Goal: Transaction & Acquisition: Purchase product/service

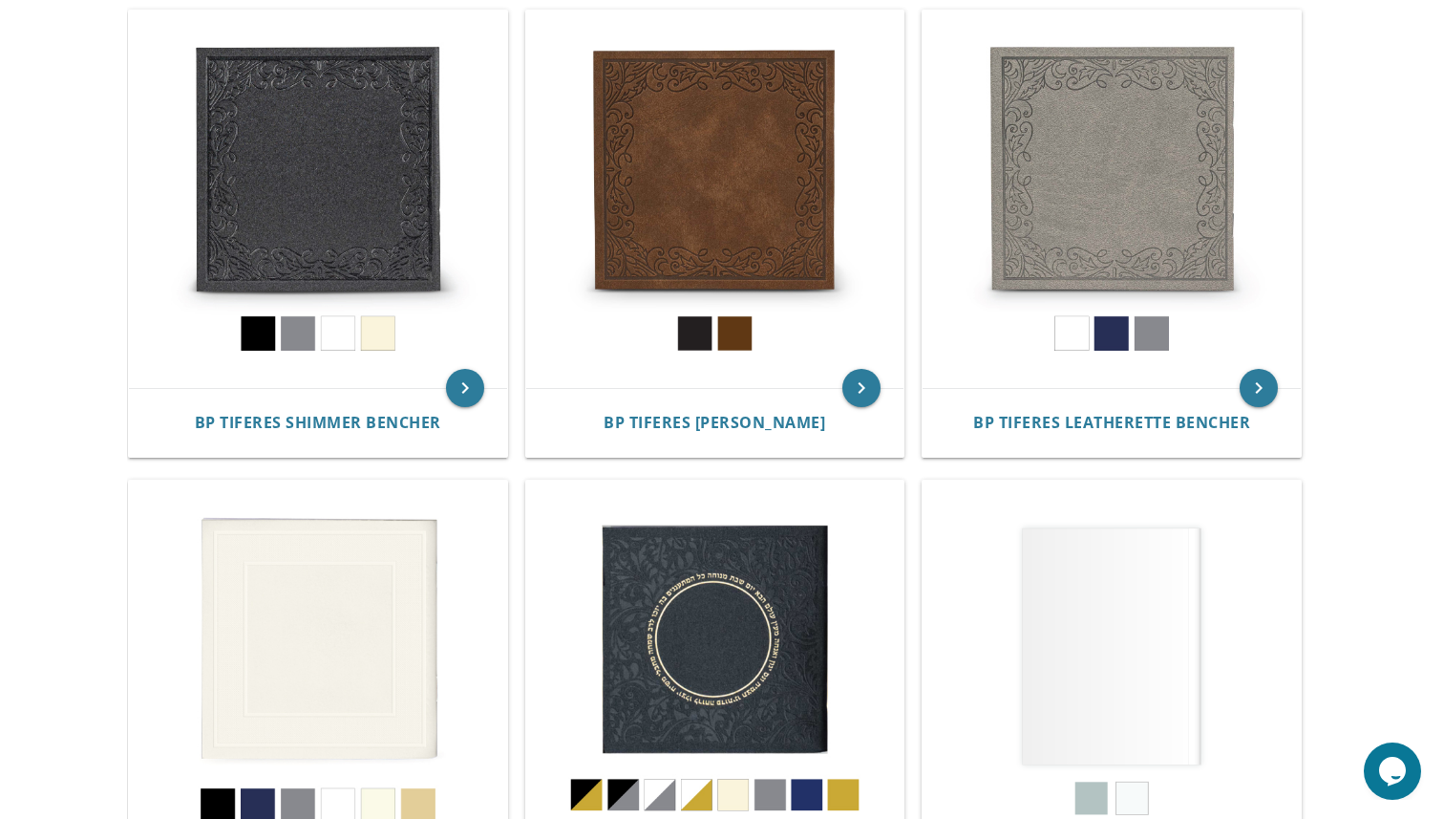
scroll to position [413, 0]
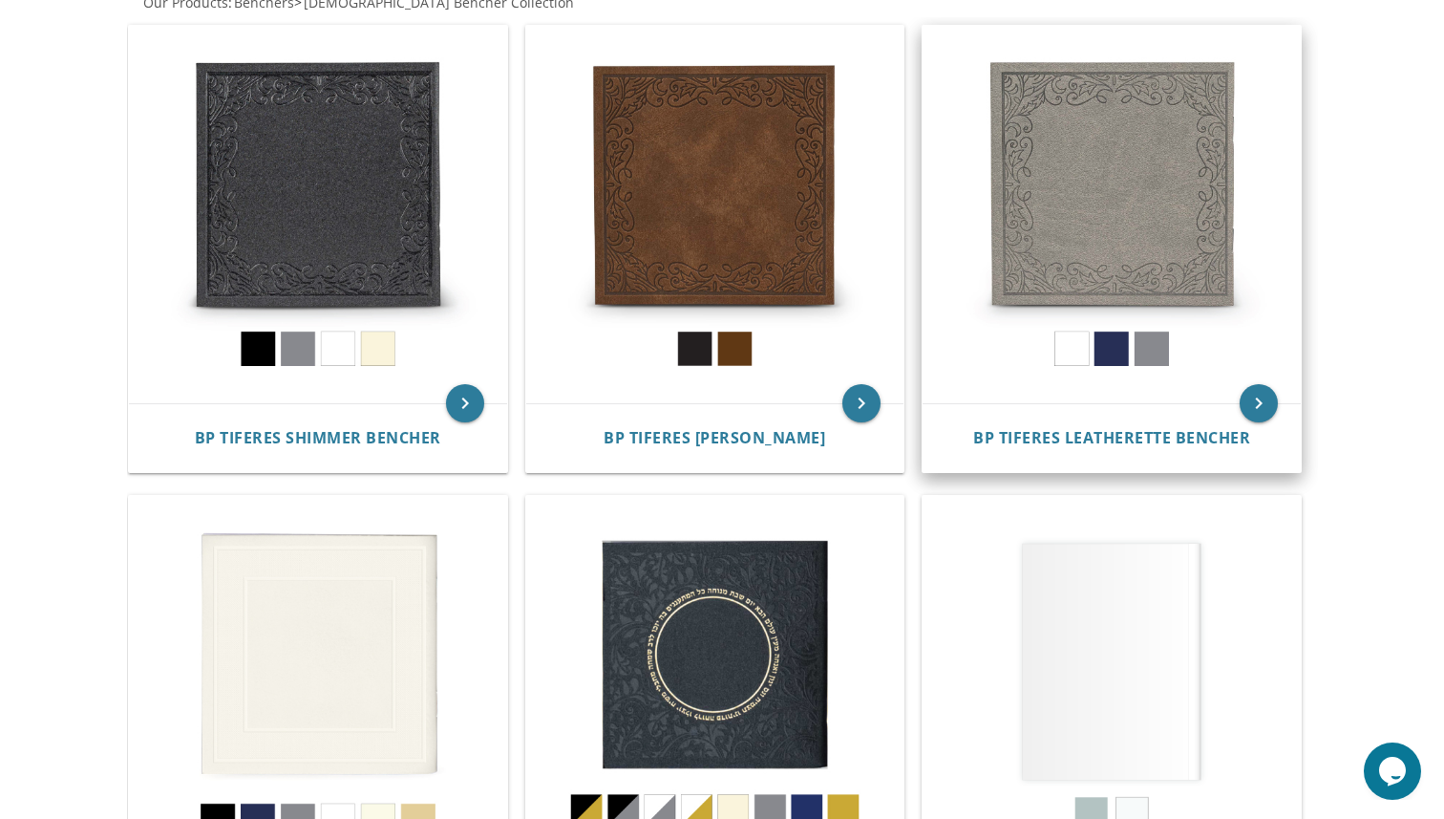
click at [1115, 359] on img at bounding box center [1112, 215] width 378 height 378
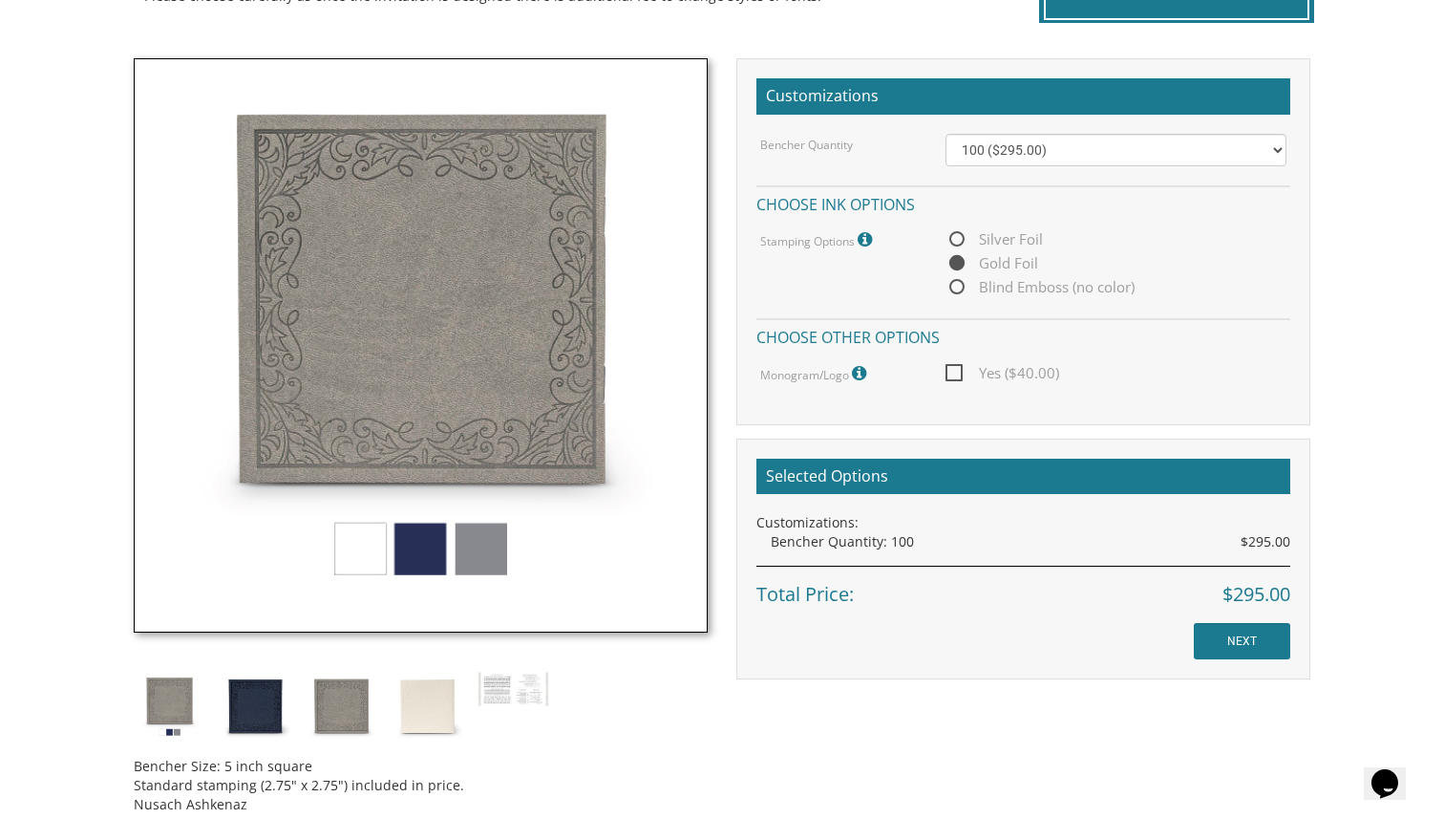
scroll to position [523, 0]
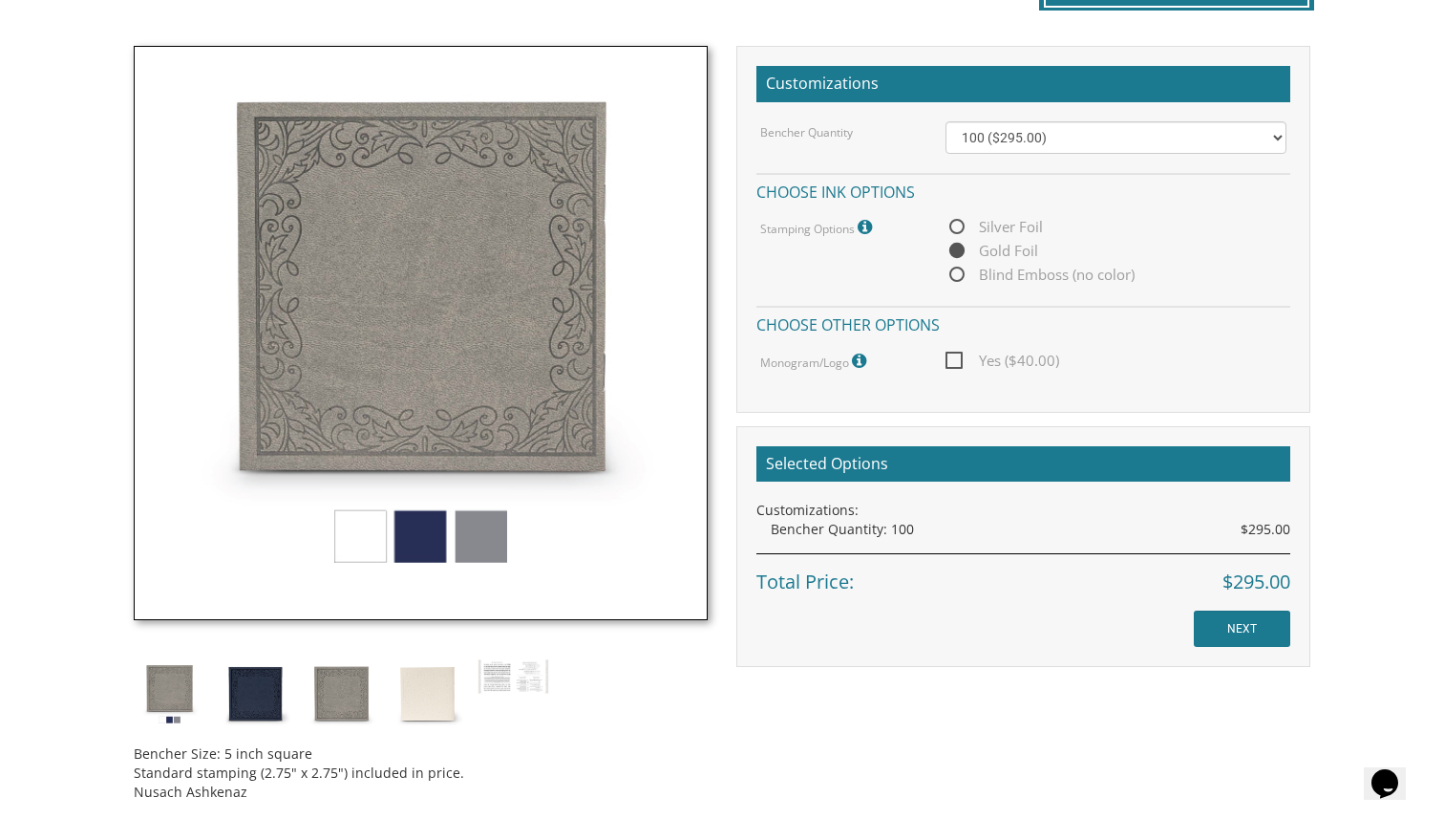
click at [434, 528] on img at bounding box center [421, 333] width 574 height 574
click at [264, 700] on img at bounding box center [256, 694] width 72 height 72
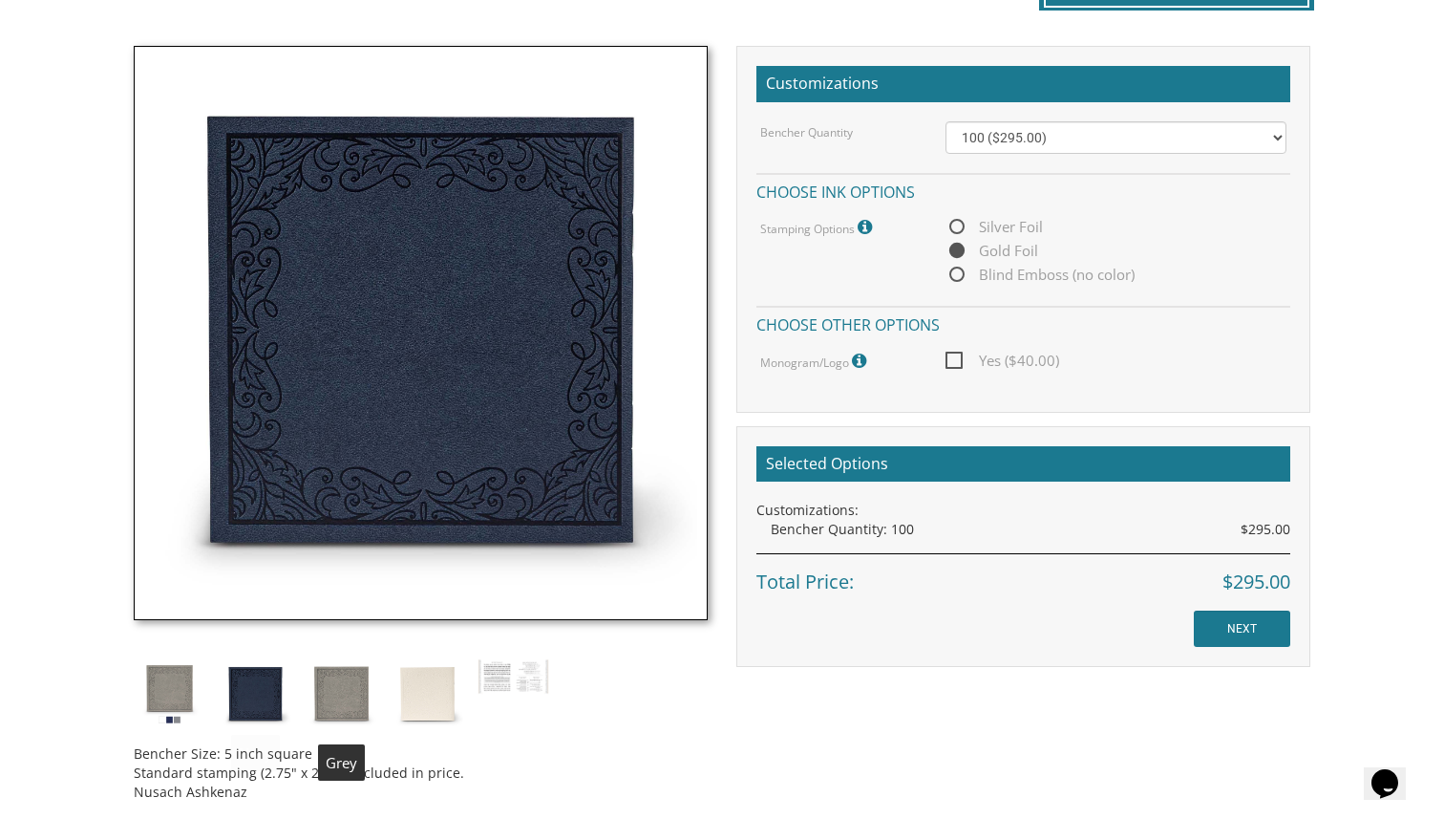
click at [328, 701] on img at bounding box center [342, 694] width 72 height 72
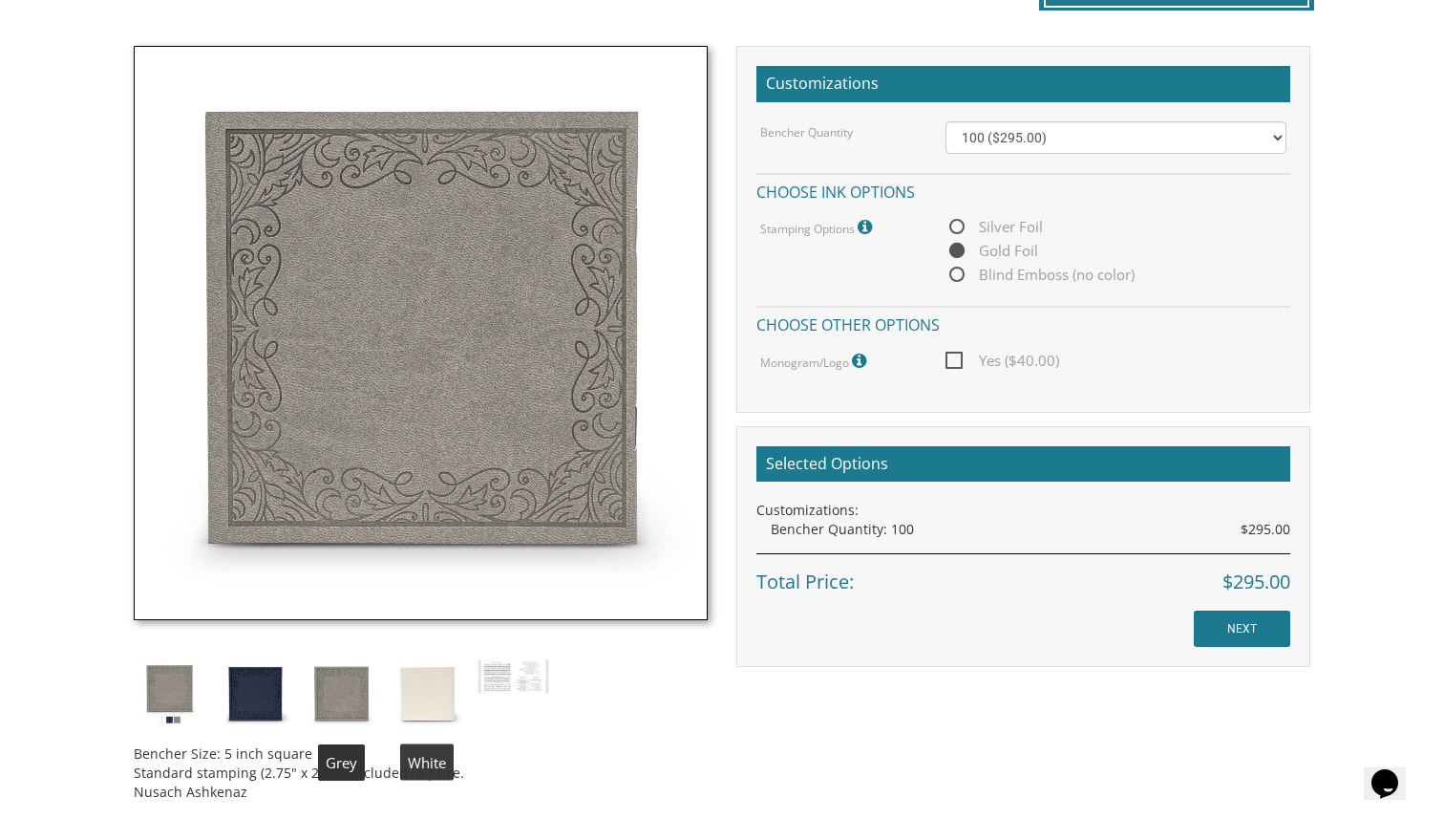
click at [434, 707] on img at bounding box center [428, 694] width 72 height 72
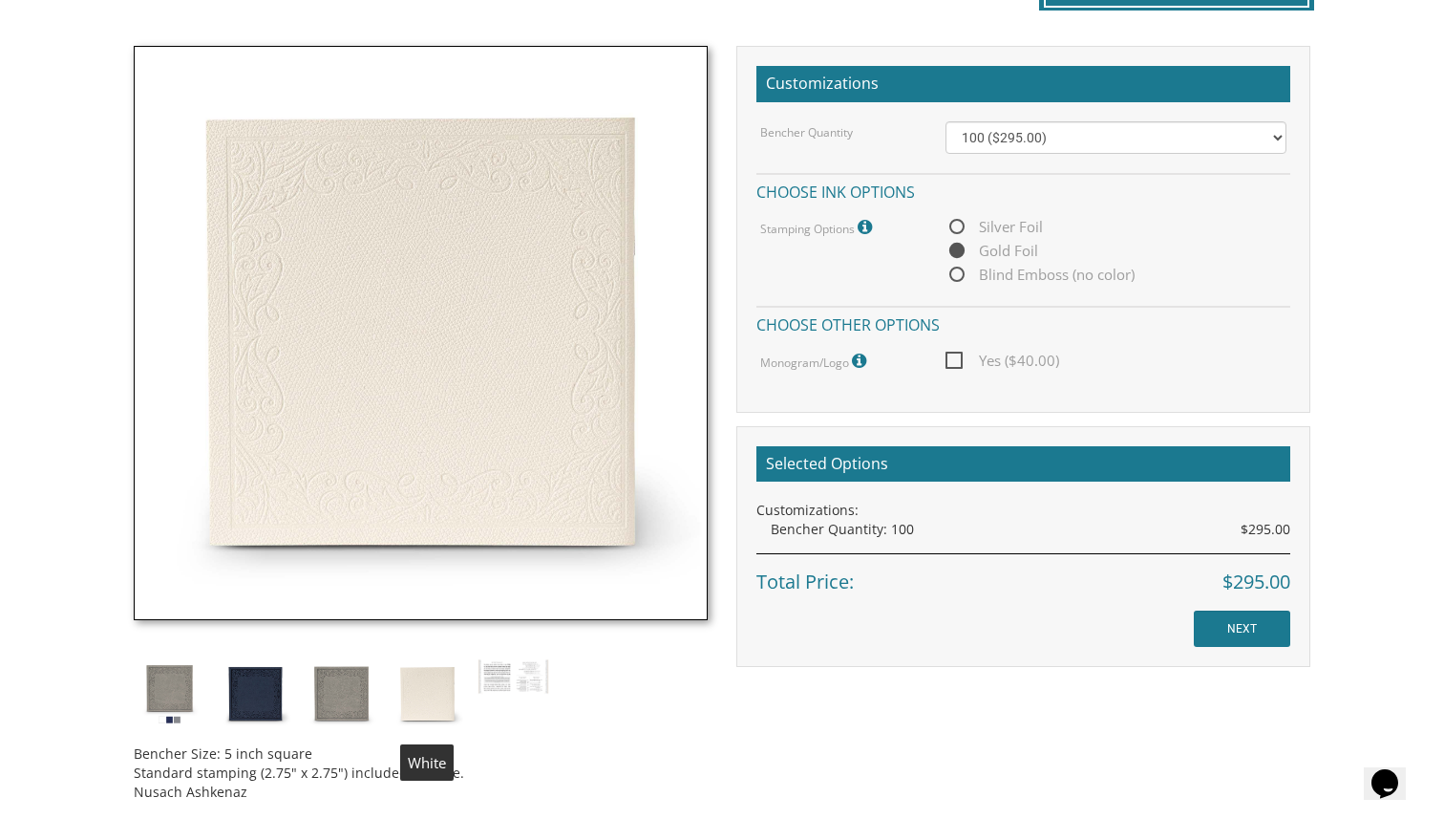
click at [330, 699] on img at bounding box center [342, 694] width 72 height 72
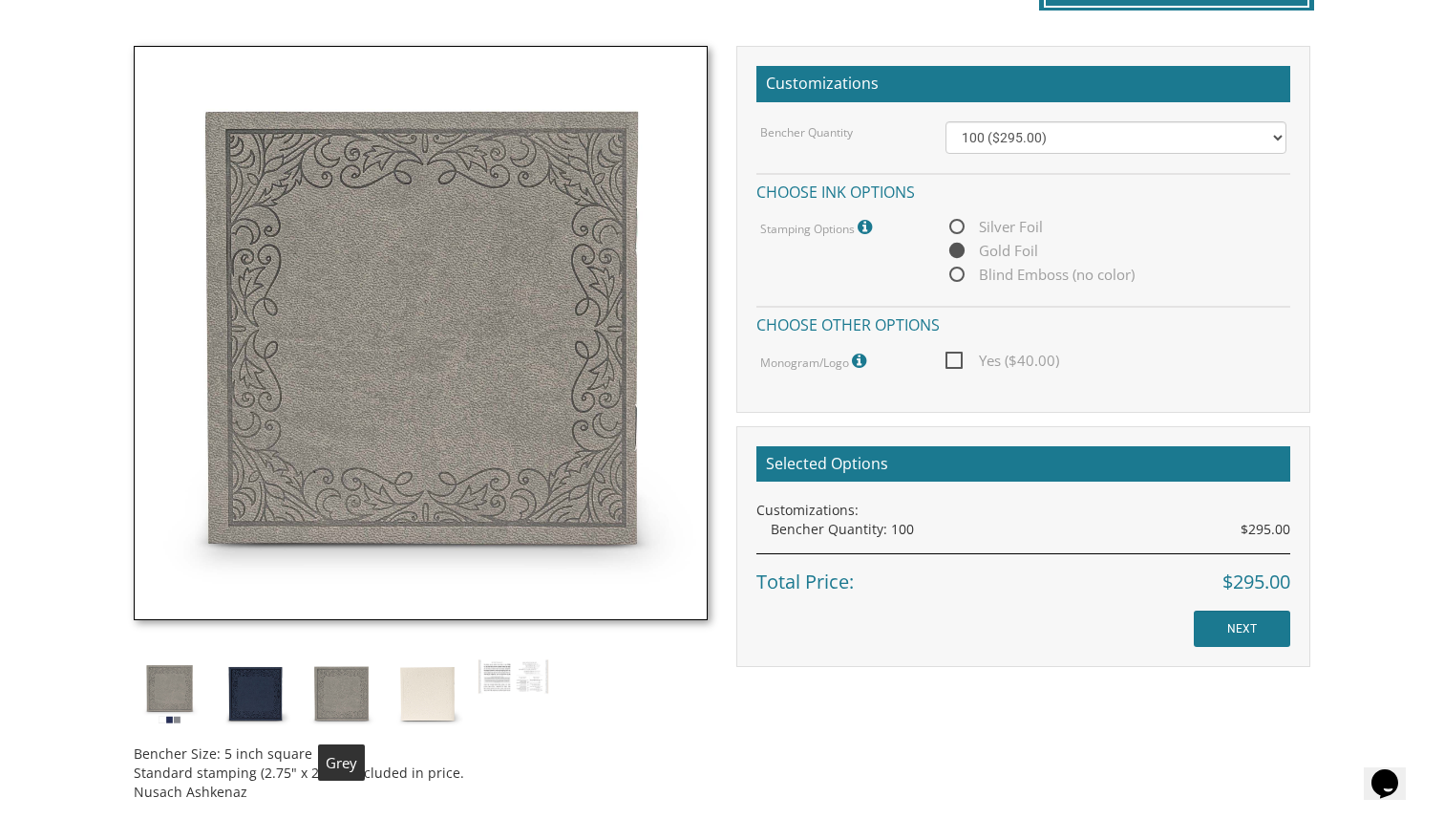
click at [277, 703] on img at bounding box center [256, 694] width 72 height 72
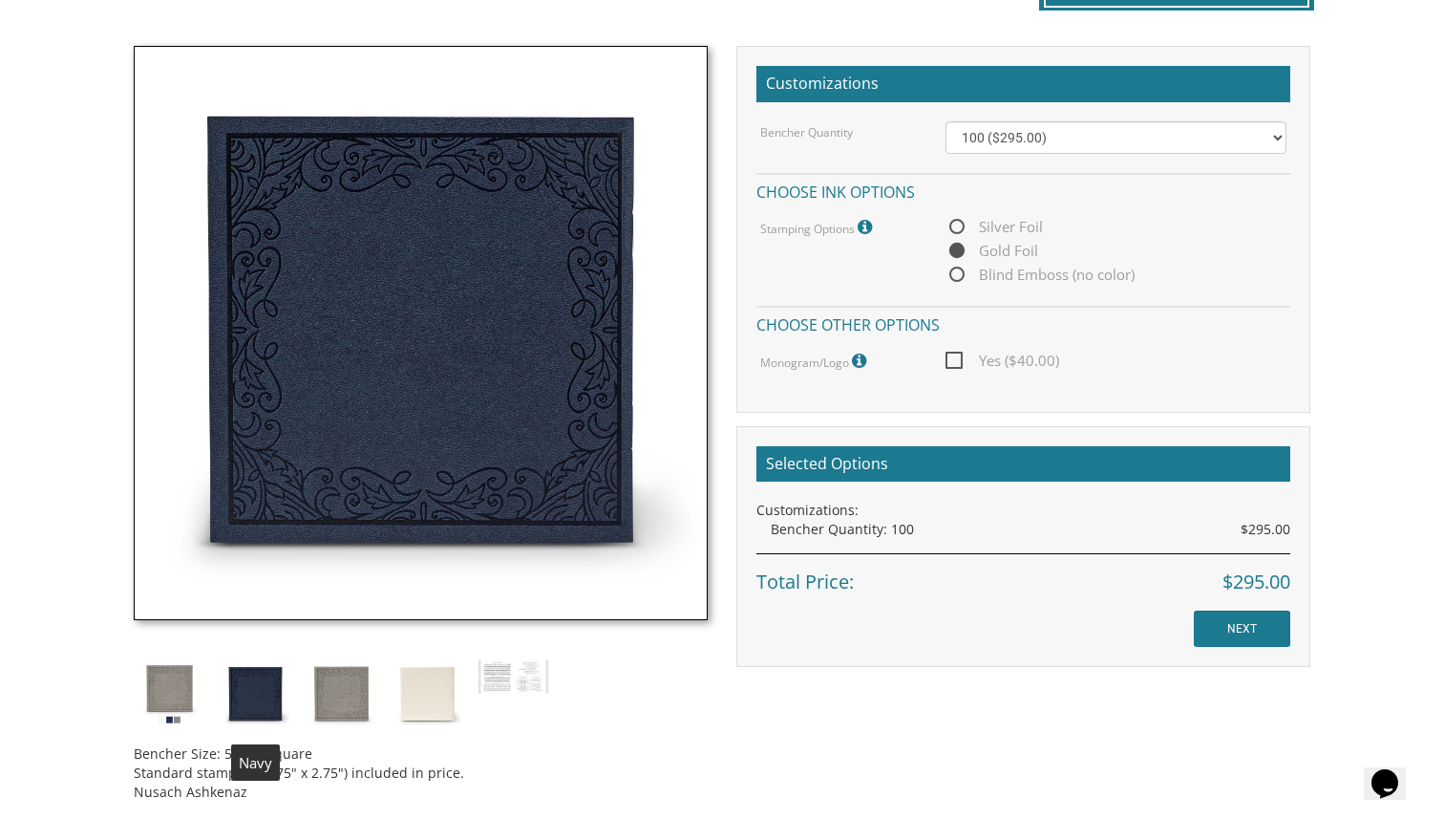
click at [164, 692] on img at bounding box center [170, 694] width 72 height 72
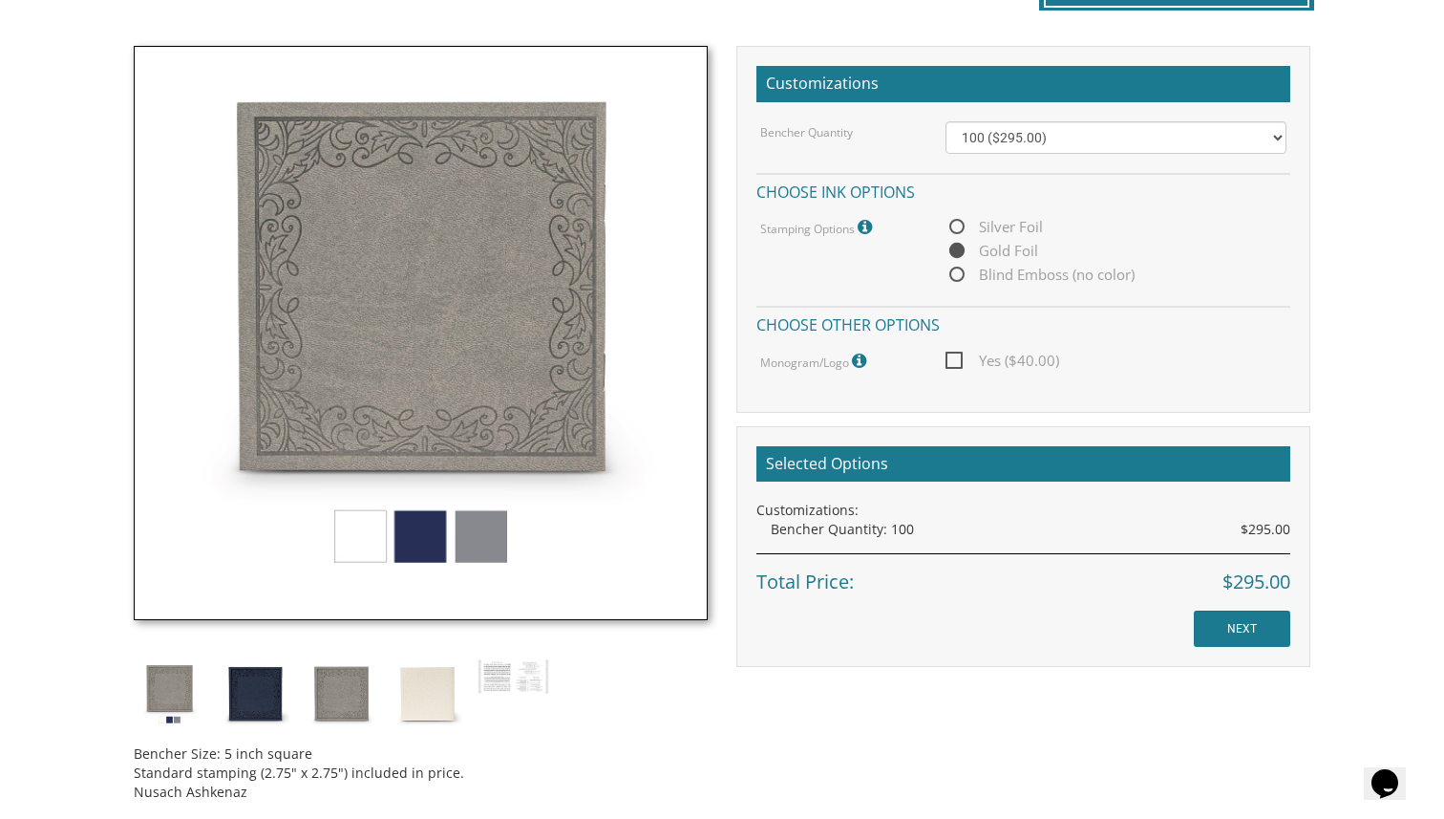
click at [239, 702] on img at bounding box center [256, 694] width 72 height 72
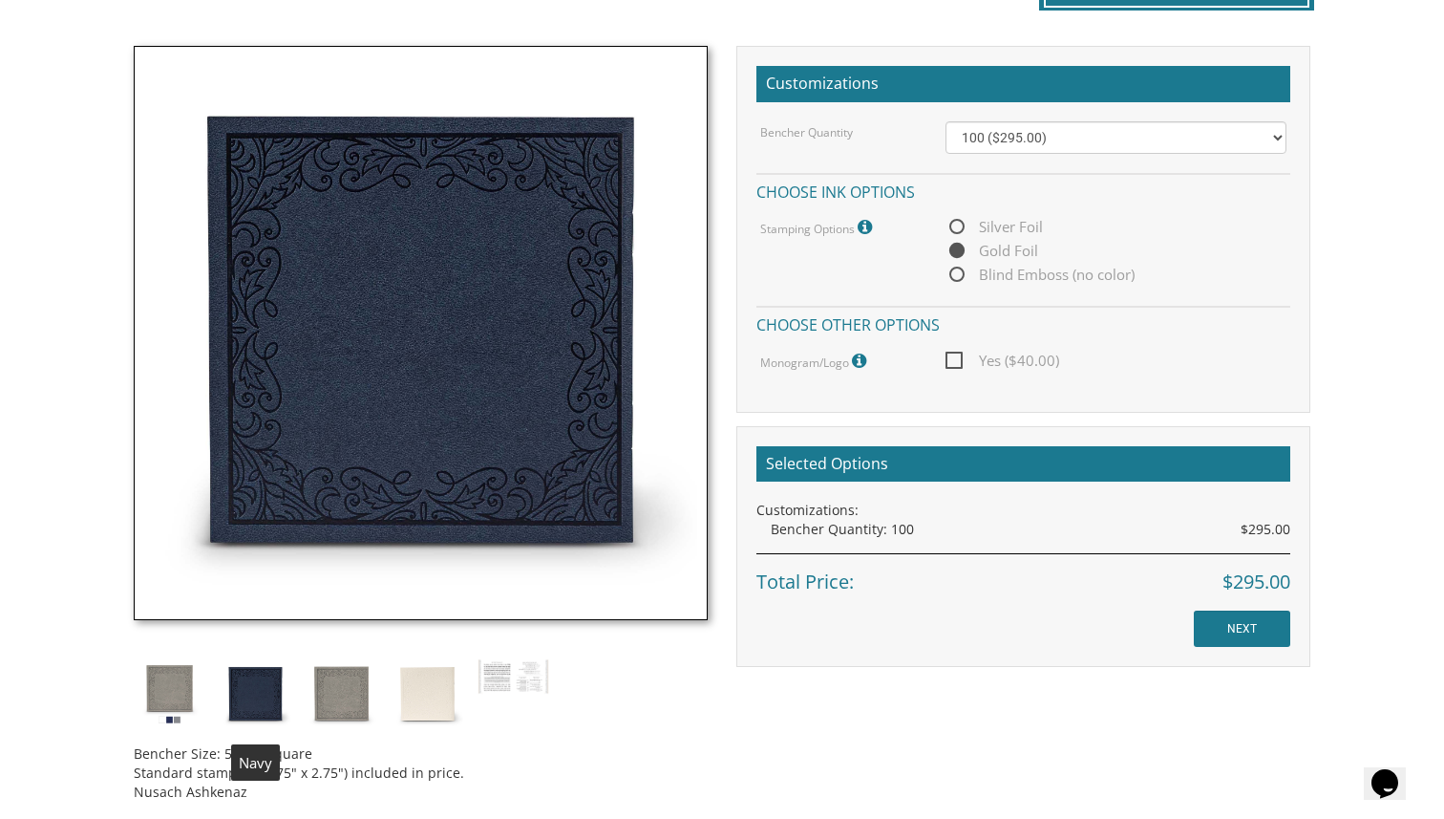
click at [321, 692] on img at bounding box center [342, 694] width 72 height 72
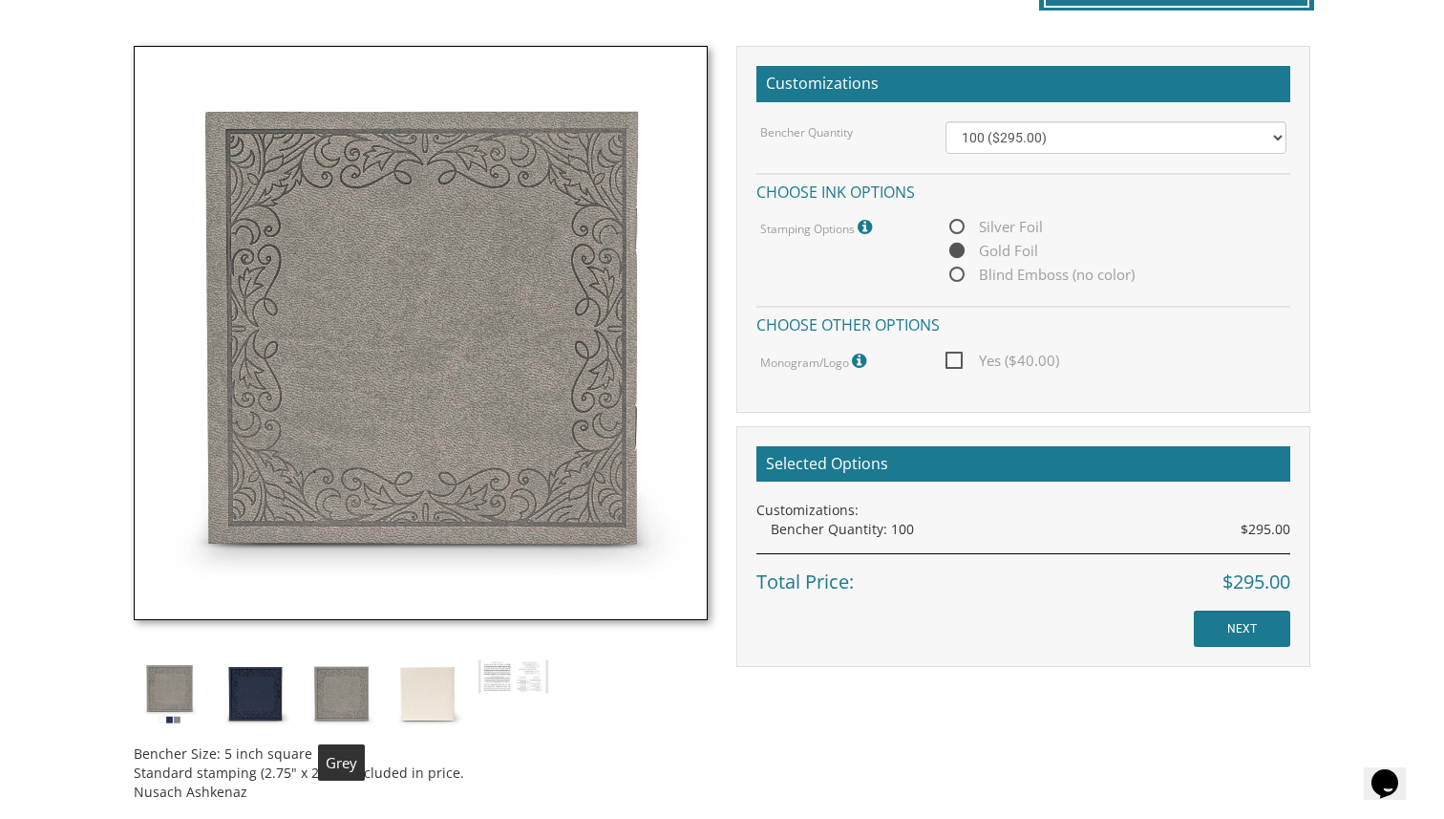
click at [406, 692] on img at bounding box center [428, 694] width 72 height 72
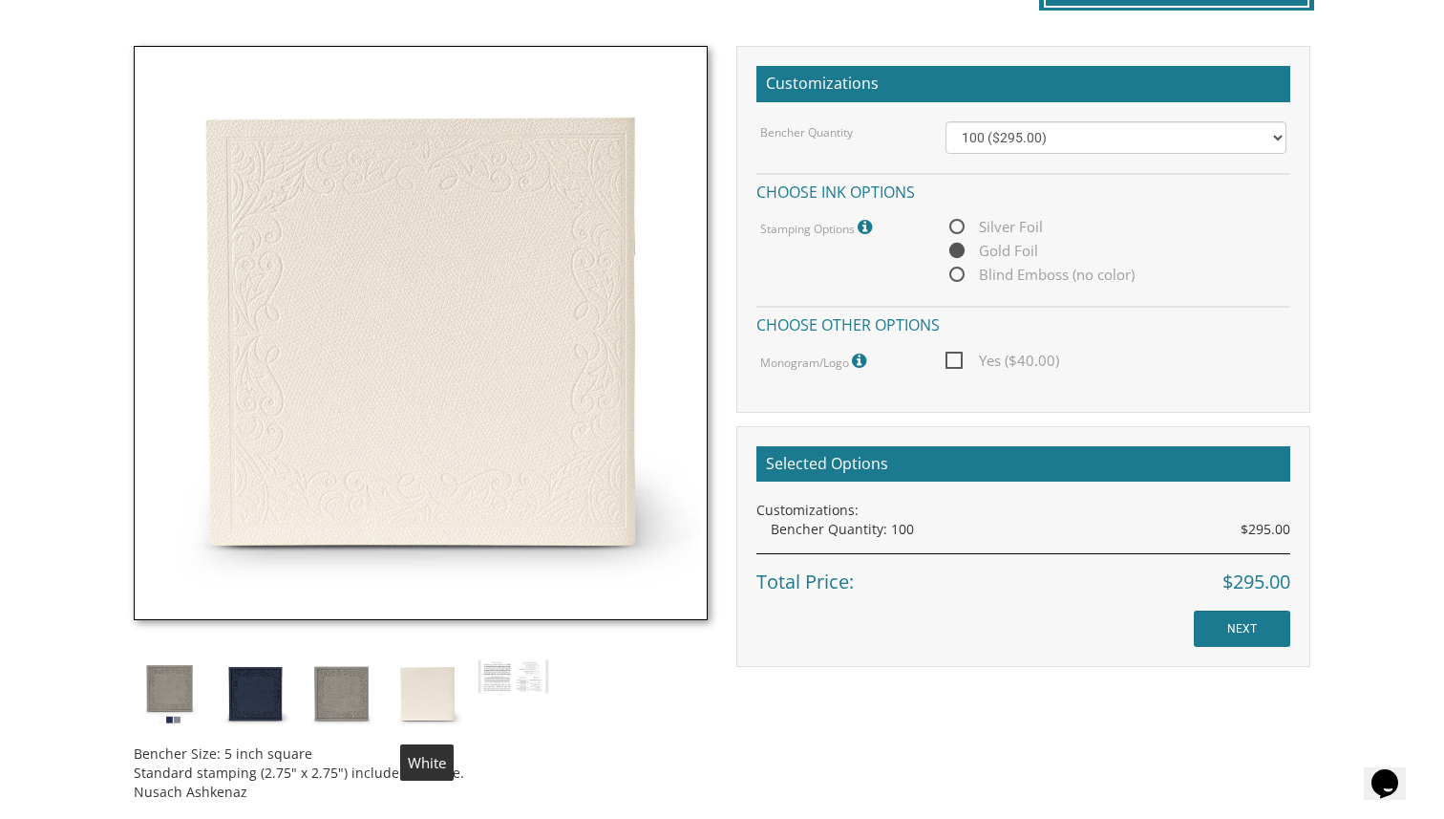
click at [327, 701] on img at bounding box center [342, 694] width 72 height 72
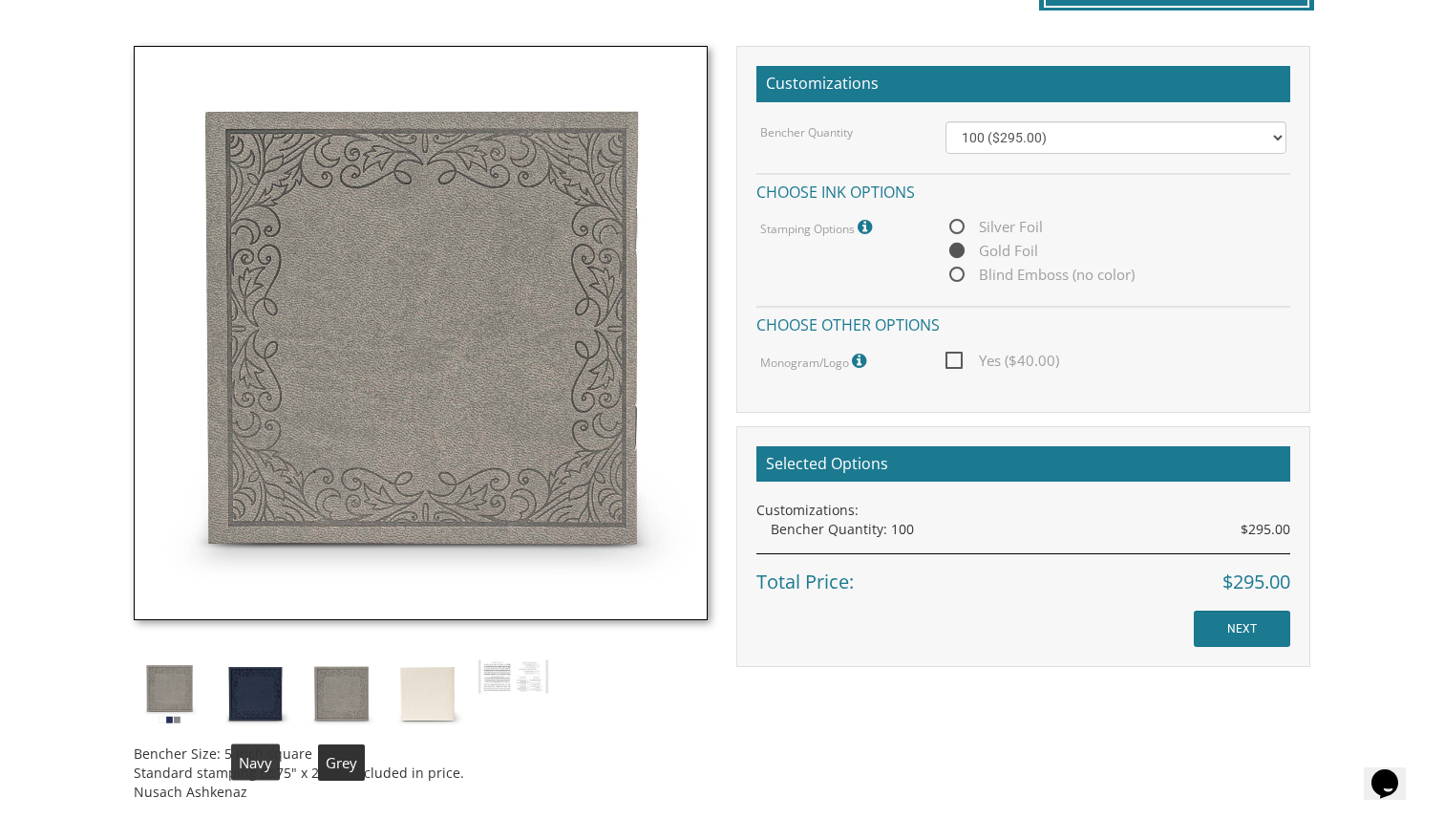
click at [271, 691] on img at bounding box center [256, 694] width 72 height 72
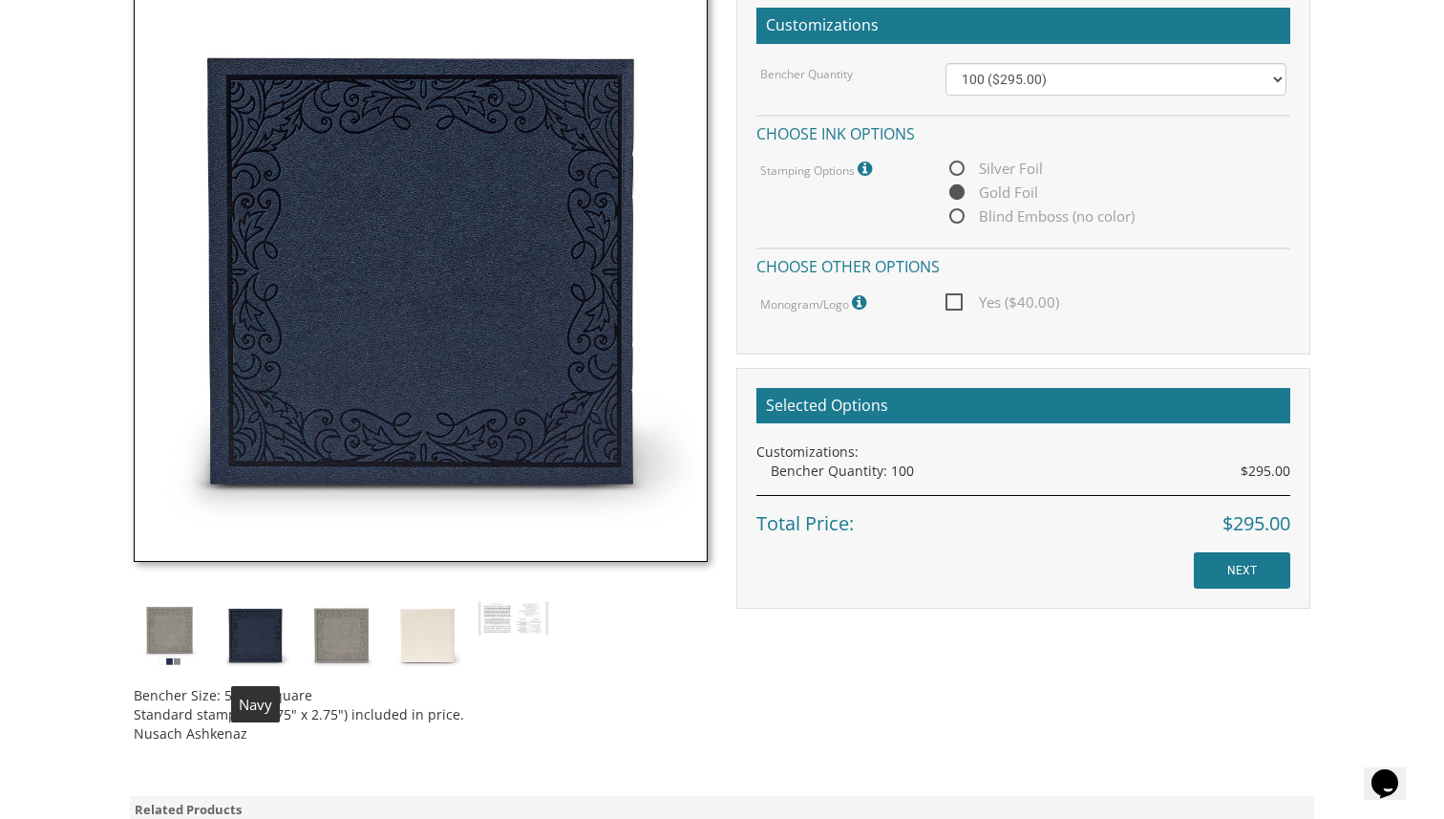
scroll to position [586, 0]
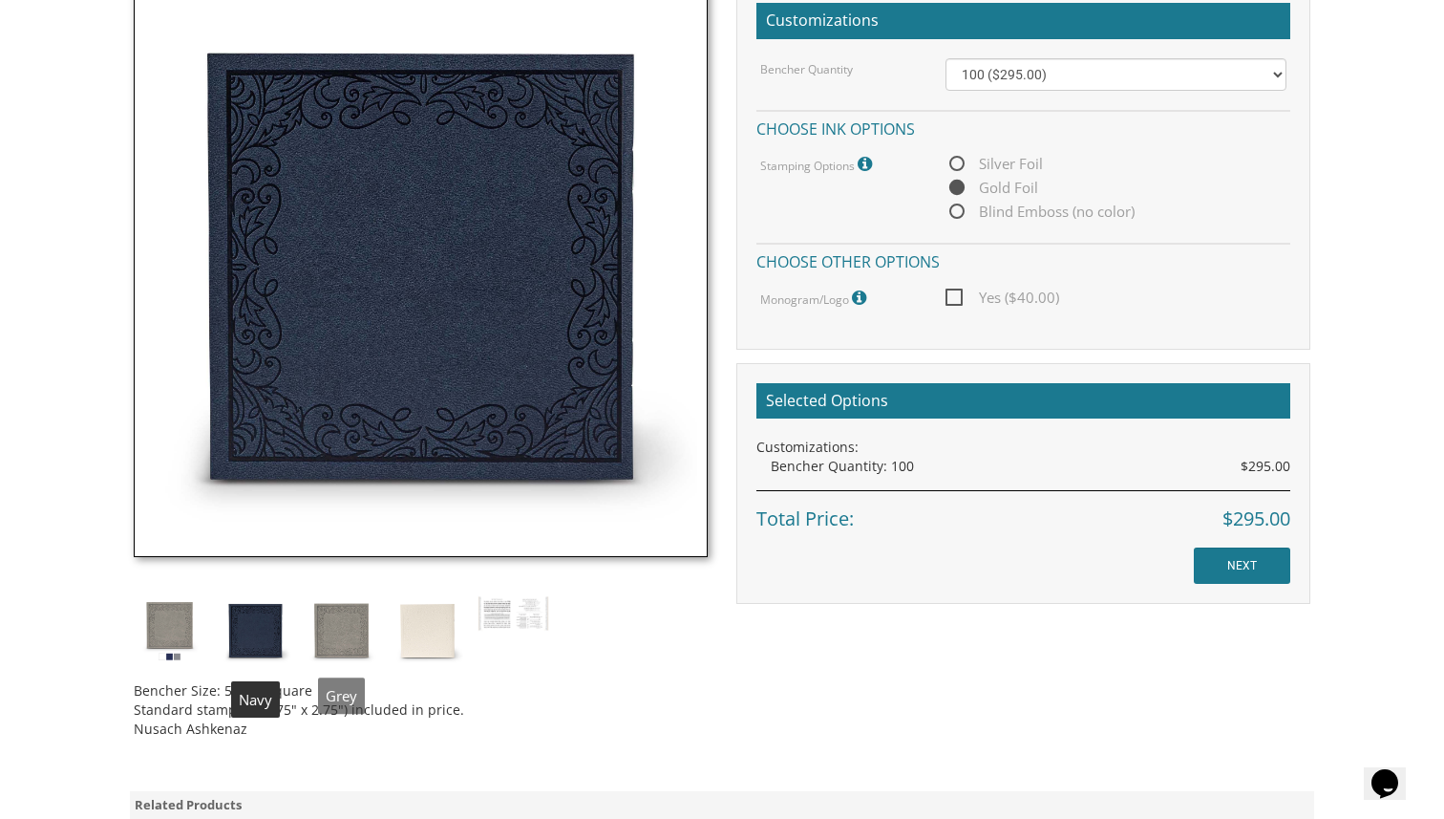
click at [323, 660] on img at bounding box center [342, 631] width 72 height 72
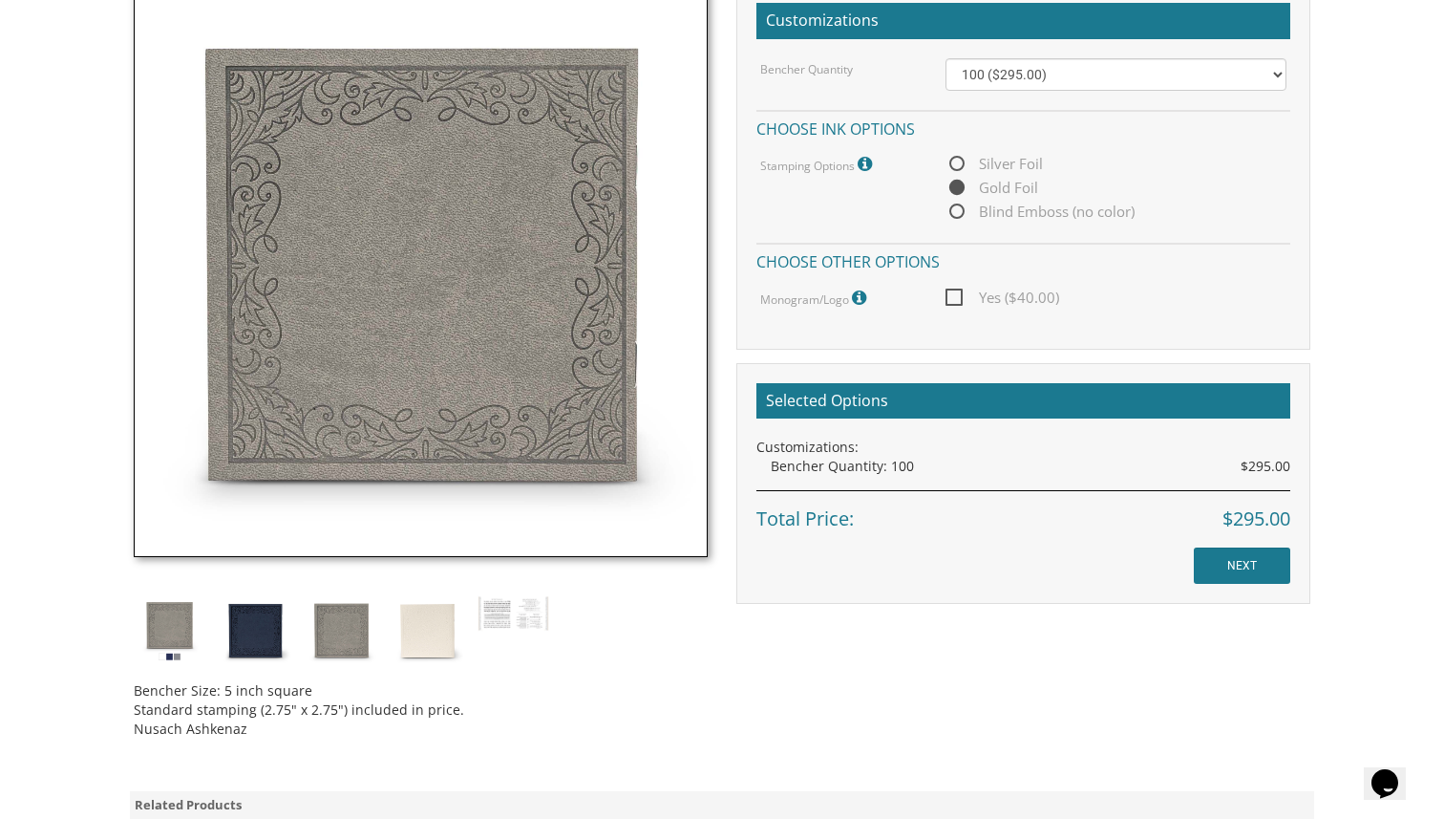
click at [956, 158] on span "Silver Foil" at bounding box center [994, 164] width 97 height 24
click at [956, 159] on input "Silver Foil" at bounding box center [952, 165] width 12 height 12
radio input "true"
click at [958, 186] on span "Gold Foil" at bounding box center [992, 188] width 93 height 24
click at [958, 186] on input "Gold Foil" at bounding box center [952, 188] width 12 height 12
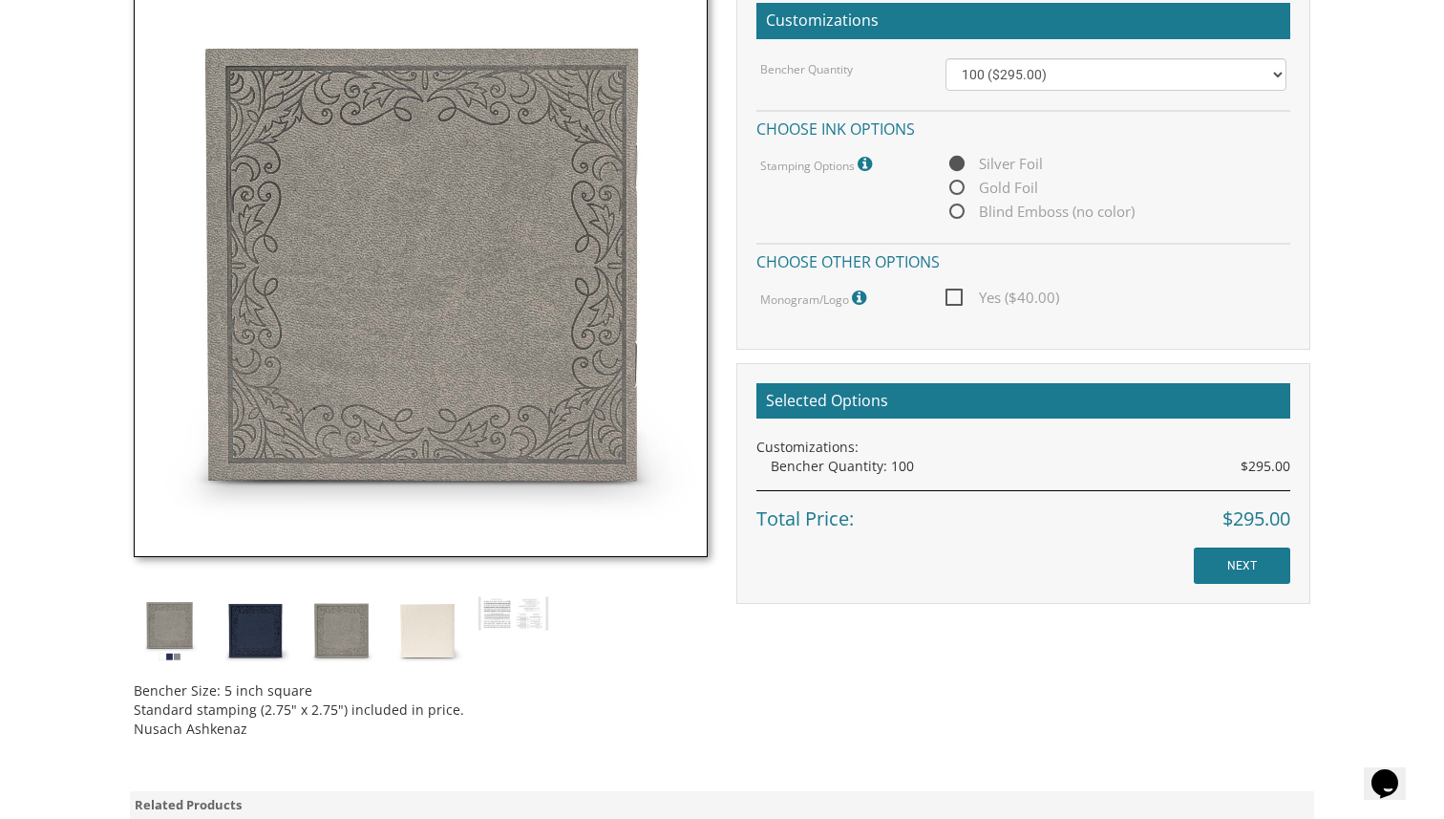
radio input "true"
click at [957, 205] on span "Blind Emboss (no color)" at bounding box center [1040, 212] width 189 height 24
click at [957, 206] on input "Blind Emboss (no color)" at bounding box center [952, 212] width 12 height 12
radio input "true"
click at [958, 181] on span "Gold Foil" at bounding box center [992, 188] width 93 height 24
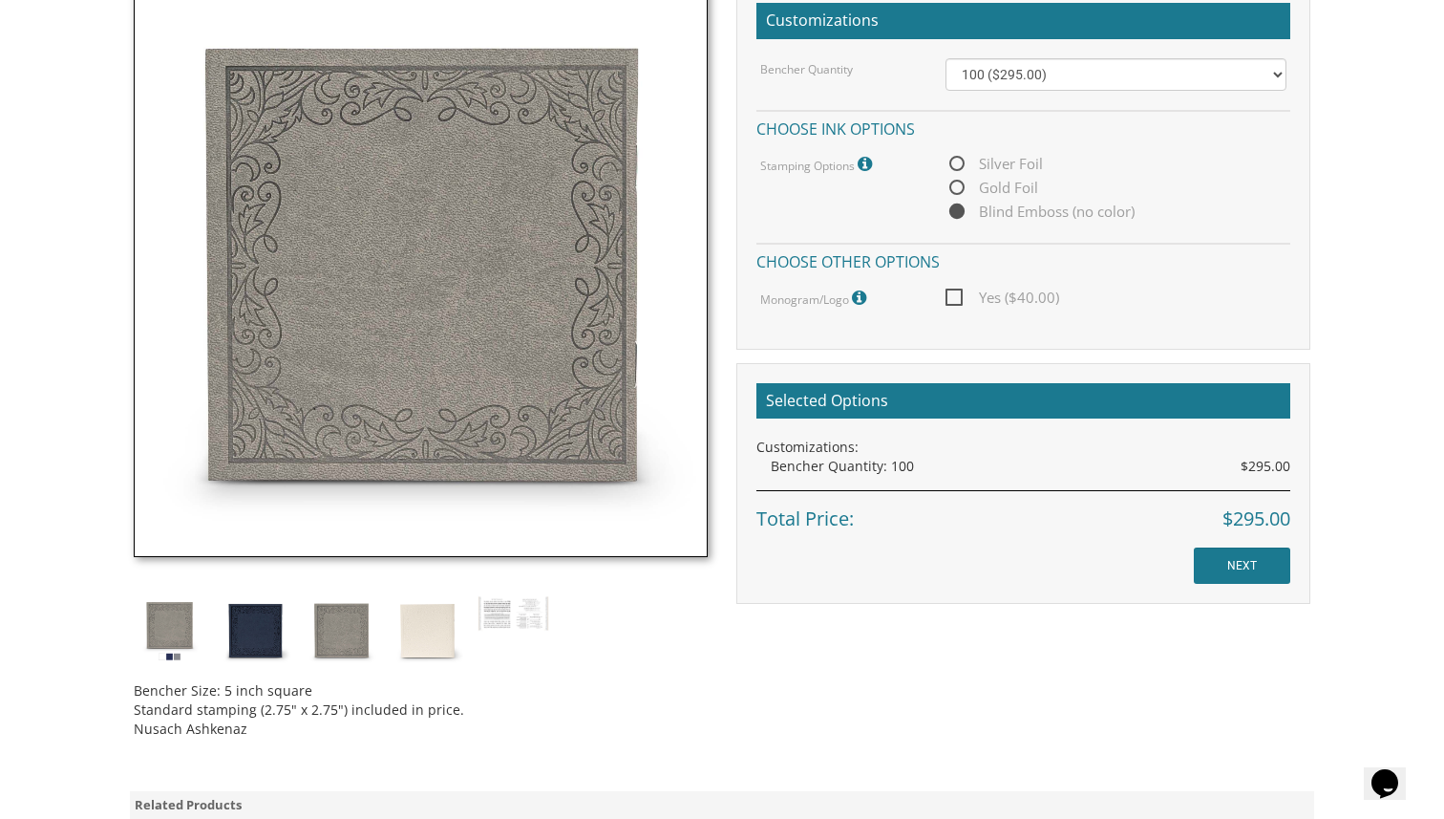
click at [958, 182] on input "Gold Foil" at bounding box center [952, 188] width 12 height 12
radio input "true"
click at [960, 160] on span "Silver Foil" at bounding box center [994, 164] width 97 height 24
click at [958, 160] on input "Silver Foil" at bounding box center [952, 165] width 12 height 12
radio input "true"
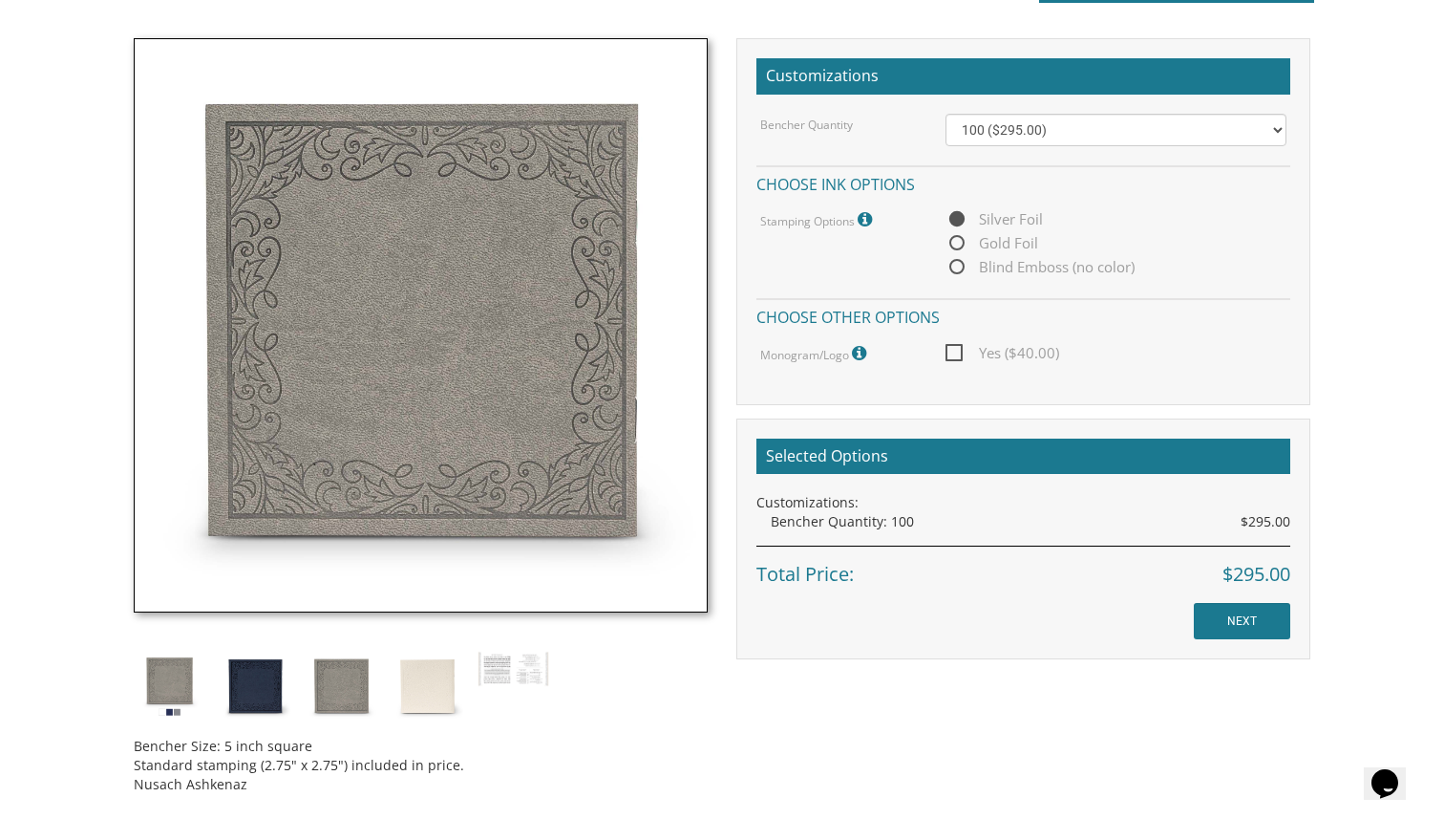
scroll to position [502, 0]
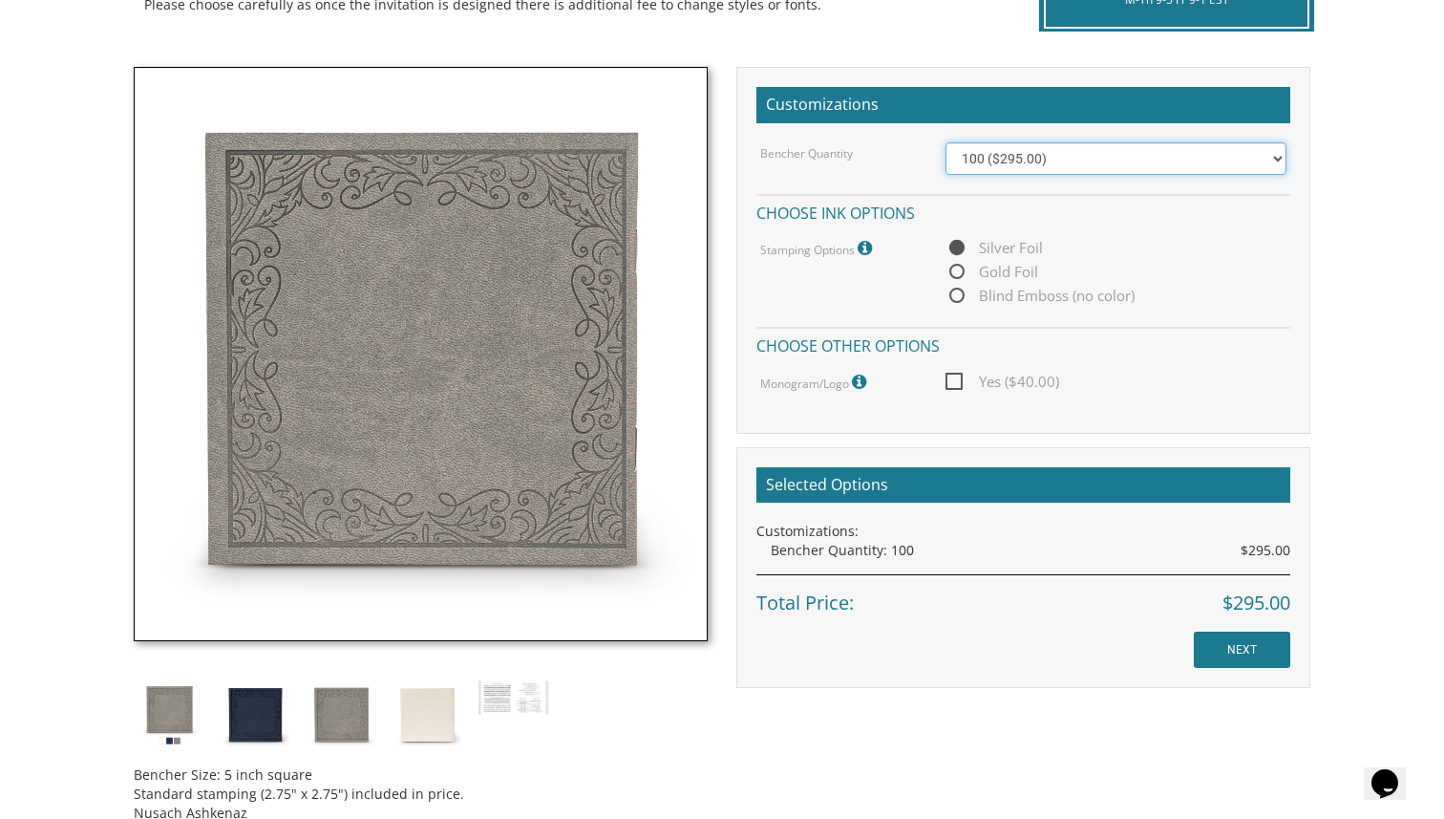
click at [1001, 160] on select "100 ($295.00) 200 ($590.00) 300 ($885.00) 400 ($1,180.00) 500 ($1,475.00)" at bounding box center [1117, 158] width 342 height 32
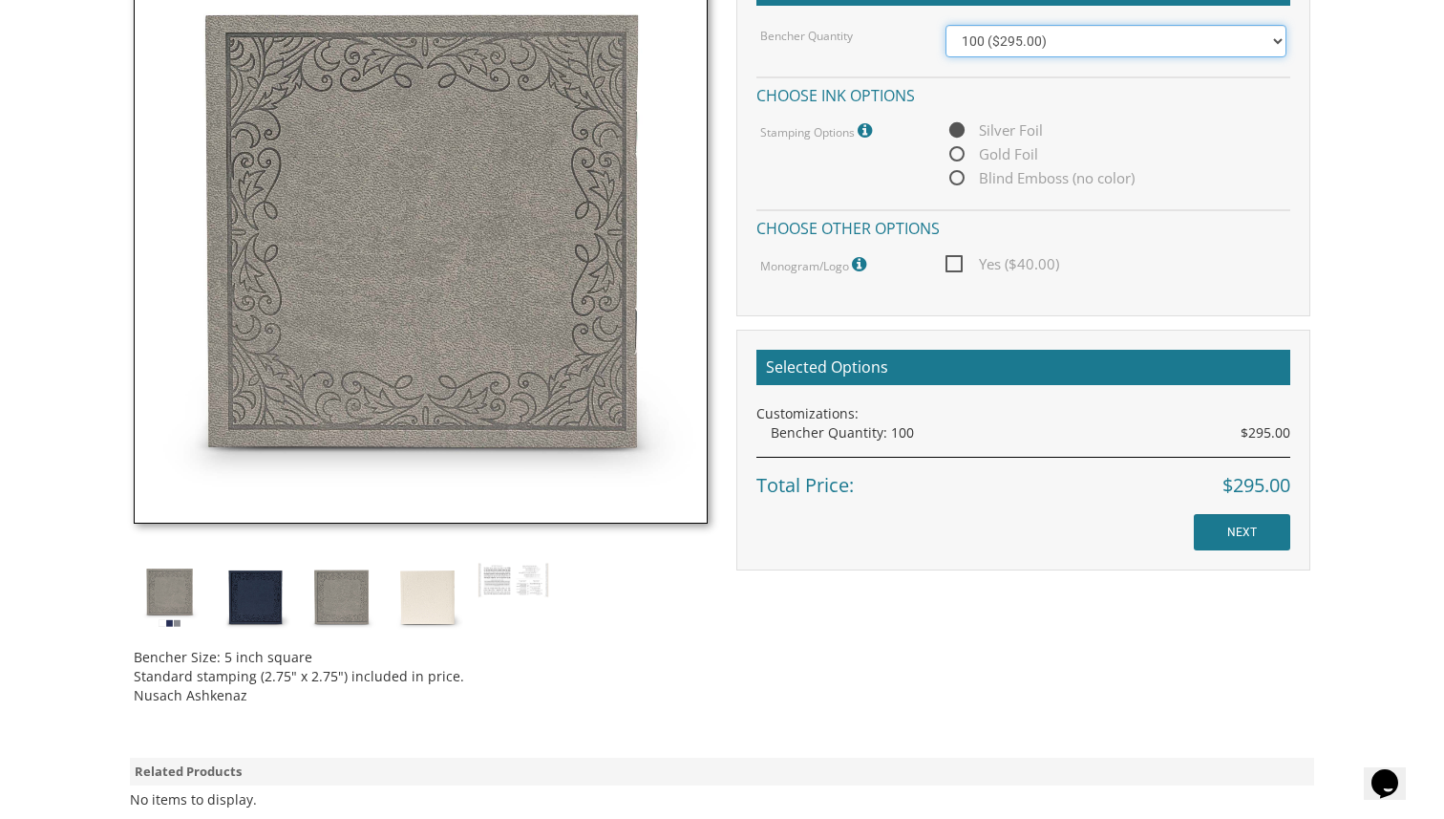
scroll to position [608, 0]
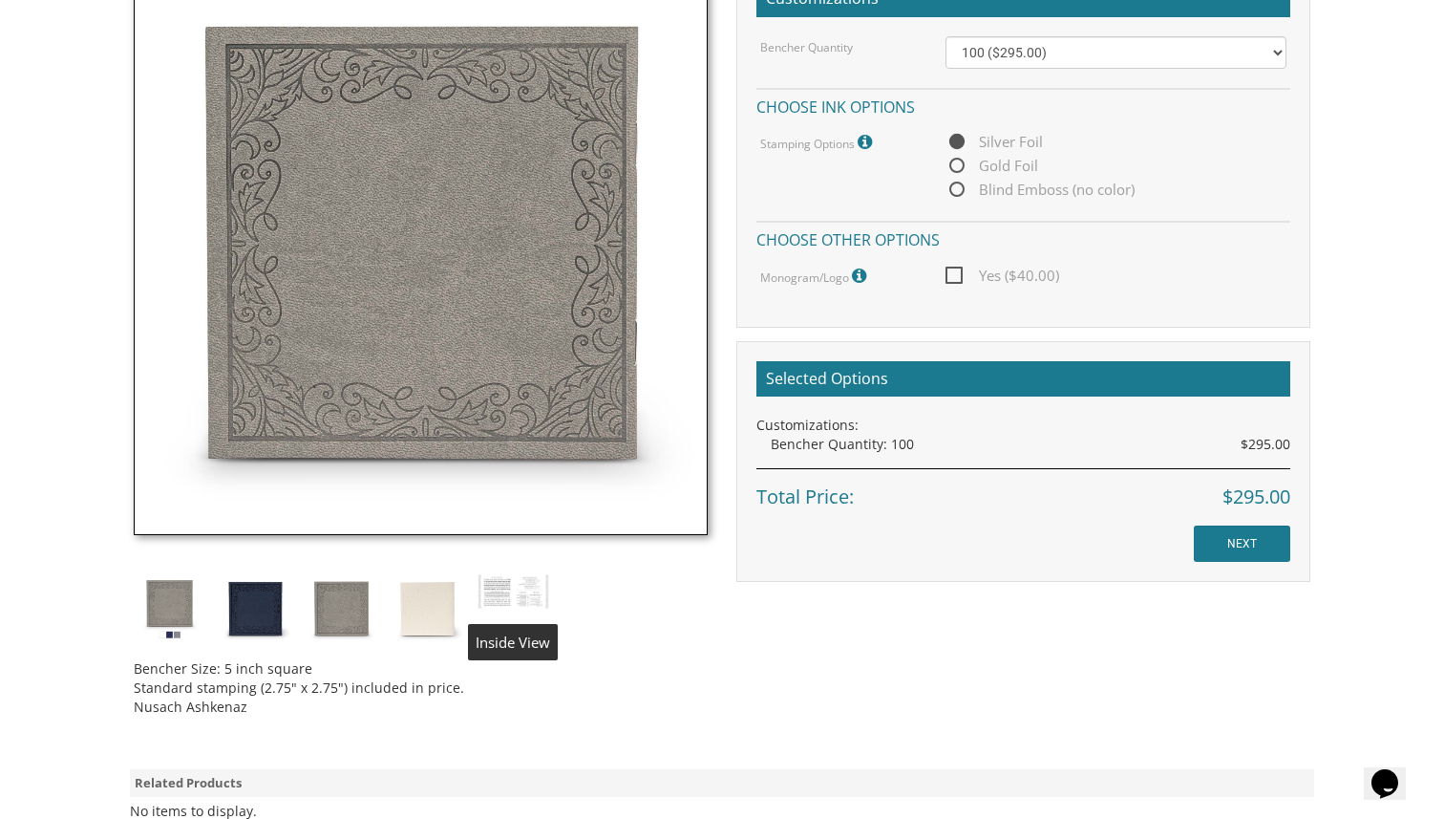
click at [521, 606] on img at bounding box center [514, 591] width 72 height 36
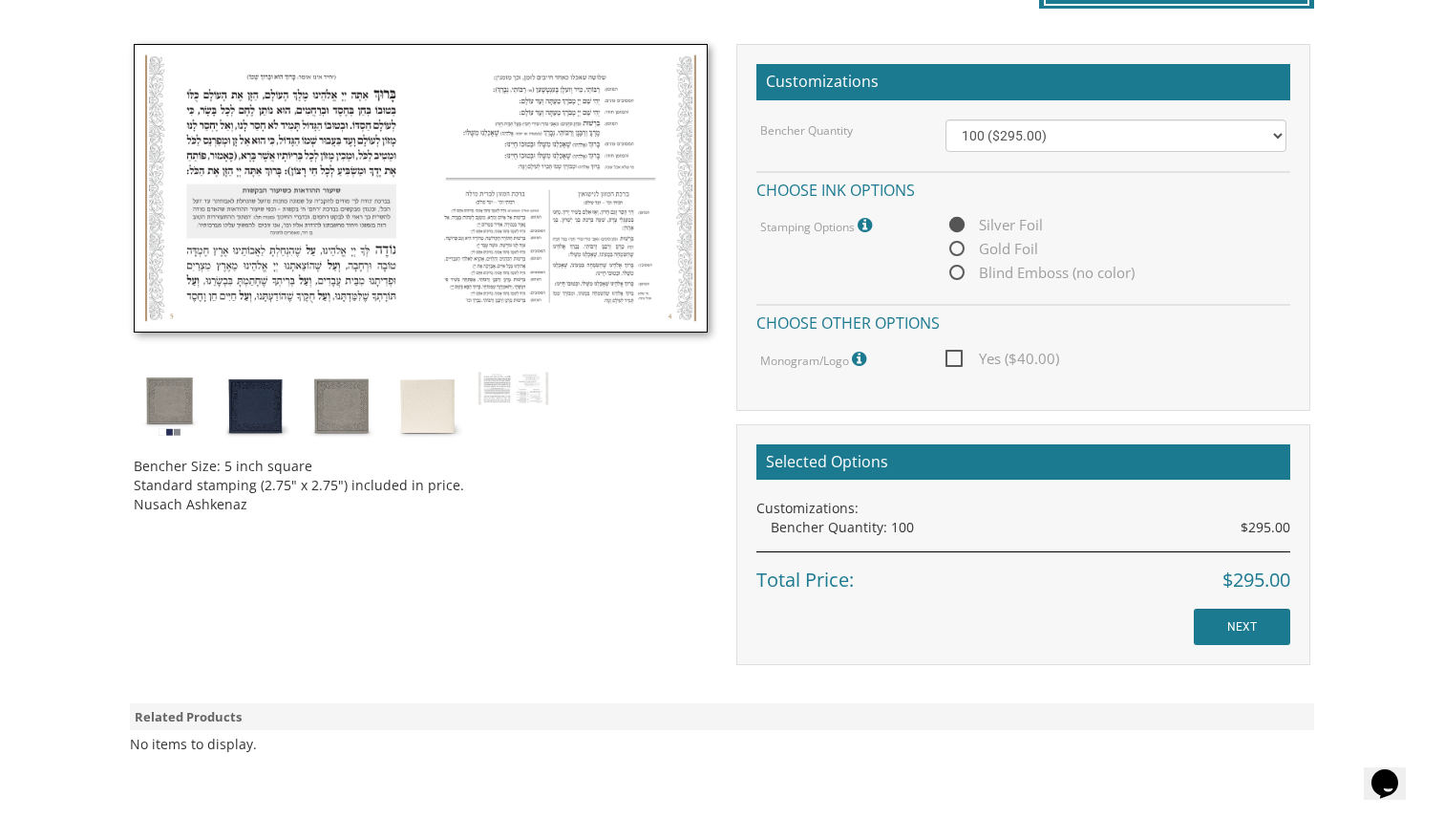
scroll to position [416, 0]
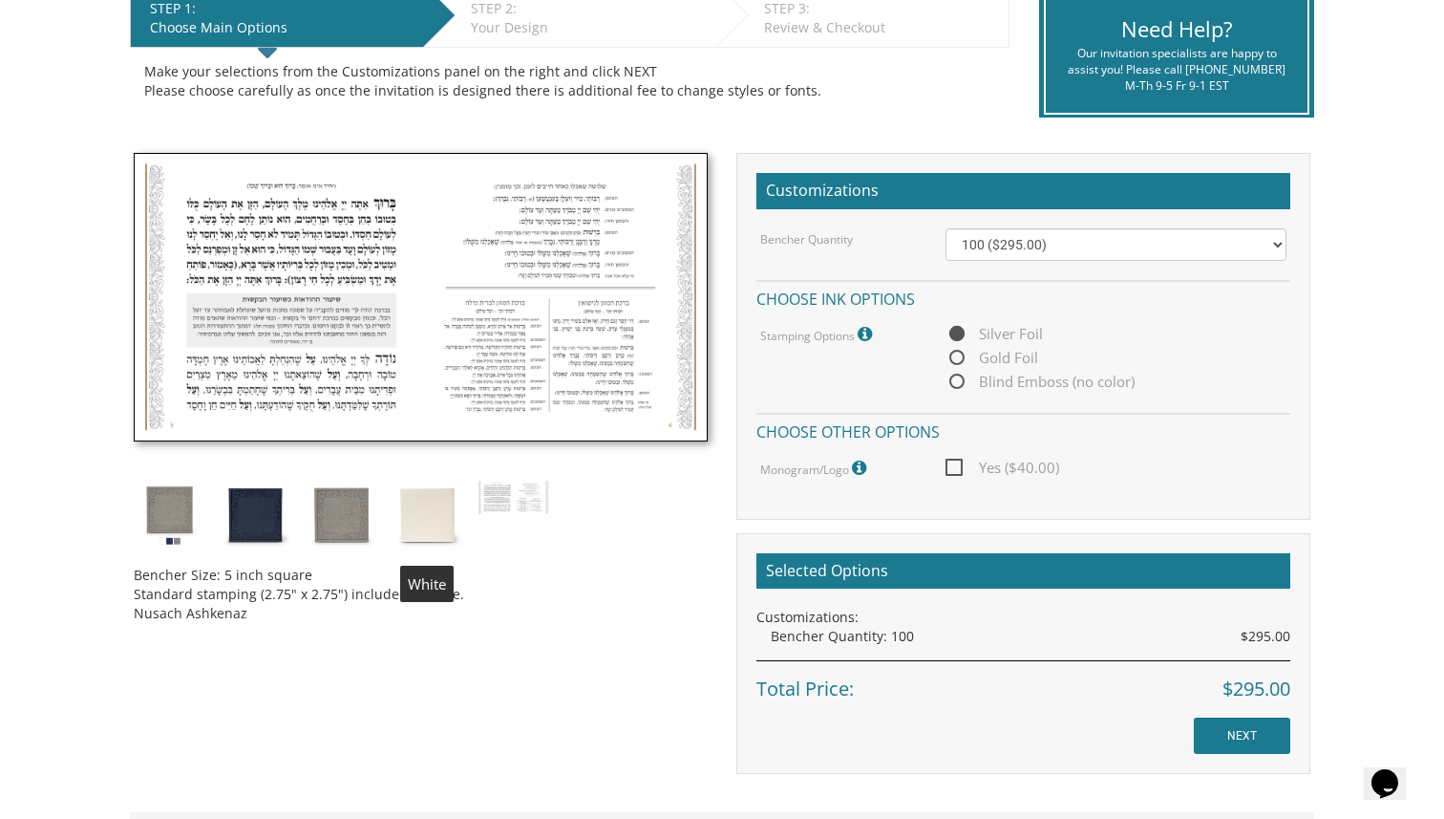
click at [451, 509] on img at bounding box center [428, 515] width 72 height 72
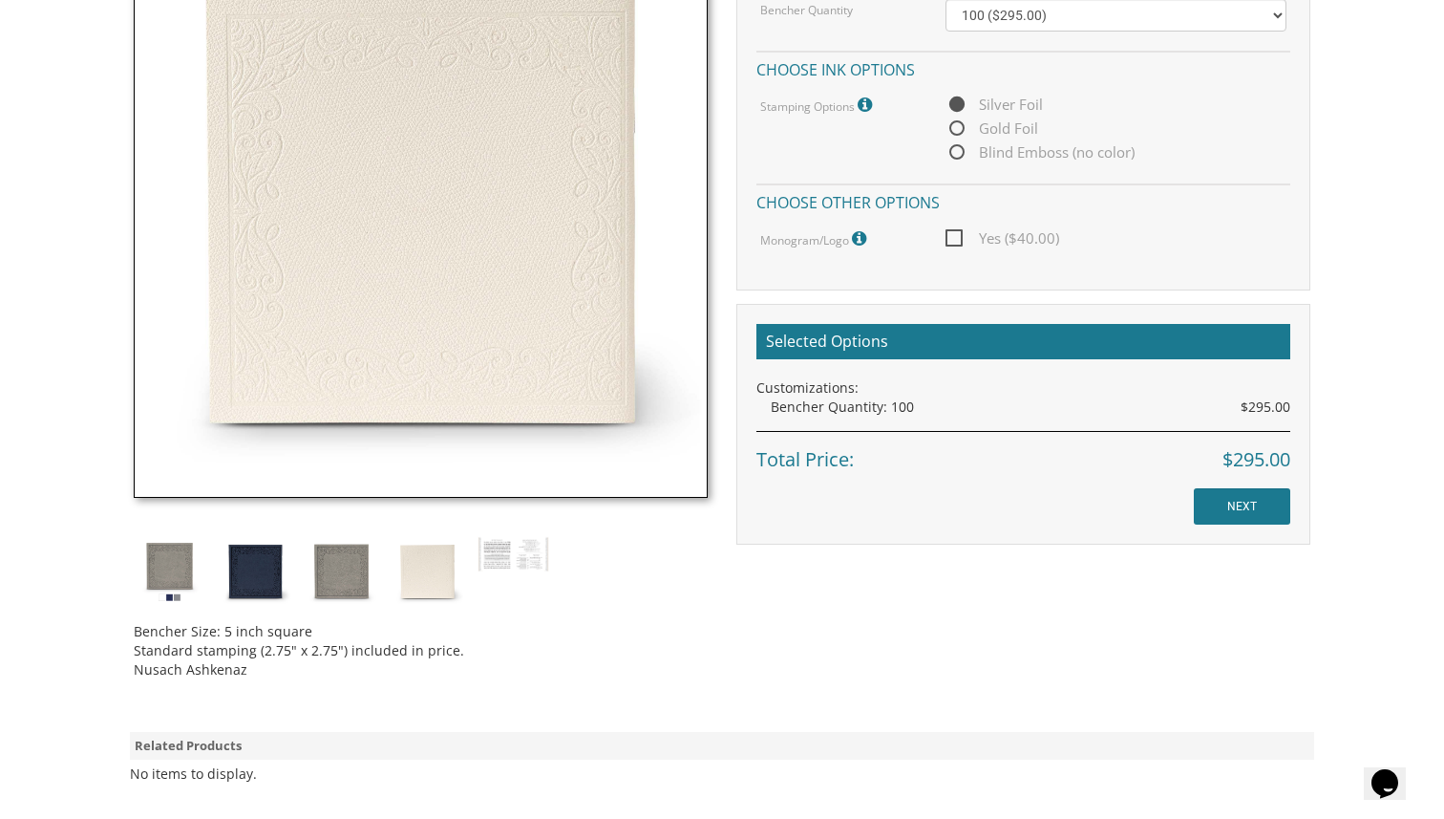
scroll to position [670, 0]
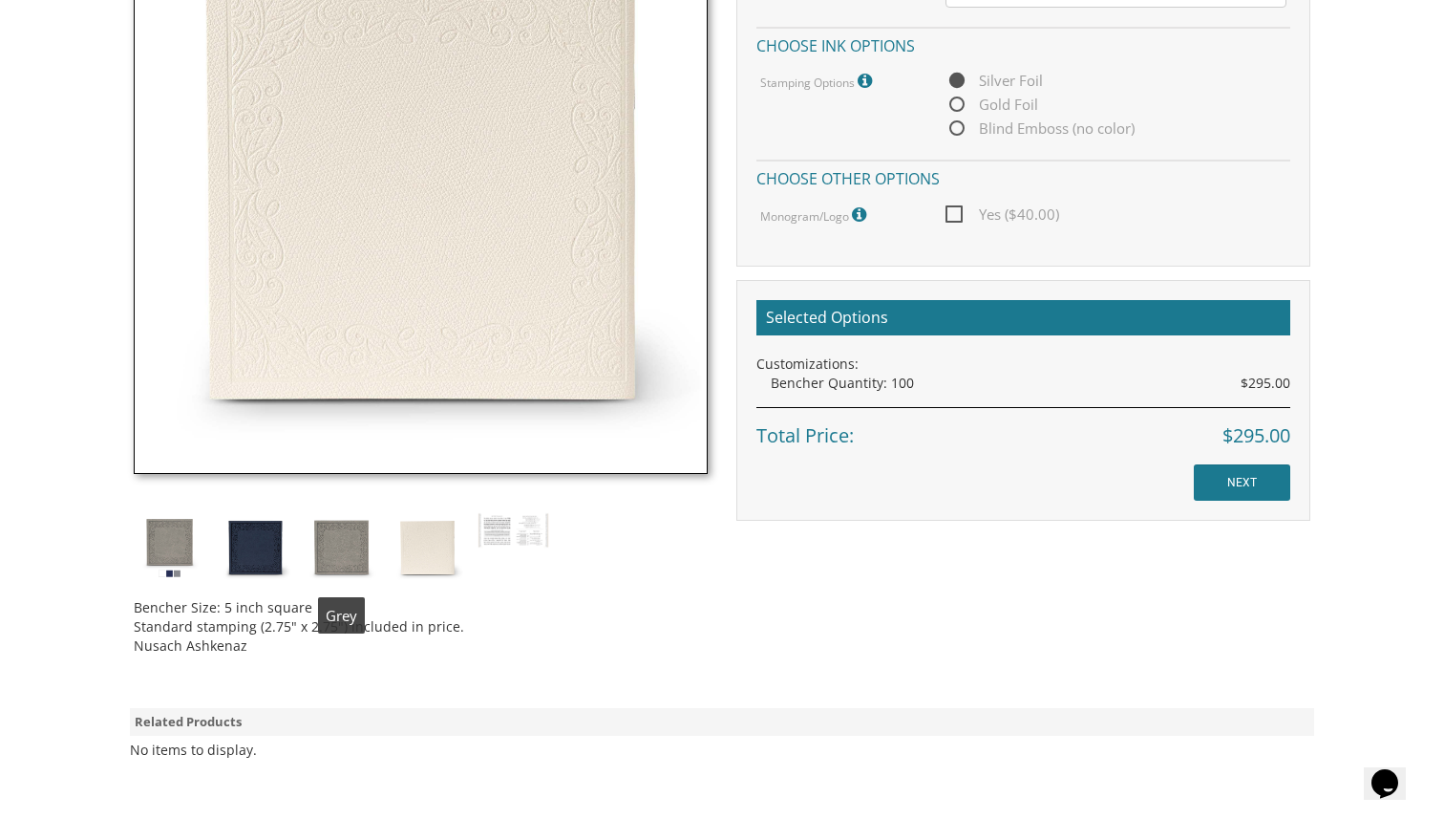
click at [347, 563] on img at bounding box center [342, 548] width 72 height 72
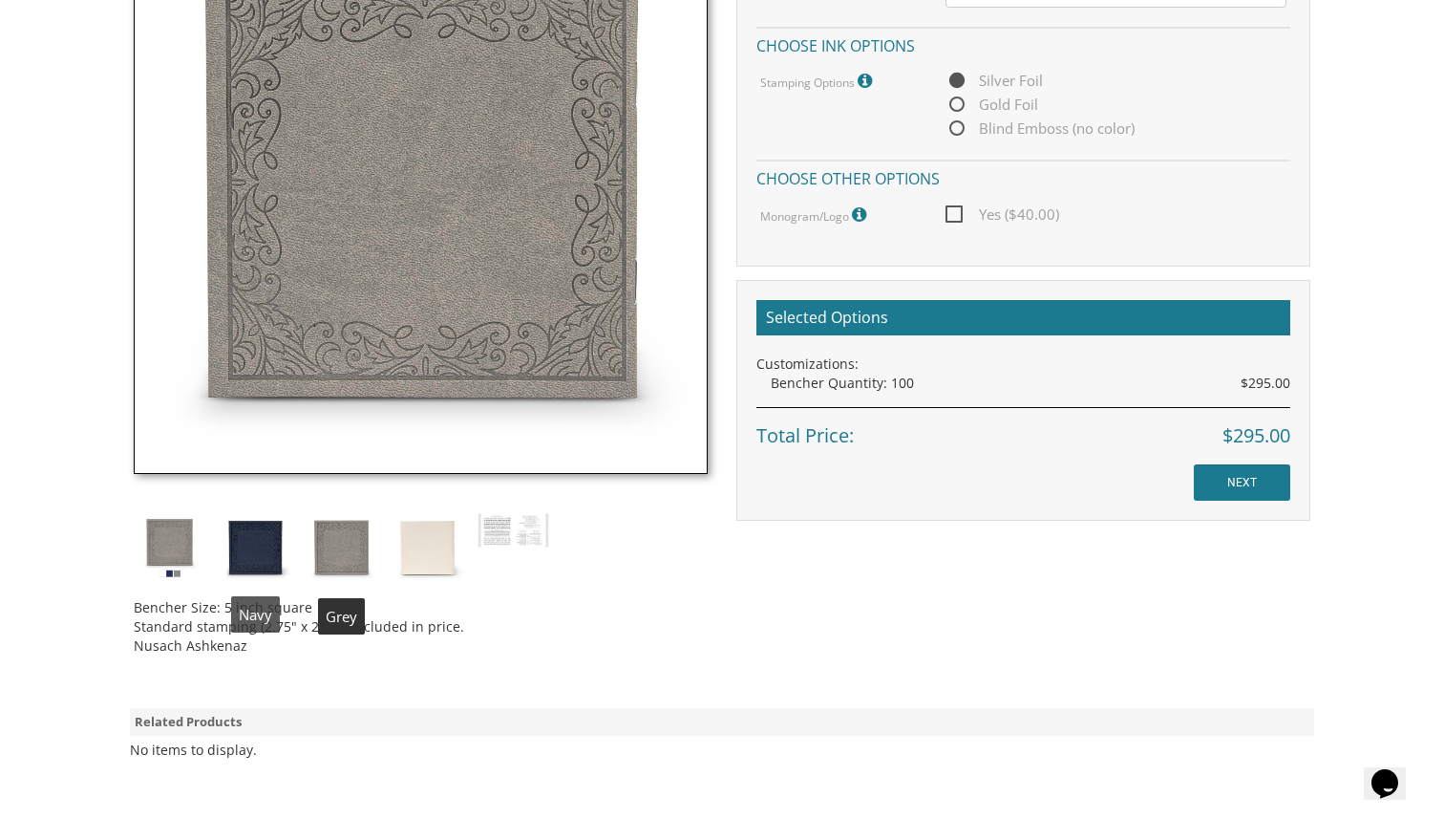
click at [276, 544] on img at bounding box center [256, 548] width 72 height 72
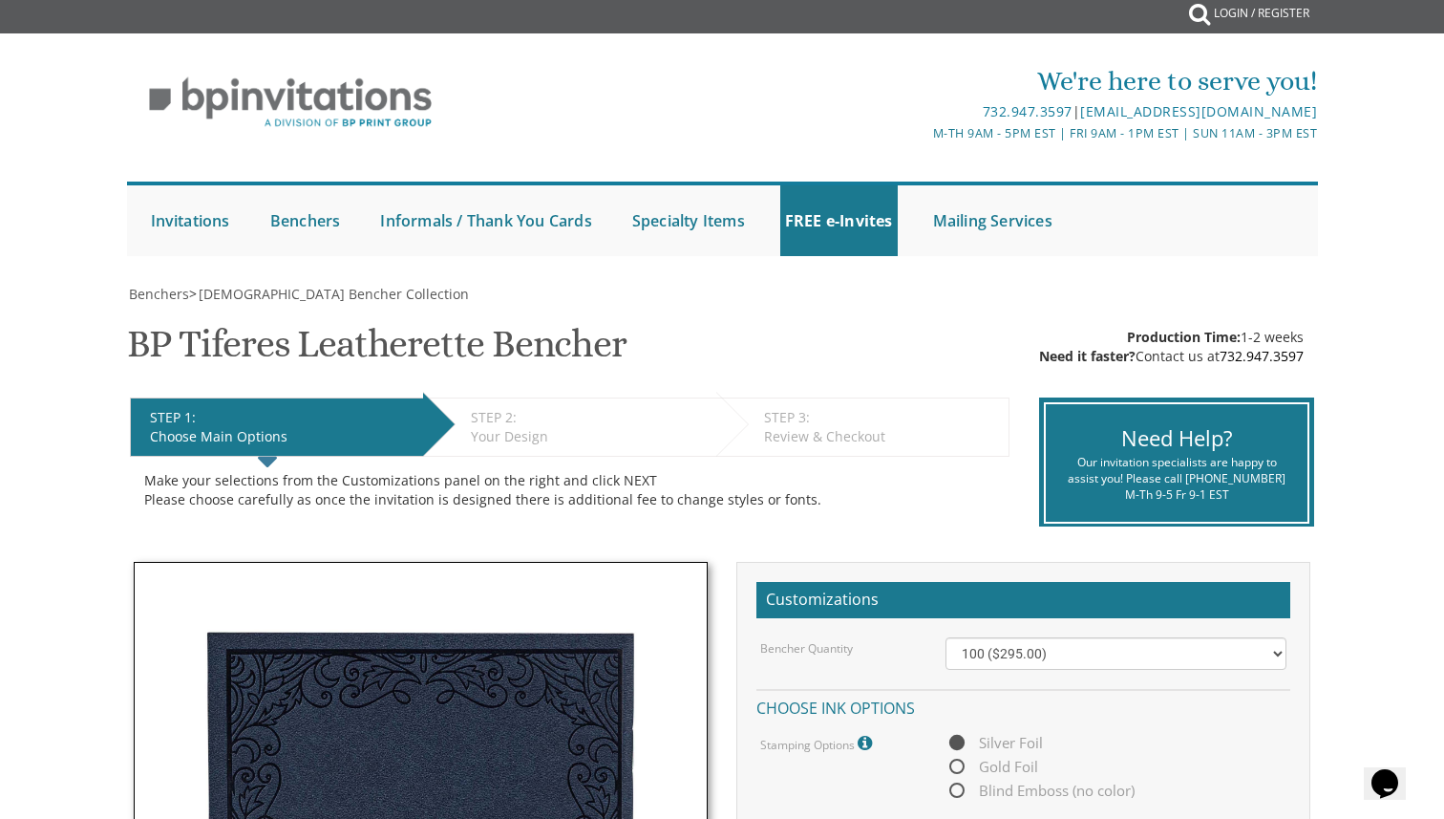
scroll to position [0, 0]
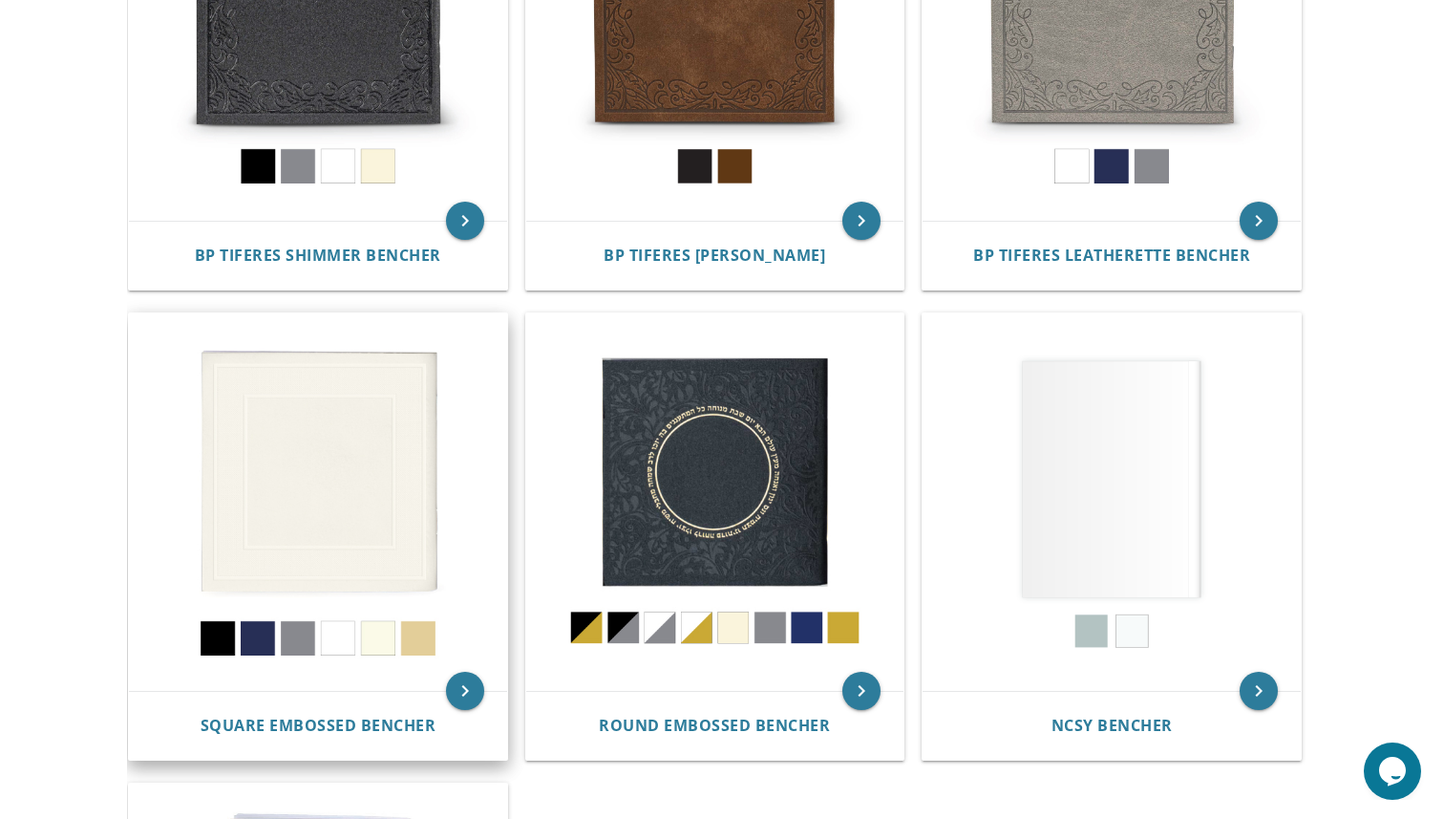
scroll to position [634, 0]
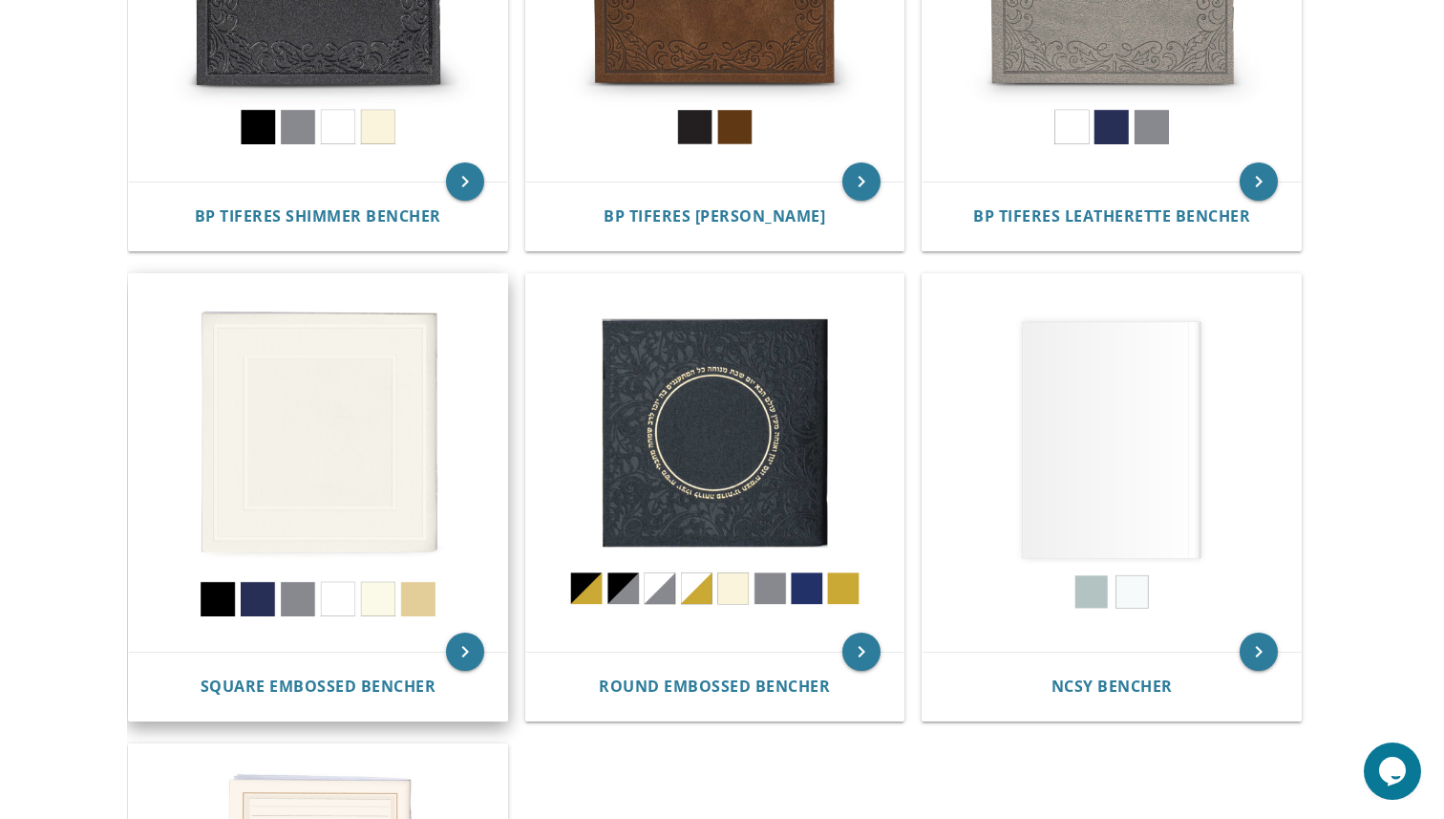
click at [293, 615] on img at bounding box center [318, 463] width 378 height 378
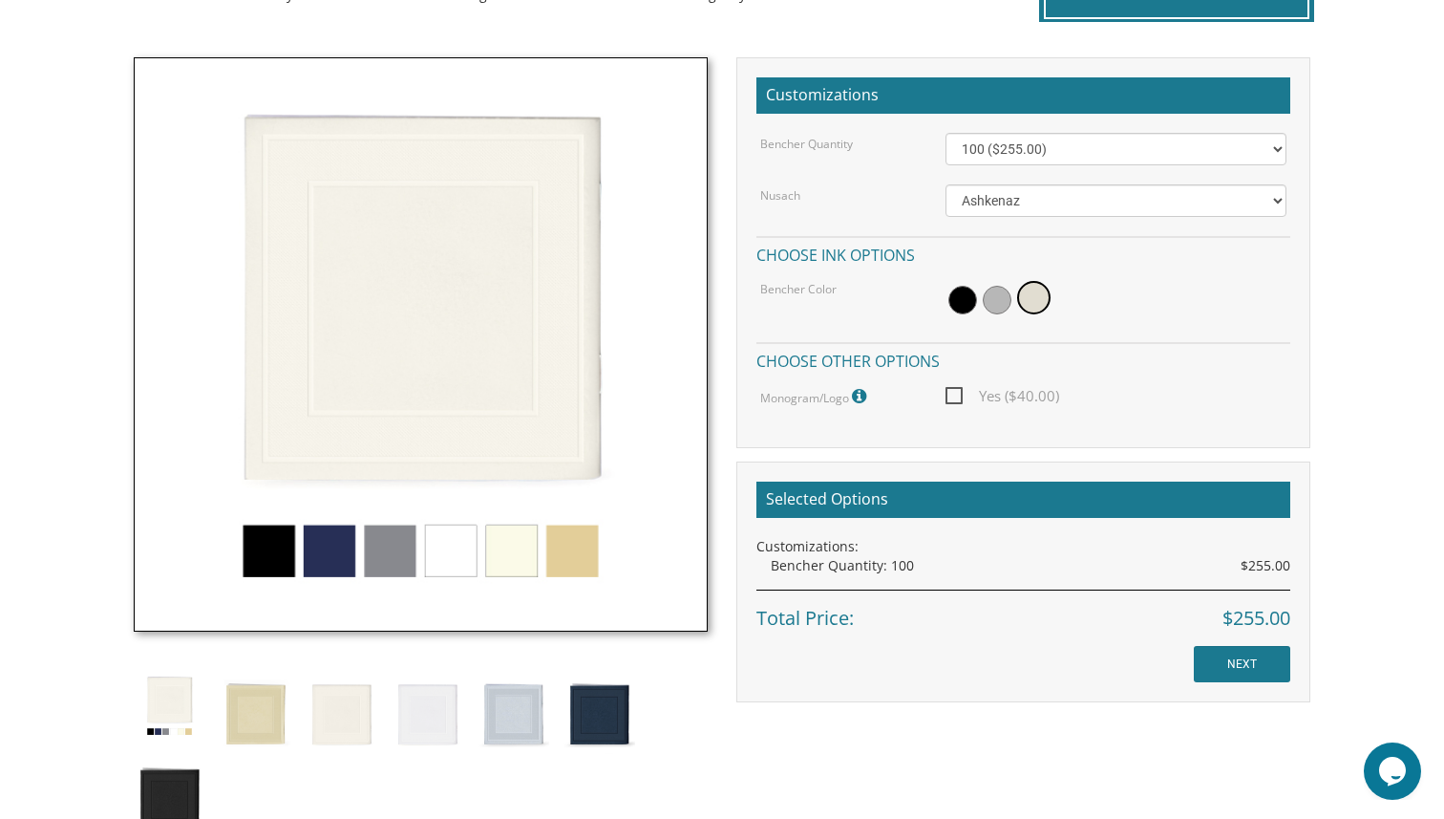
scroll to position [485, 0]
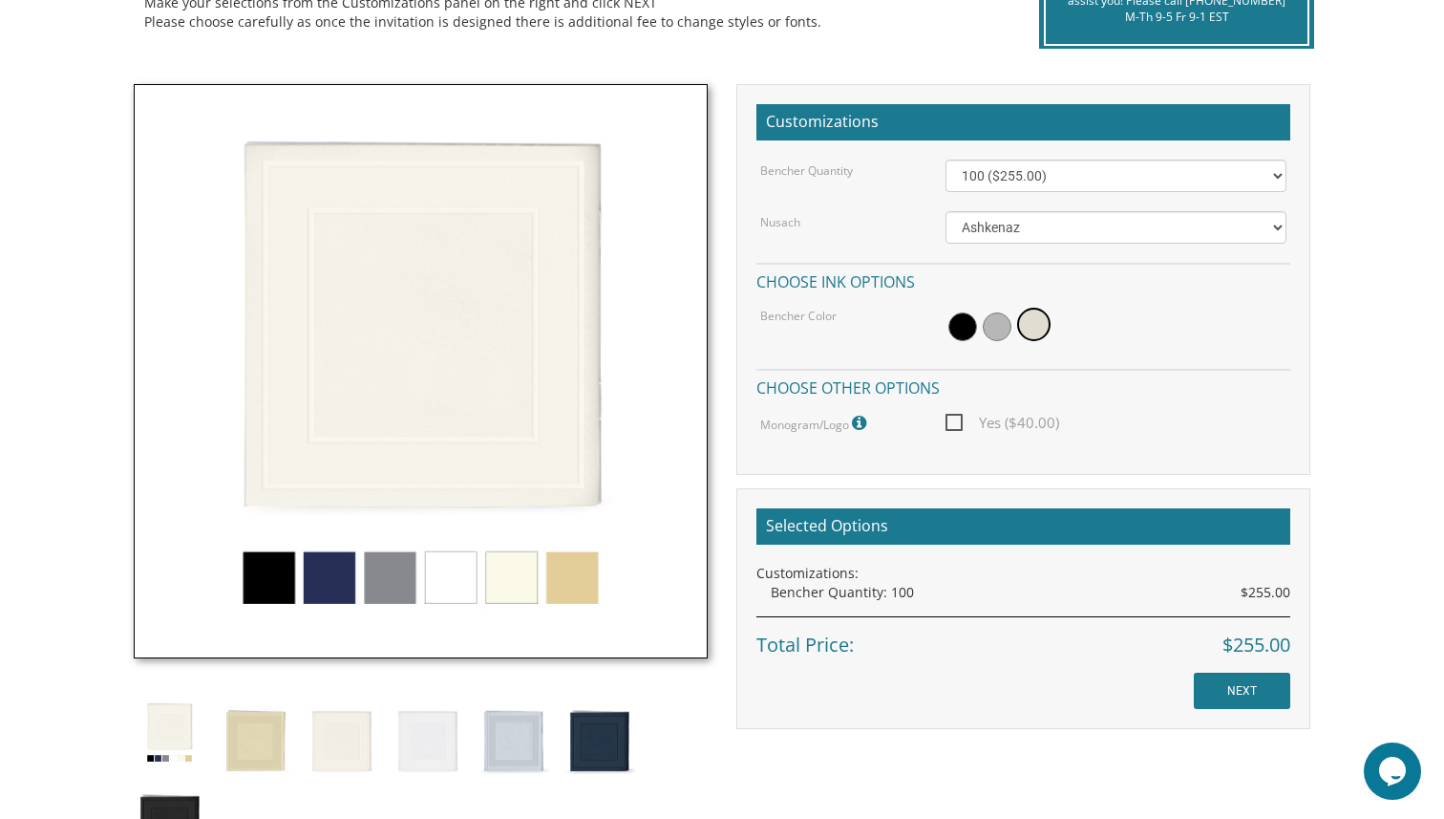
click at [386, 566] on img at bounding box center [421, 371] width 574 height 574
click at [395, 581] on img at bounding box center [421, 371] width 574 height 574
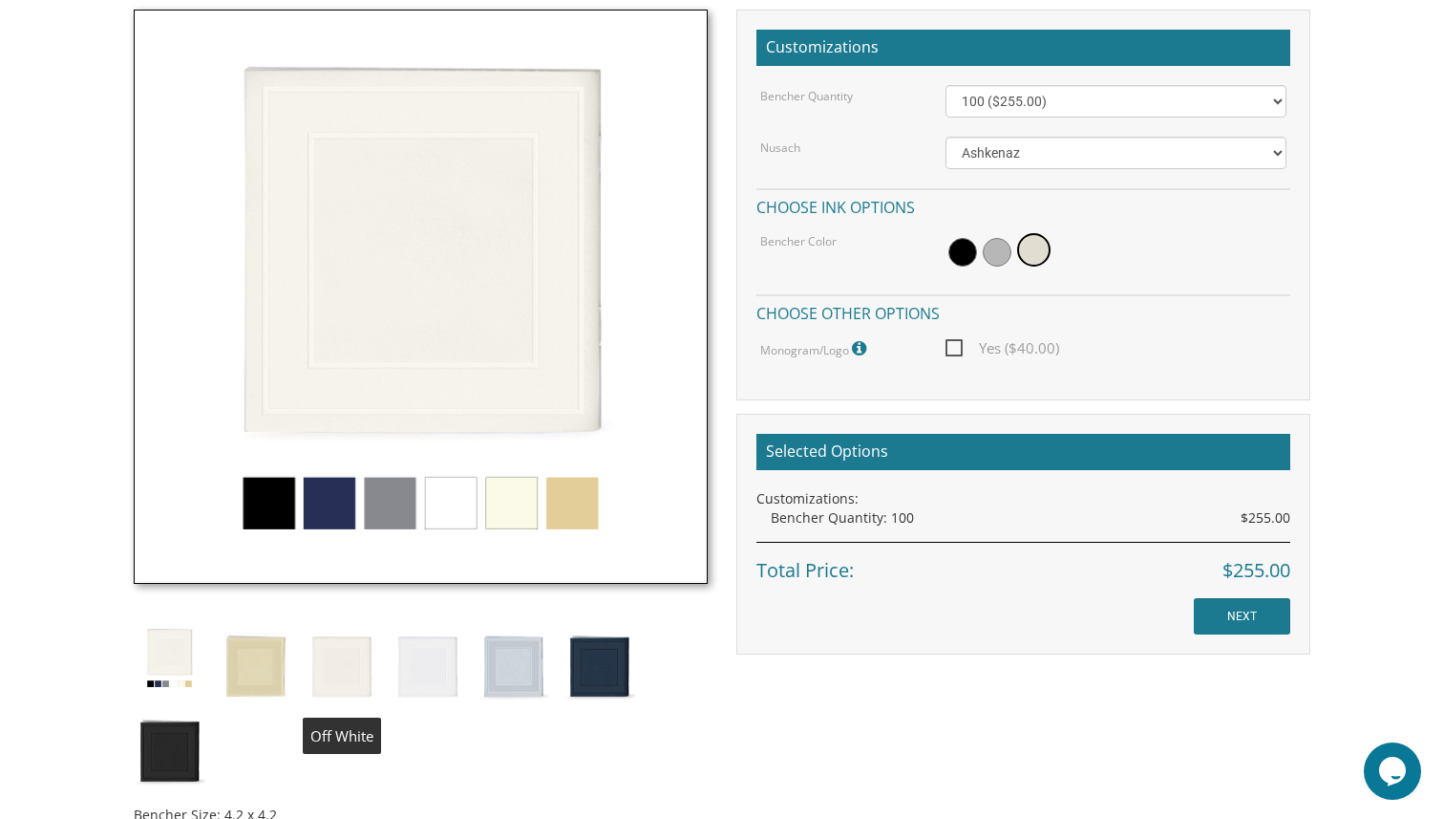
scroll to position [564, 0]
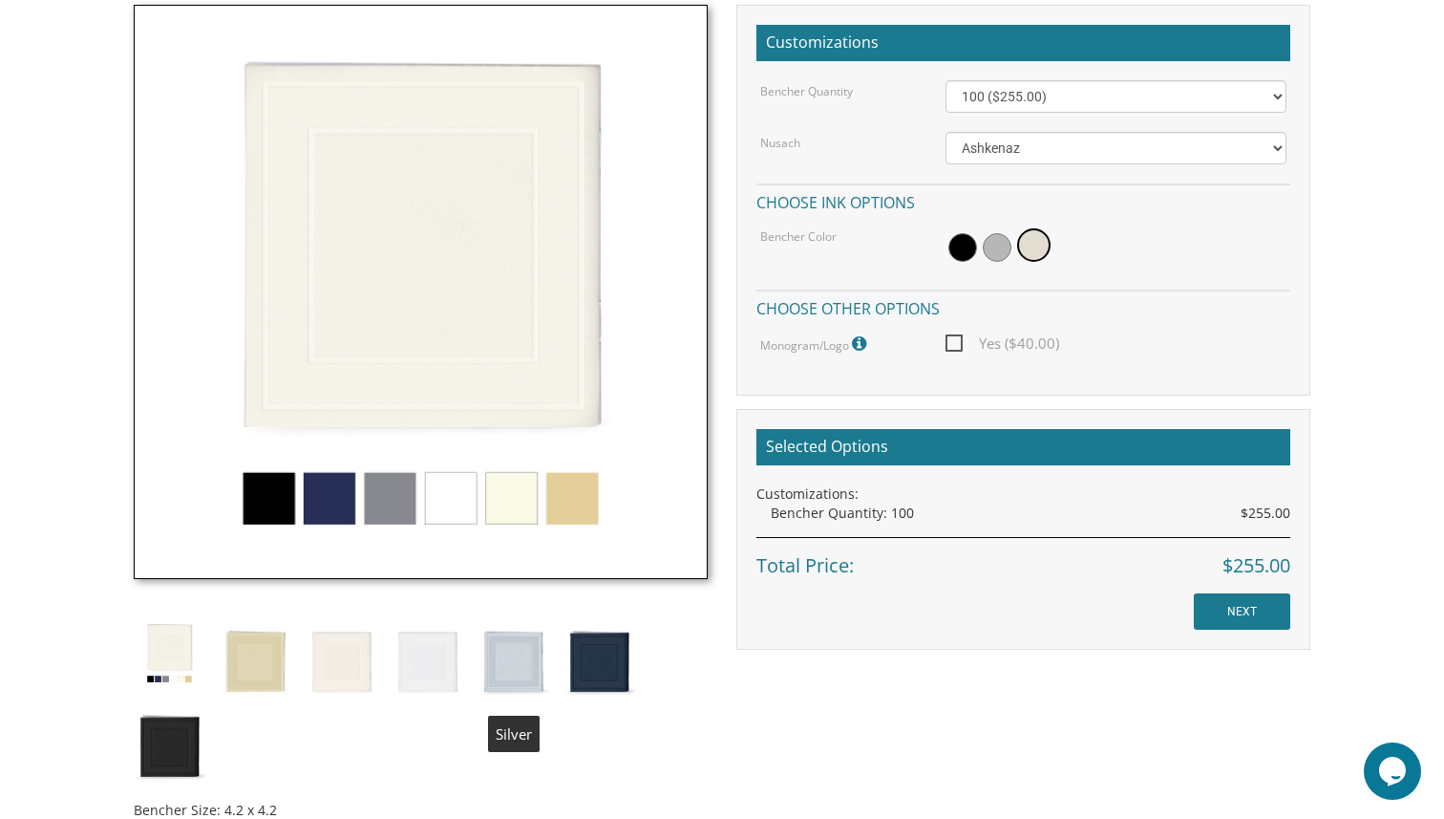
click at [491, 649] on img at bounding box center [514, 659] width 72 height 84
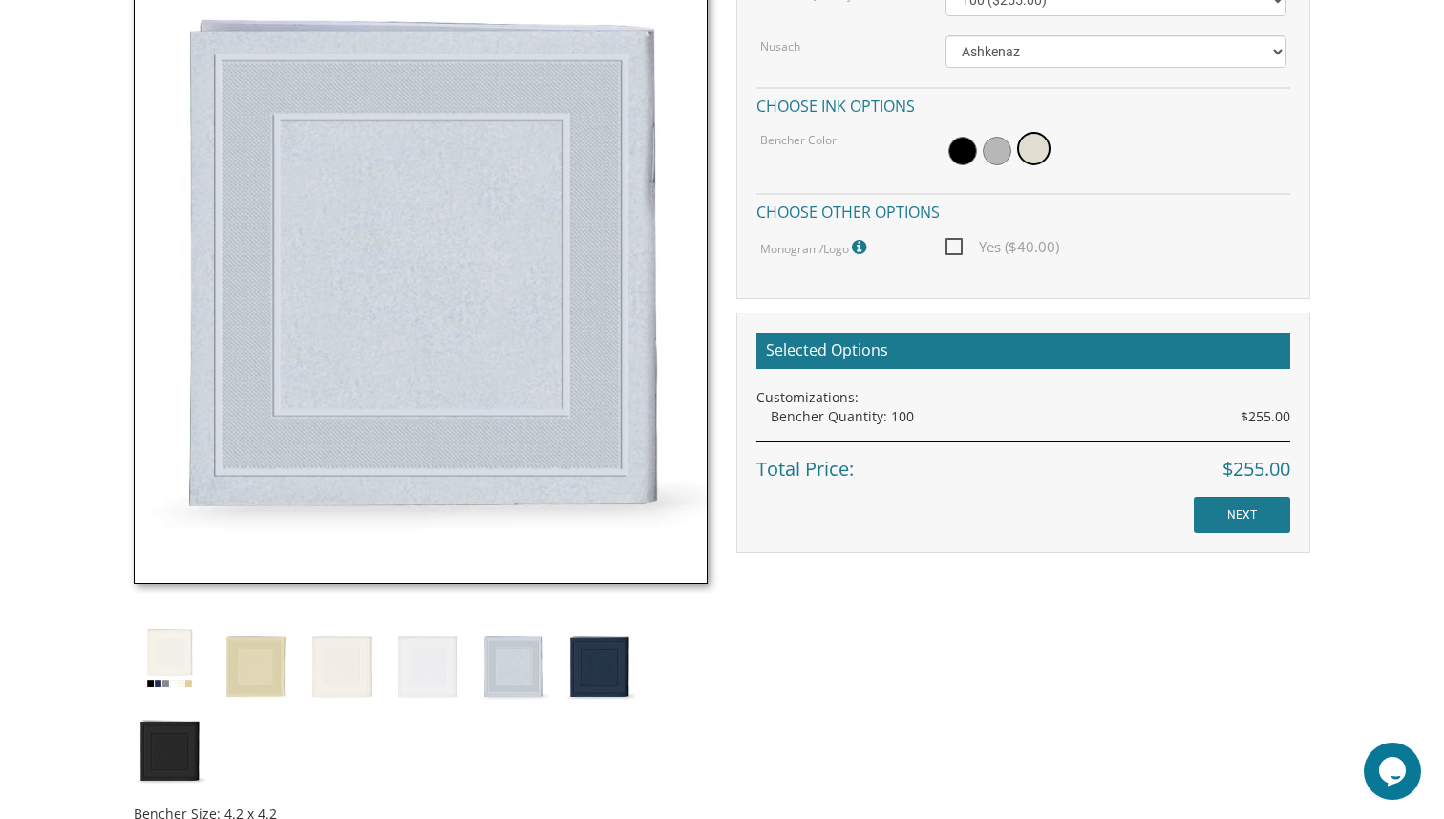
scroll to position [716, 0]
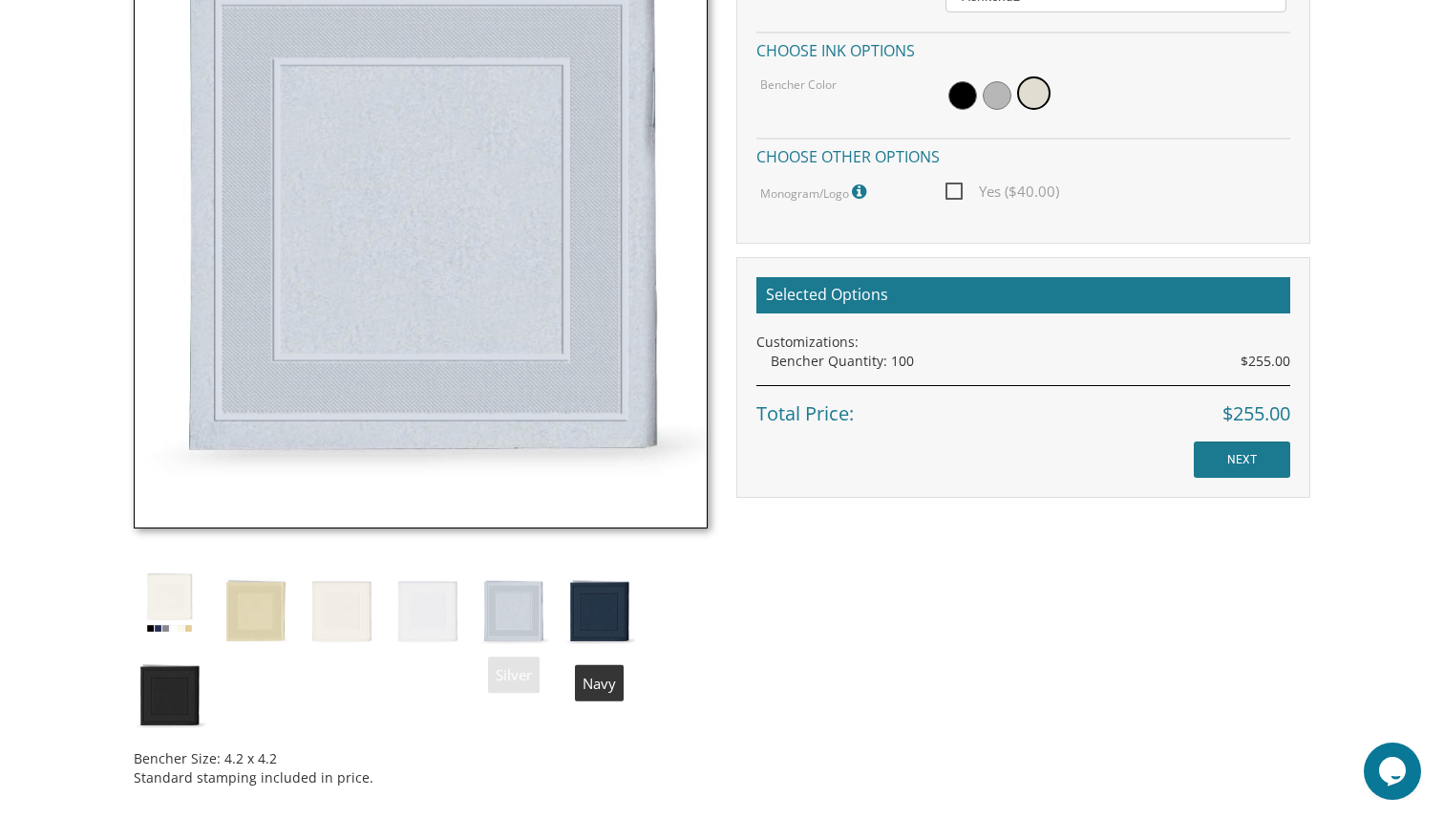
click at [583, 594] on img at bounding box center [600, 608] width 72 height 84
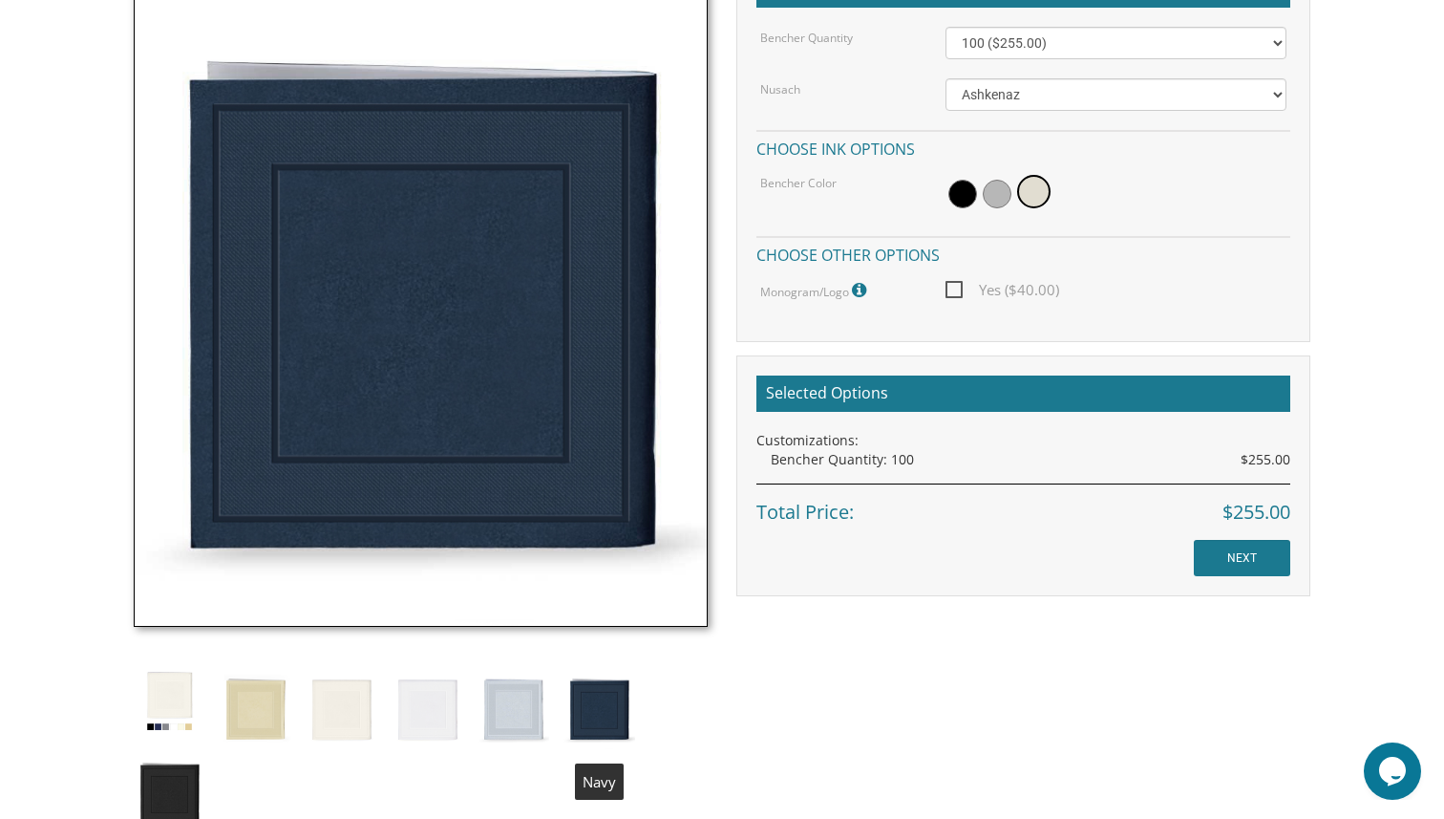
scroll to position [647, 0]
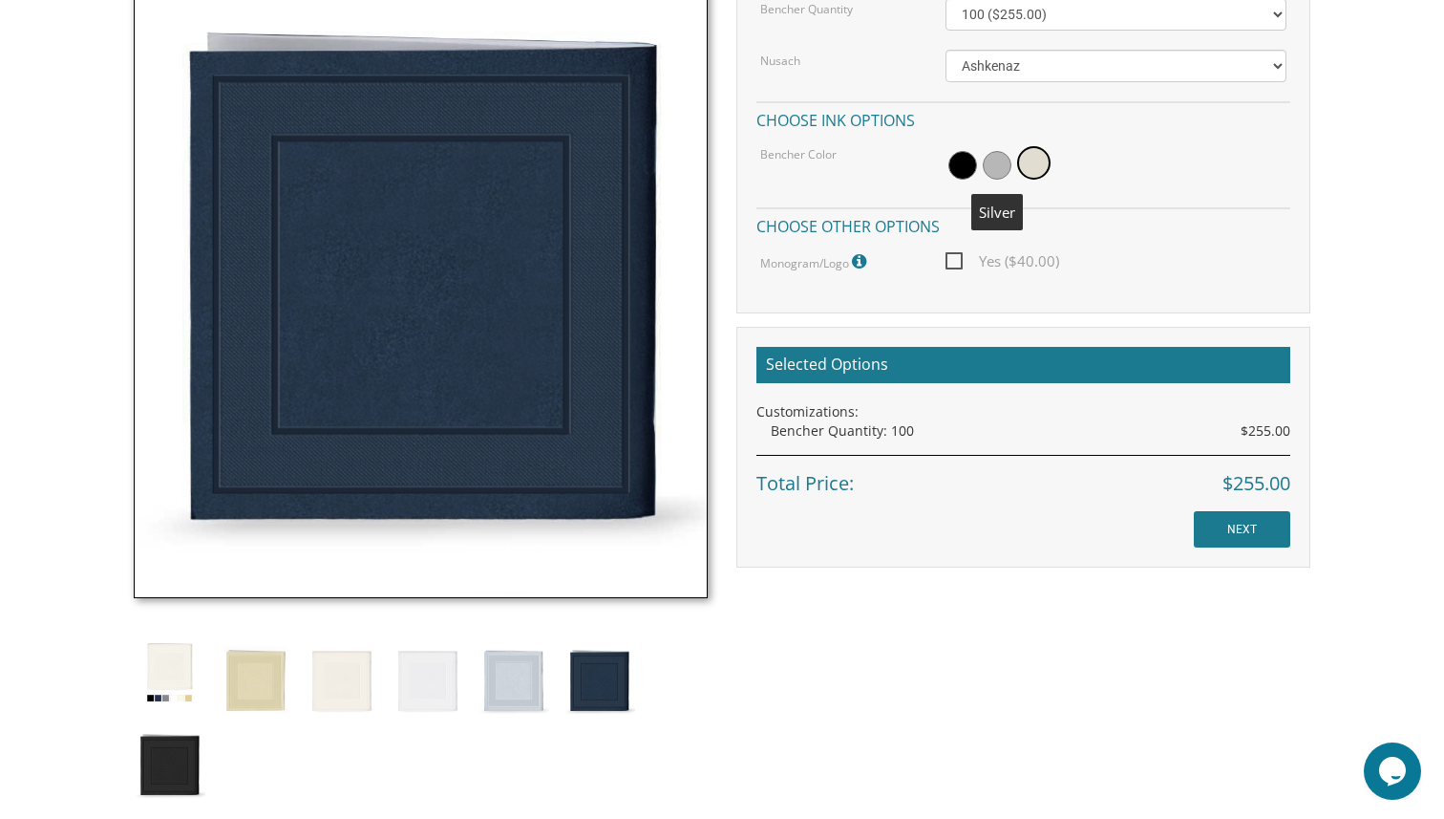
click at [990, 166] on span at bounding box center [997, 165] width 29 height 29
click at [953, 168] on span at bounding box center [962, 165] width 29 height 29
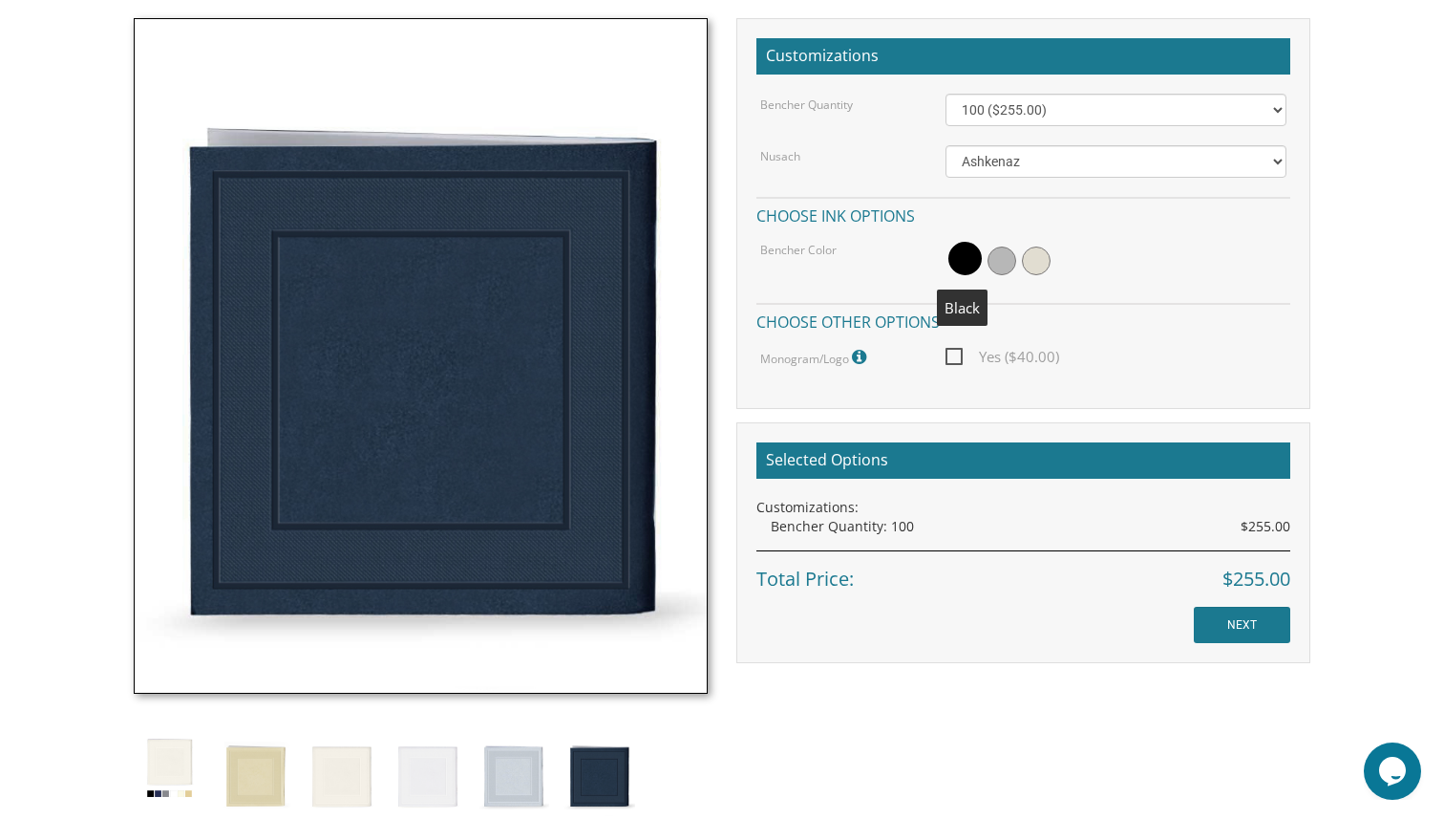
scroll to position [546, 0]
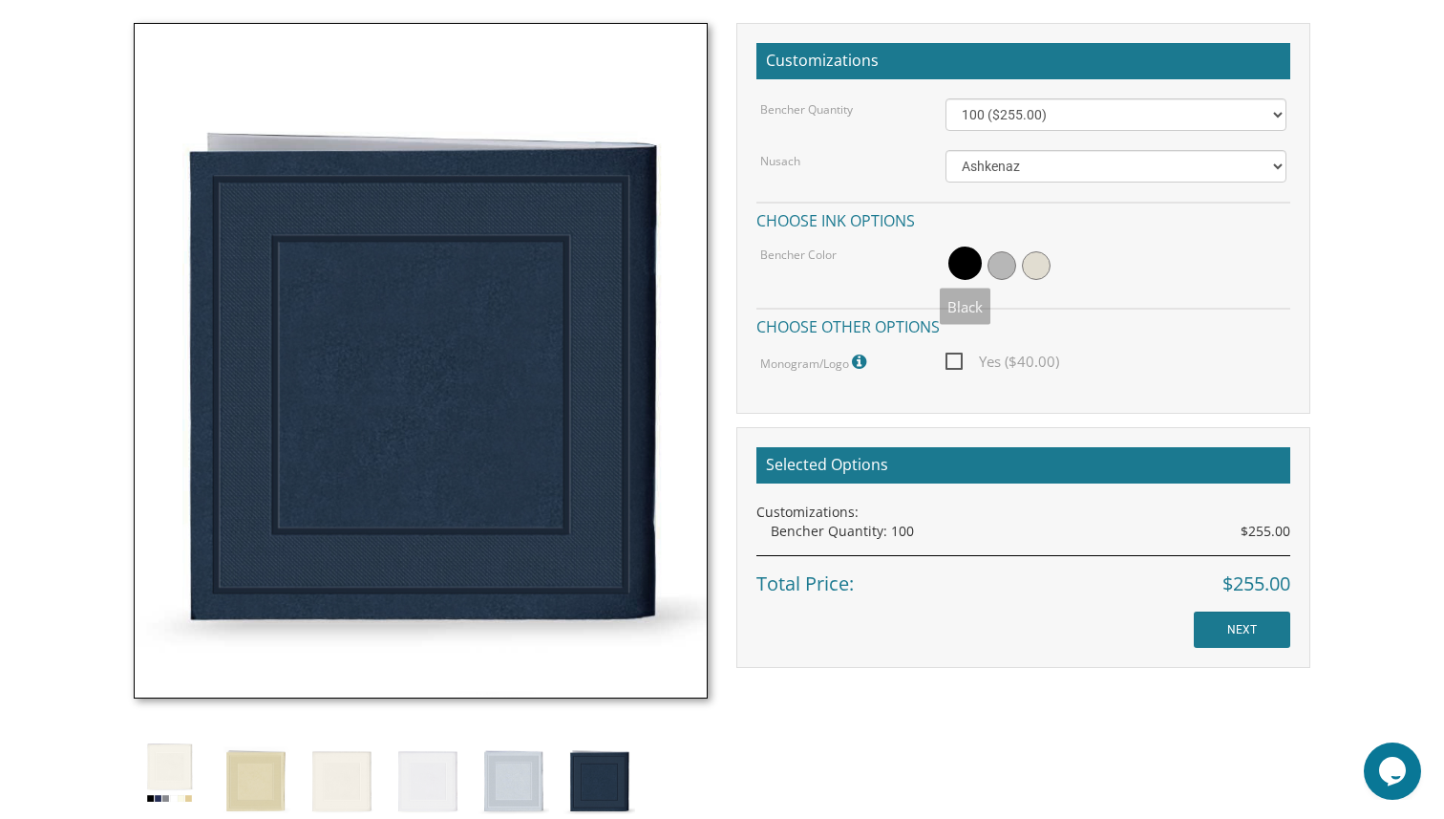
click at [959, 275] on span at bounding box center [964, 262] width 33 height 33
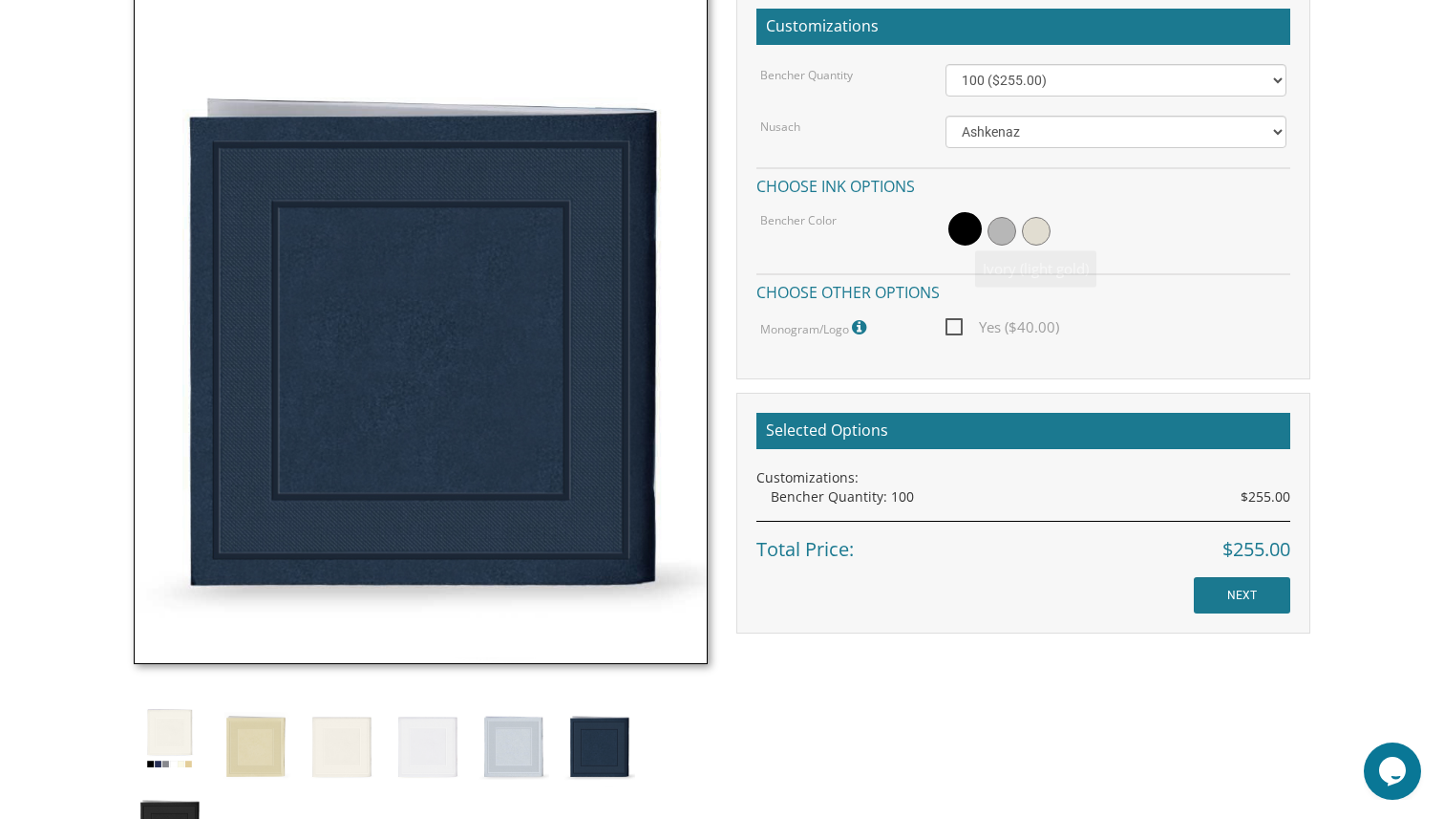
scroll to position [590, 0]
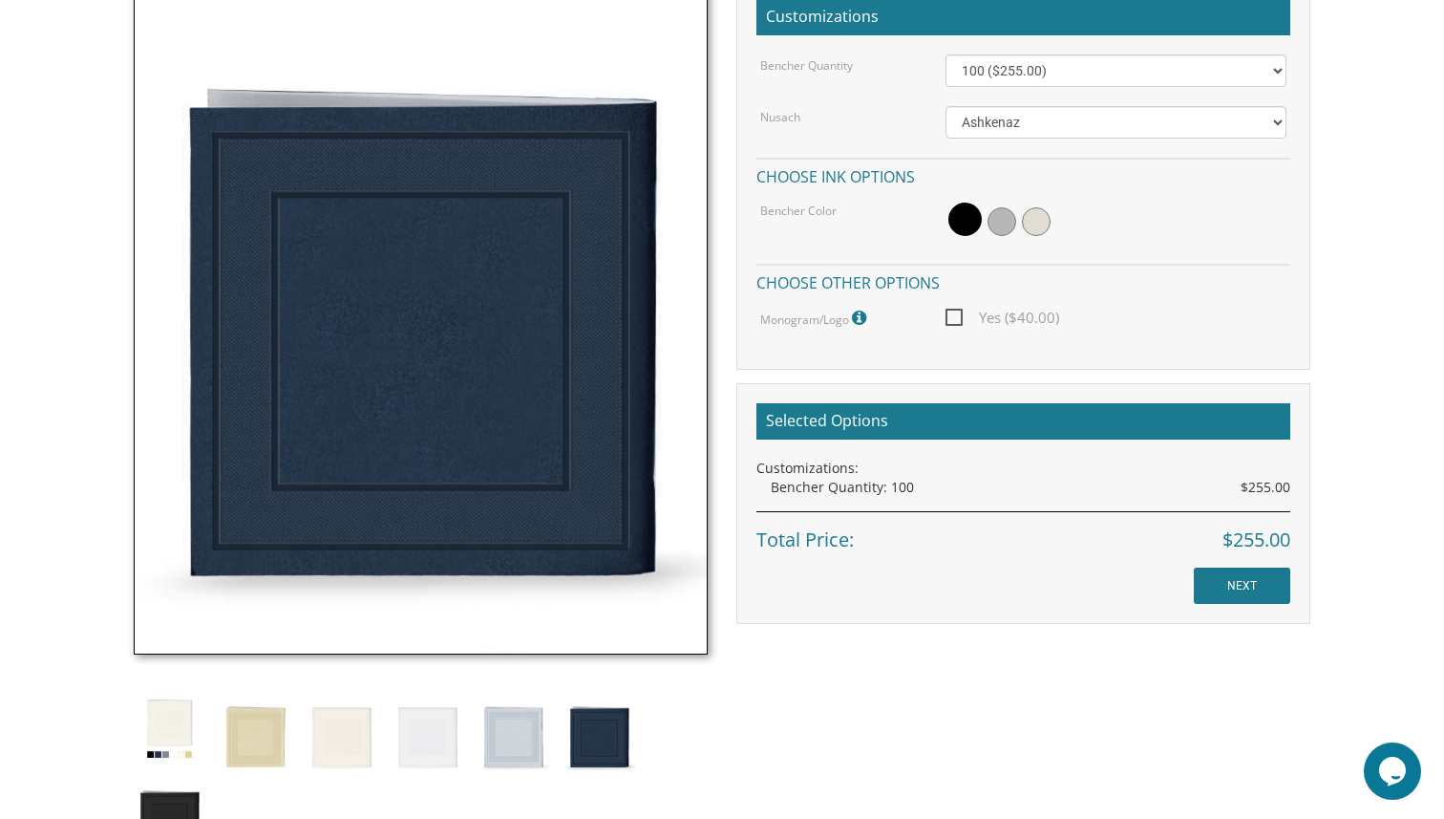
click at [1013, 229] on div at bounding box center [1117, 222] width 342 height 44
click at [1006, 223] on span at bounding box center [1002, 221] width 29 height 29
click at [1216, 595] on input "NEXT" at bounding box center [1242, 585] width 96 height 36
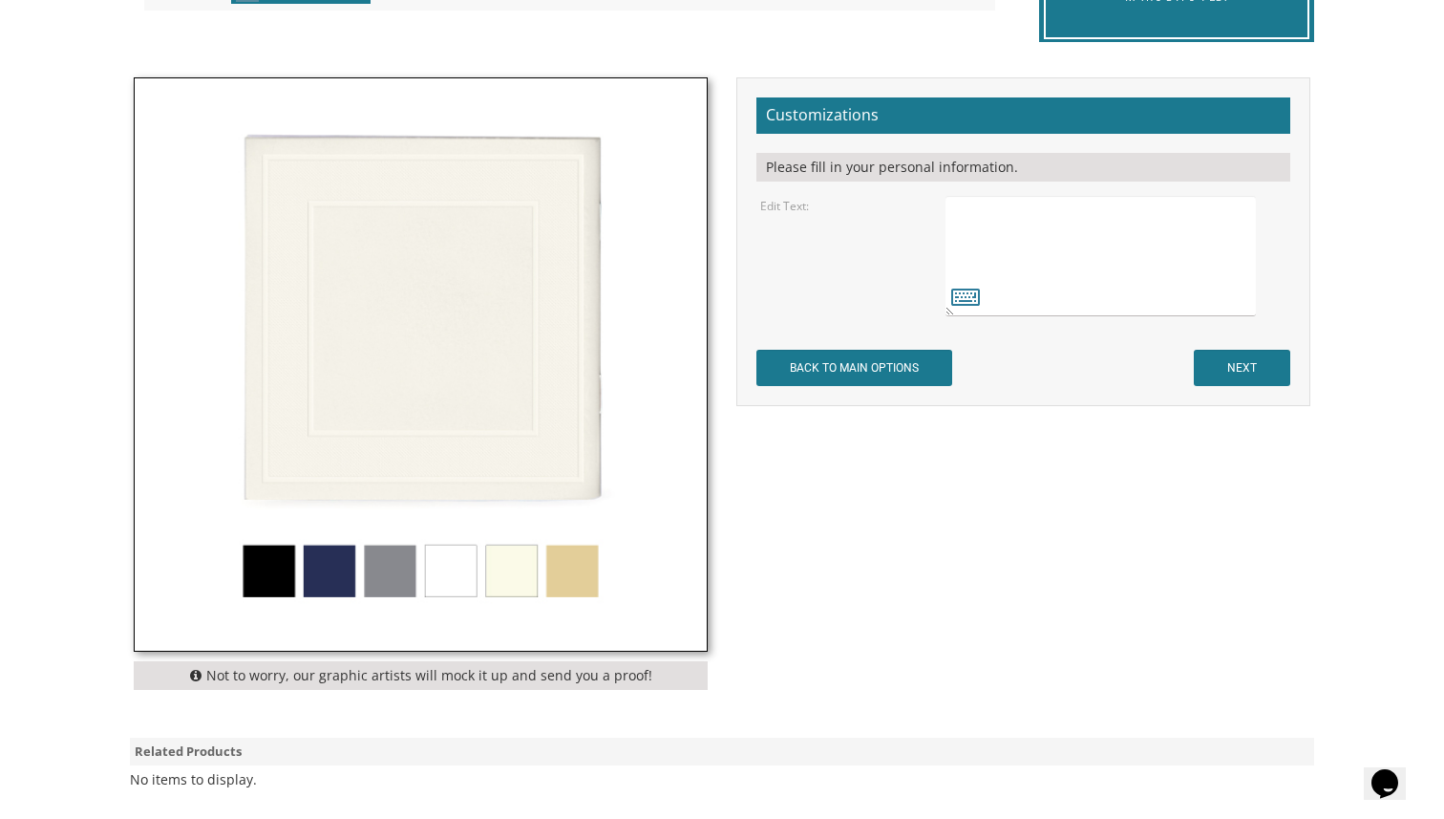
scroll to position [550, 0]
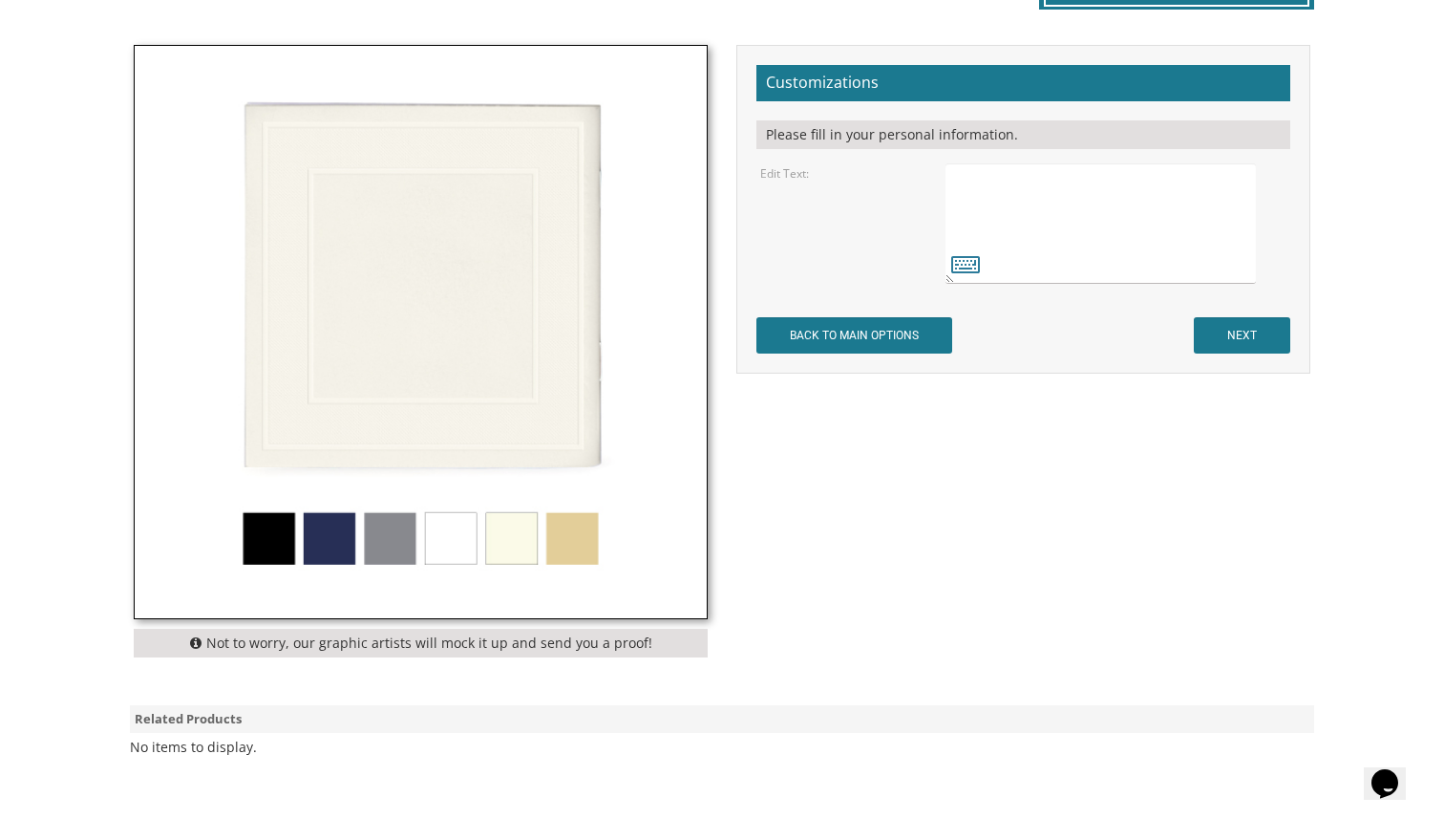
click at [315, 538] on img at bounding box center [421, 332] width 572 height 572
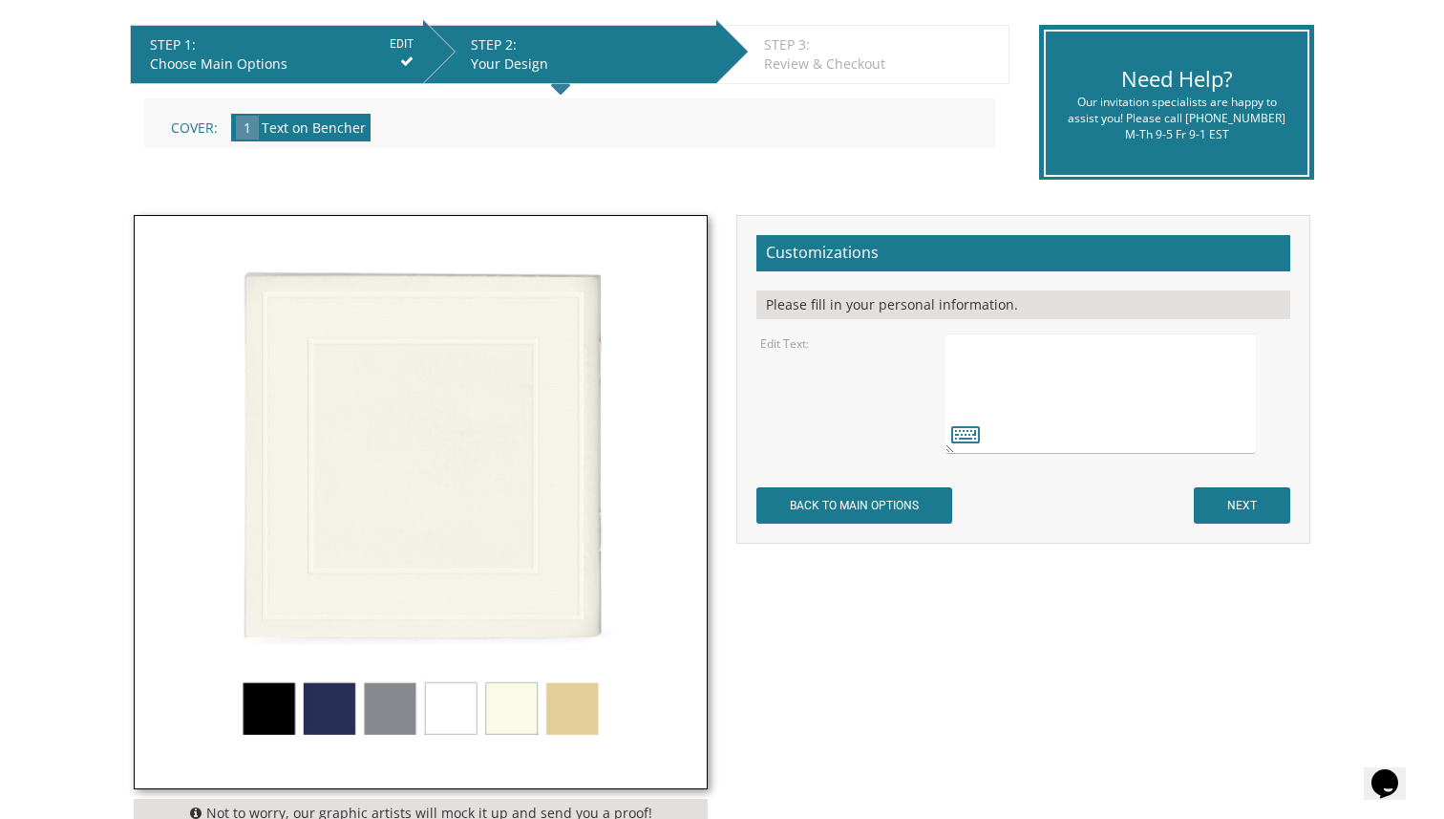
scroll to position [340, 0]
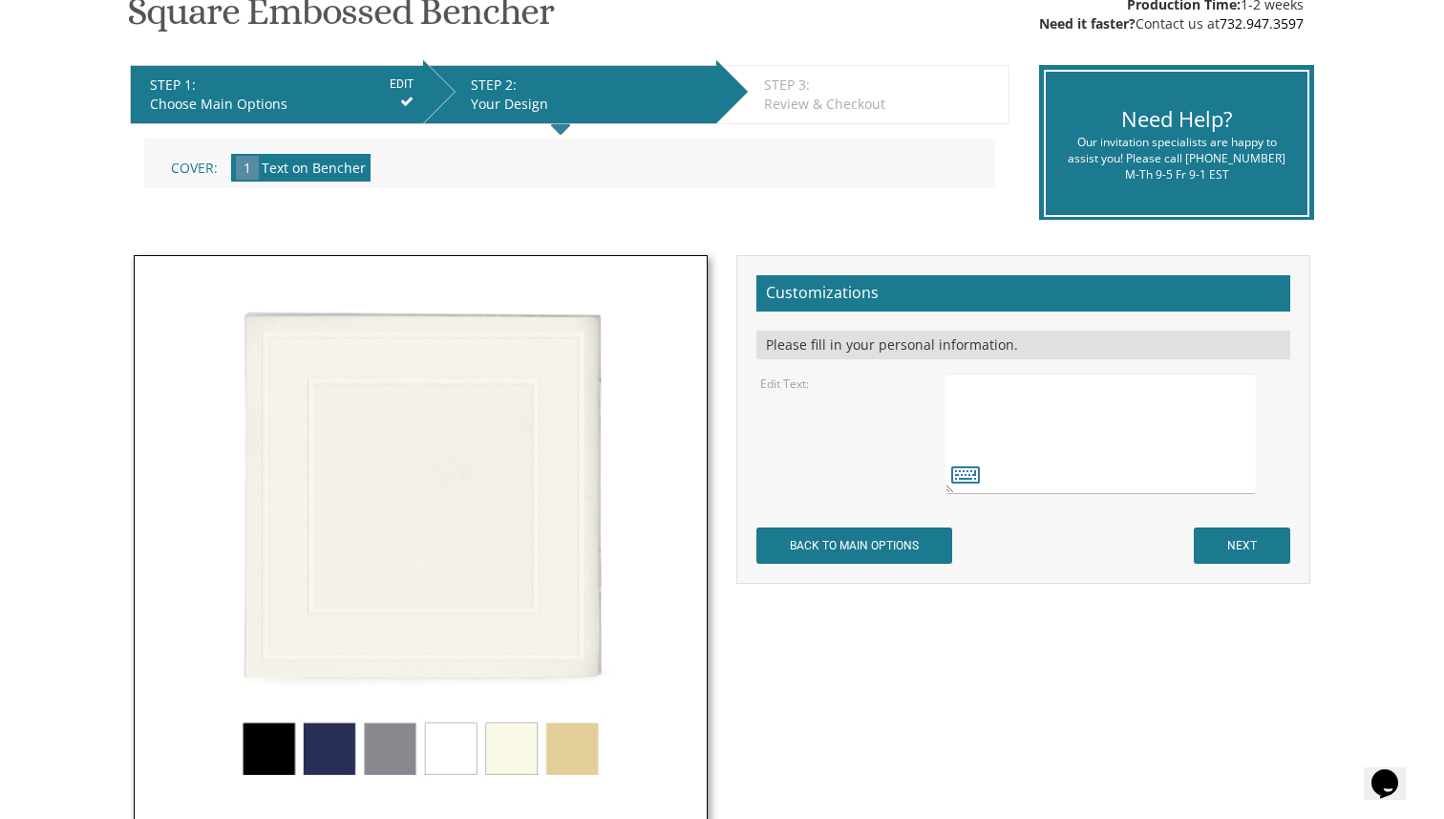
click at [323, 116] on li "STEP 1: EDIT Choose Main Options" at bounding box center [276, 94] width 293 height 59
click at [410, 92] on input "EDIT" at bounding box center [402, 83] width 24 height 17
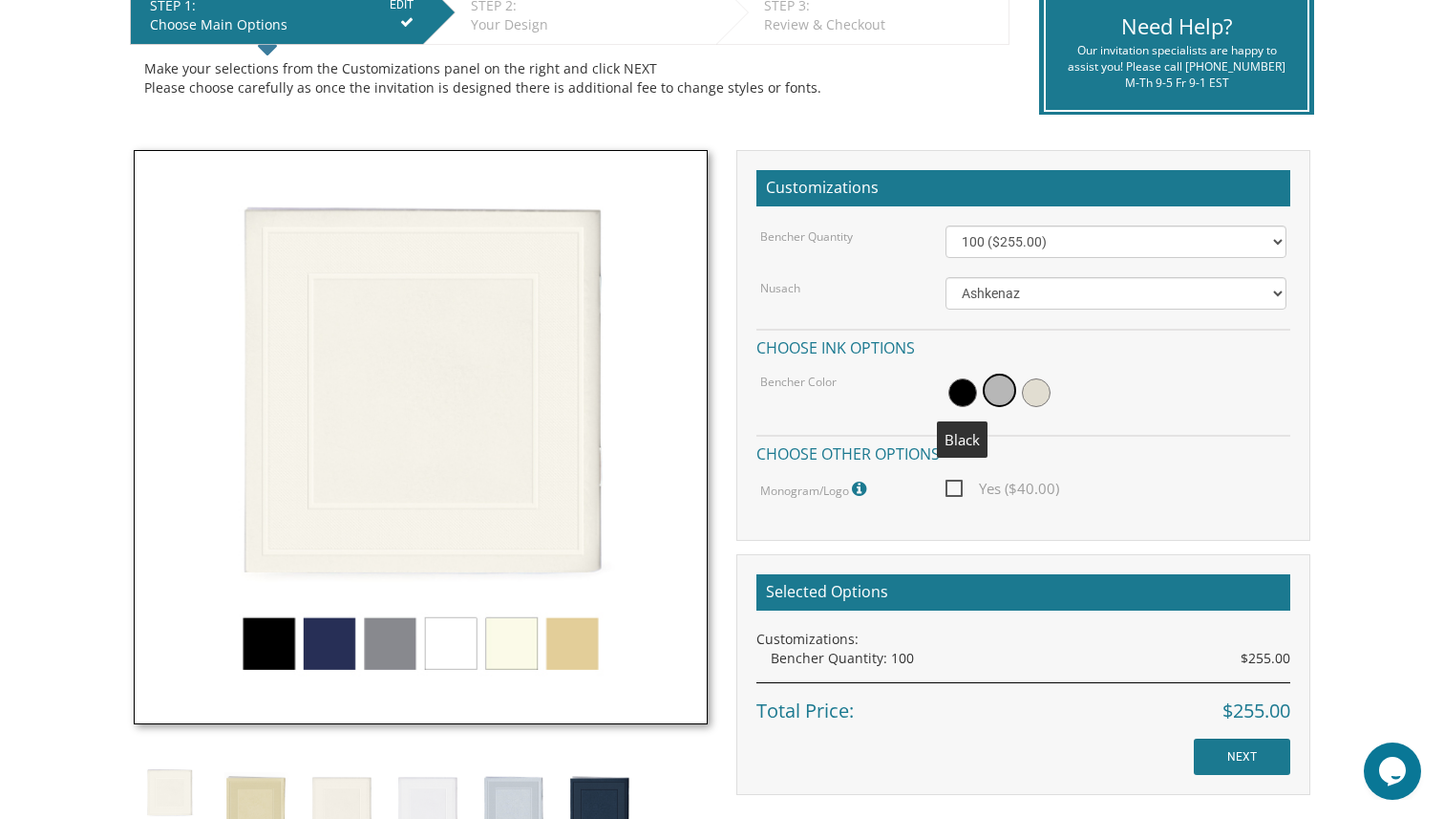
scroll to position [617, 0]
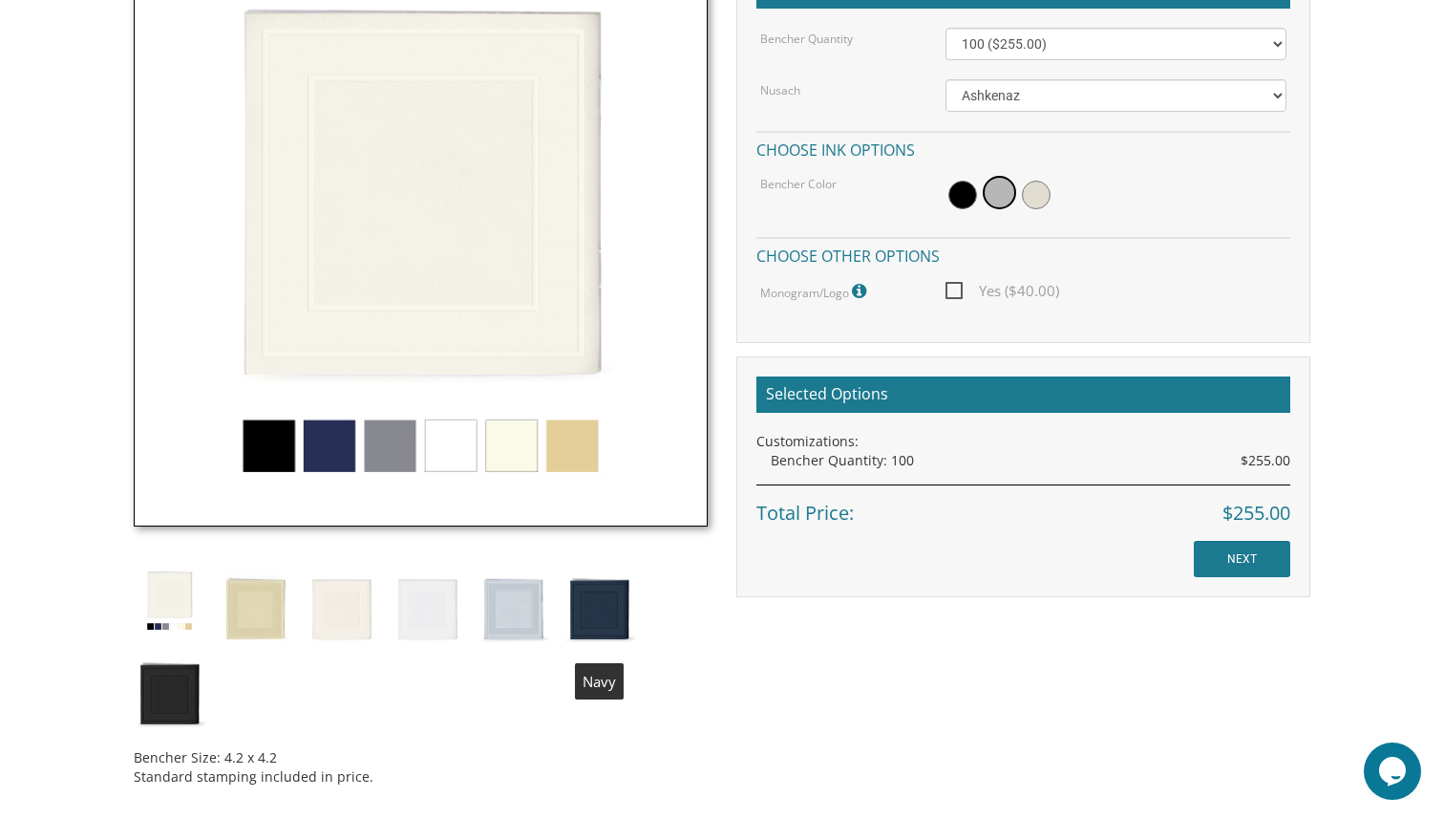
click at [598, 600] on img at bounding box center [600, 606] width 72 height 84
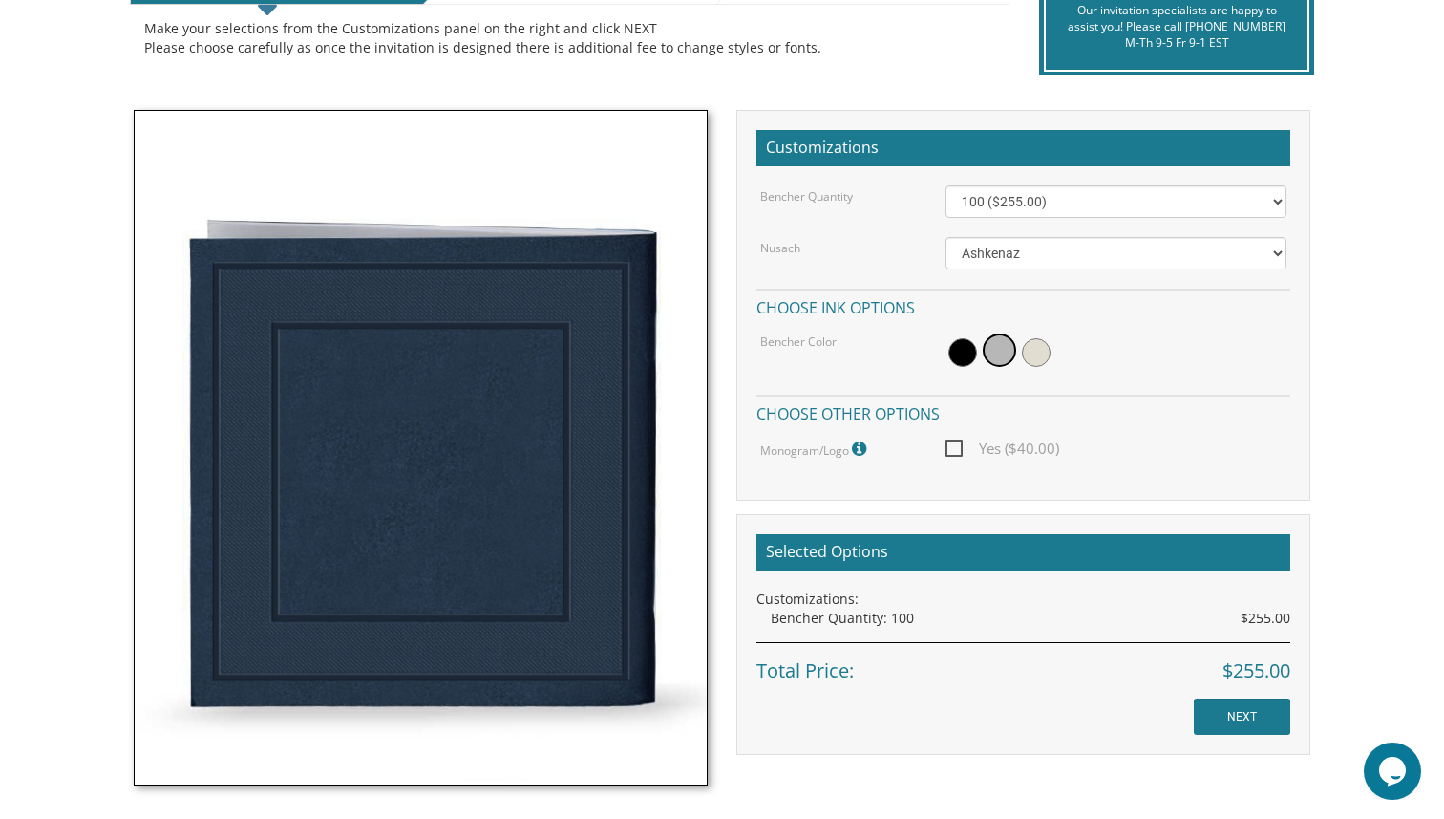
scroll to position [479, 0]
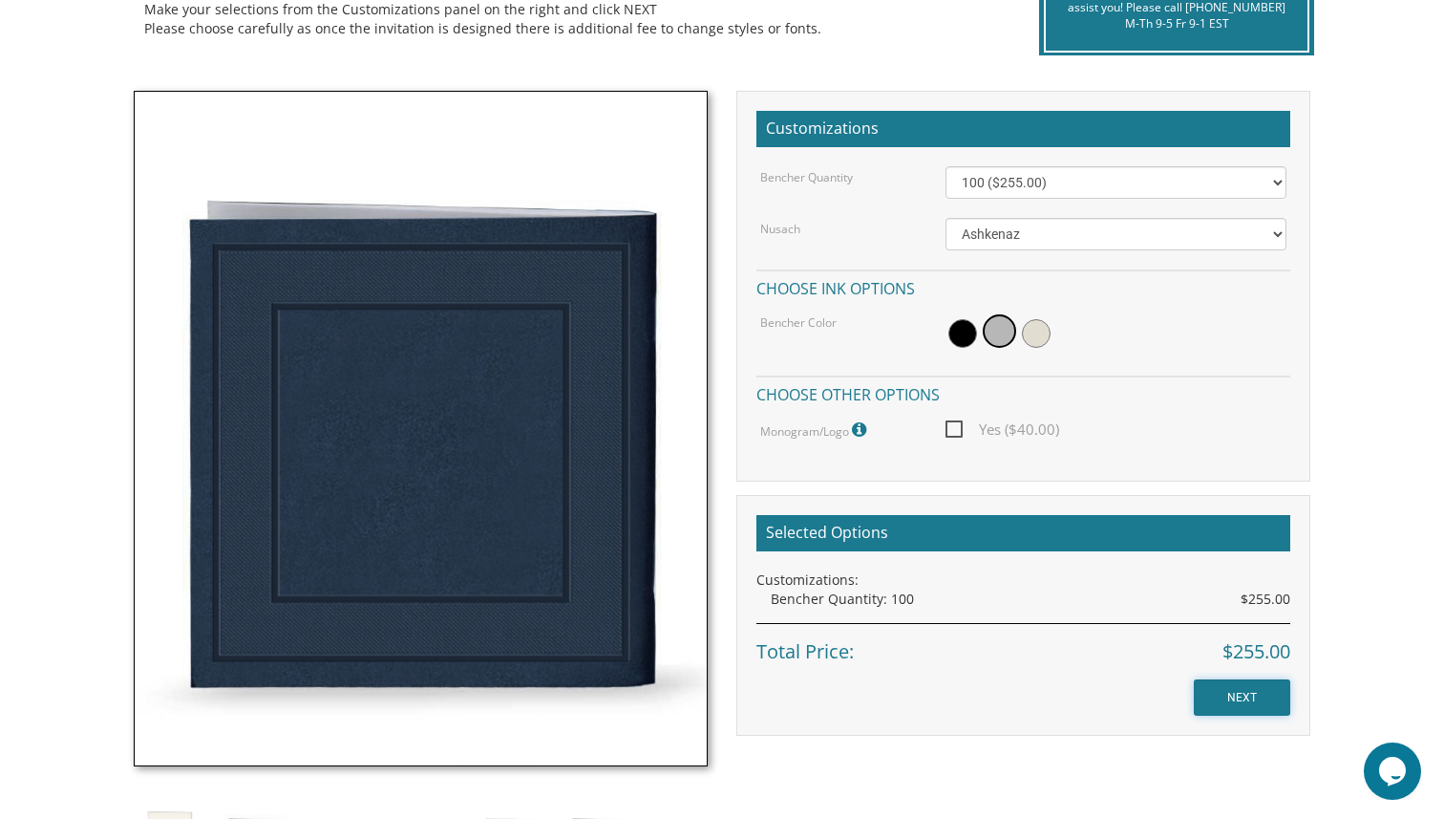
click at [1213, 682] on input "NEXT" at bounding box center [1242, 697] width 96 height 36
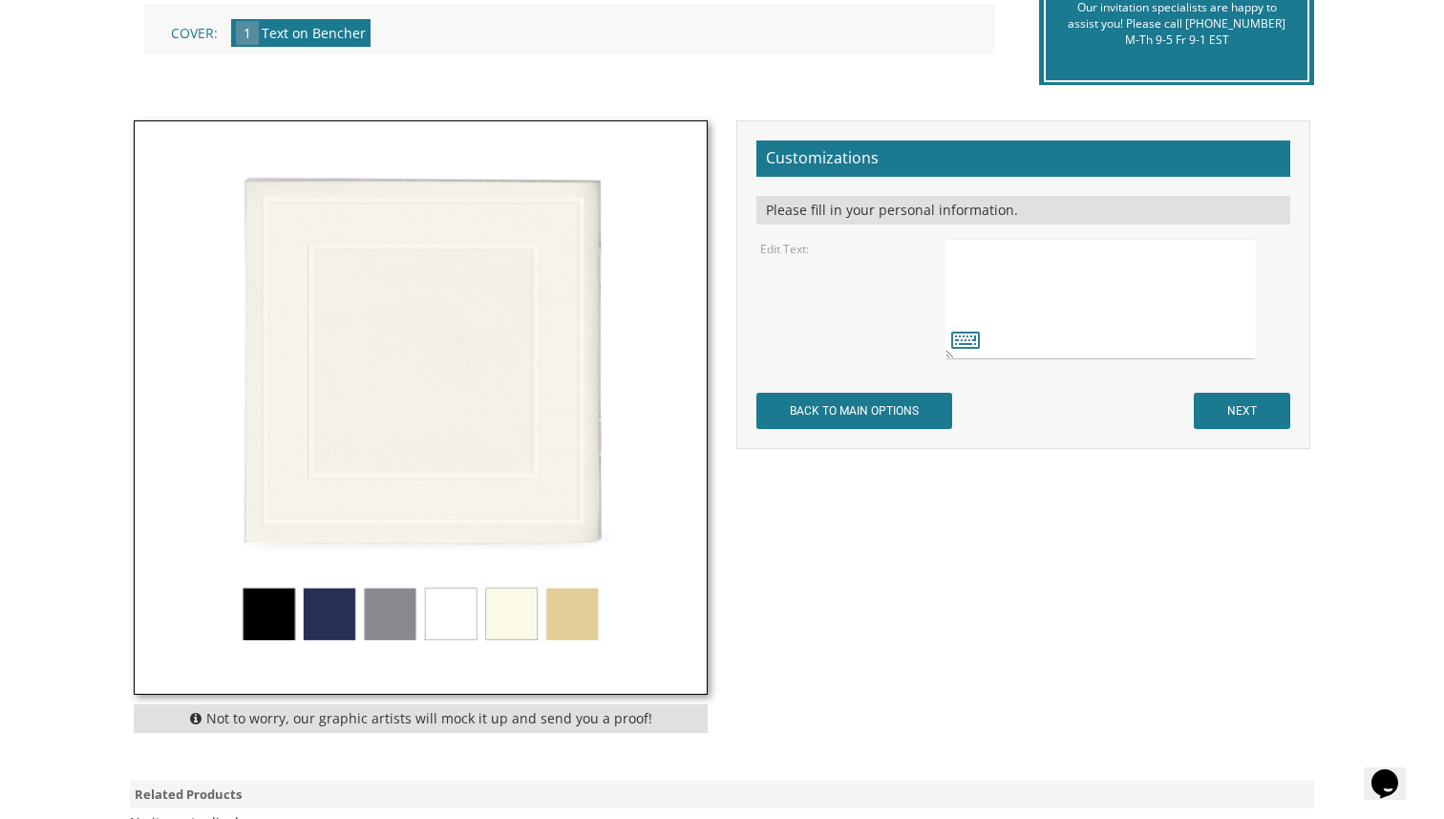
scroll to position [492, 0]
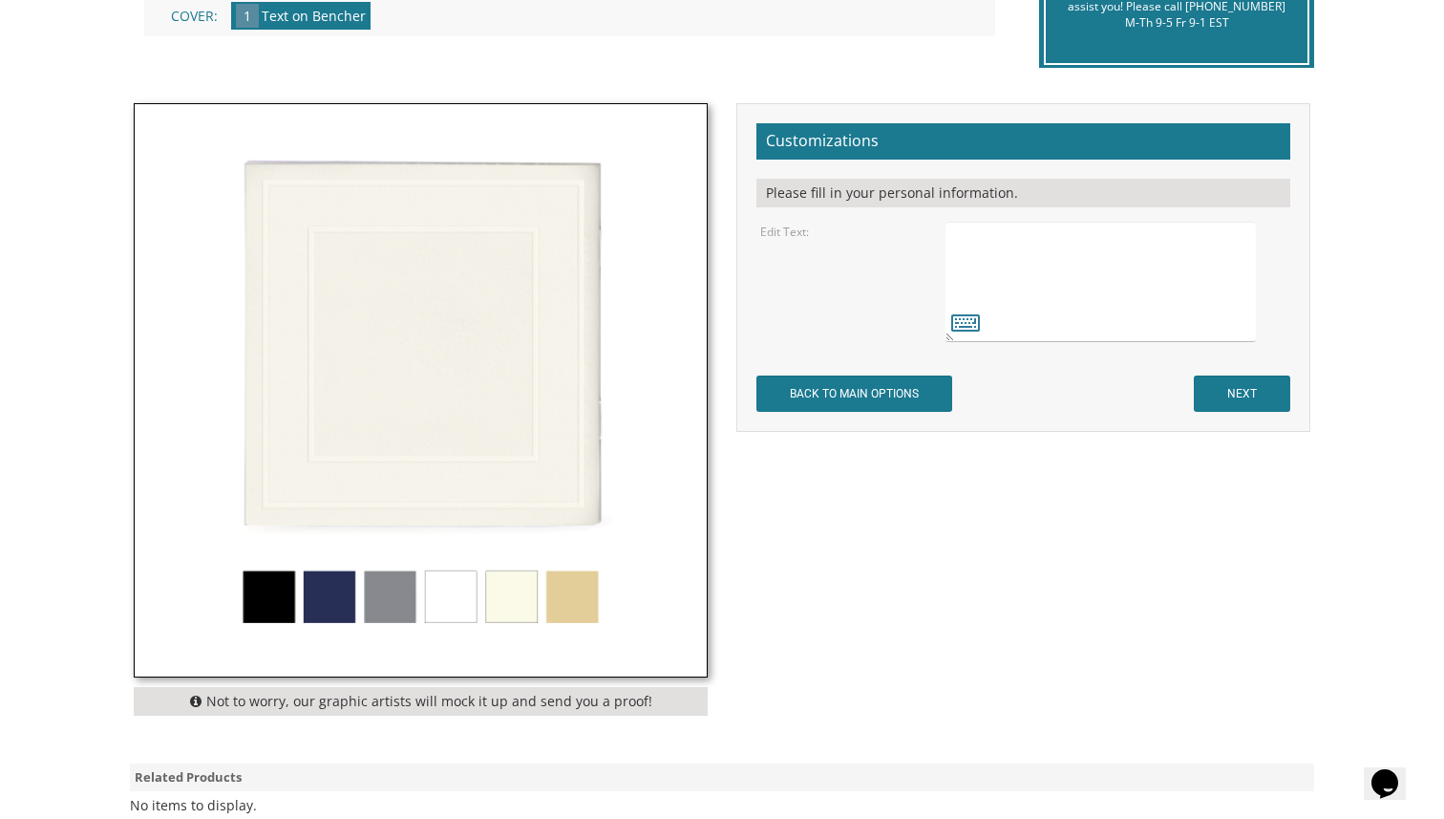
click at [991, 250] on textarea at bounding box center [1101, 282] width 310 height 120
click at [1006, 271] on textarea at bounding box center [1101, 282] width 310 height 120
click at [992, 264] on textarea at bounding box center [1101, 282] width 310 height 120
click at [992, 254] on textarea at bounding box center [1101, 282] width 310 height 120
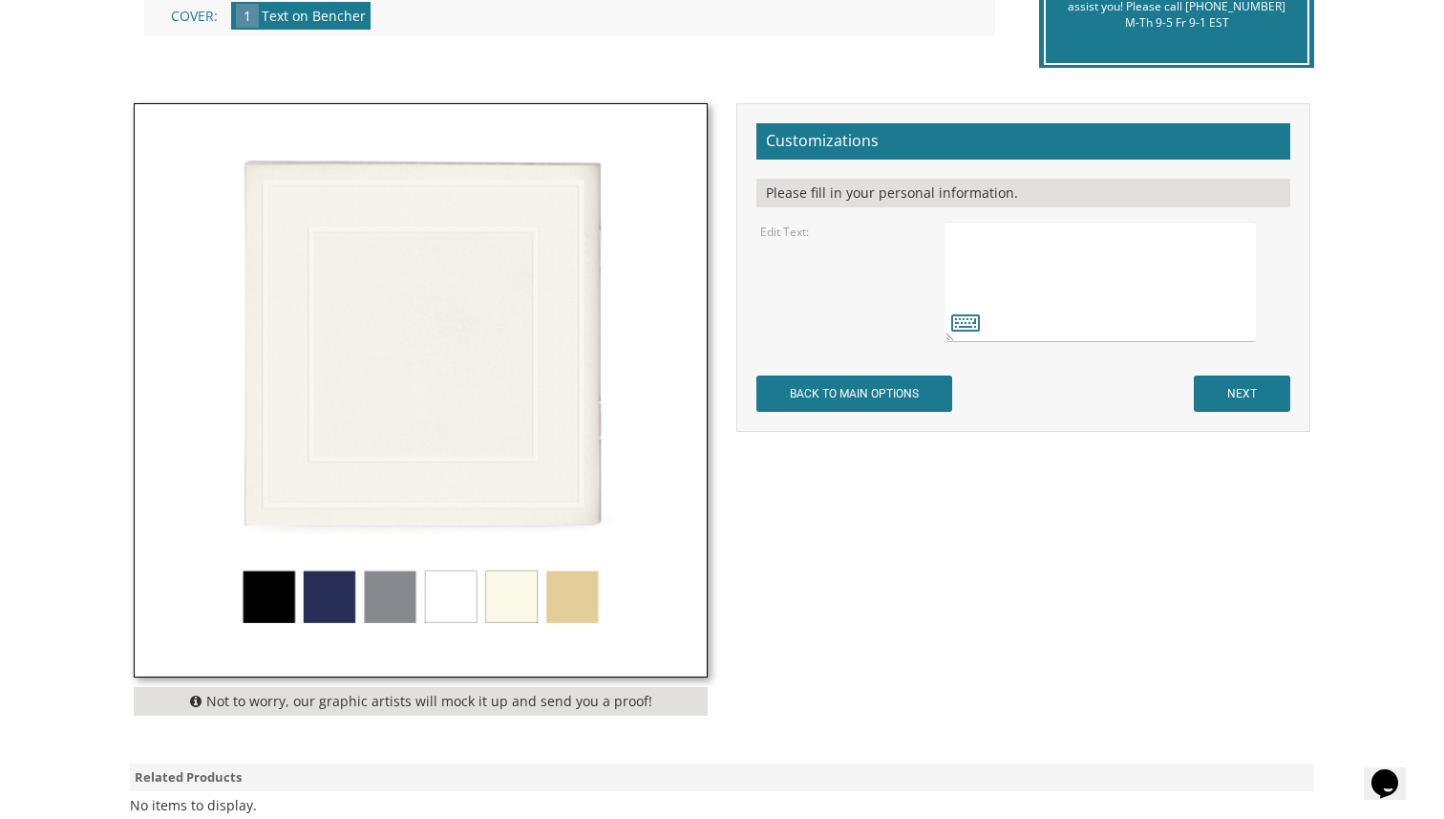
click at [997, 236] on textarea at bounding box center [1101, 282] width 310 height 120
click at [1002, 290] on textarea at bounding box center [1101, 282] width 310 height 120
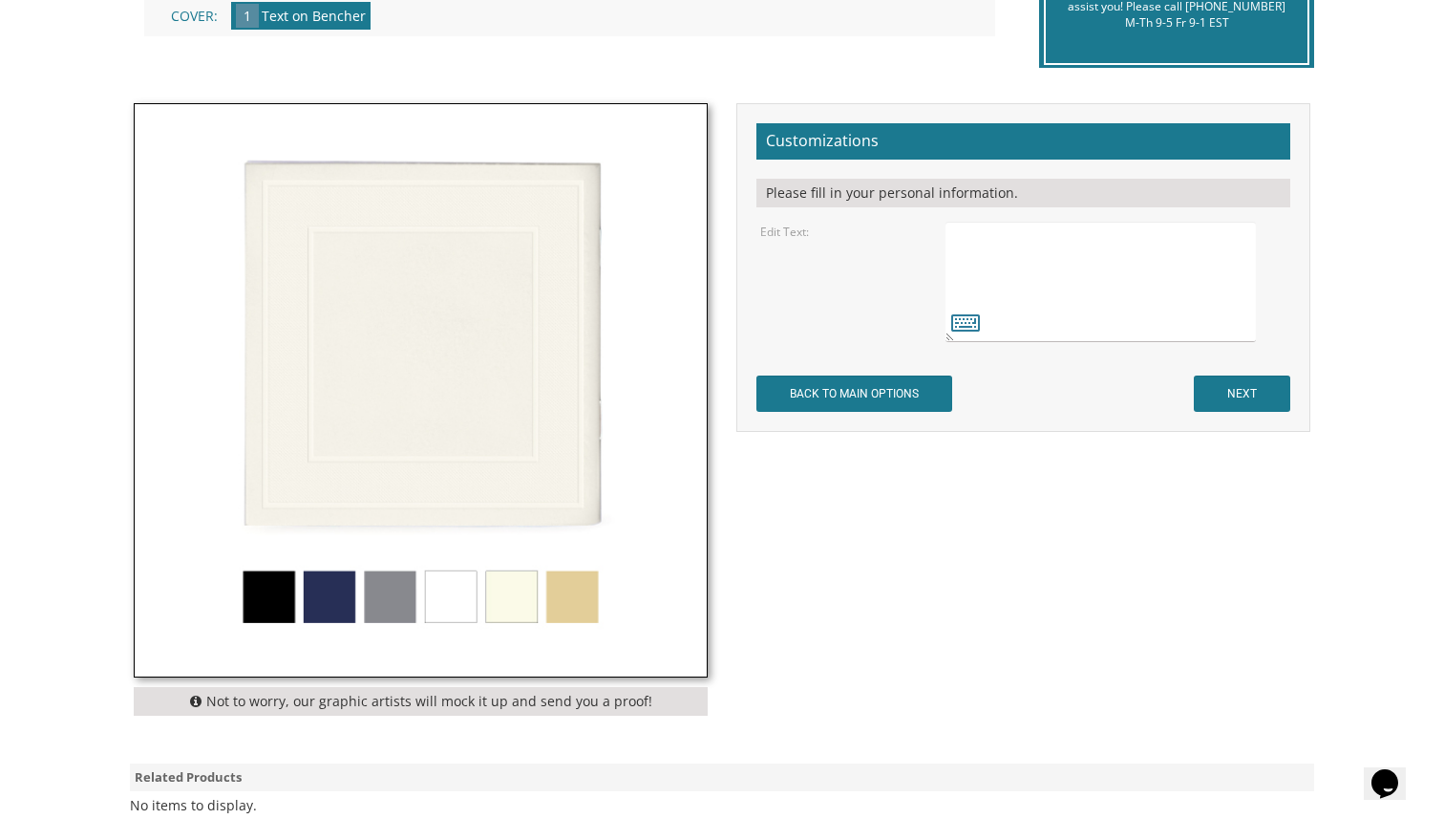
click at [1002, 306] on textarea at bounding box center [1101, 282] width 310 height 120
click at [1181, 226] on textarea at bounding box center [1101, 282] width 310 height 120
click at [1147, 231] on textarea at bounding box center [1101, 282] width 310 height 120
click at [1195, 237] on textarea at bounding box center [1101, 282] width 310 height 120
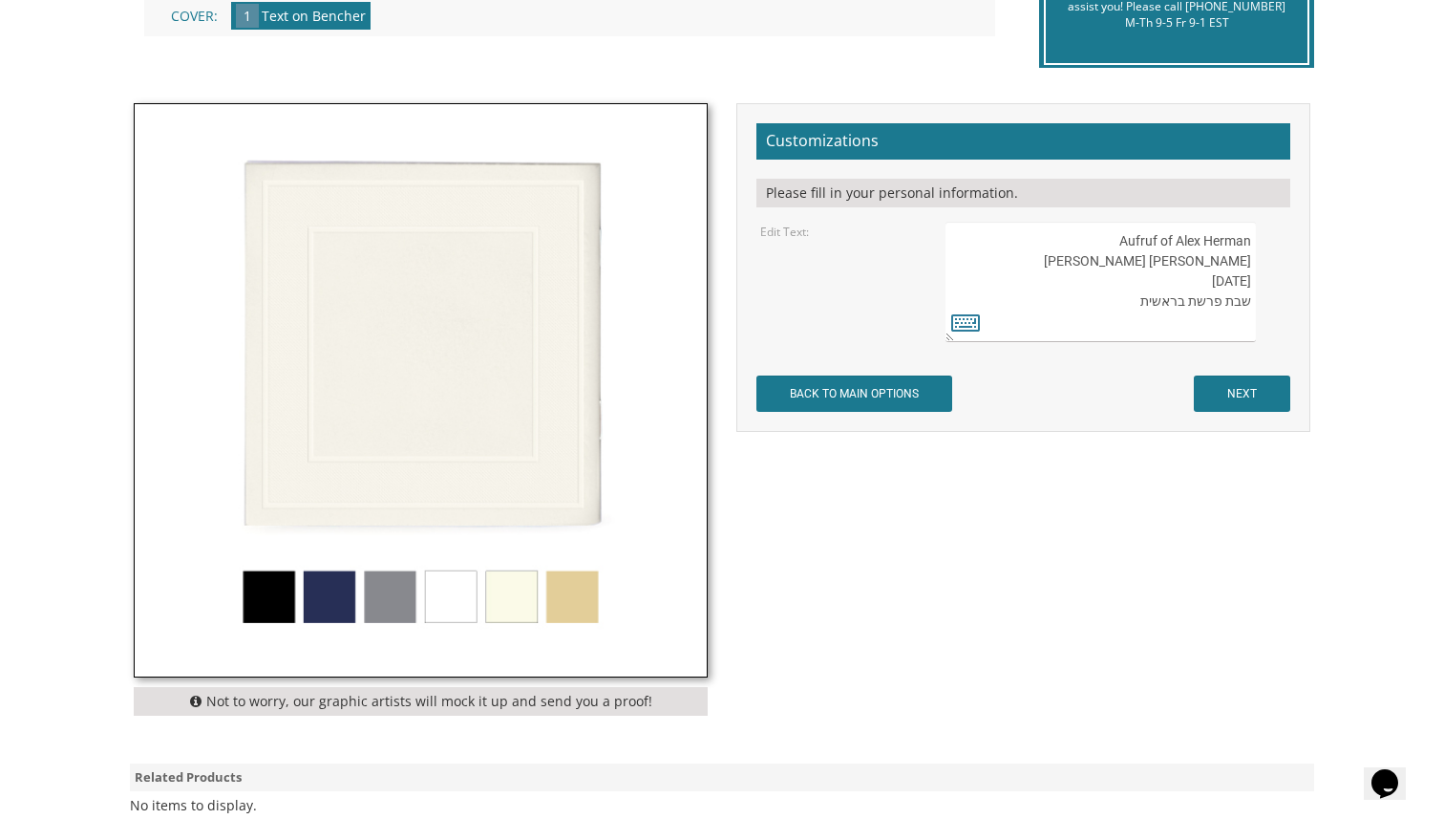
click at [1198, 247] on textarea at bounding box center [1101, 282] width 310 height 120
click at [1174, 231] on textarea at bounding box center [1101, 282] width 310 height 120
drag, startPoint x: 1174, startPoint y: 231, endPoint x: 1230, endPoint y: 328, distance: 111.7
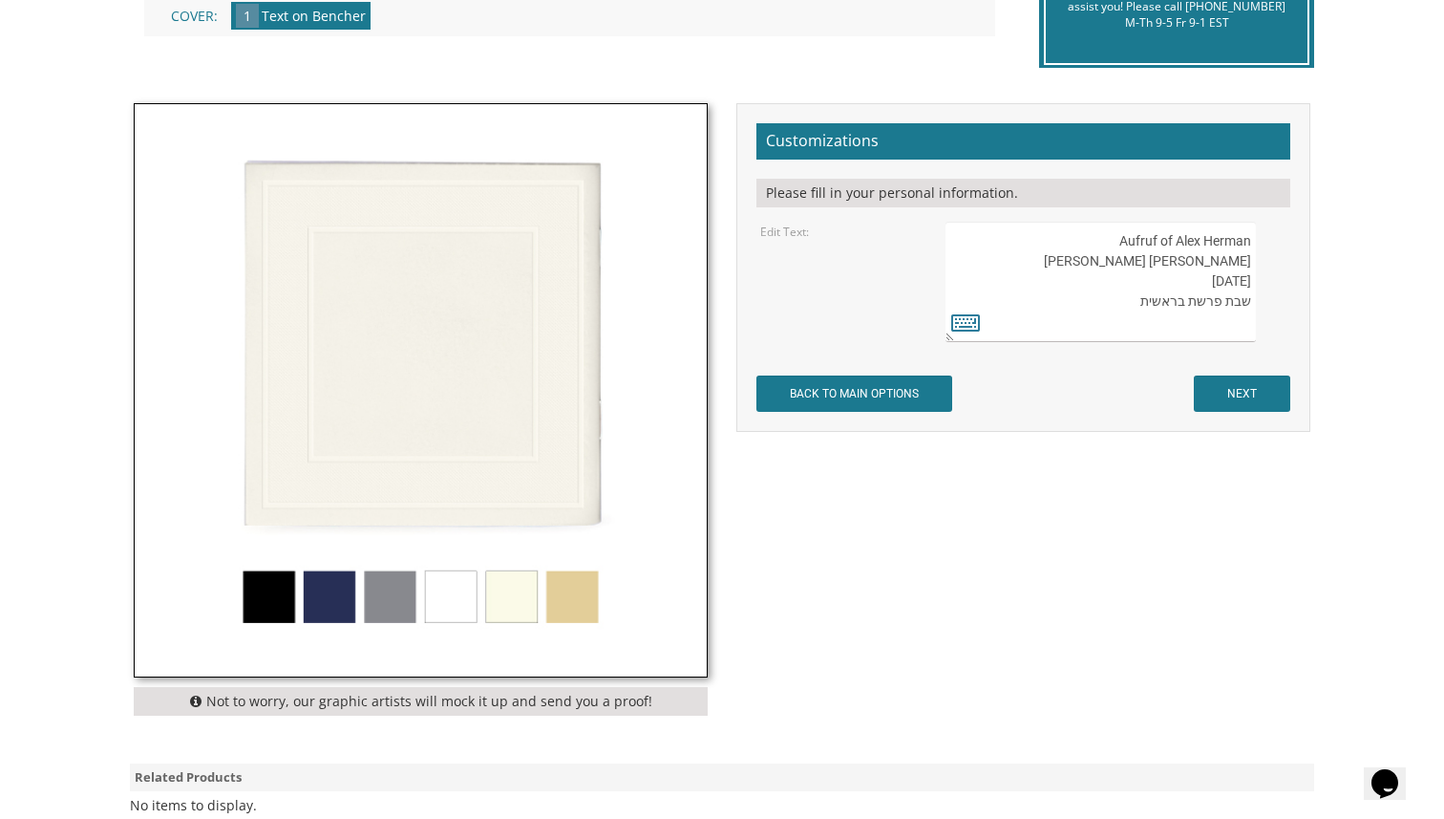
click at [1230, 328] on textarea at bounding box center [1101, 282] width 310 height 120
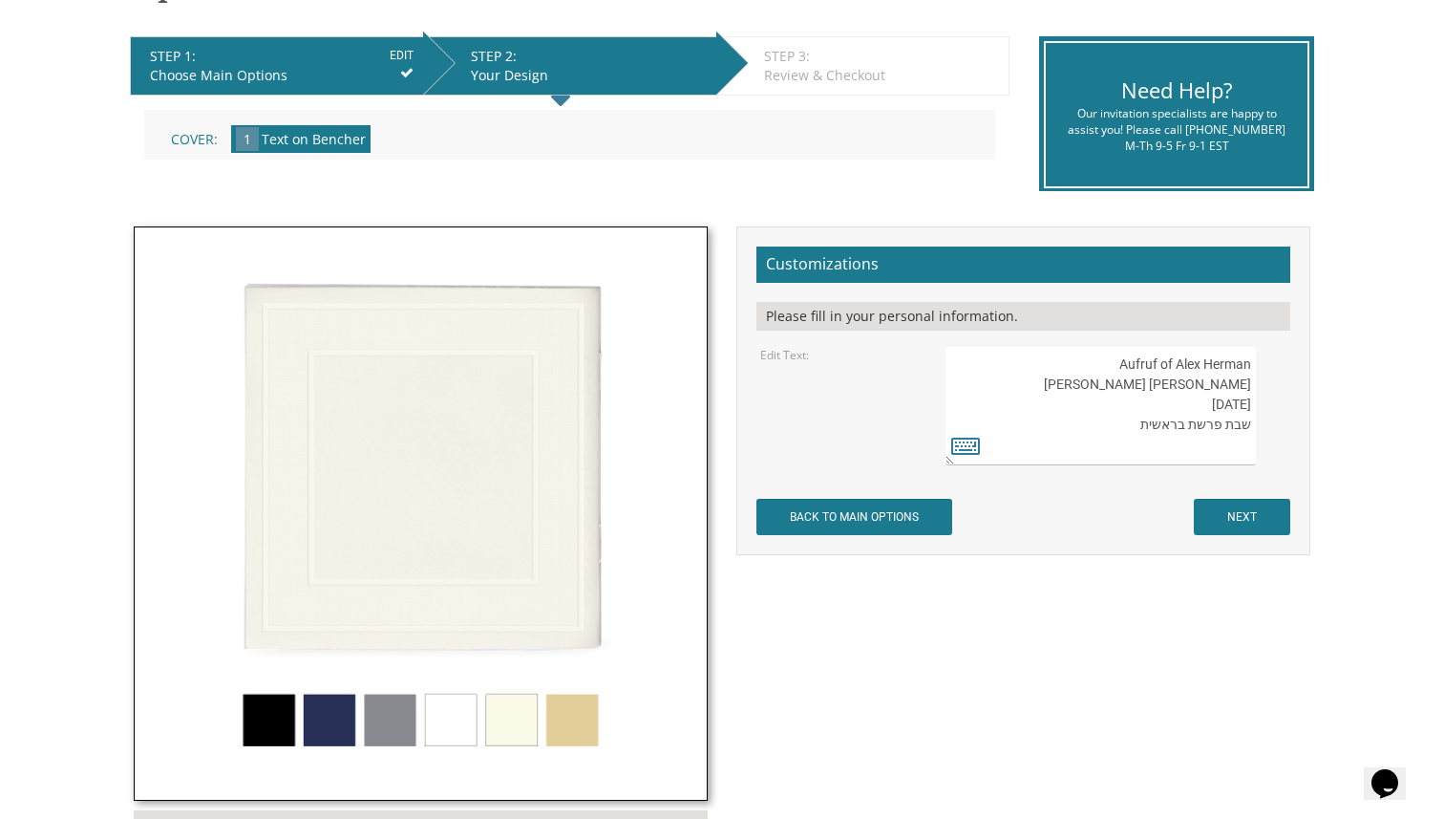
scroll to position [367, 0]
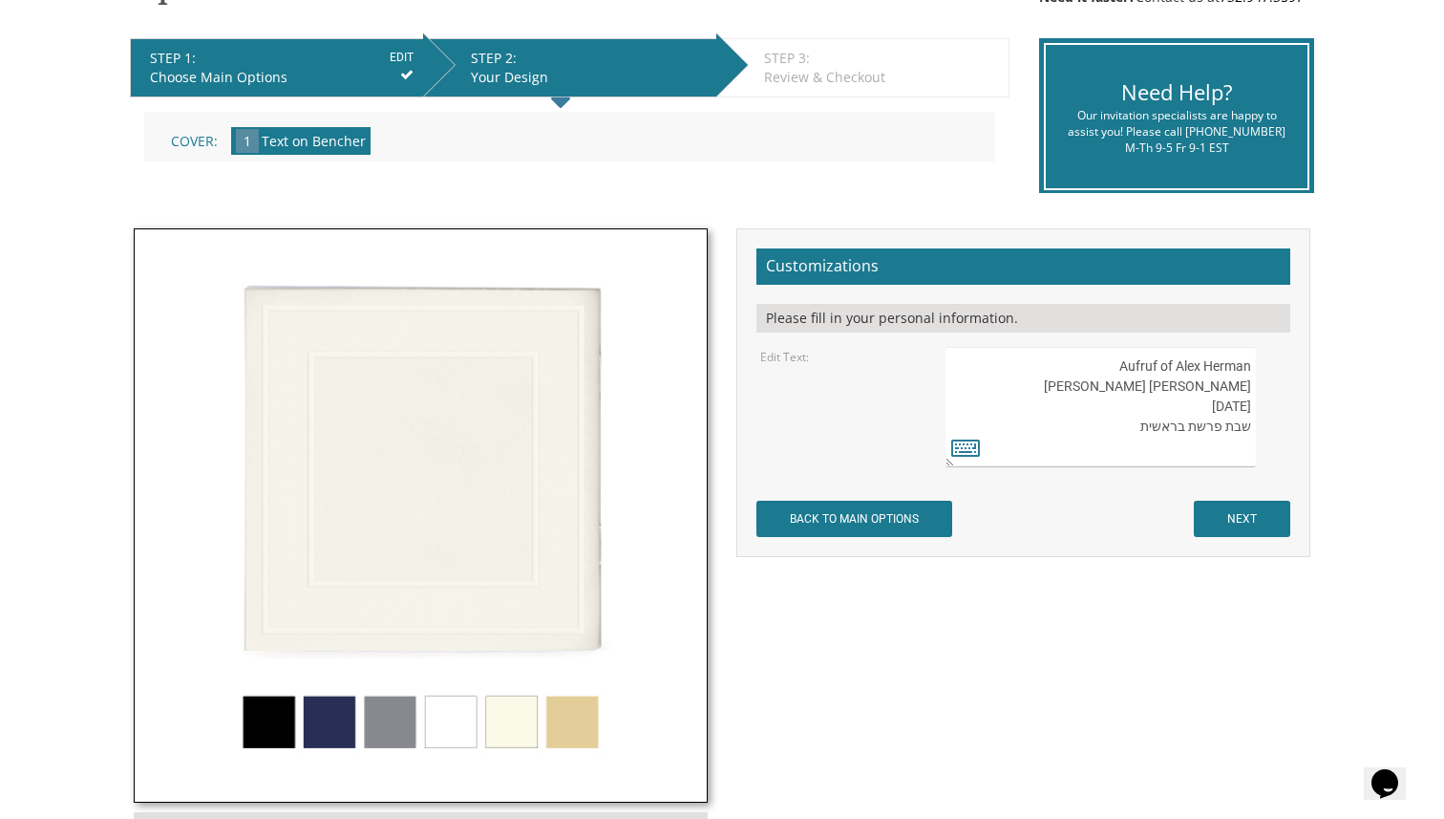
click at [1019, 437] on textarea at bounding box center [1101, 407] width 310 height 120
type textarea "Aufruf of Alex Herman יהודה שמעון October 18, 2025 שבת פרשת בראשית"
click at [1237, 502] on input "NEXT" at bounding box center [1242, 518] width 96 height 36
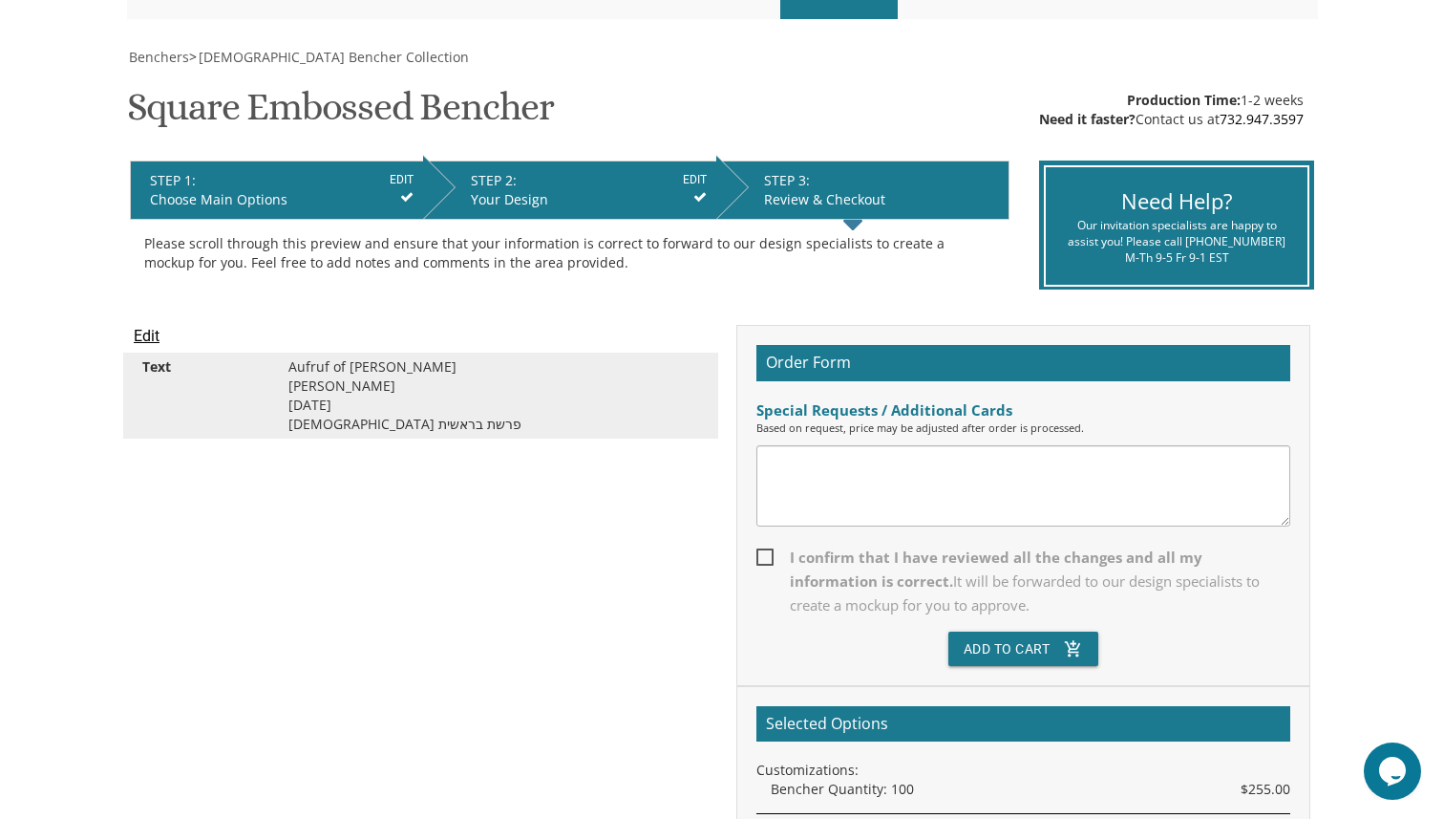
scroll to position [246, 0]
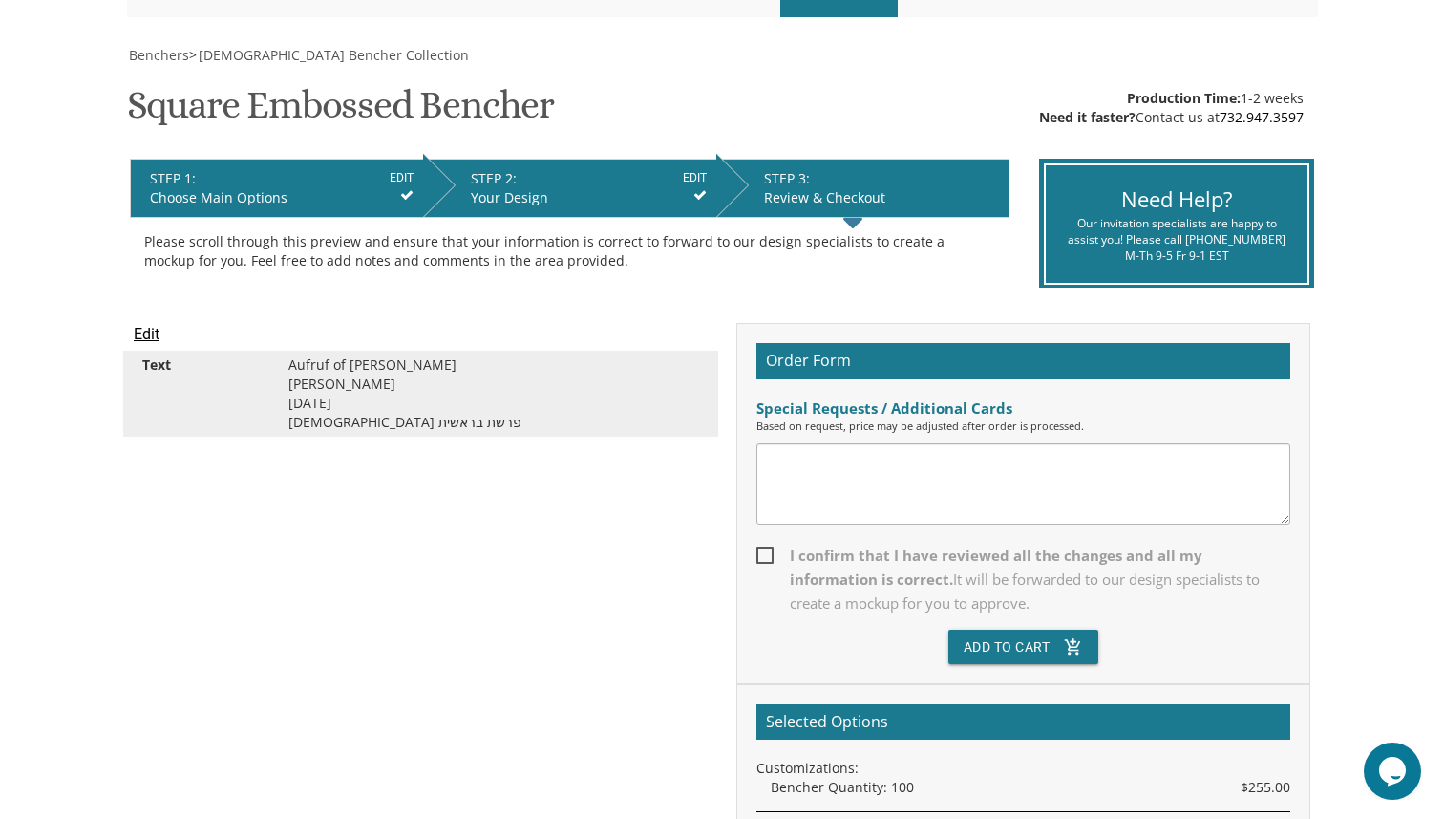
click at [1231, 506] on textarea at bounding box center [1023, 483] width 534 height 81
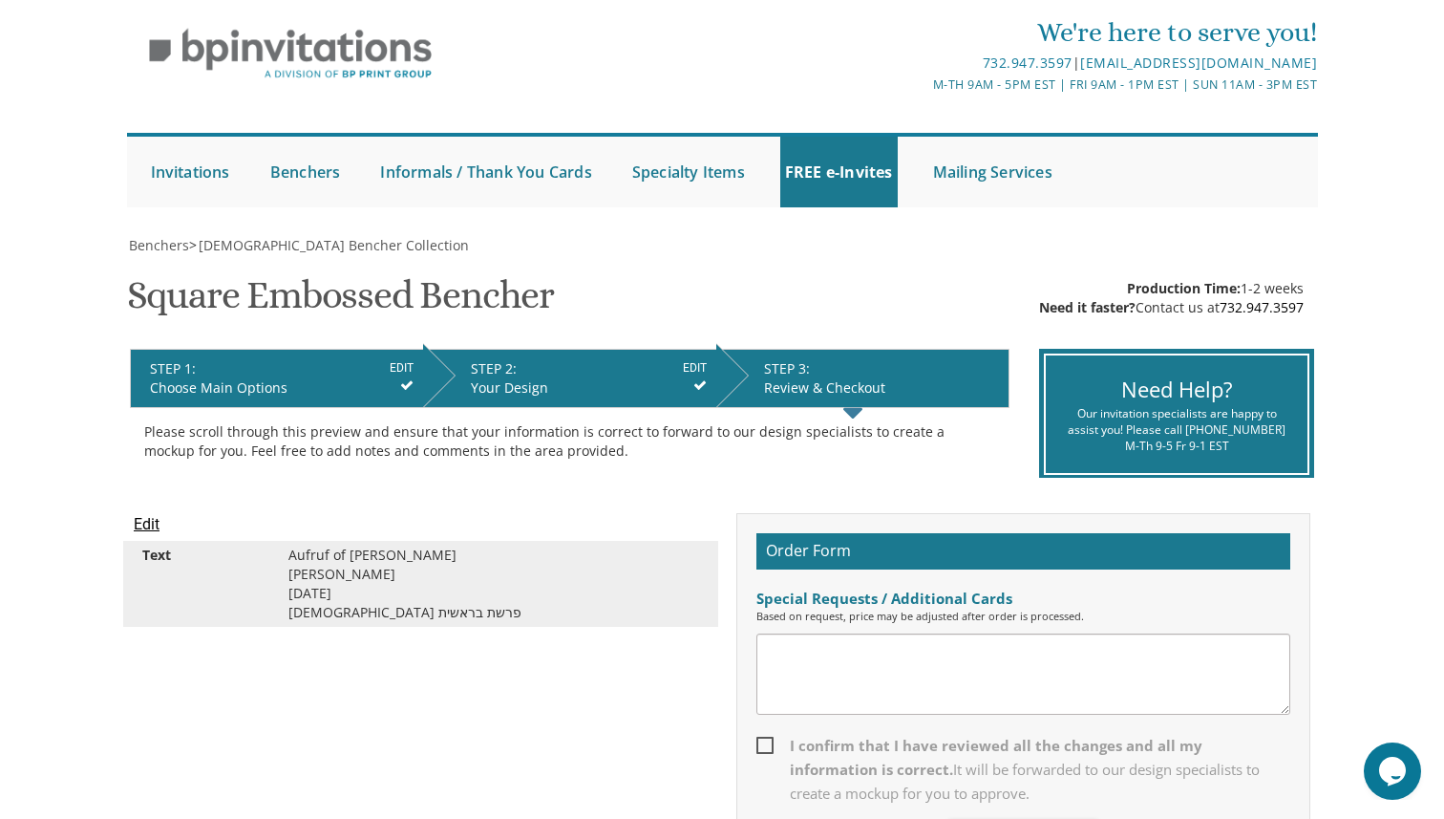
scroll to position [51, 0]
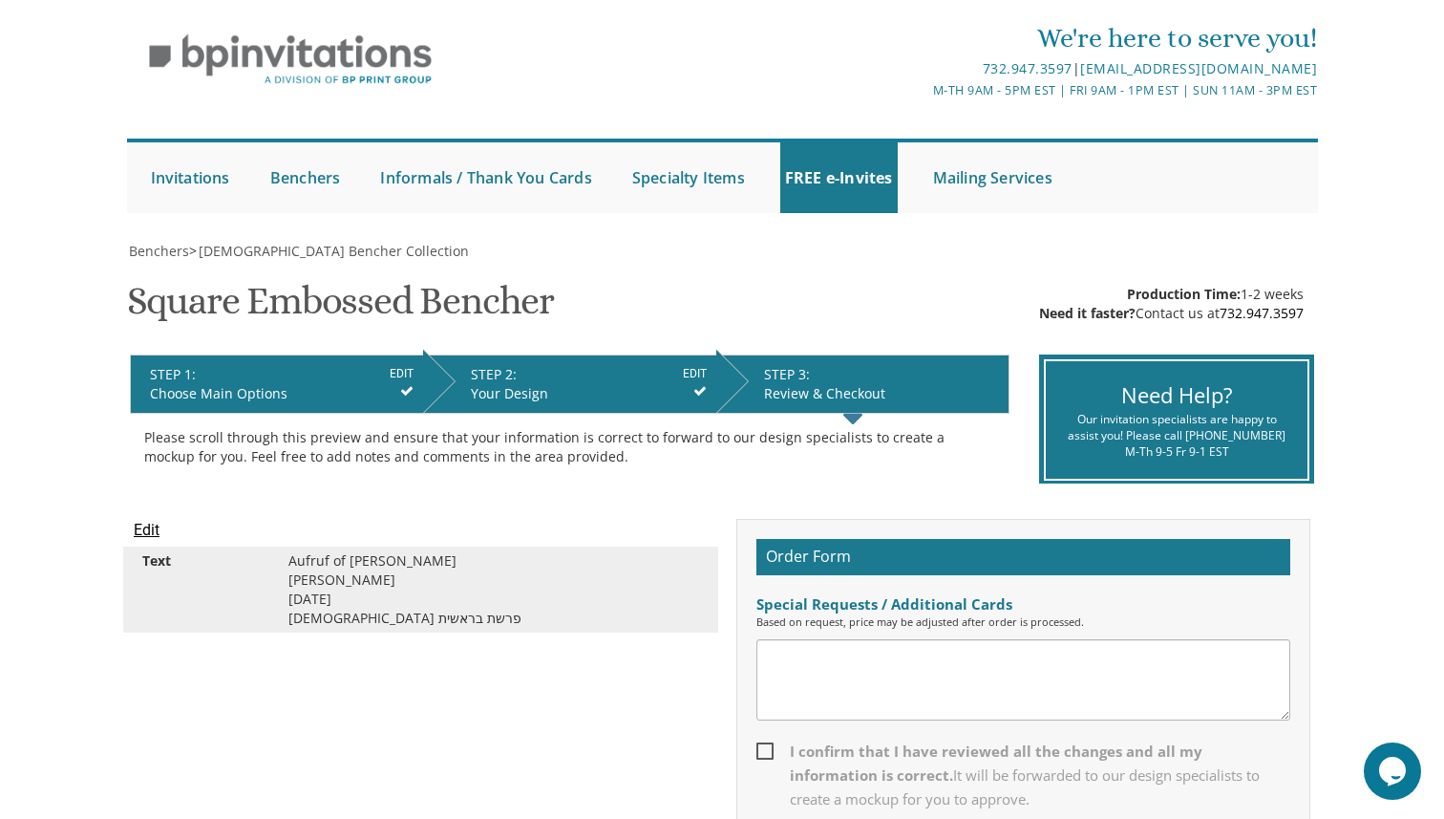
click at [406, 370] on input "EDIT" at bounding box center [402, 373] width 24 height 17
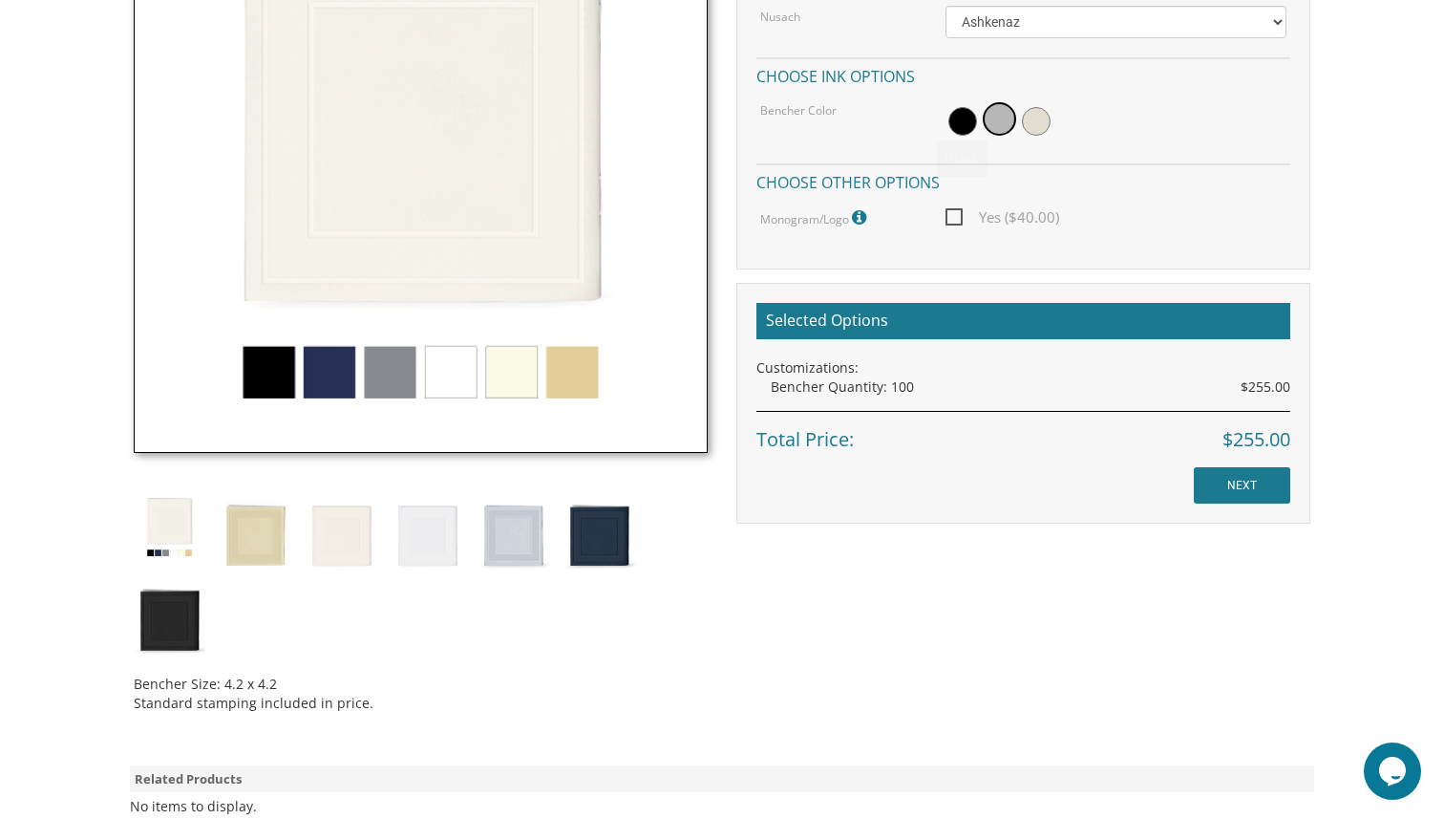
scroll to position [729, 0]
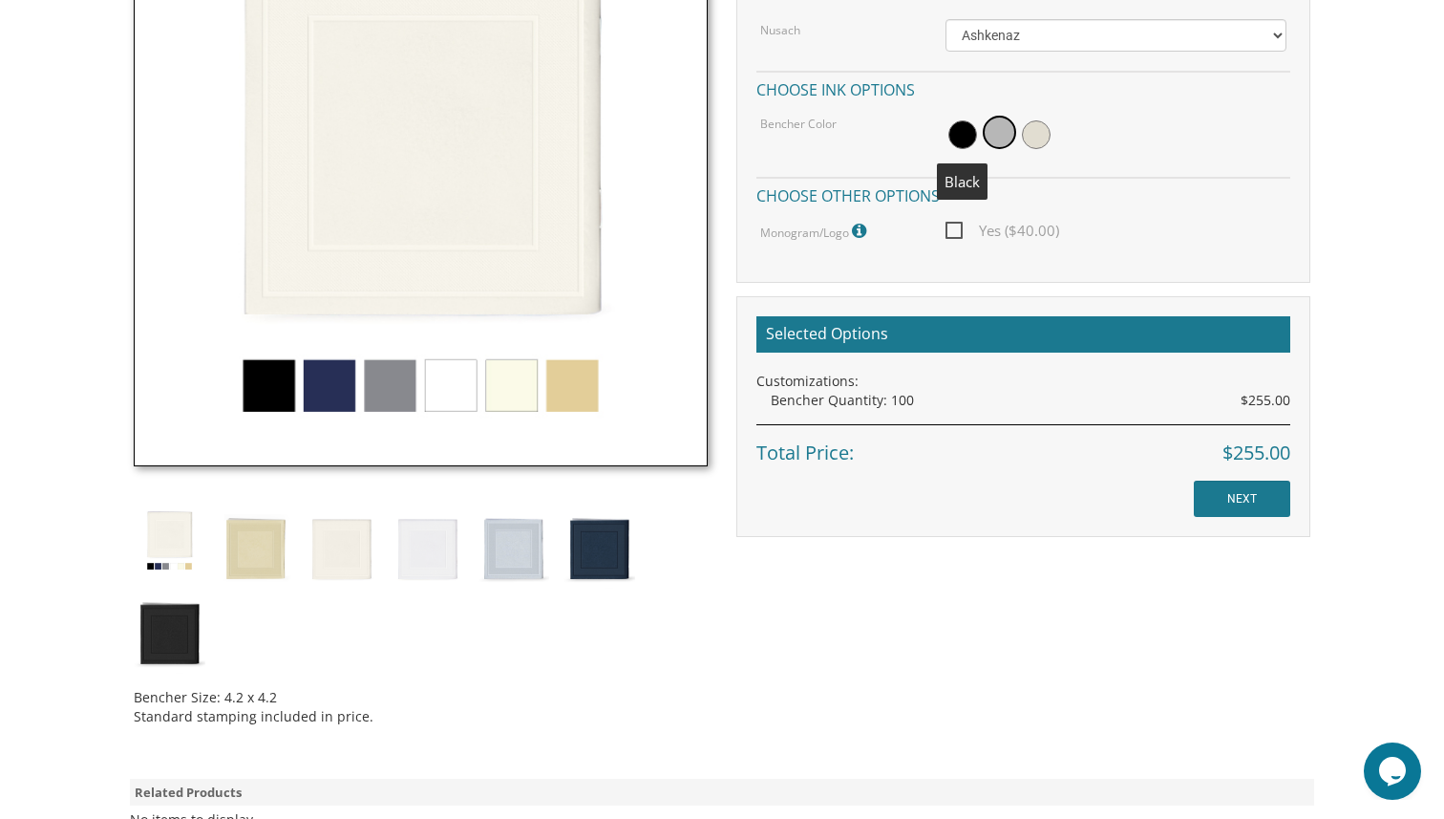
click at [864, 92] on h4 "Choose ink options" at bounding box center [1023, 87] width 534 height 33
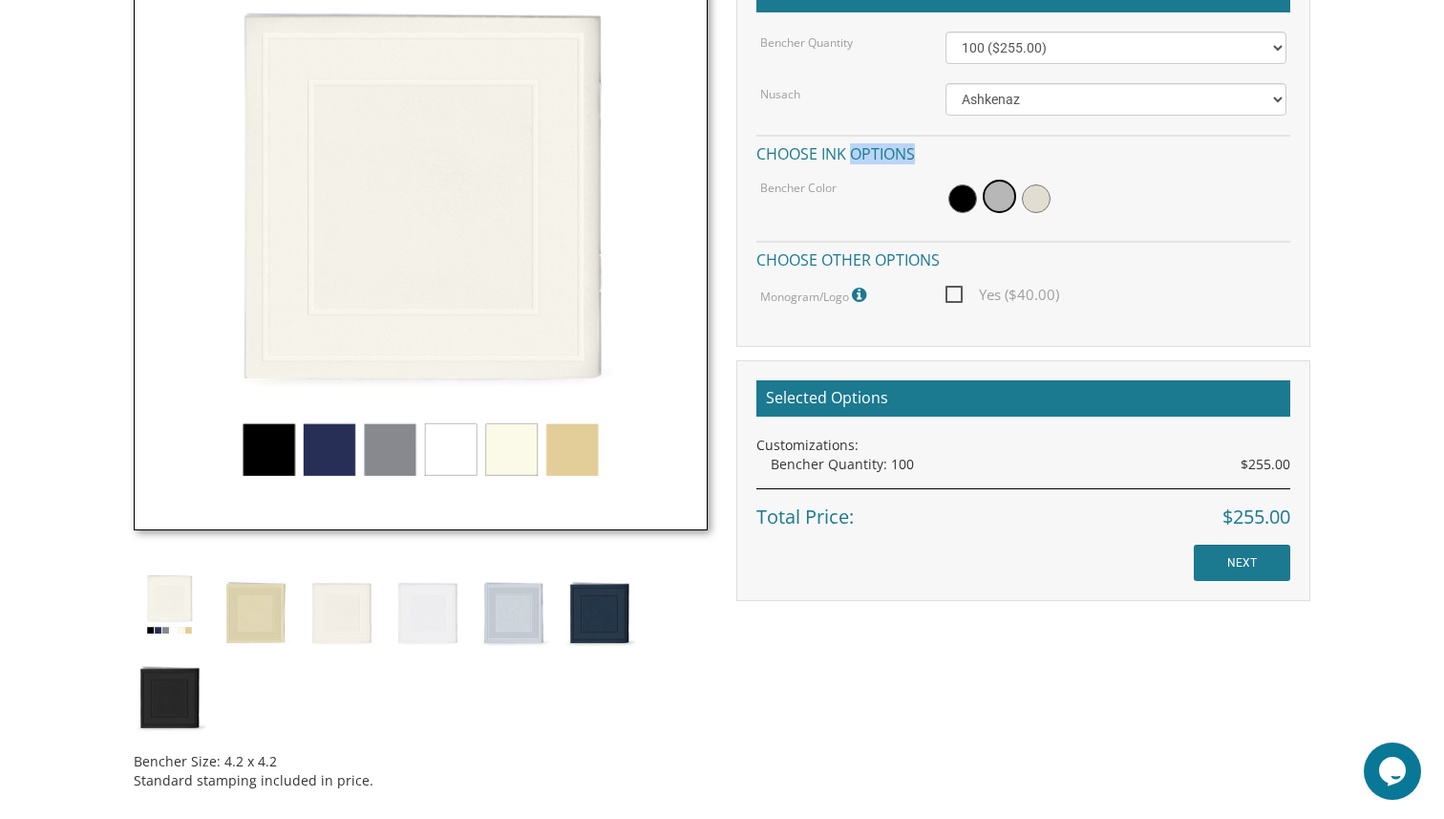
scroll to position [604, 0]
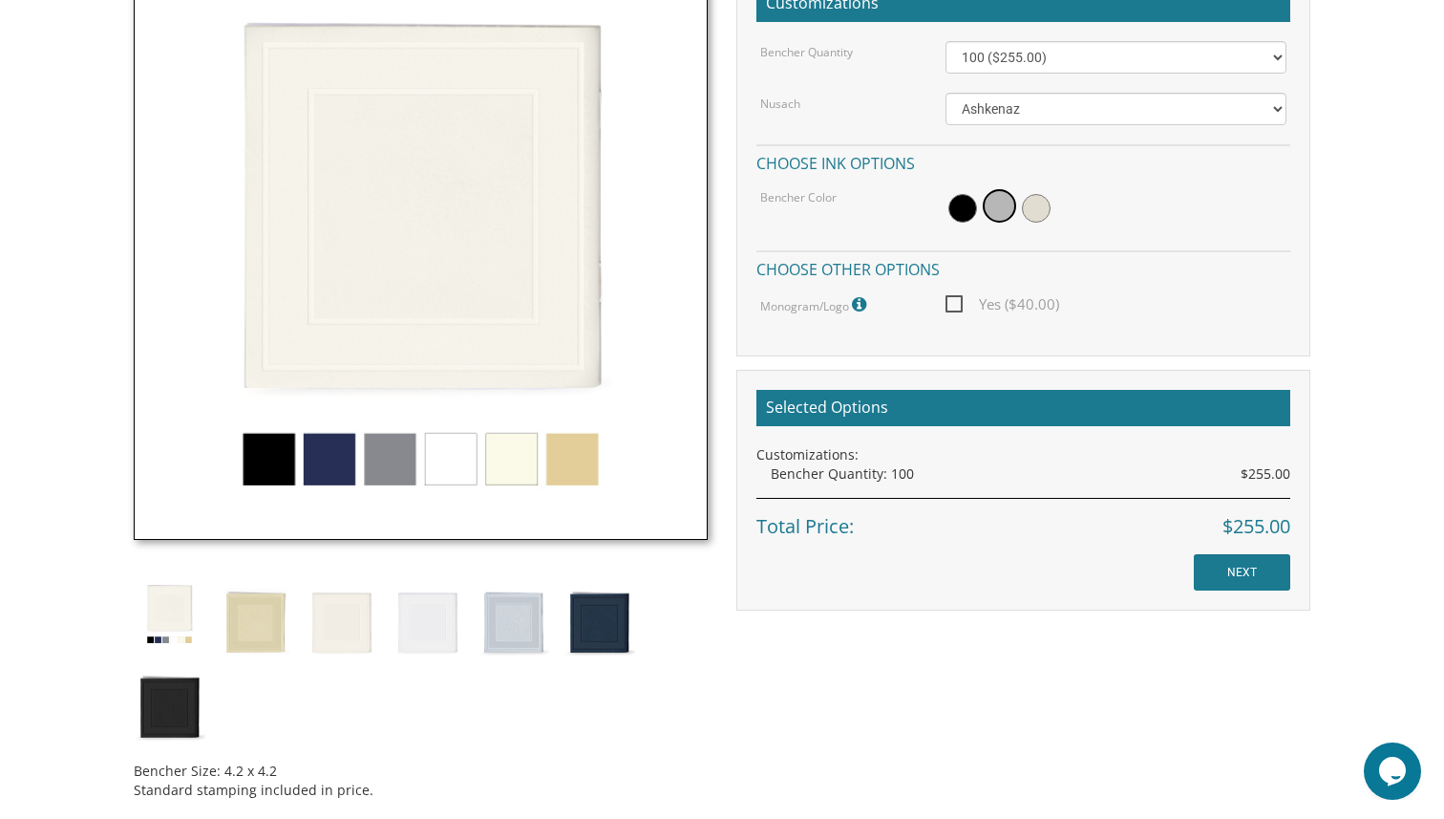
click at [830, 158] on h4 "Choose ink options" at bounding box center [1023, 160] width 534 height 33
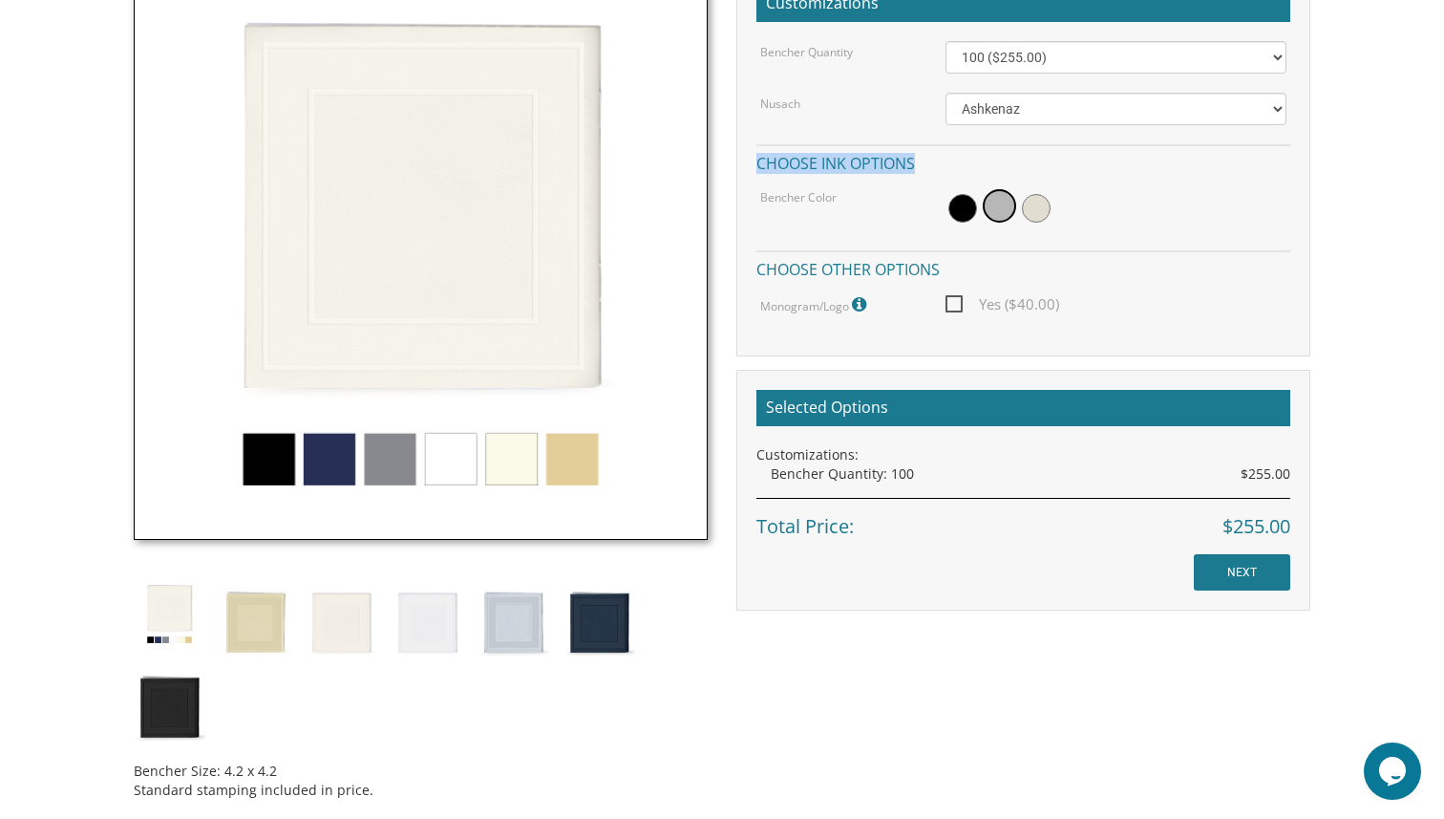
click at [830, 157] on h4 "Choose ink options" at bounding box center [1023, 160] width 534 height 33
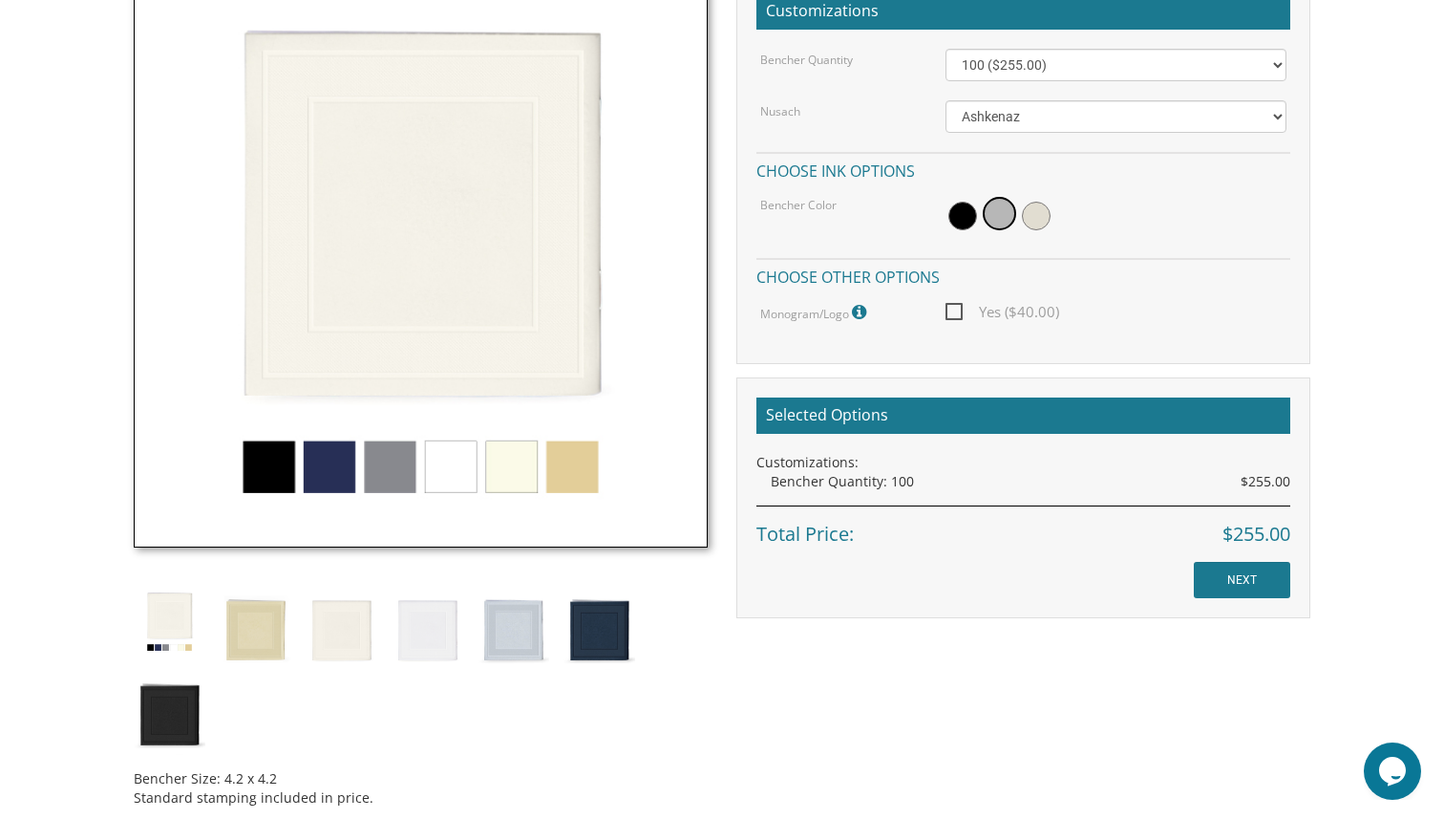
scroll to position [708, 0]
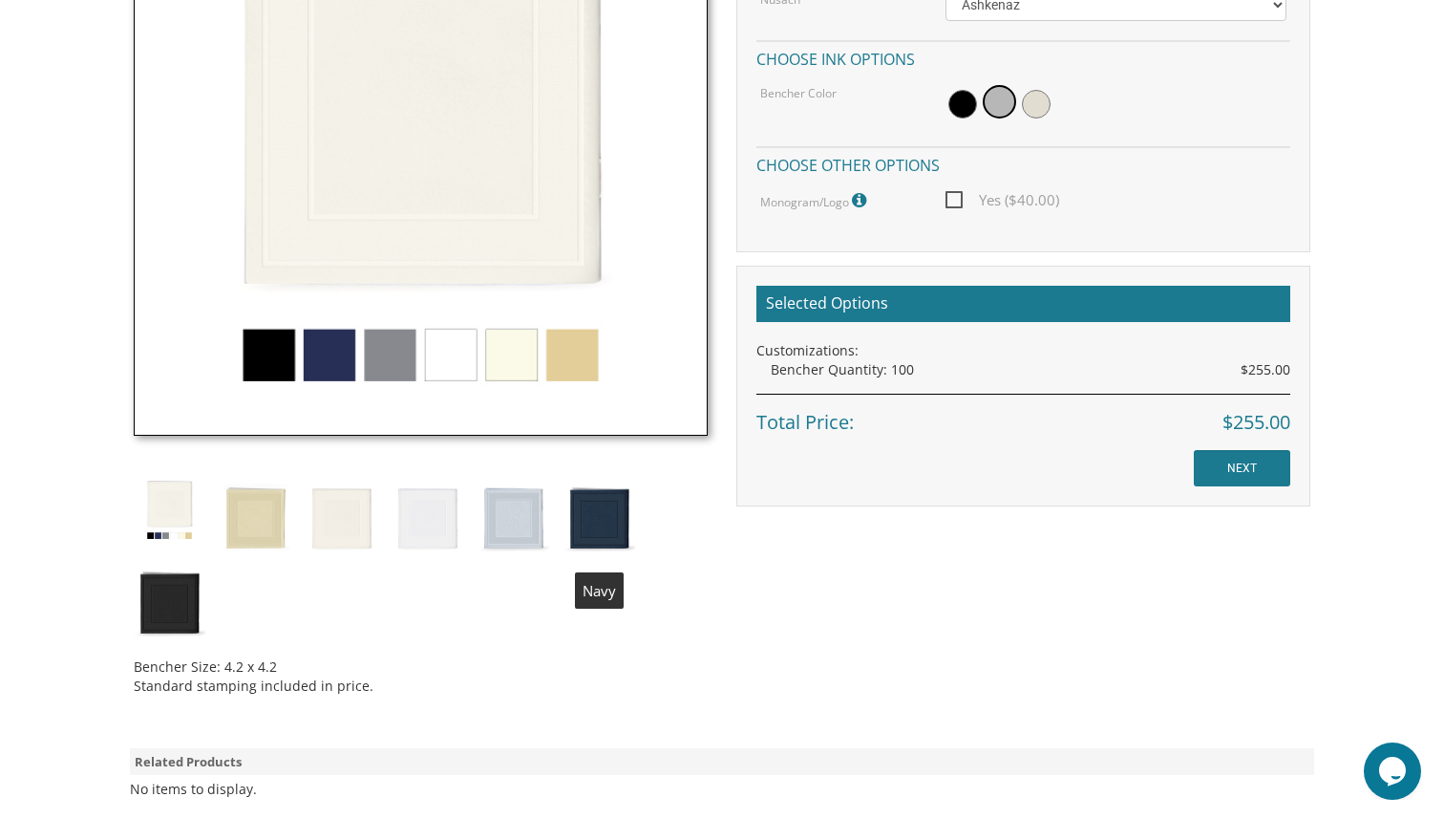
click at [600, 519] on img at bounding box center [600, 516] width 72 height 84
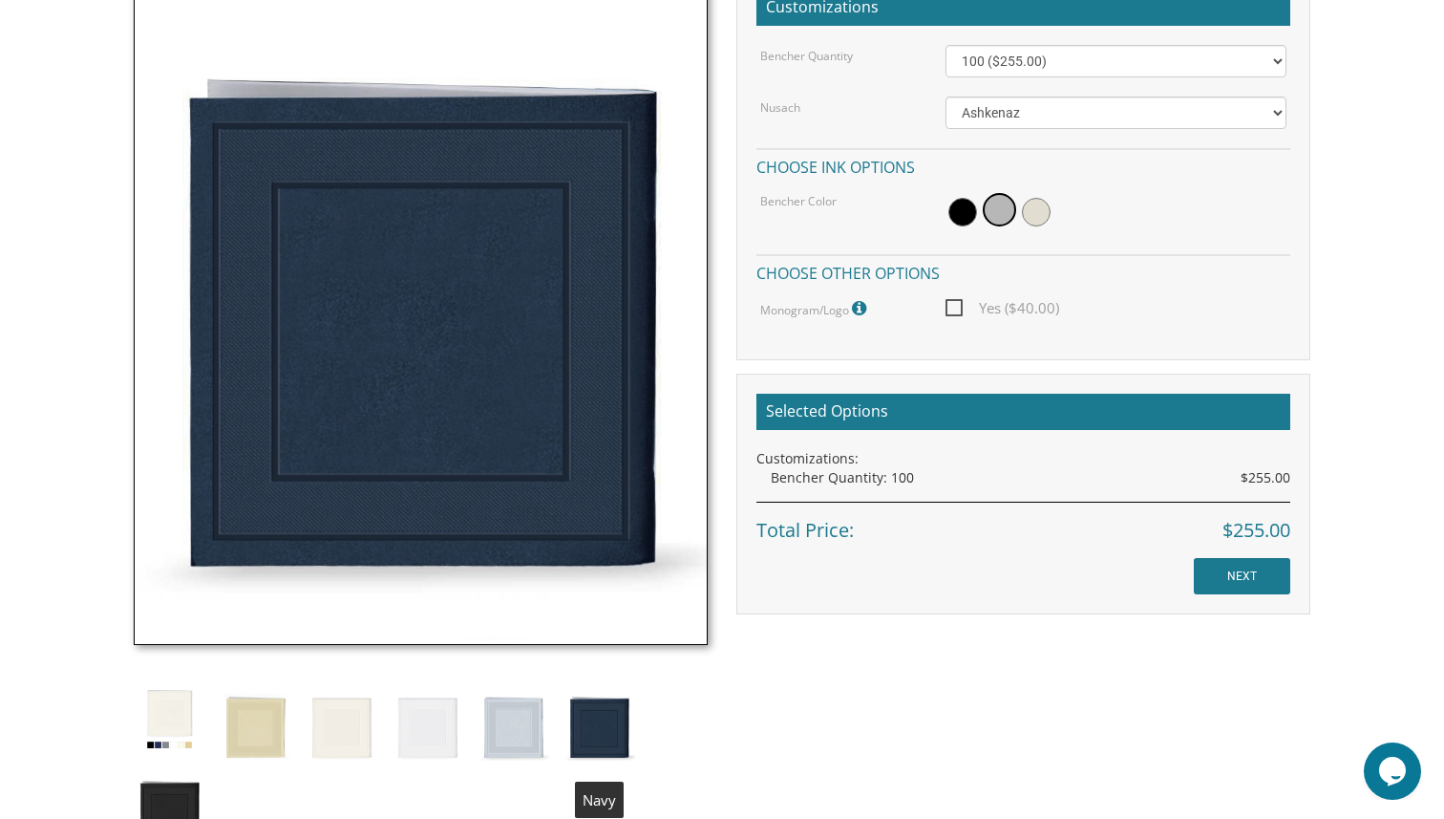
scroll to position [598, 0]
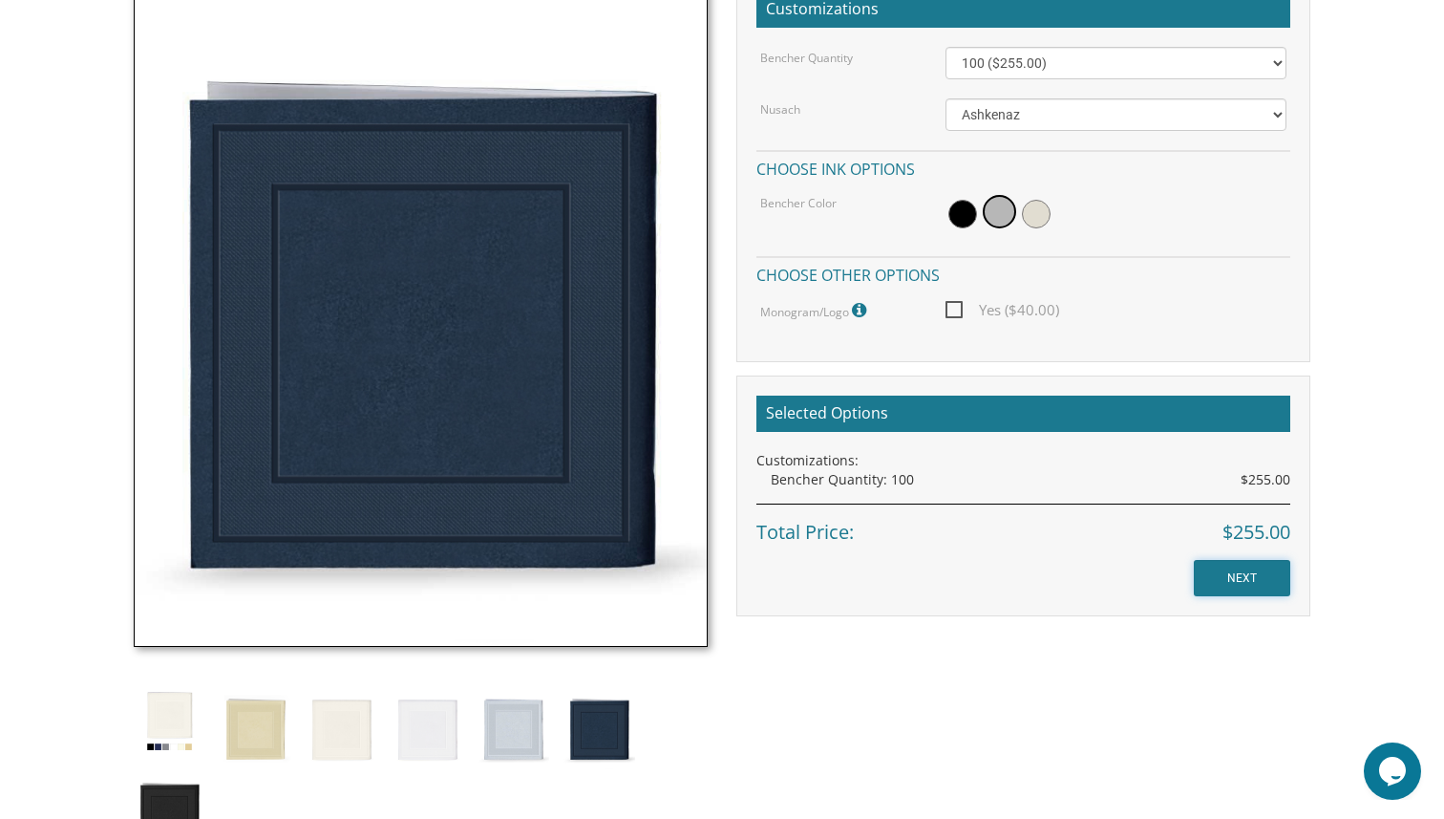
click at [1238, 578] on input "NEXT" at bounding box center [1242, 578] width 96 height 36
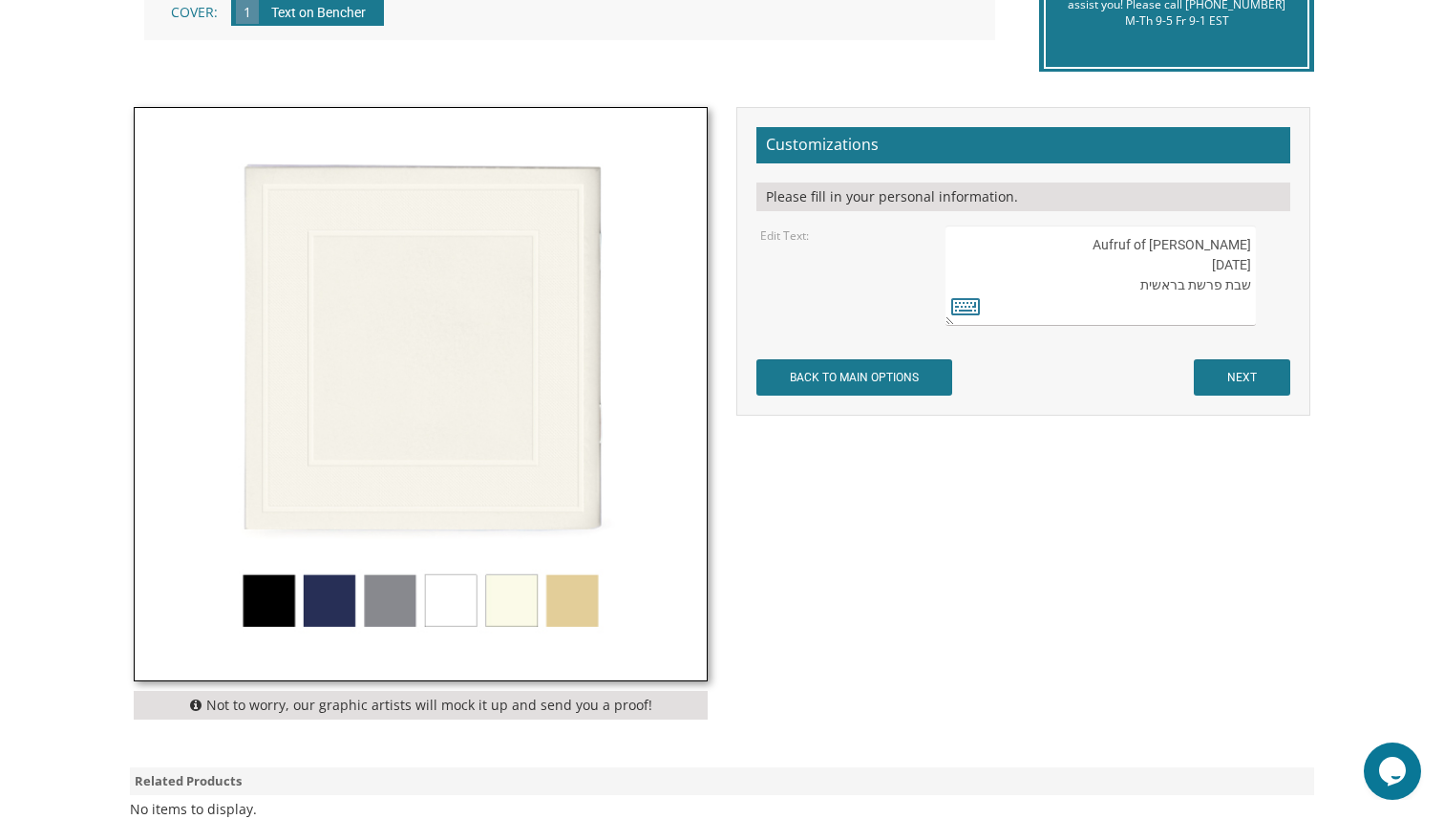
scroll to position [537, 0]
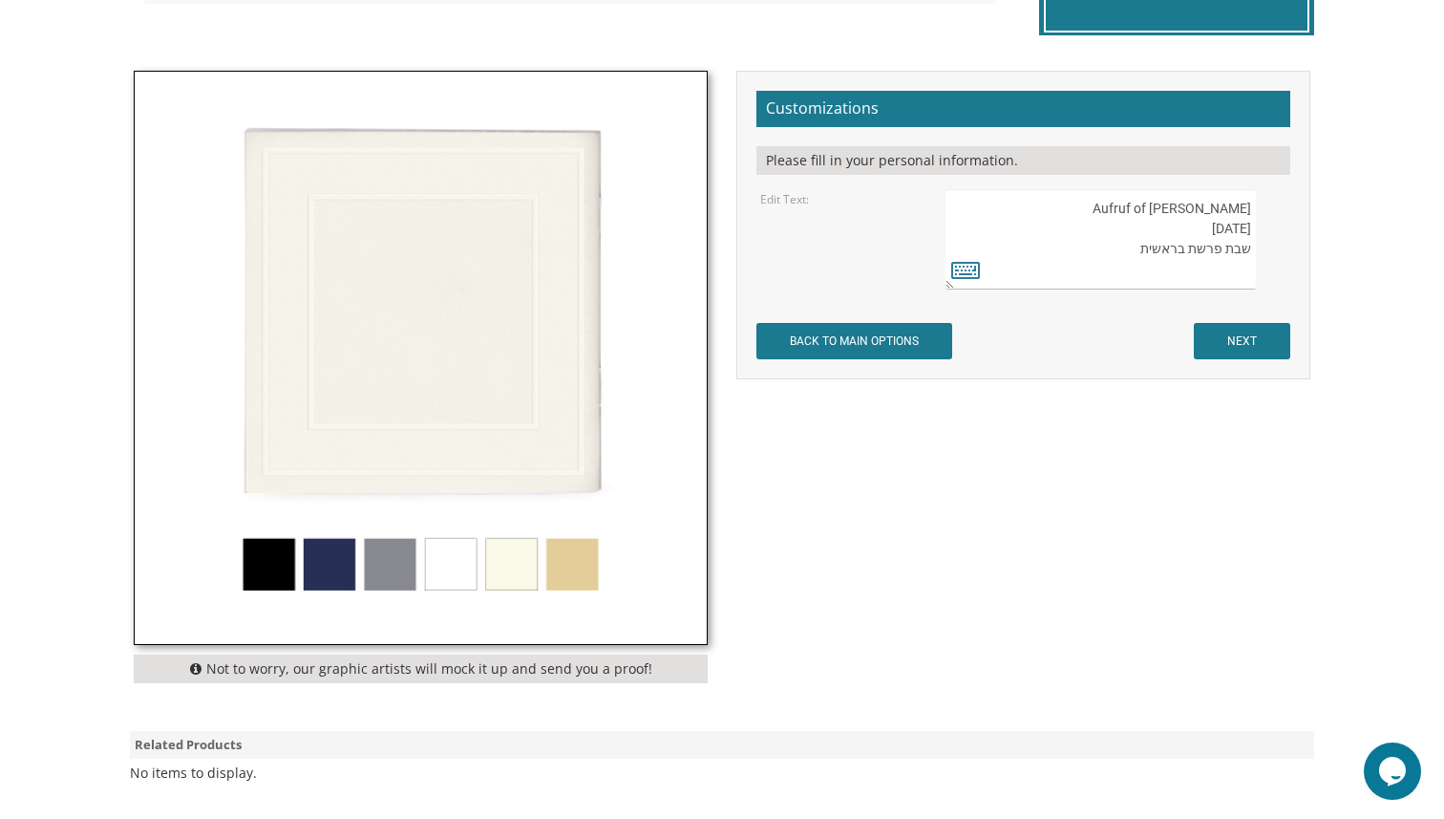
click at [320, 563] on img at bounding box center [421, 358] width 572 height 572
click at [377, 639] on img at bounding box center [421, 358] width 572 height 572
click at [377, 653] on div "Not to worry, our graphic artists will mock it up and send you a proof!" at bounding box center [420, 382] width 603 height 622
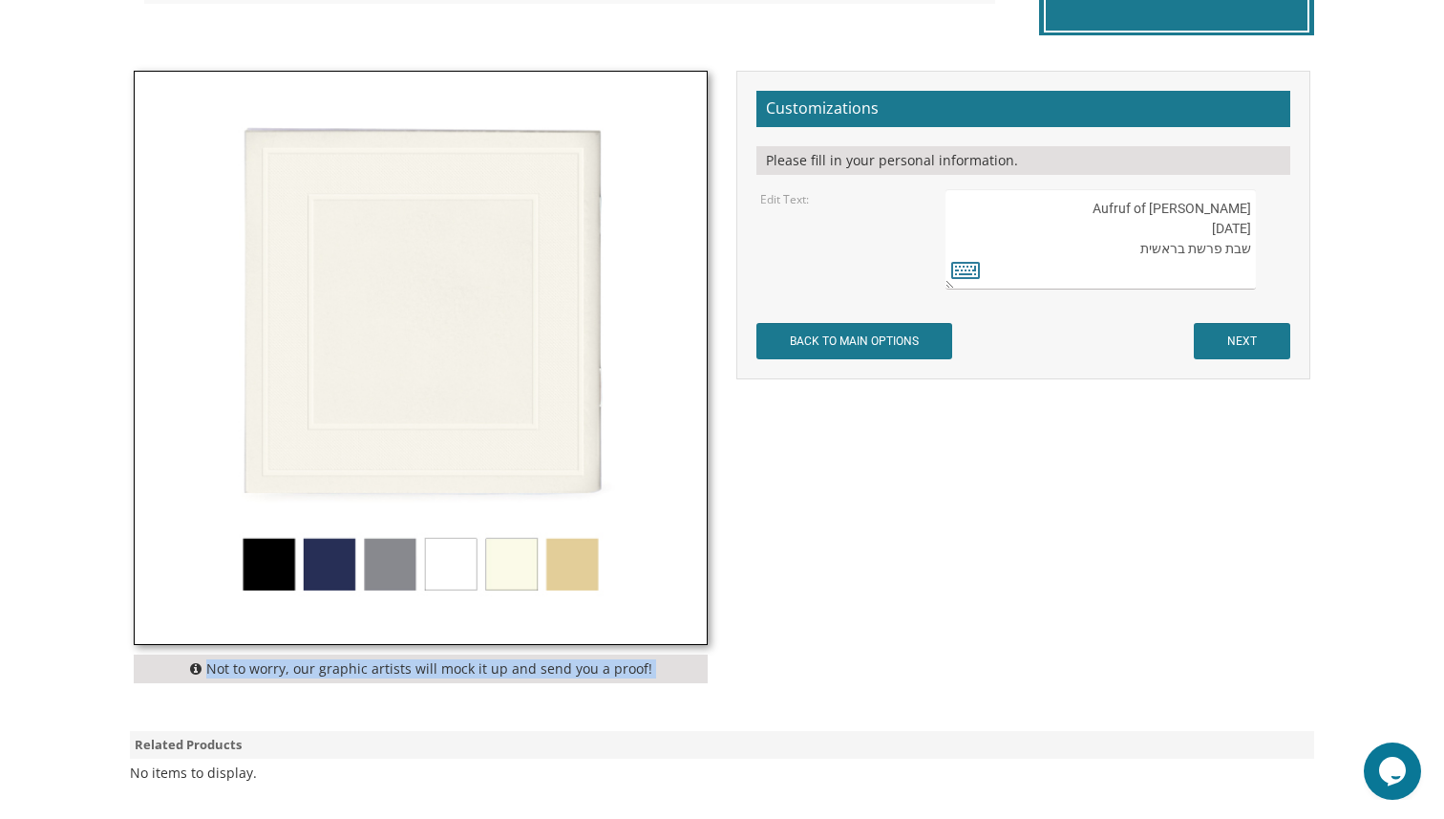
click at [377, 653] on div "Not to worry, our graphic artists will mock it up and send you a proof!" at bounding box center [420, 382] width 603 height 622
click at [372, 613] on img at bounding box center [421, 358] width 572 height 572
click at [380, 587] on img at bounding box center [421, 358] width 572 height 572
click at [399, 647] on div "Not to worry, our graphic artists will mock it up and send you a proof!" at bounding box center [420, 382] width 603 height 622
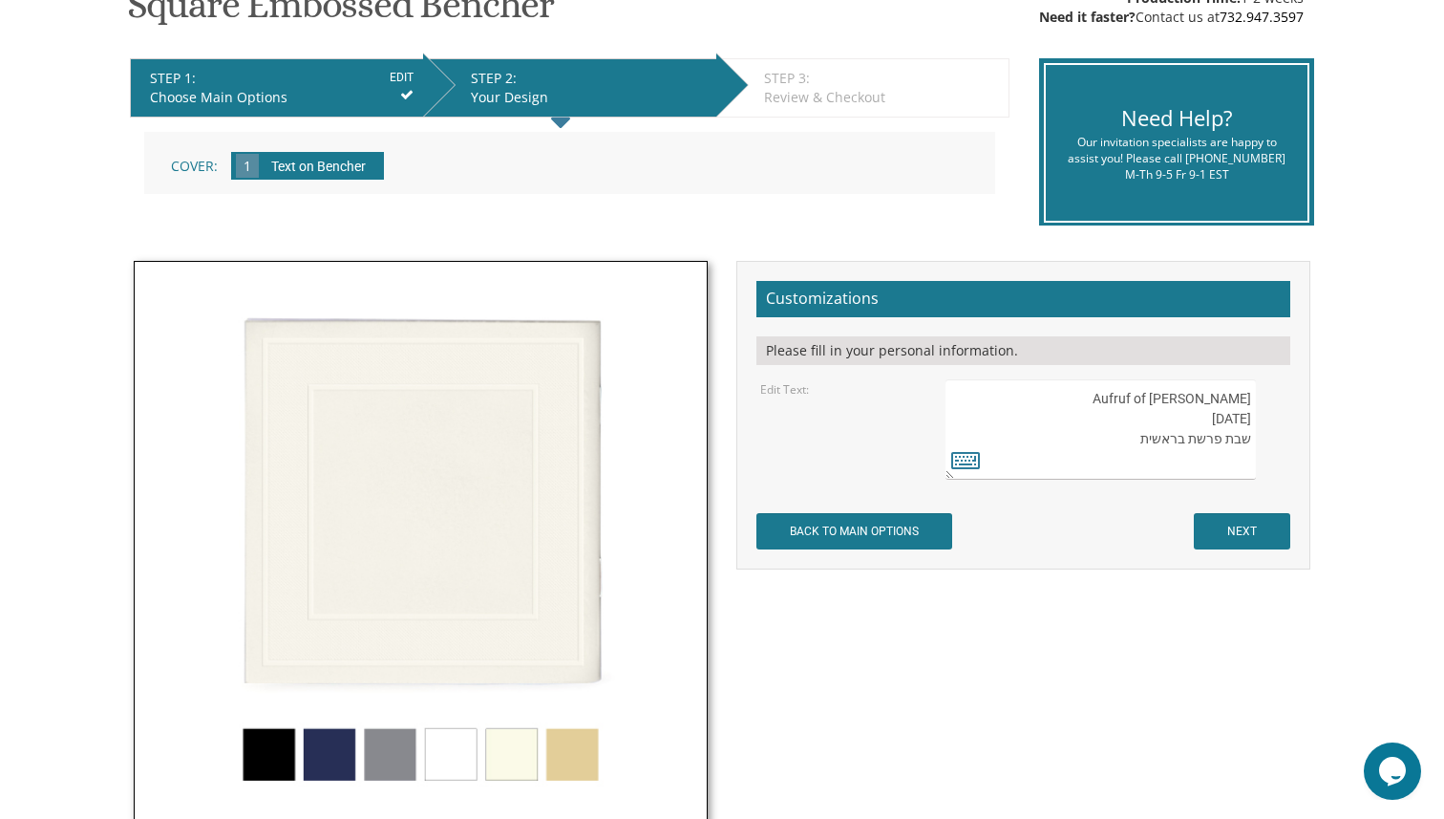
scroll to position [0, 0]
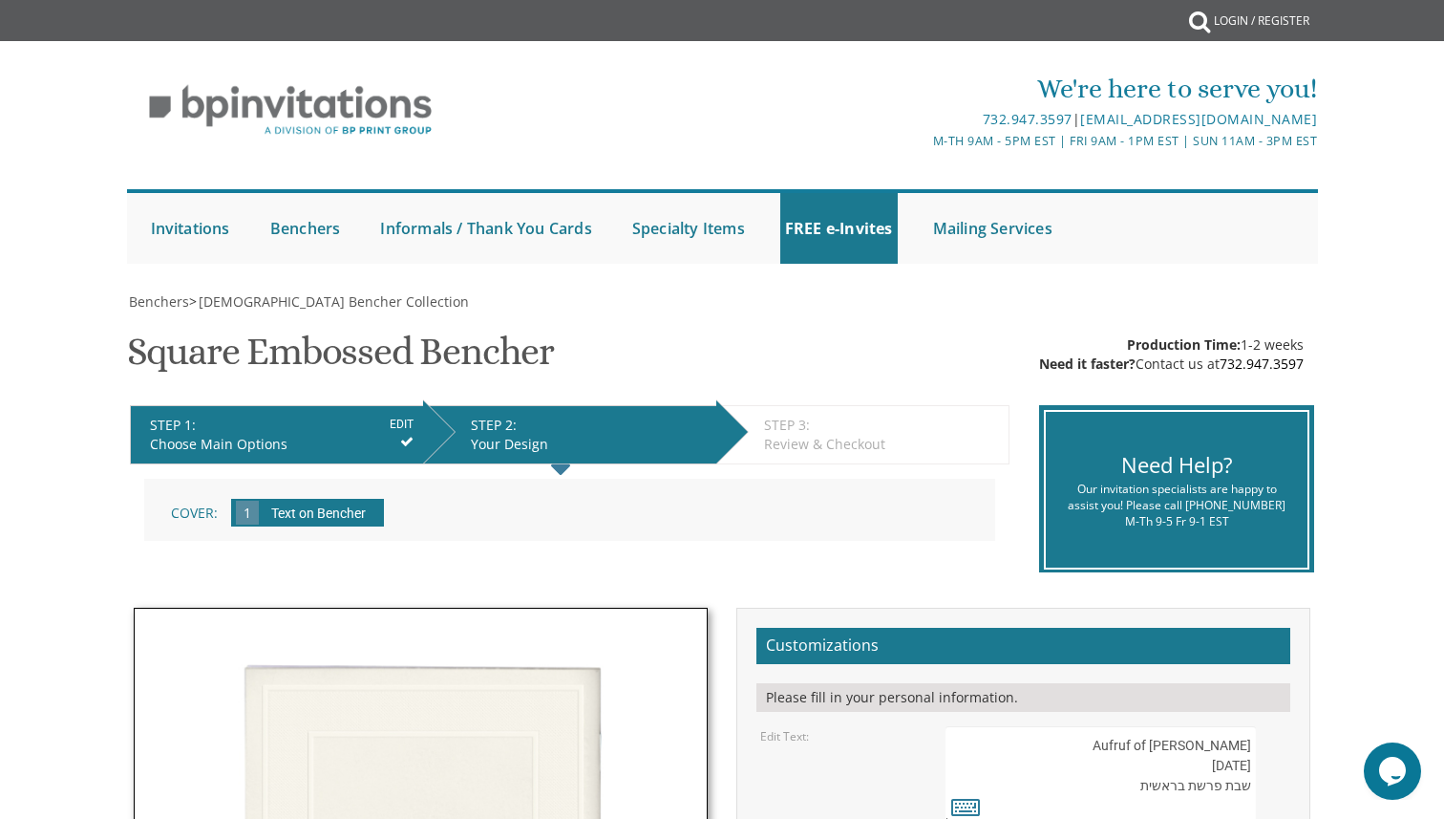
click at [620, 443] on div "Your Design" at bounding box center [589, 444] width 236 height 19
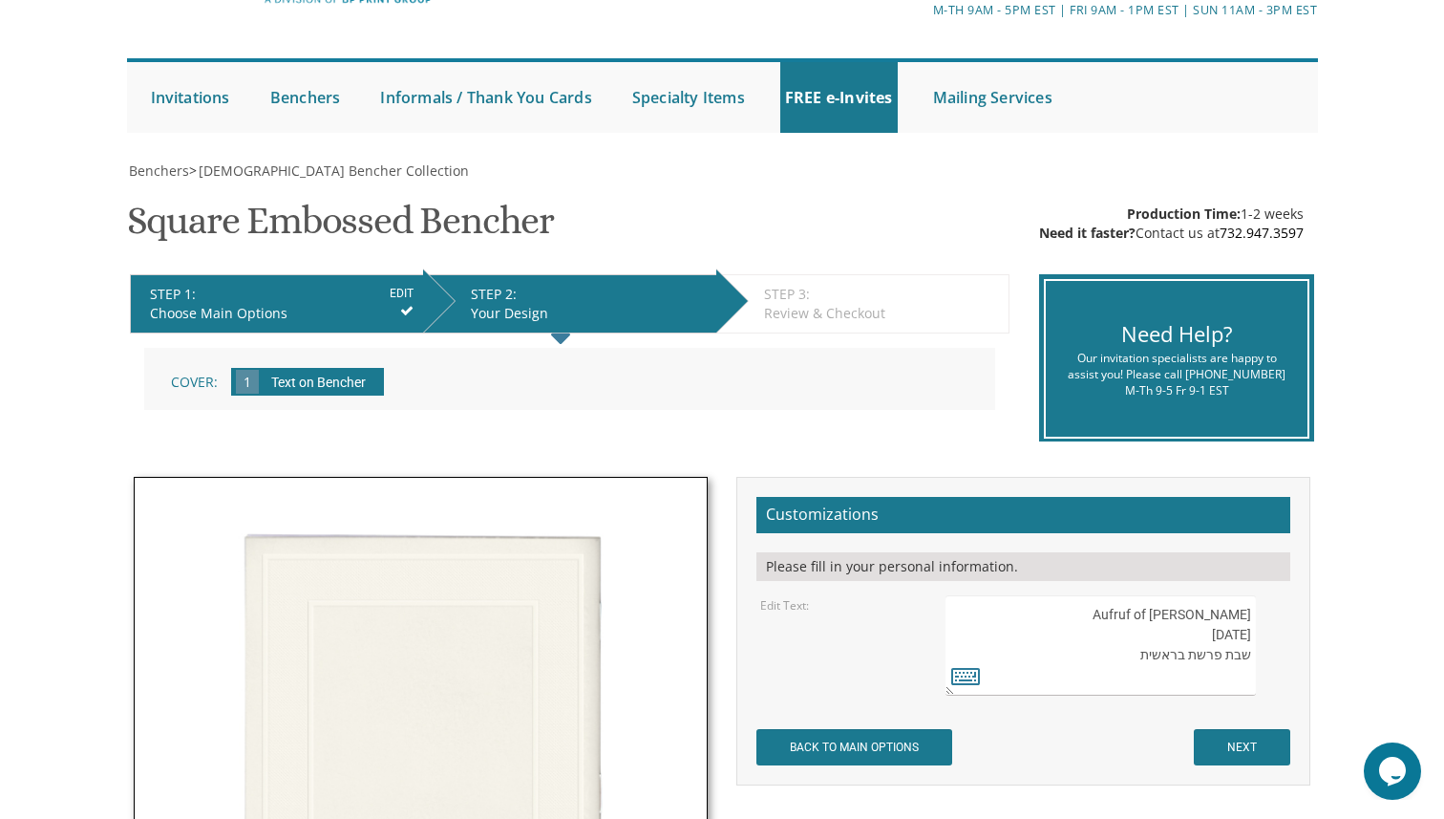
scroll to position [147, 0]
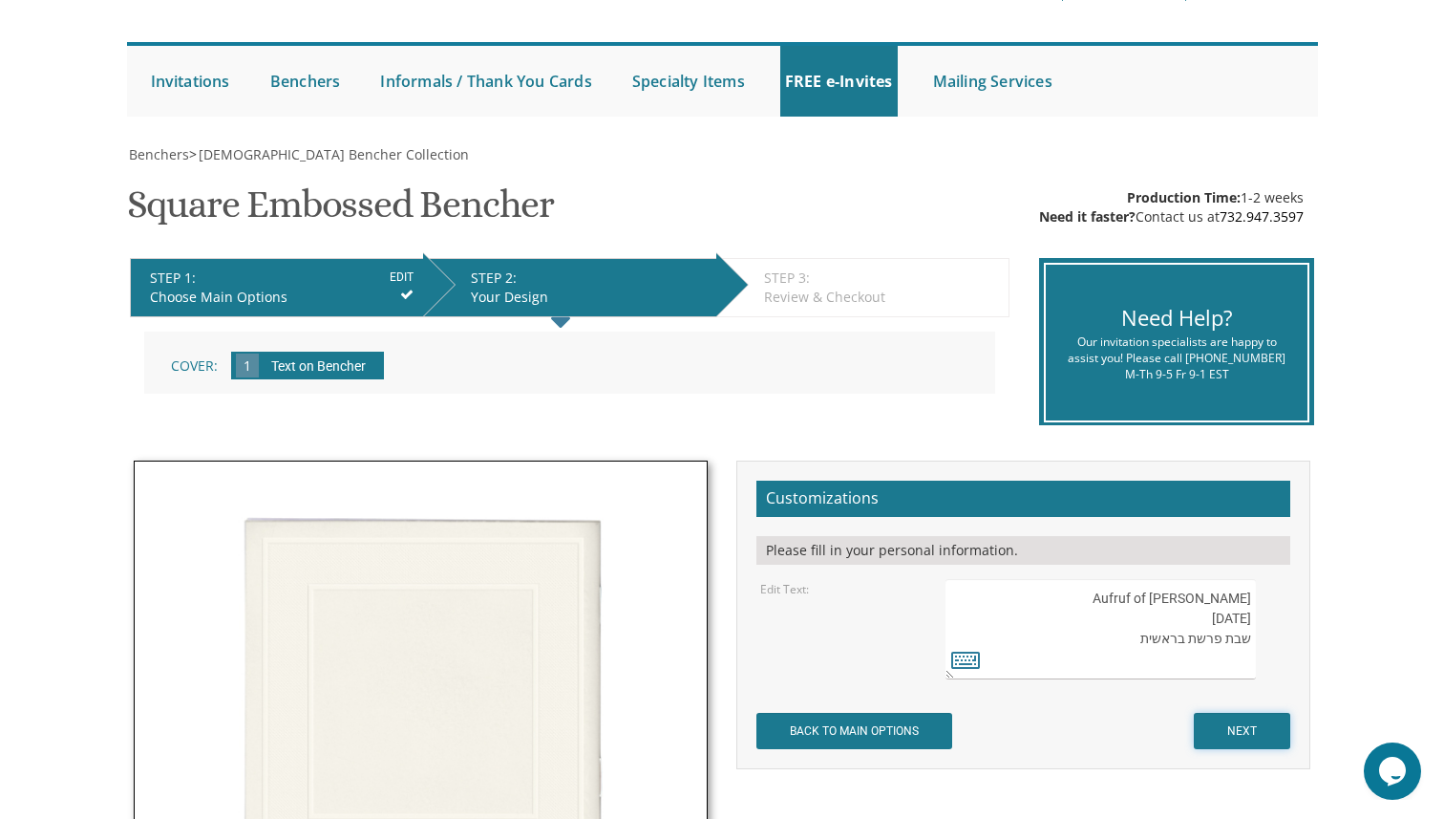
click at [1218, 720] on input "NEXT" at bounding box center [1242, 731] width 96 height 36
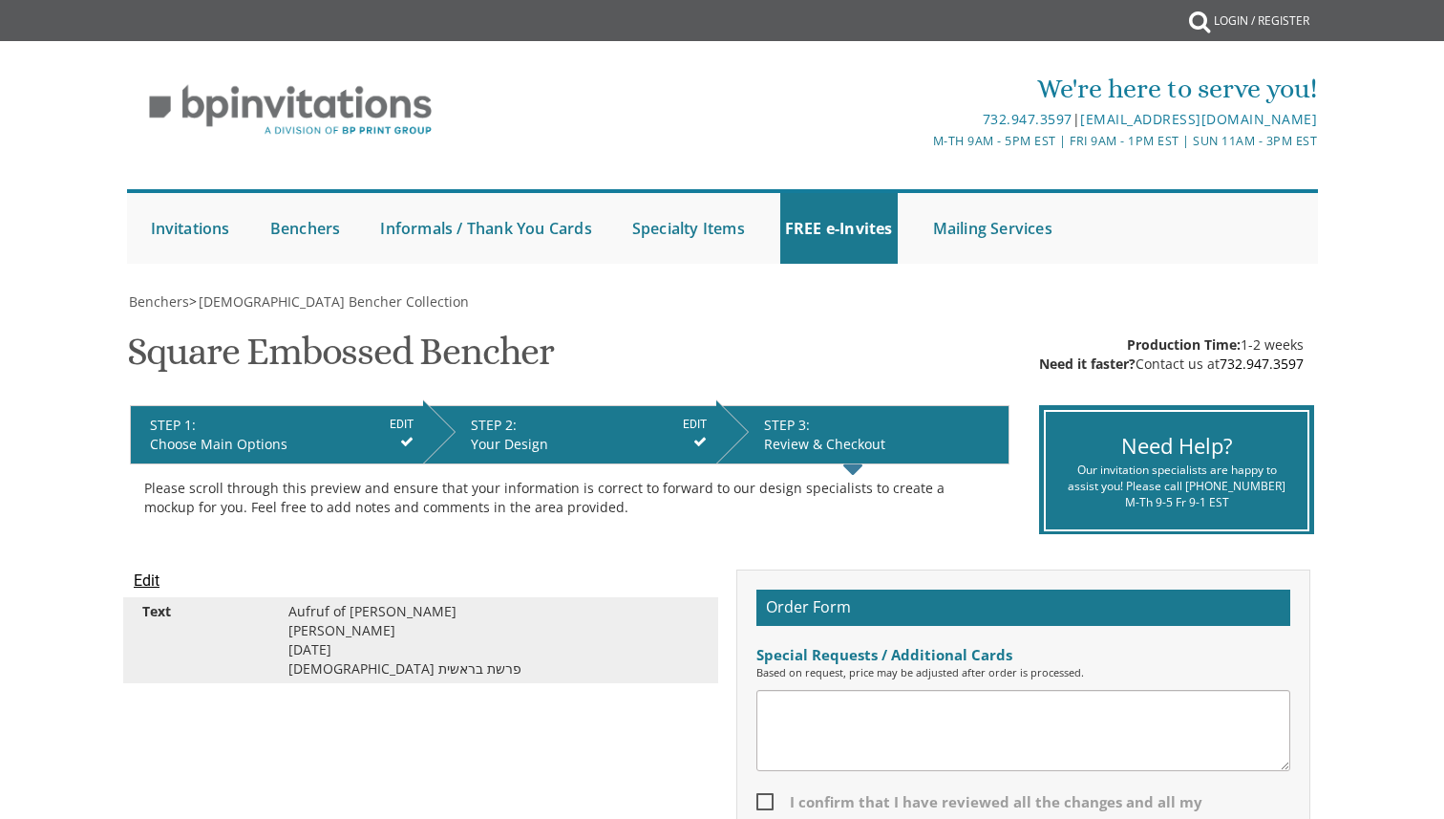
click at [1095, 708] on textarea at bounding box center [1023, 730] width 534 height 81
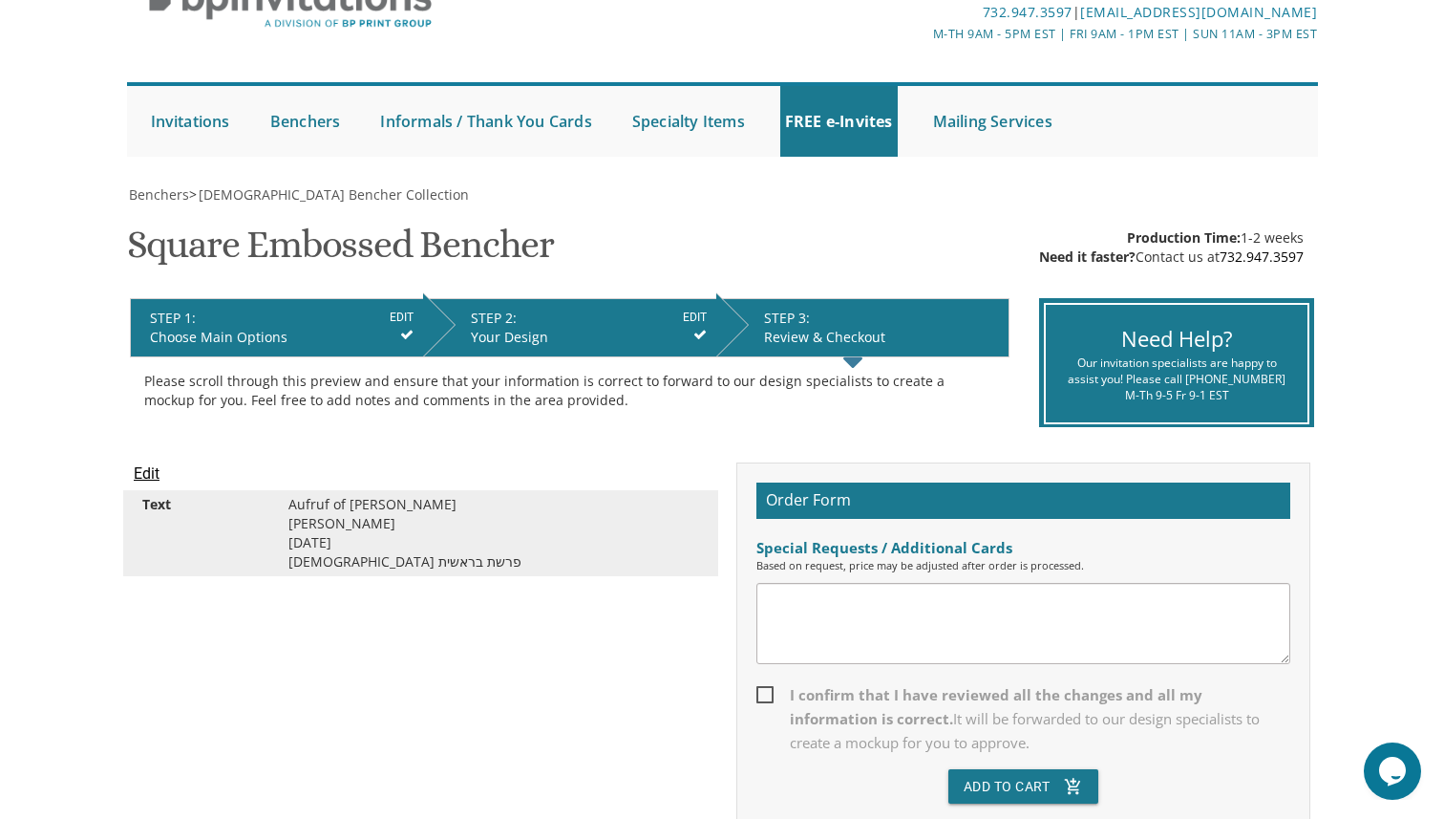
scroll to position [127, 0]
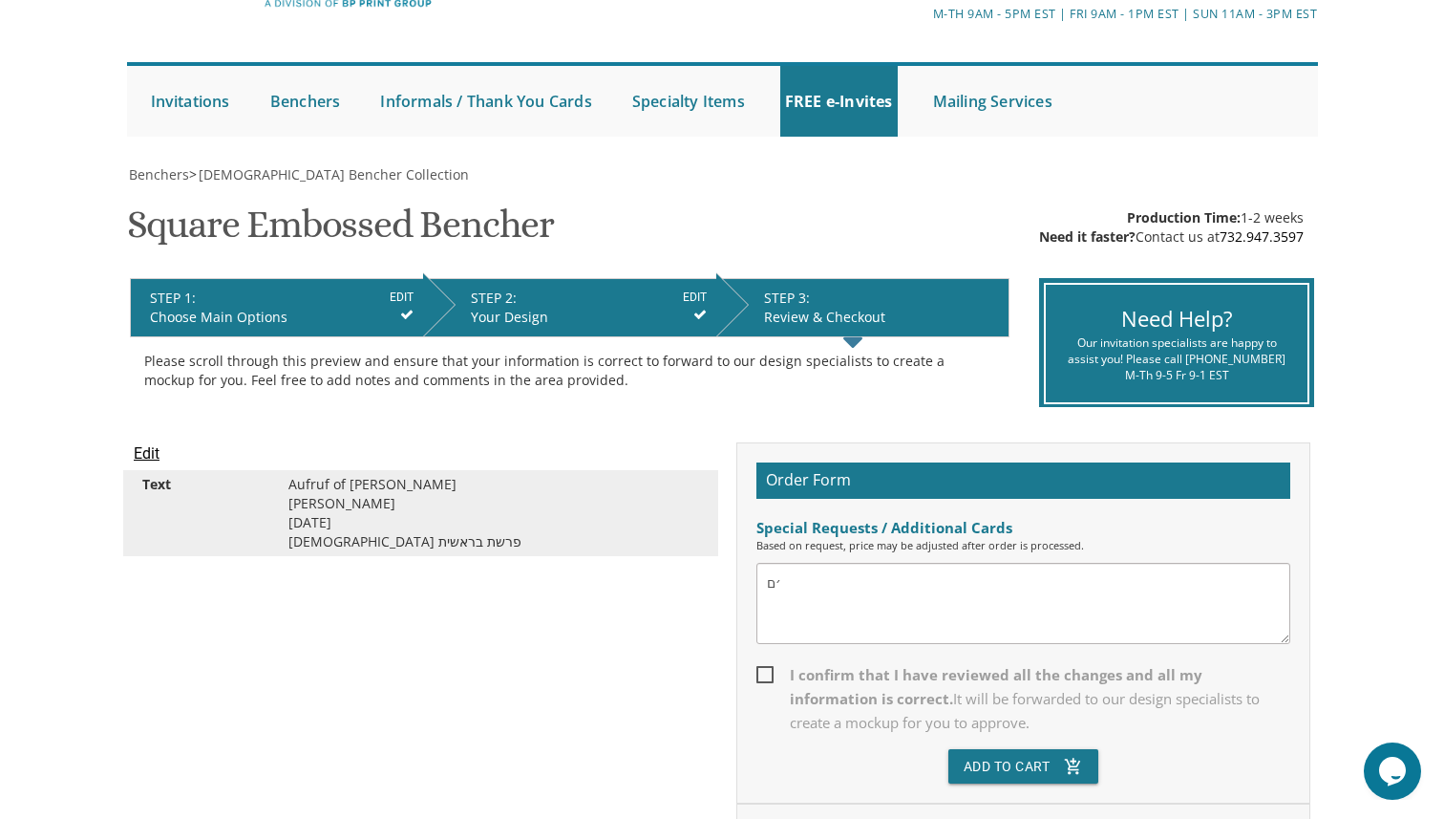
type textarea "׳"
type textarea "I would like to have the text centered"
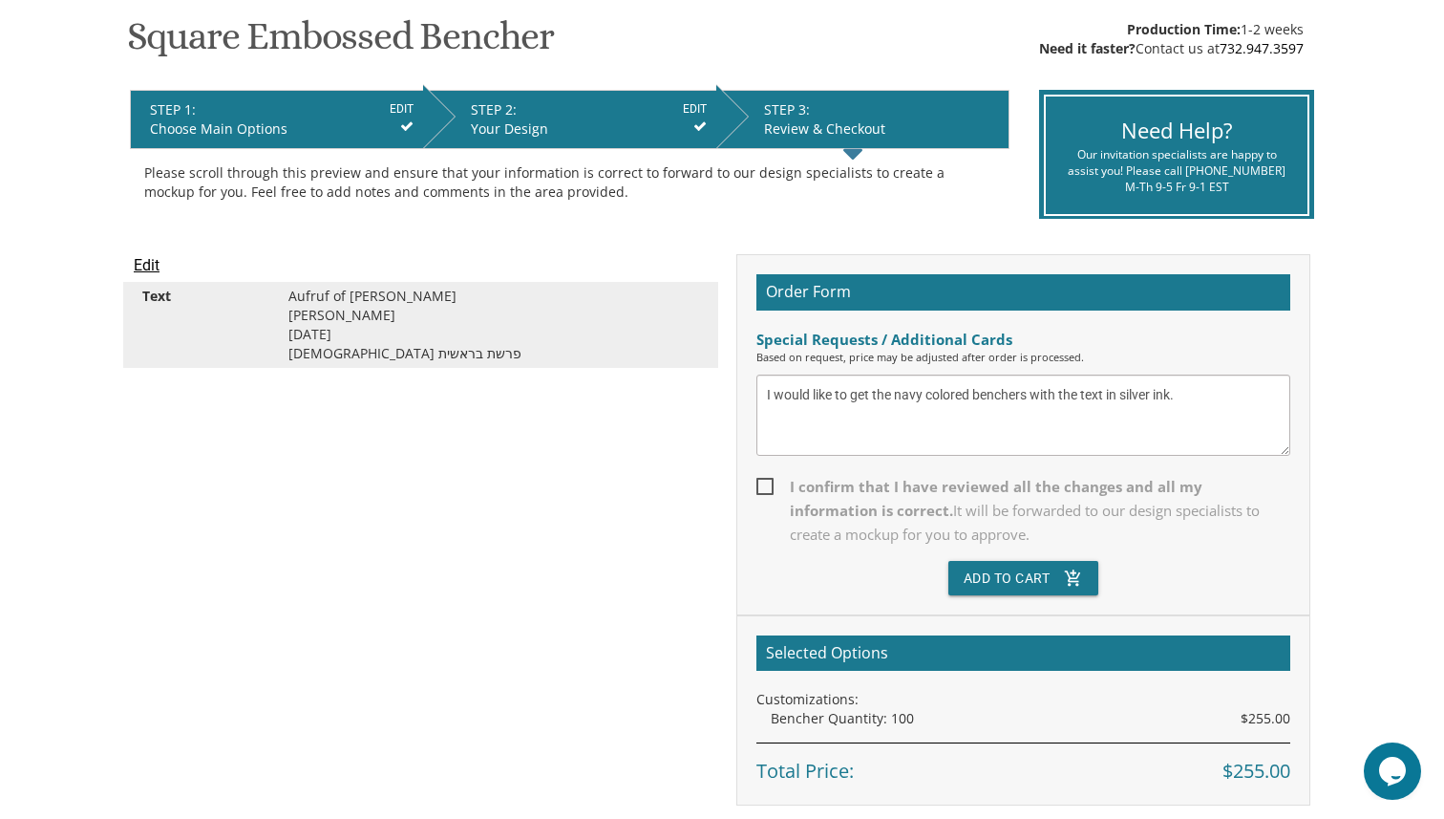
scroll to position [322, 0]
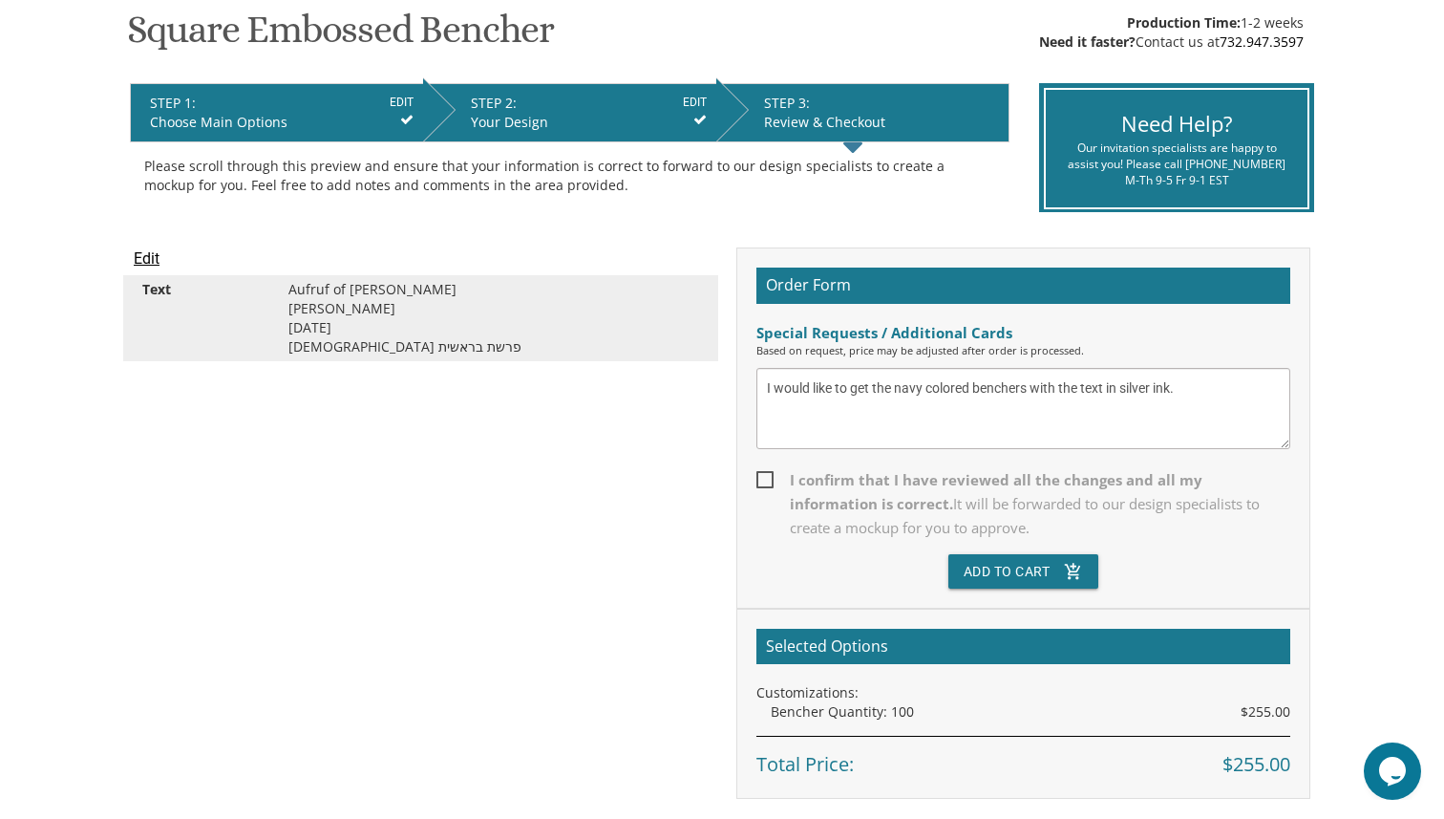
type textarea "I would like to get the navy colored benchers with the text in silver ink."
click at [911, 482] on span "I confirm that I have reviewed all the changes and all my information is correc…" at bounding box center [1023, 504] width 534 height 72
click at [769, 482] on input "I confirm that I have reviewed all the changes and all my information is correc…" at bounding box center [762, 478] width 12 height 12
checkbox input "true"
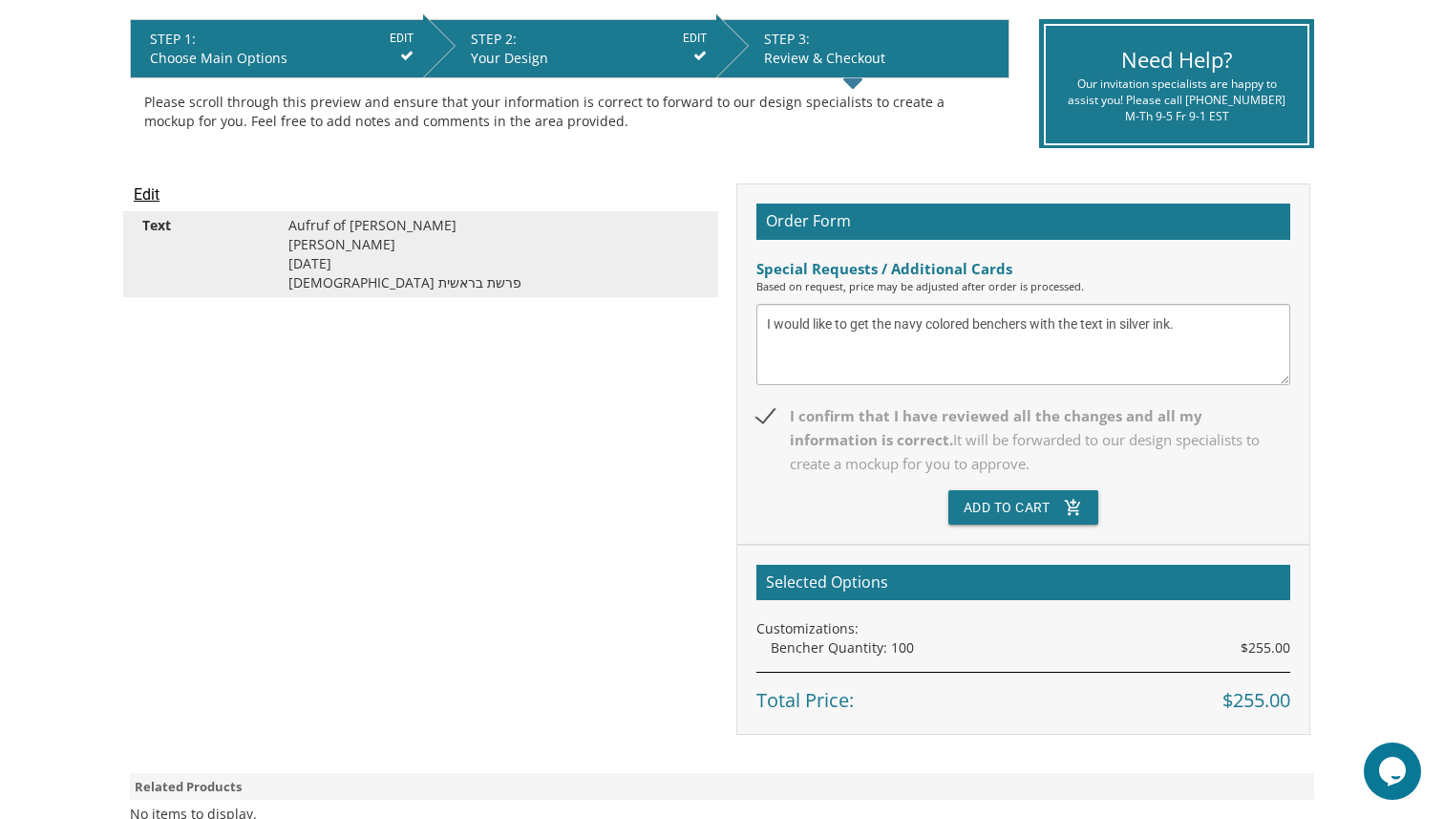
scroll to position [398, 0]
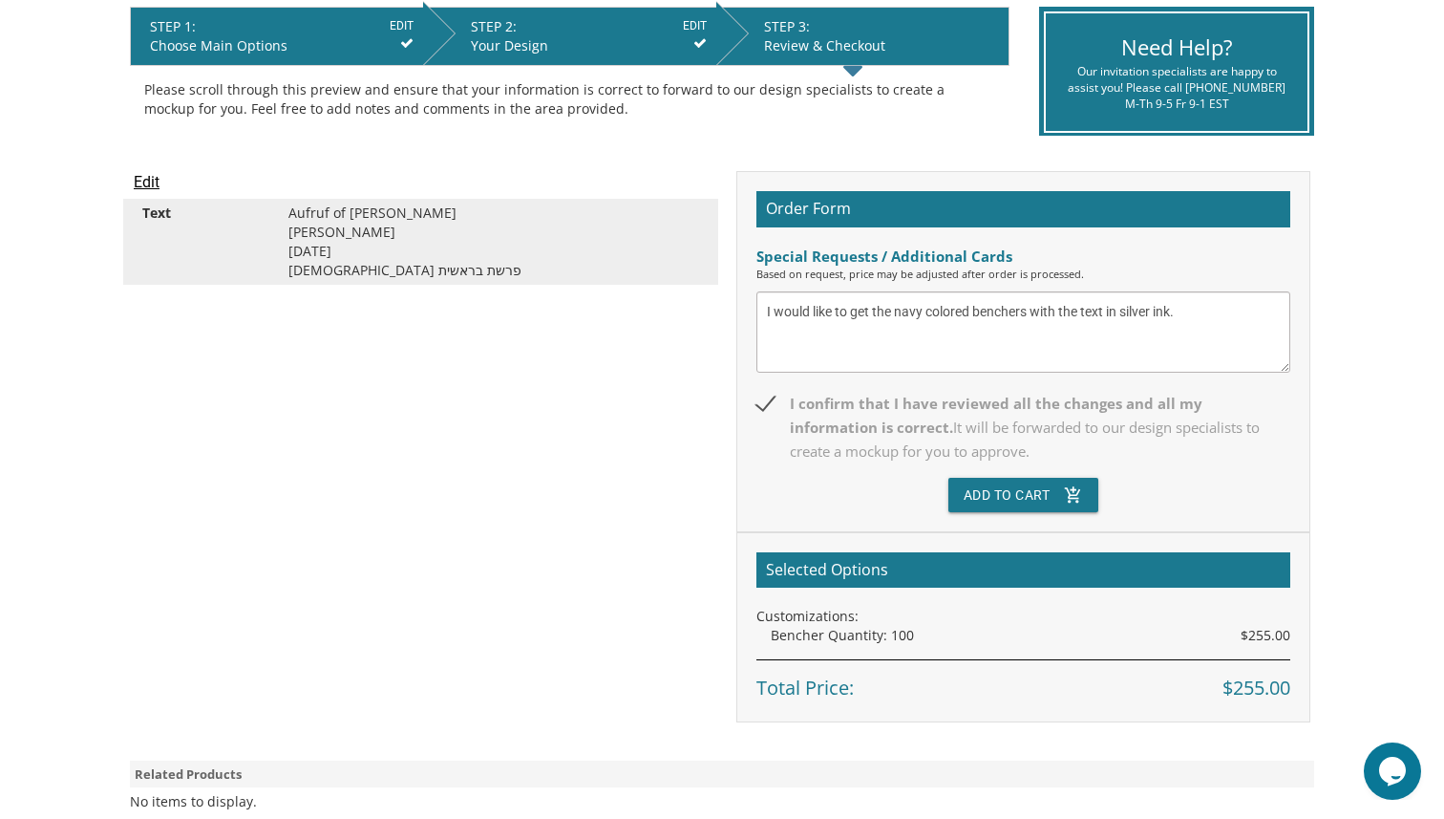
click at [1233, 323] on textarea "I would like to get the navy colored benchers with the text in silver ink." at bounding box center [1023, 331] width 534 height 81
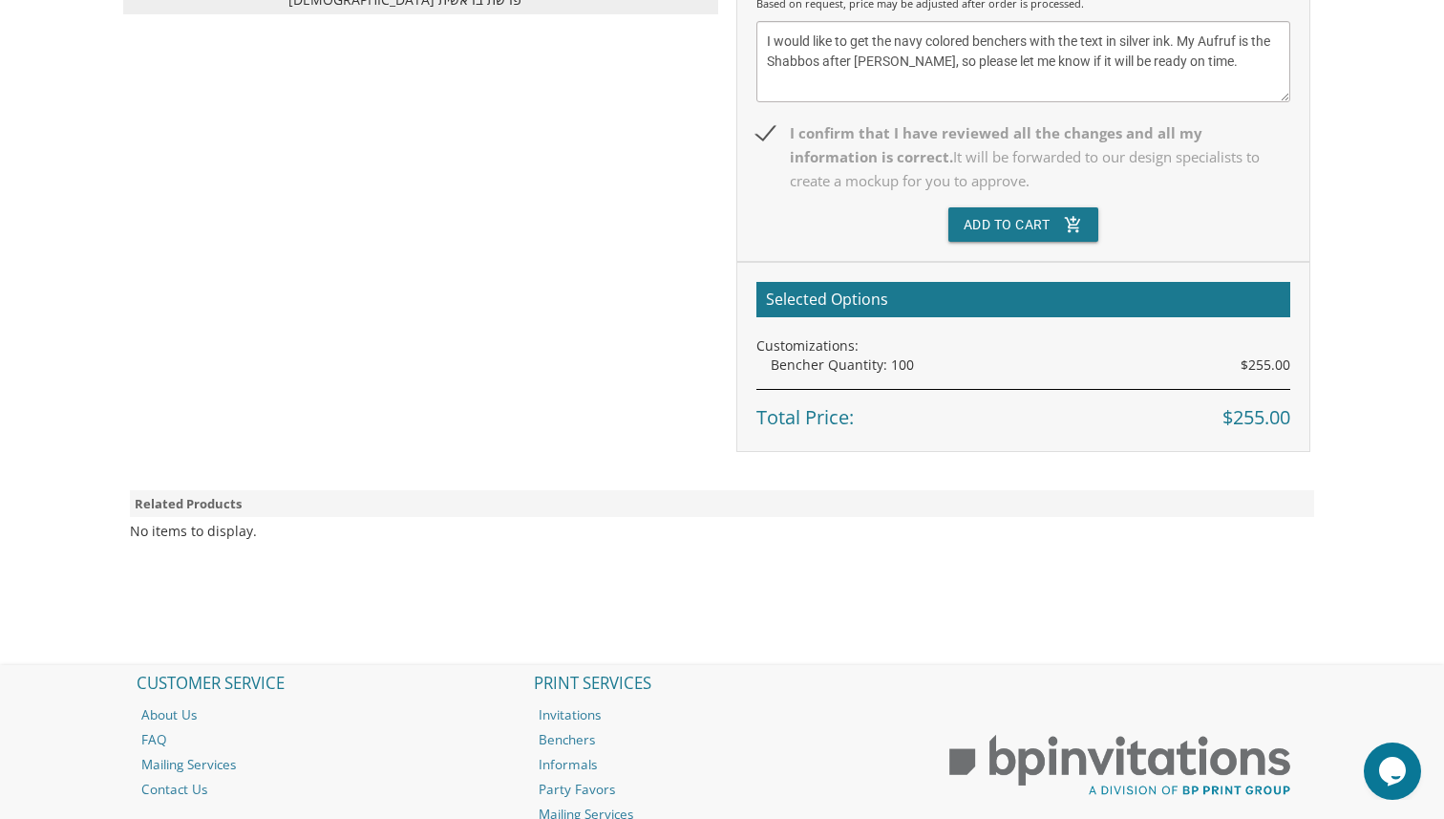
scroll to position [689, 0]
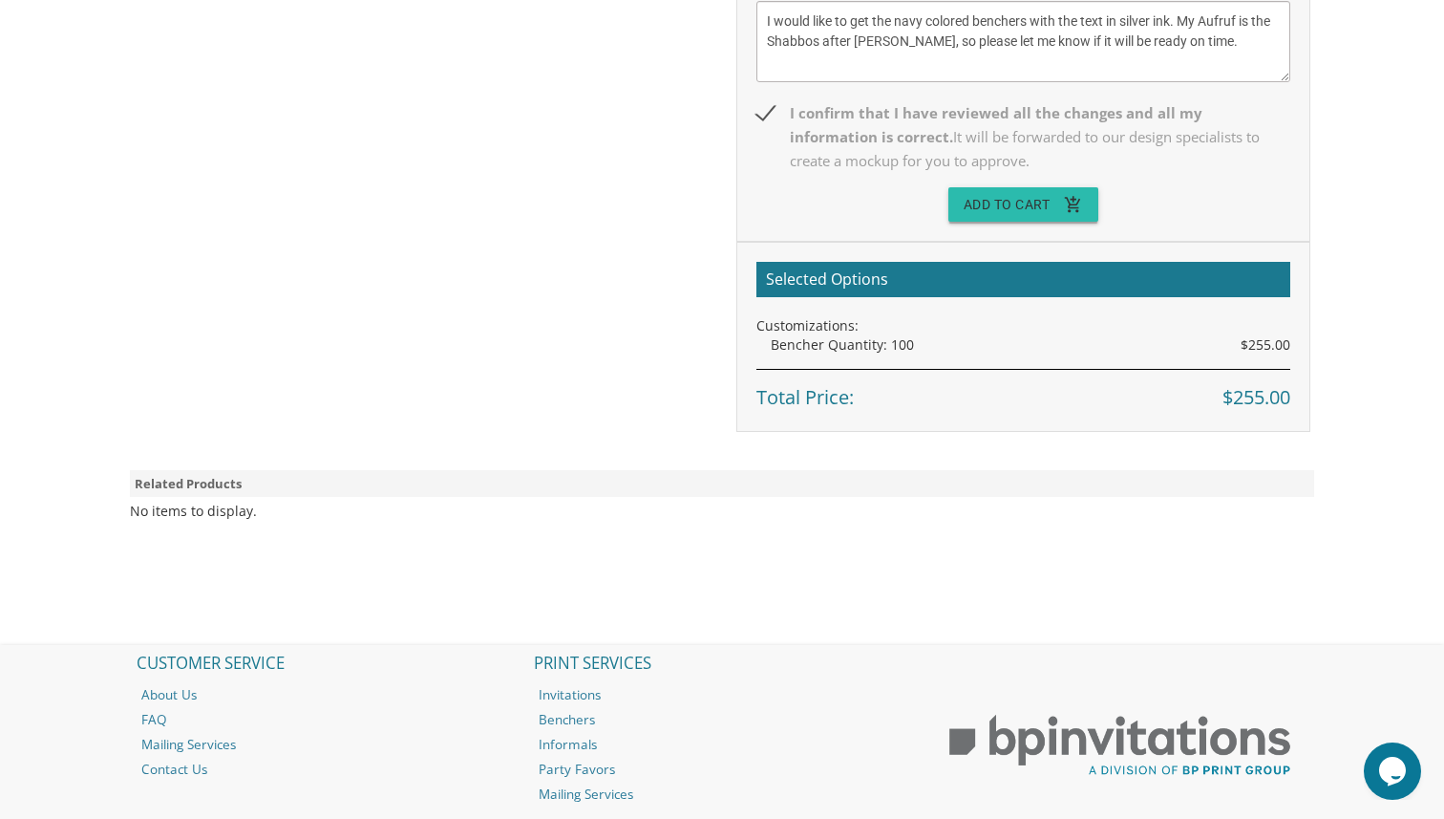
type textarea "I would like to get the navy colored benchers with the text in silver ink. My A…"
click at [1069, 207] on icon "add_shopping_cart" at bounding box center [1073, 204] width 19 height 34
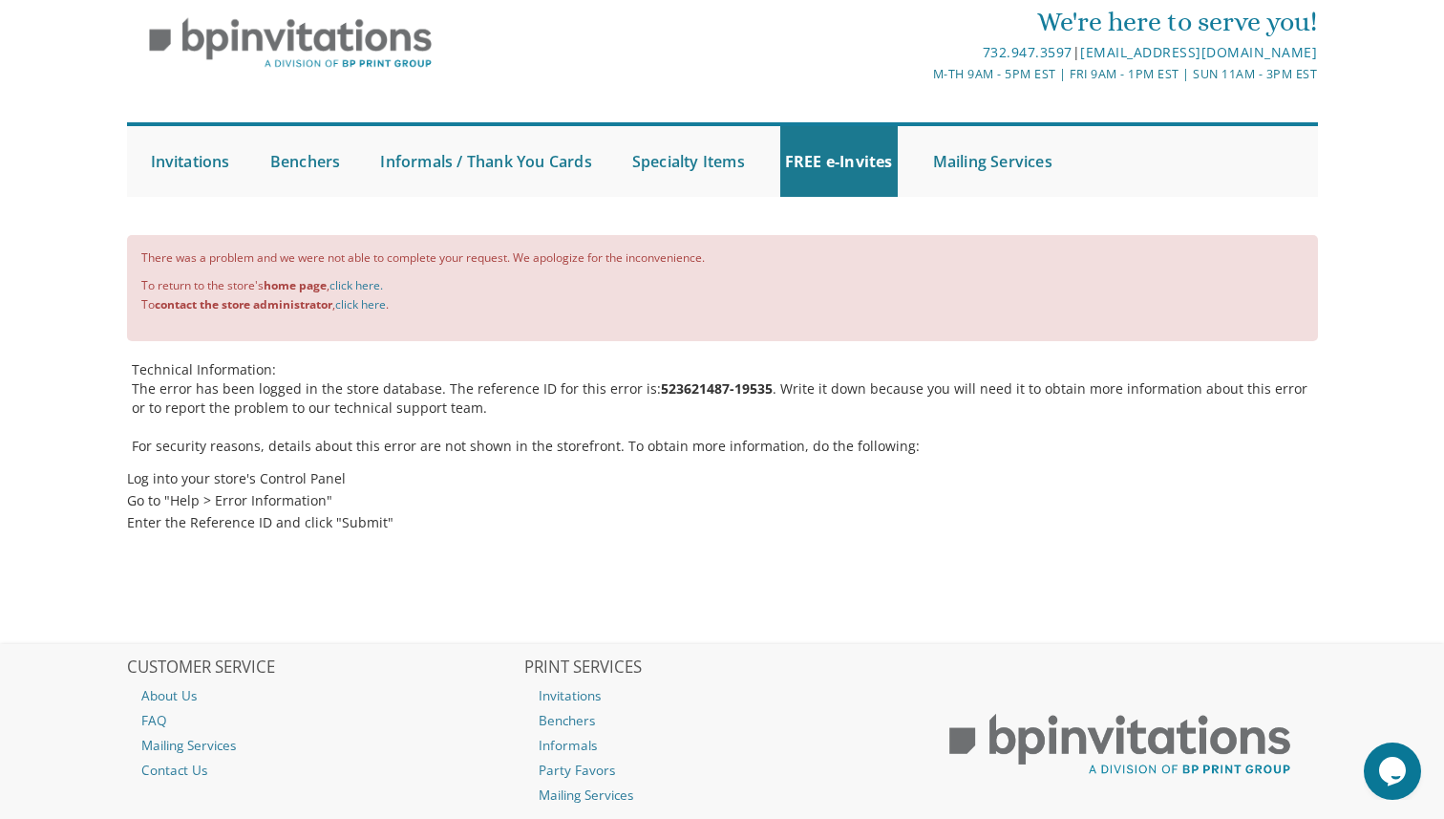
scroll to position [64, 0]
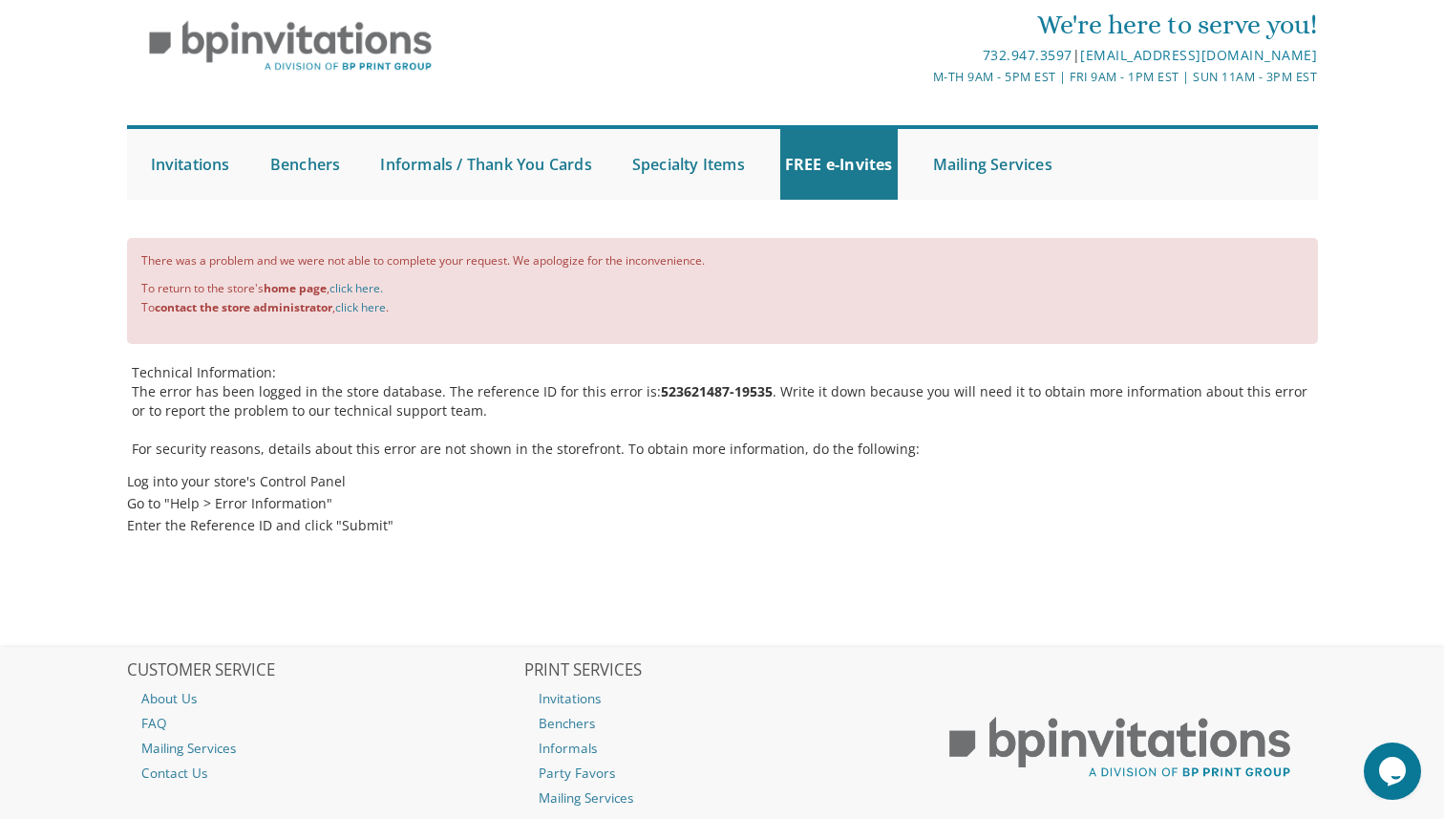
click at [477, 396] on p "The error has been logged in the store database. The reference ID for this erro…" at bounding box center [725, 401] width 1186 height 38
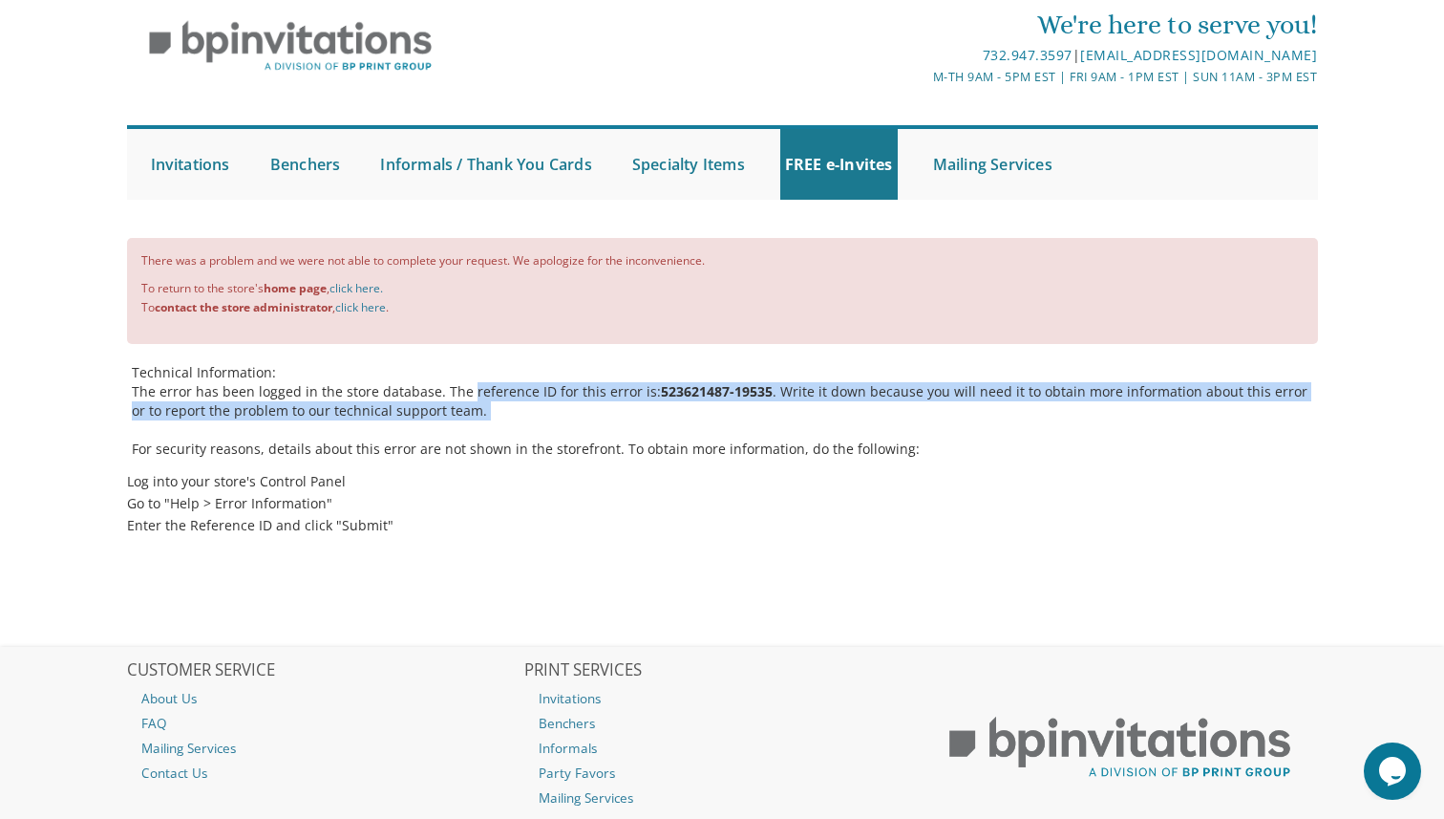
drag, startPoint x: 477, startPoint y: 396, endPoint x: 541, endPoint y: 410, distance: 65.4
click at [541, 410] on p "The error has been logged in the store database. The reference ID for this erro…" at bounding box center [725, 401] width 1186 height 38
copy div "reference ID for this error is: 523621487-19535 . Write it down because you wil…"
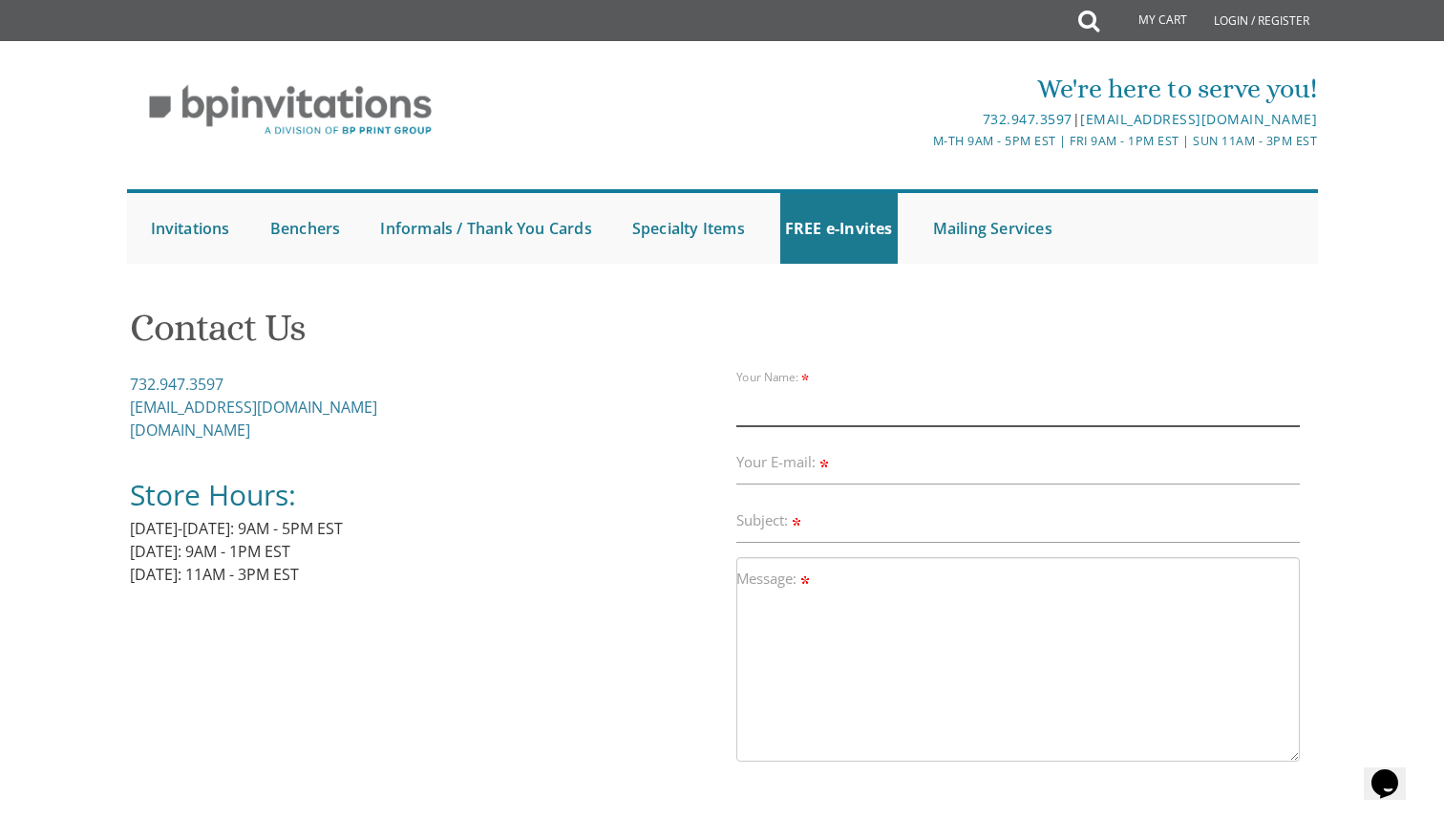
click at [846, 414] on input "Your Name:" at bounding box center [1018, 404] width 564 height 44
type input "[PERSON_NAME]"
type input "[EMAIL_ADDRESS][DOMAIN_NAME]"
click at [864, 501] on input "Subject:" at bounding box center [1018, 521] width 564 height 44
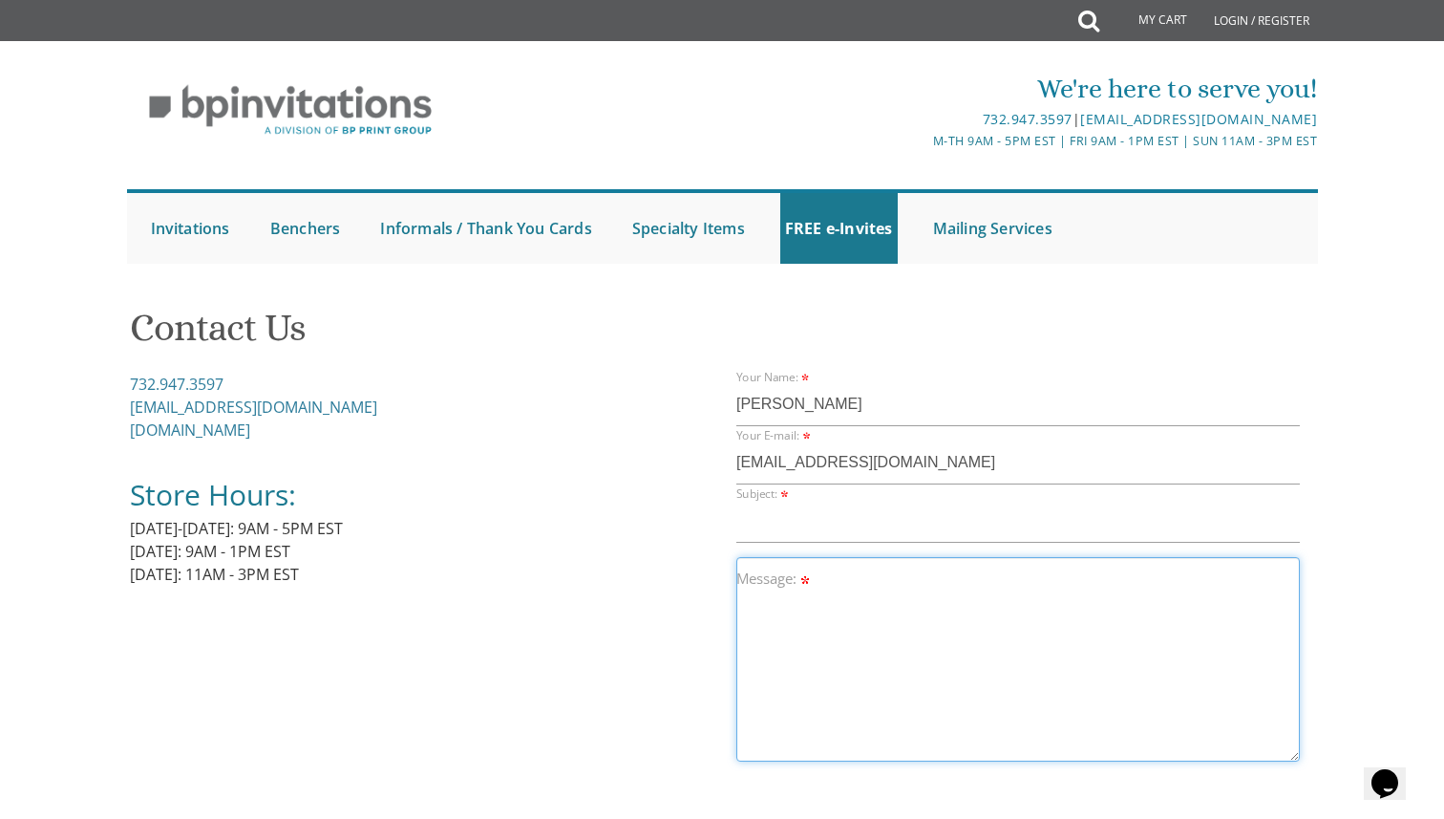
click at [801, 630] on textarea "Message:" at bounding box center [1018, 659] width 564 height 204
paste textarea "reference ID for this error is: 523621487-19535. Write it down because you will…"
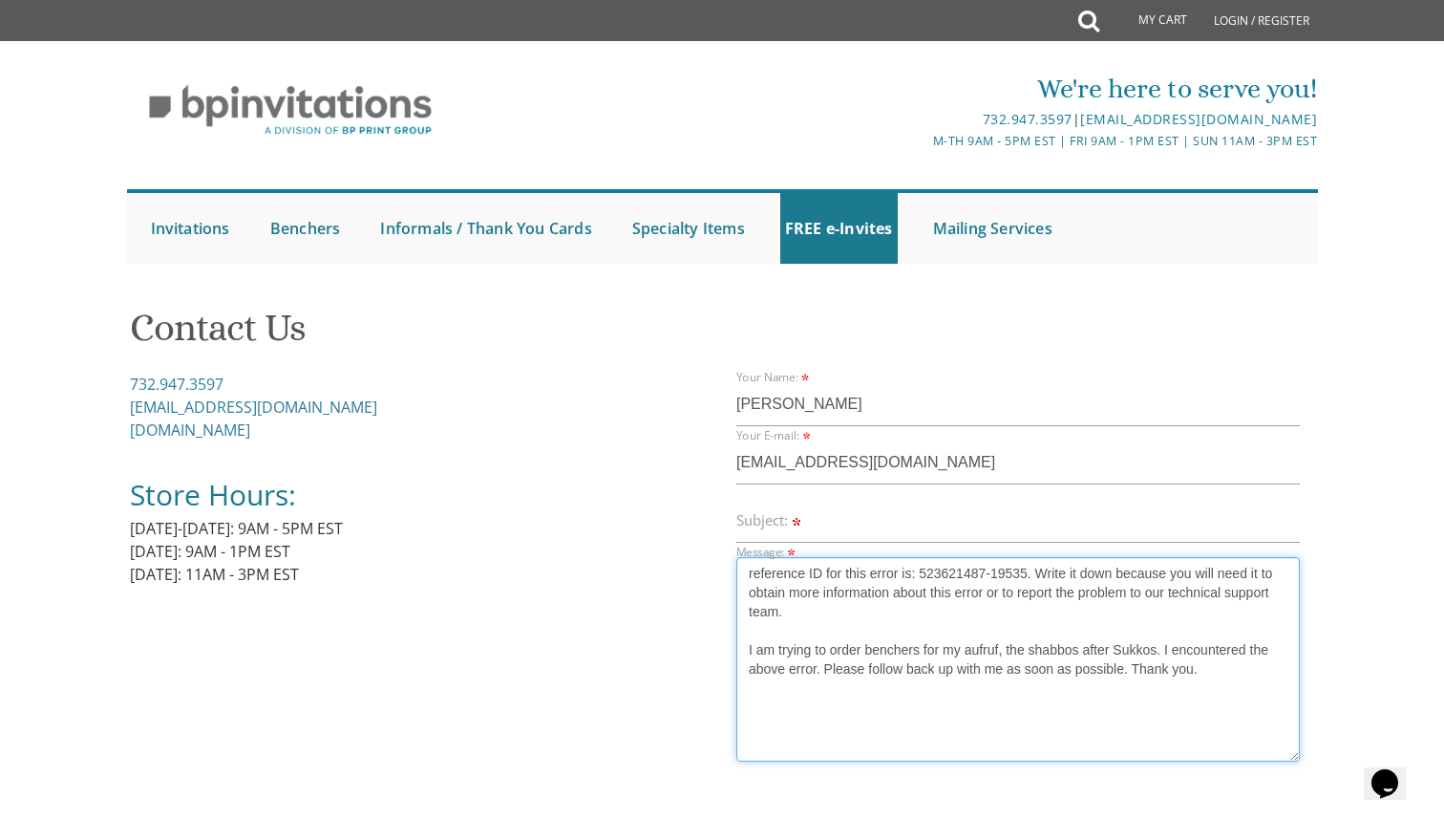
type textarea "reference ID for this error is: 523621487-19535. Write it down because you will…"
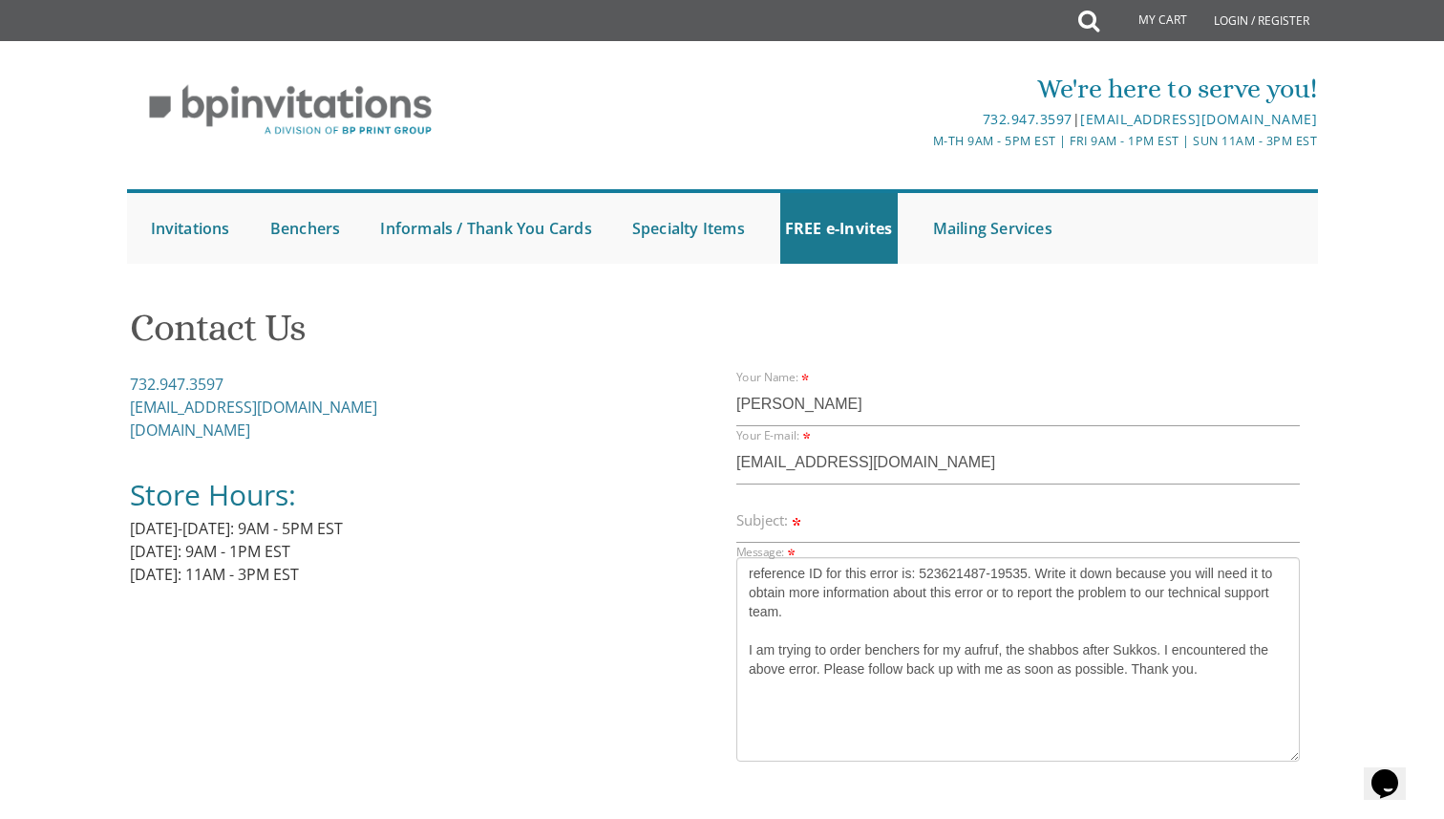
click at [799, 514] on span at bounding box center [796, 519] width 9 height 19
click at [799, 514] on input "Subject:" at bounding box center [1018, 521] width 564 height 44
type input "Bencher Order Error"
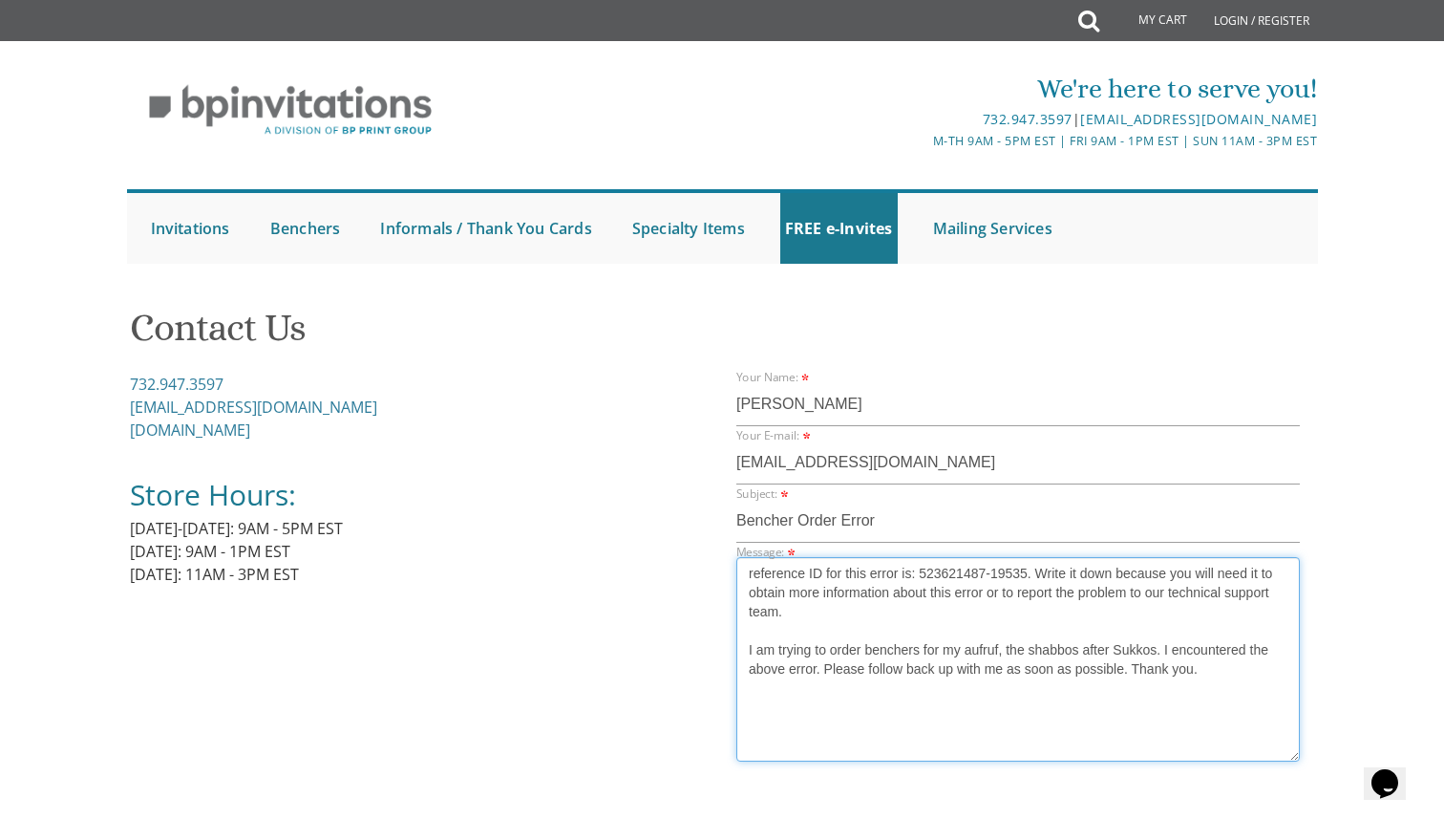
click at [1117, 739] on textarea "reference ID for this error is: 523621487-19535. Write it down because you will…" at bounding box center [1018, 659] width 564 height 204
click at [1274, 691] on textarea "reference ID for this error is: 523621487-19535. Write it down because you will…" at bounding box center [1018, 659] width 564 height 204
click at [1202, 613] on textarea "reference ID for this error is: 523621487-19535. Write it down because you will…" at bounding box center [1018, 659] width 564 height 204
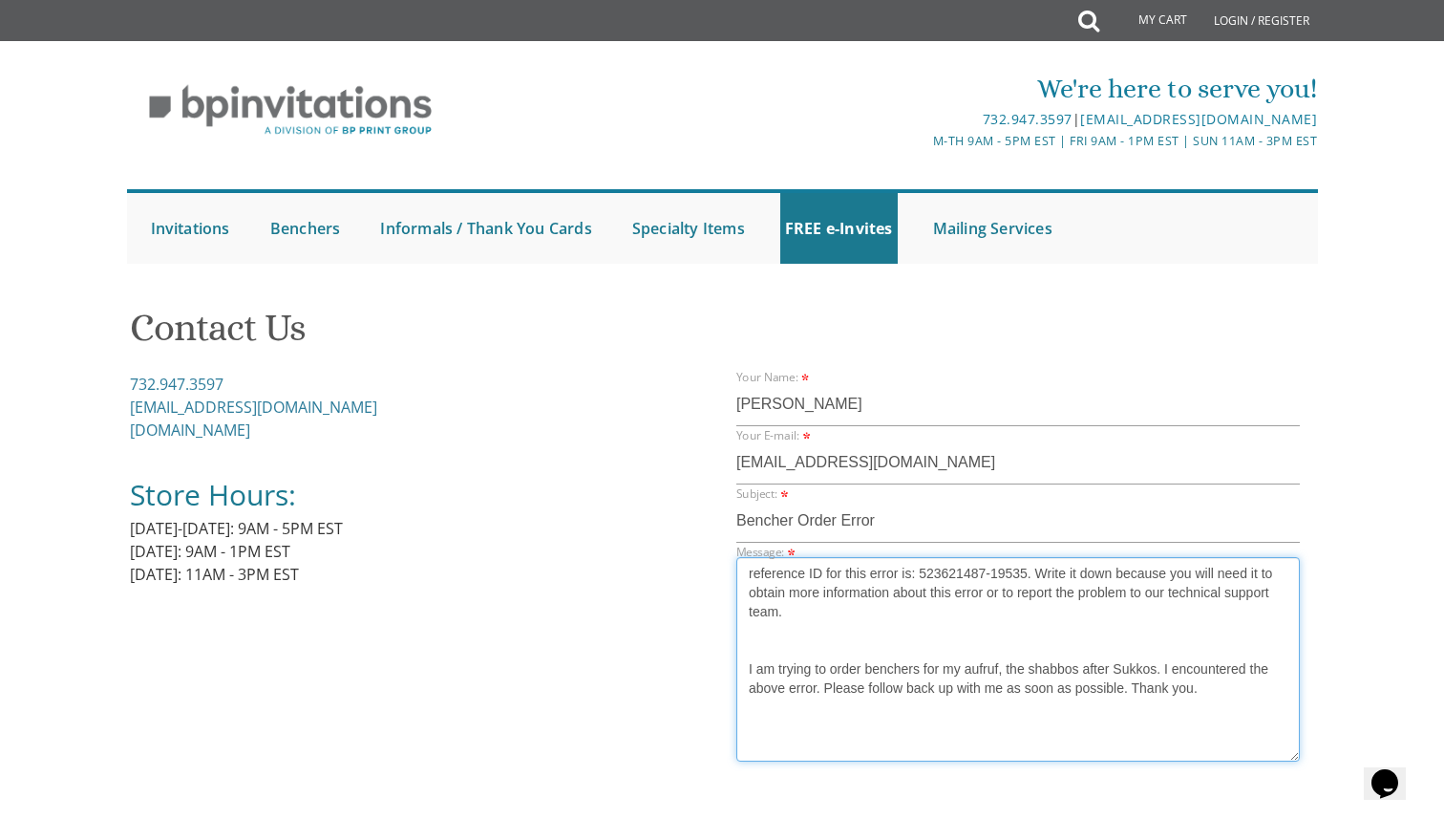
paste textarea "523621487-191131"
click at [1245, 696] on textarea "reference ID for this error is: 523621487-19535. Write it down because you will…" at bounding box center [1018, 659] width 564 height 204
click at [852, 696] on textarea "reference ID for this error is: 523621487-19535. Write it down because you will…" at bounding box center [1018, 659] width 564 height 204
click at [1172, 667] on textarea "reference ID for this error is: 523621487-19535. Write it down because you will…" at bounding box center [1018, 659] width 564 height 204
click at [1182, 668] on textarea "reference ID for this error is: 523621487-19535. Write it down because you will…" at bounding box center [1018, 659] width 564 height 204
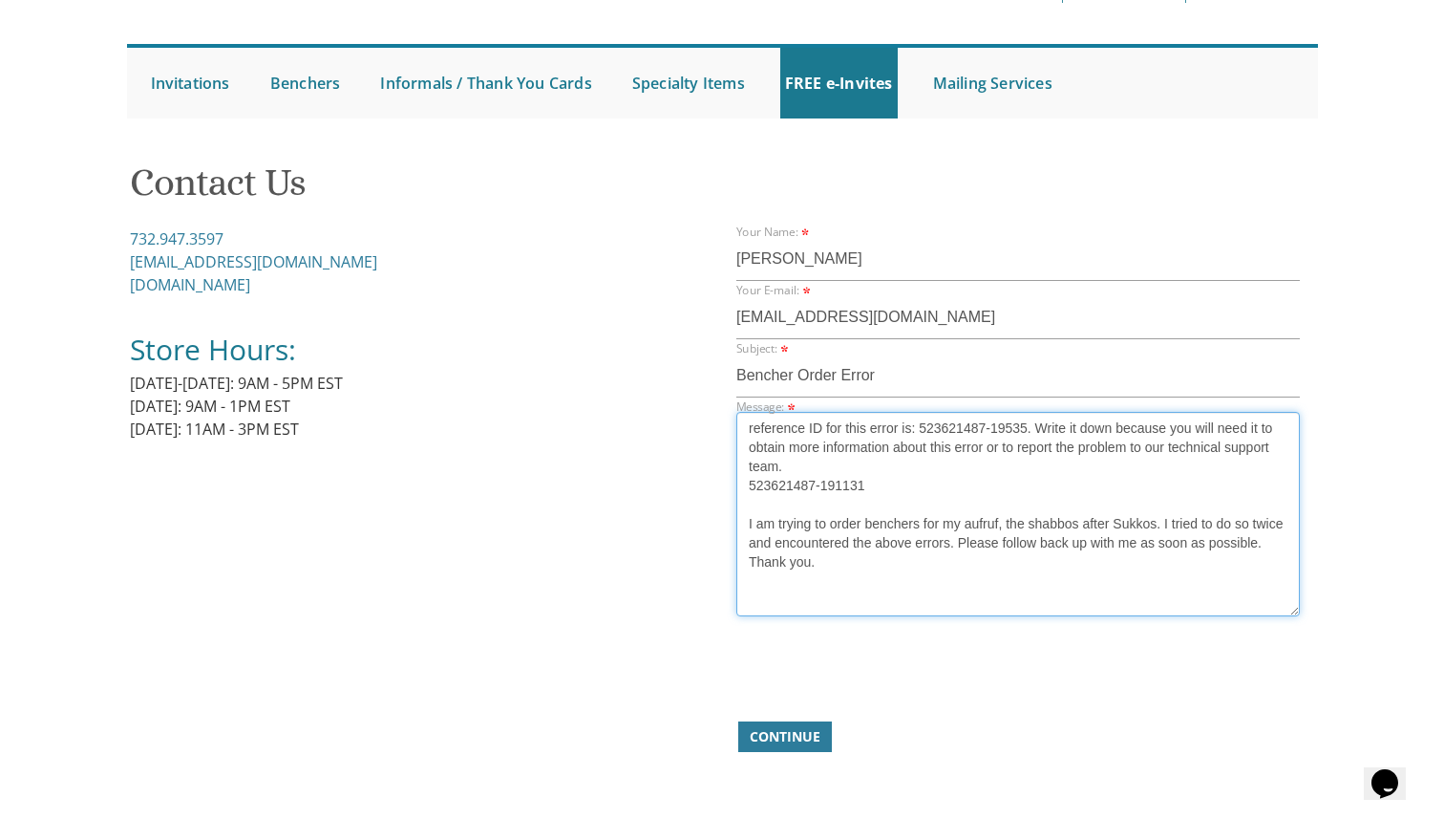
scroll to position [162, 0]
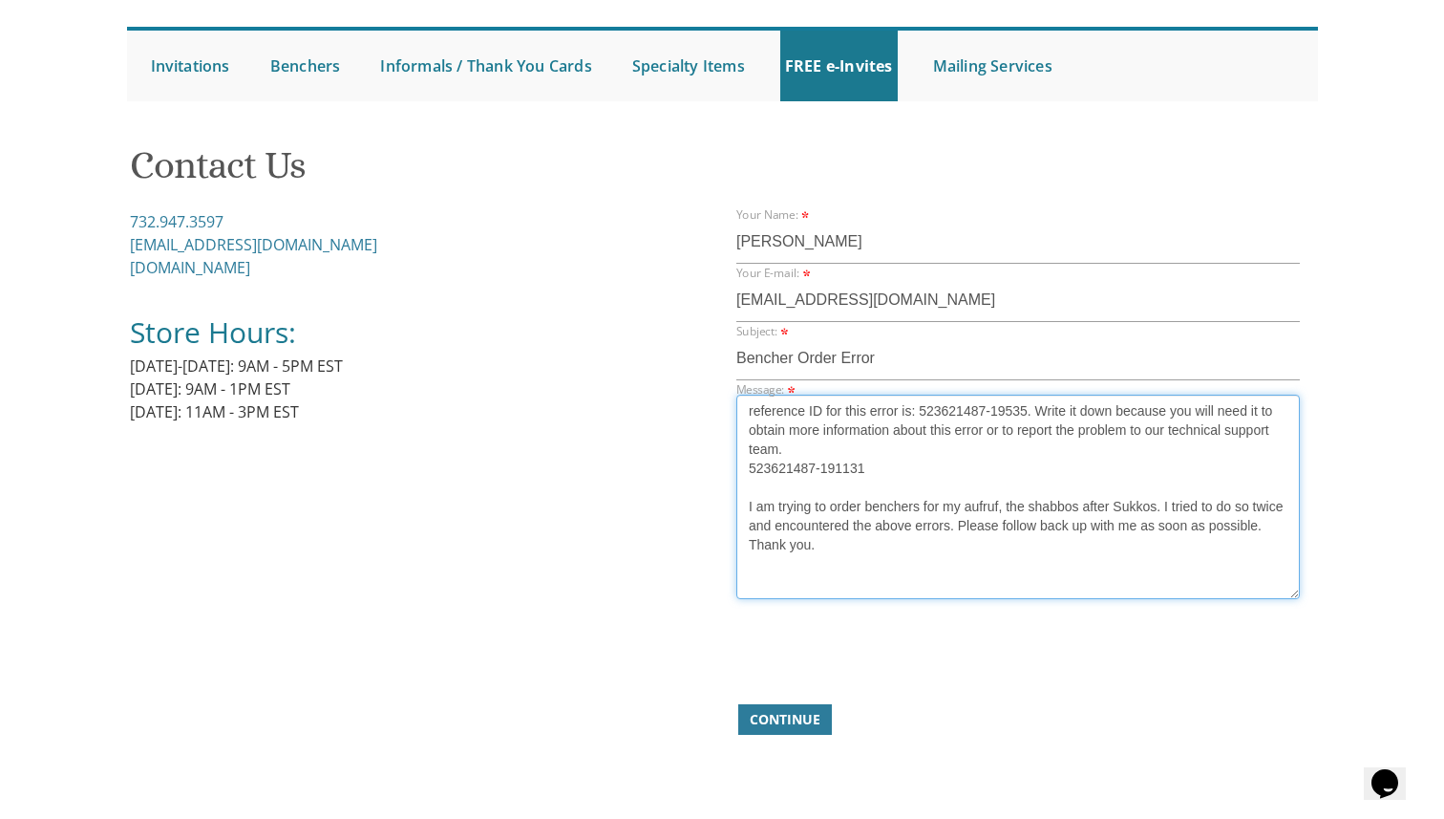
type textarea "reference ID for this error is: 523621487-19535. Write it down because you will…"
click at [954, 477] on textarea "reference ID for this error is: 523621487-19535. Write it down because you will…" at bounding box center [1018, 496] width 564 height 204
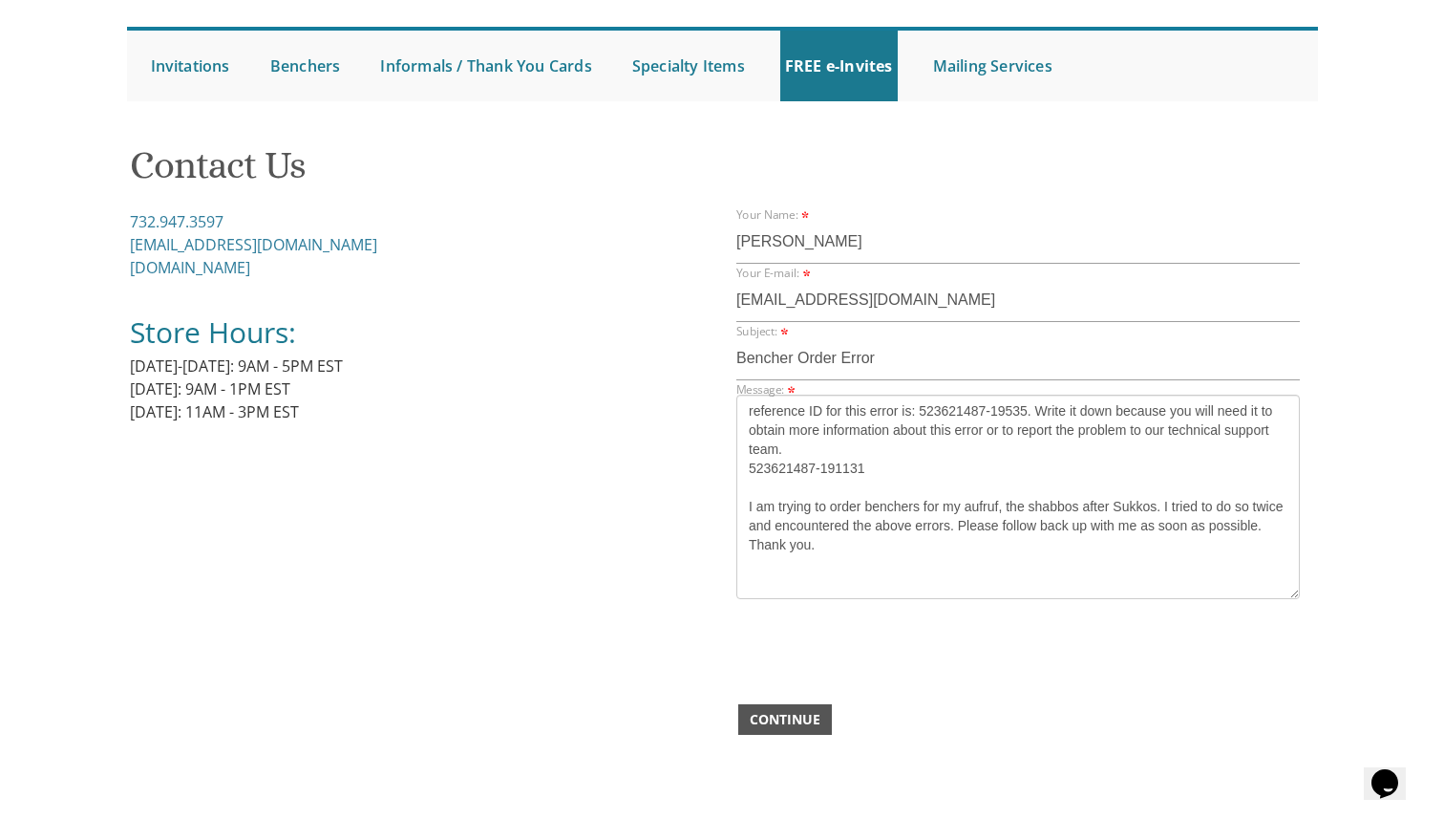
click at [772, 718] on span "Continue" at bounding box center [785, 719] width 71 height 19
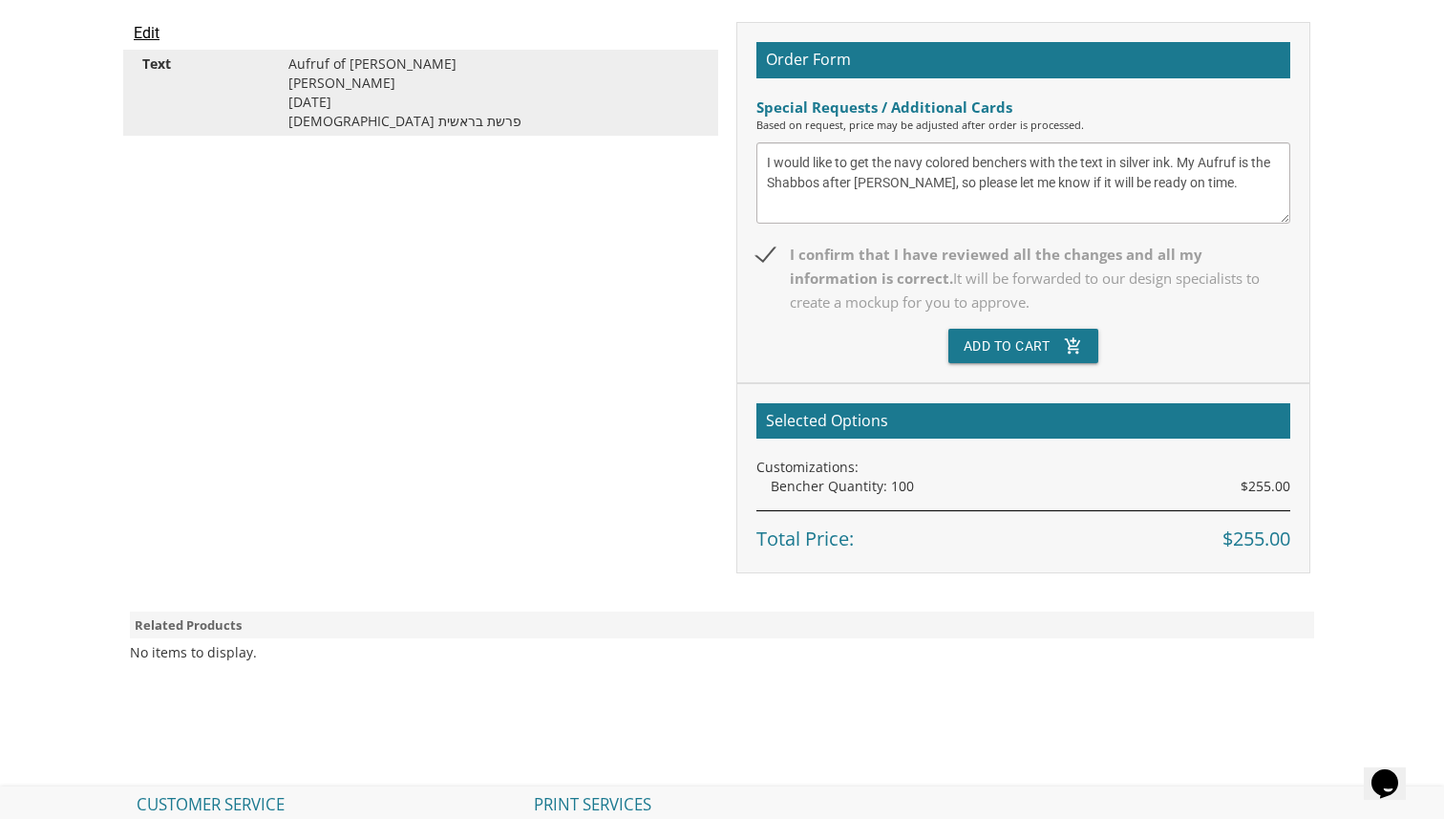
scroll to position [534, 0]
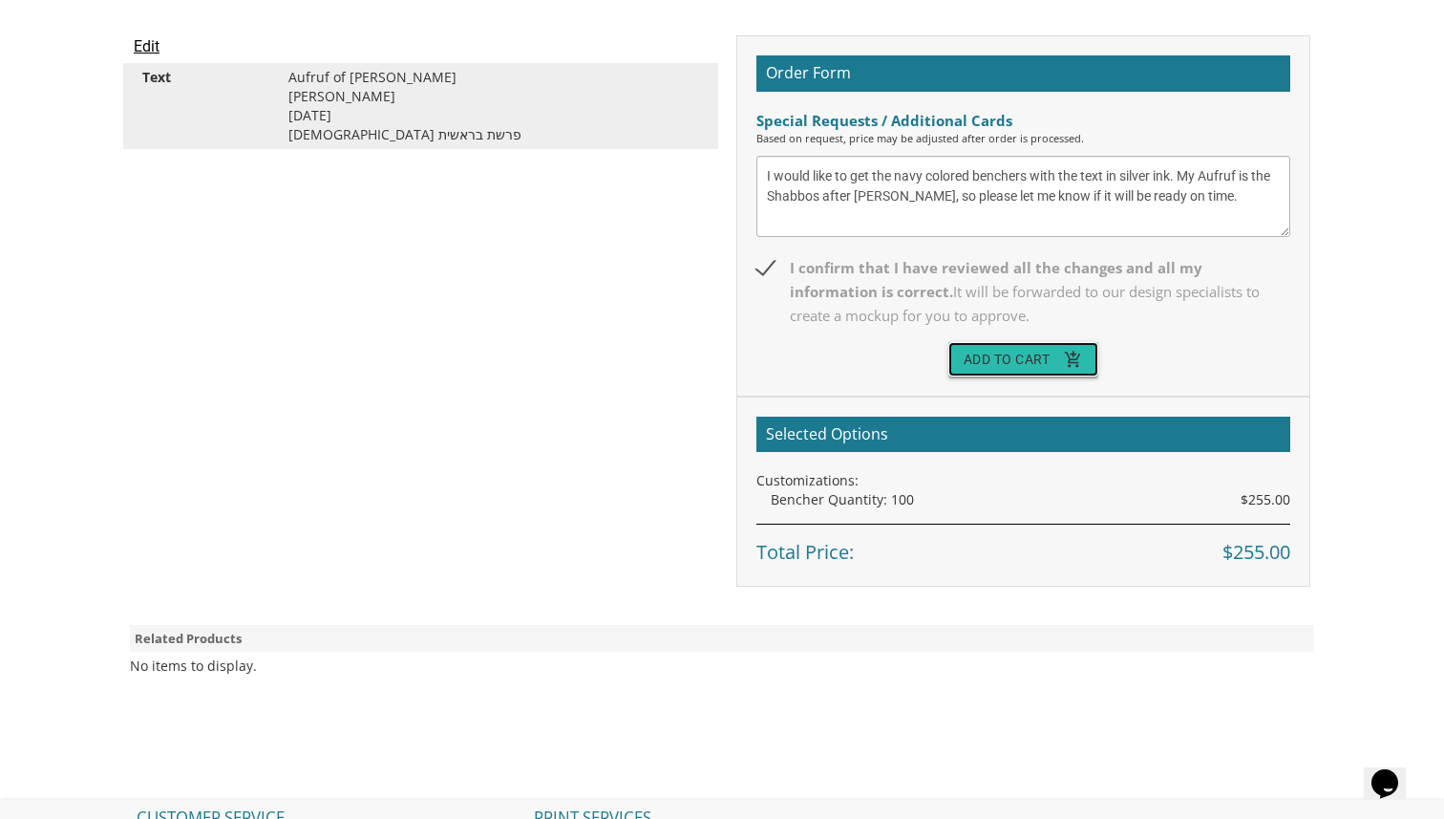
click at [1019, 347] on button "Add To Cart add_shopping_cart" at bounding box center [1023, 359] width 151 height 34
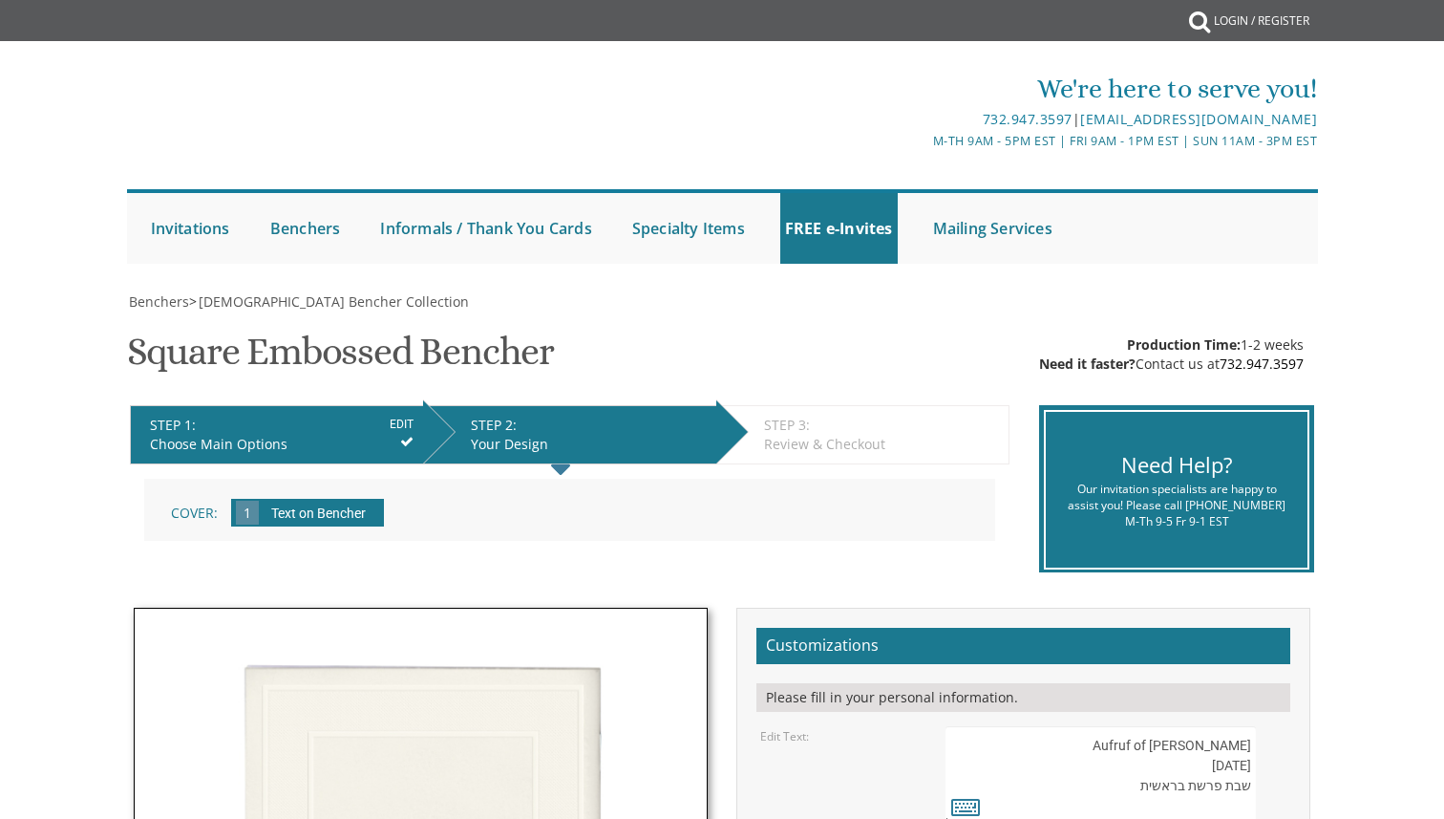
scroll to position [145, 0]
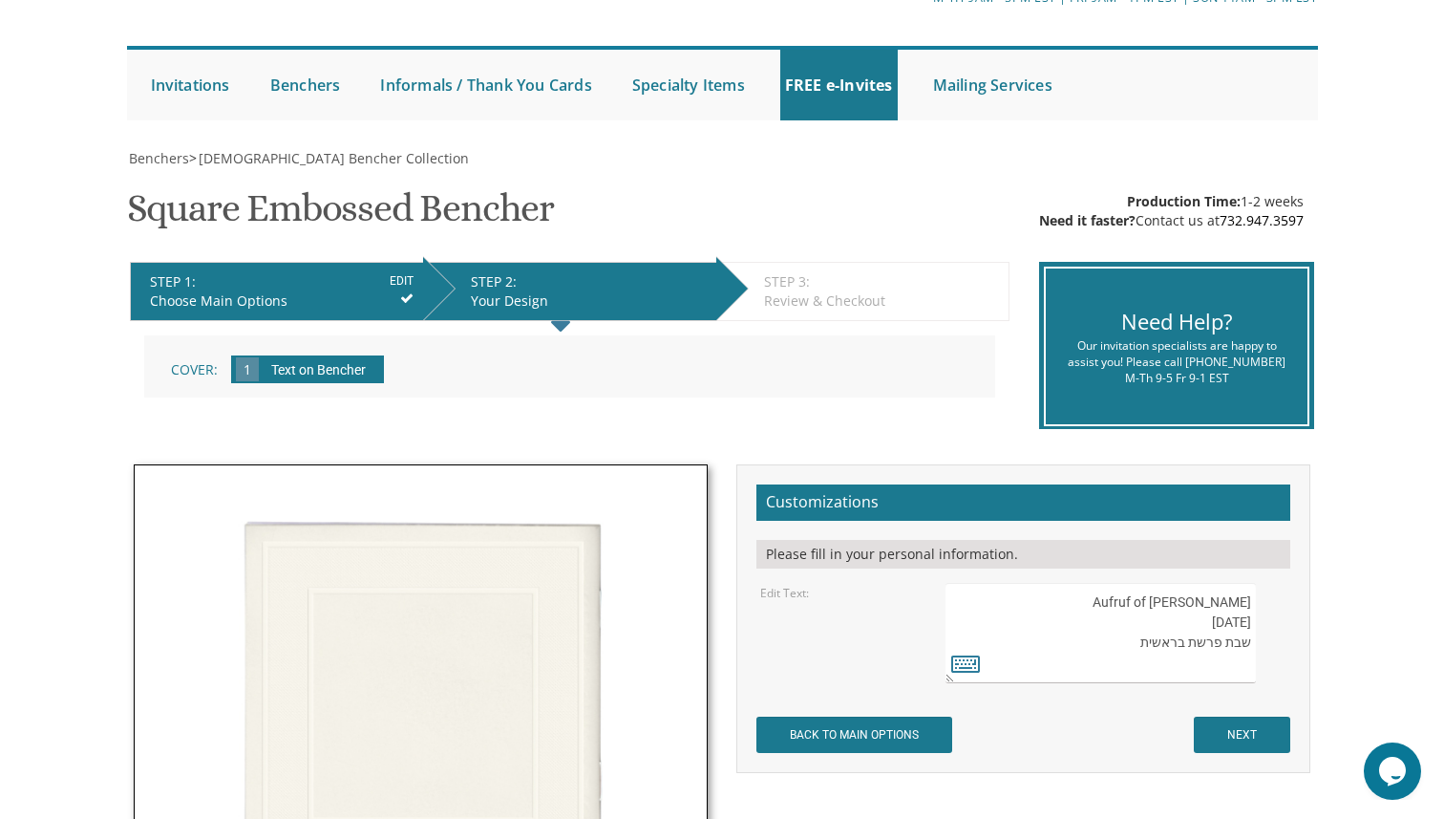
click at [1158, 590] on textarea "Aufruf of [PERSON_NAME] [DATE] שבת פרשת בראשית" at bounding box center [1101, 633] width 310 height 100
click at [179, 284] on div "STEP 1: EDIT" at bounding box center [282, 281] width 264 height 19
click at [161, 158] on span "Benchers" at bounding box center [159, 158] width 60 height 18
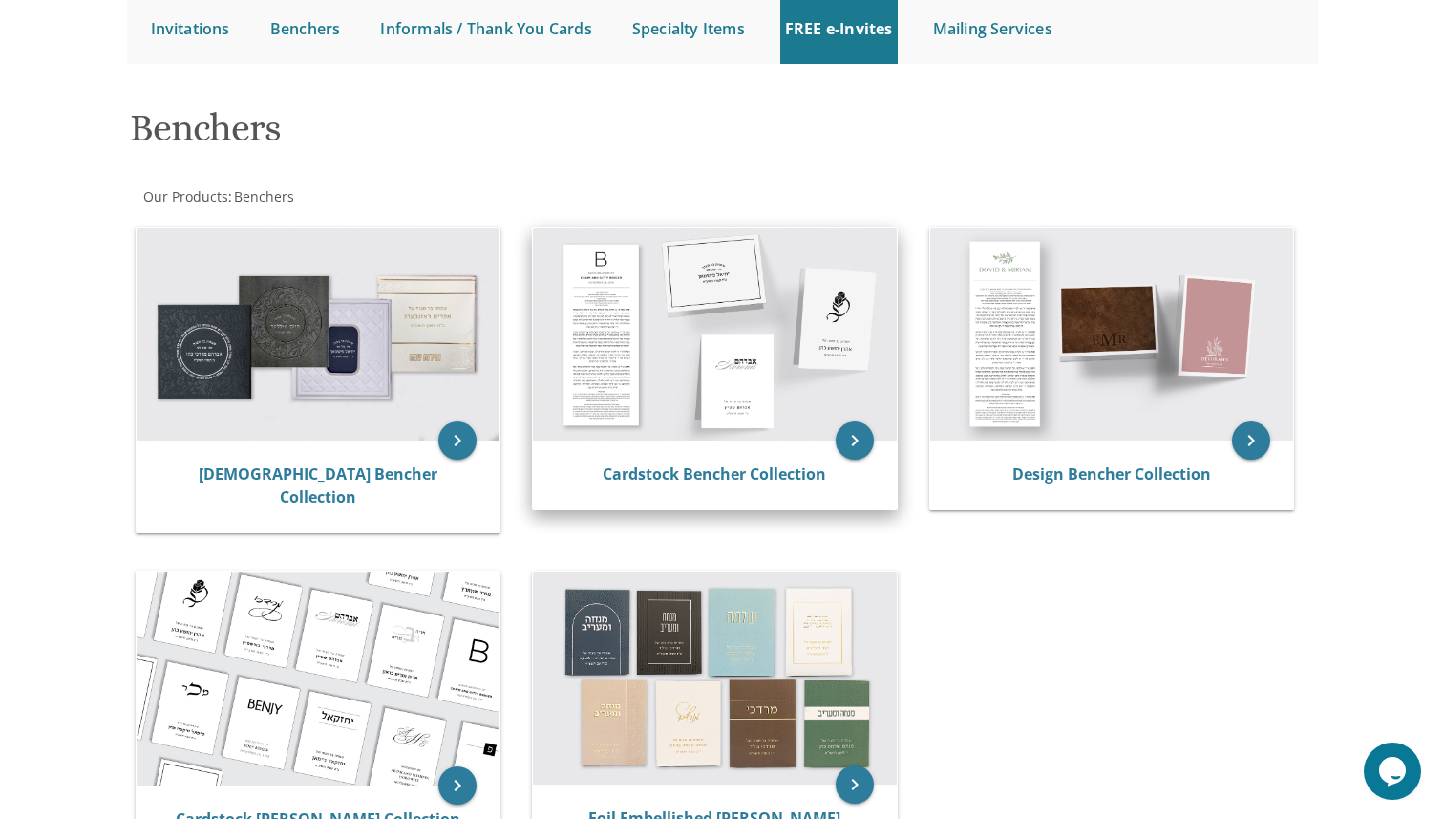
scroll to position [201, 0]
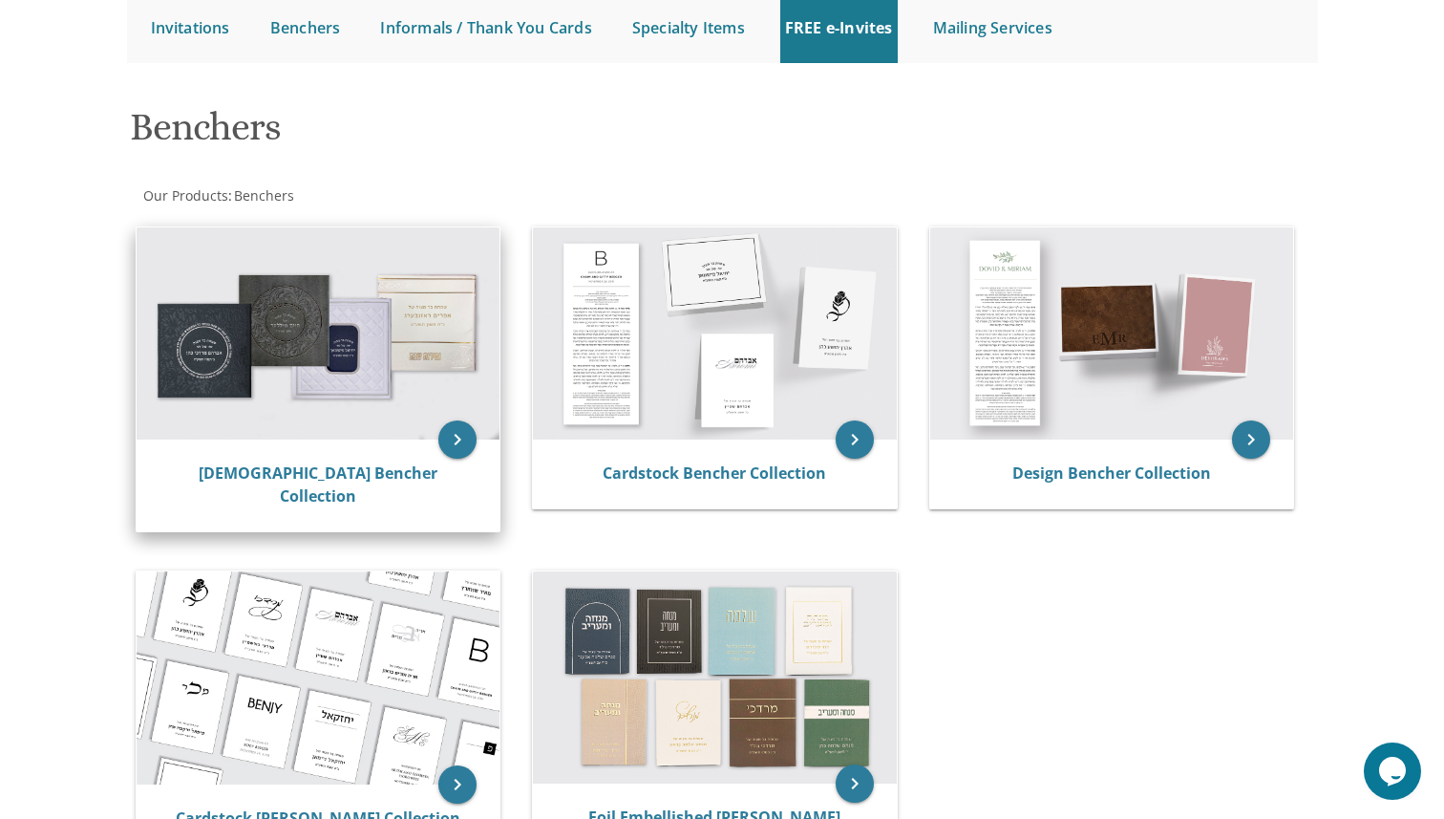
click at [397, 485] on div "[DEMOGRAPHIC_DATA] Bencher Collection" at bounding box center [319, 485] width 364 height 92
click at [398, 468] on link "[DEMOGRAPHIC_DATA] Bencher Collection" at bounding box center [318, 484] width 239 height 44
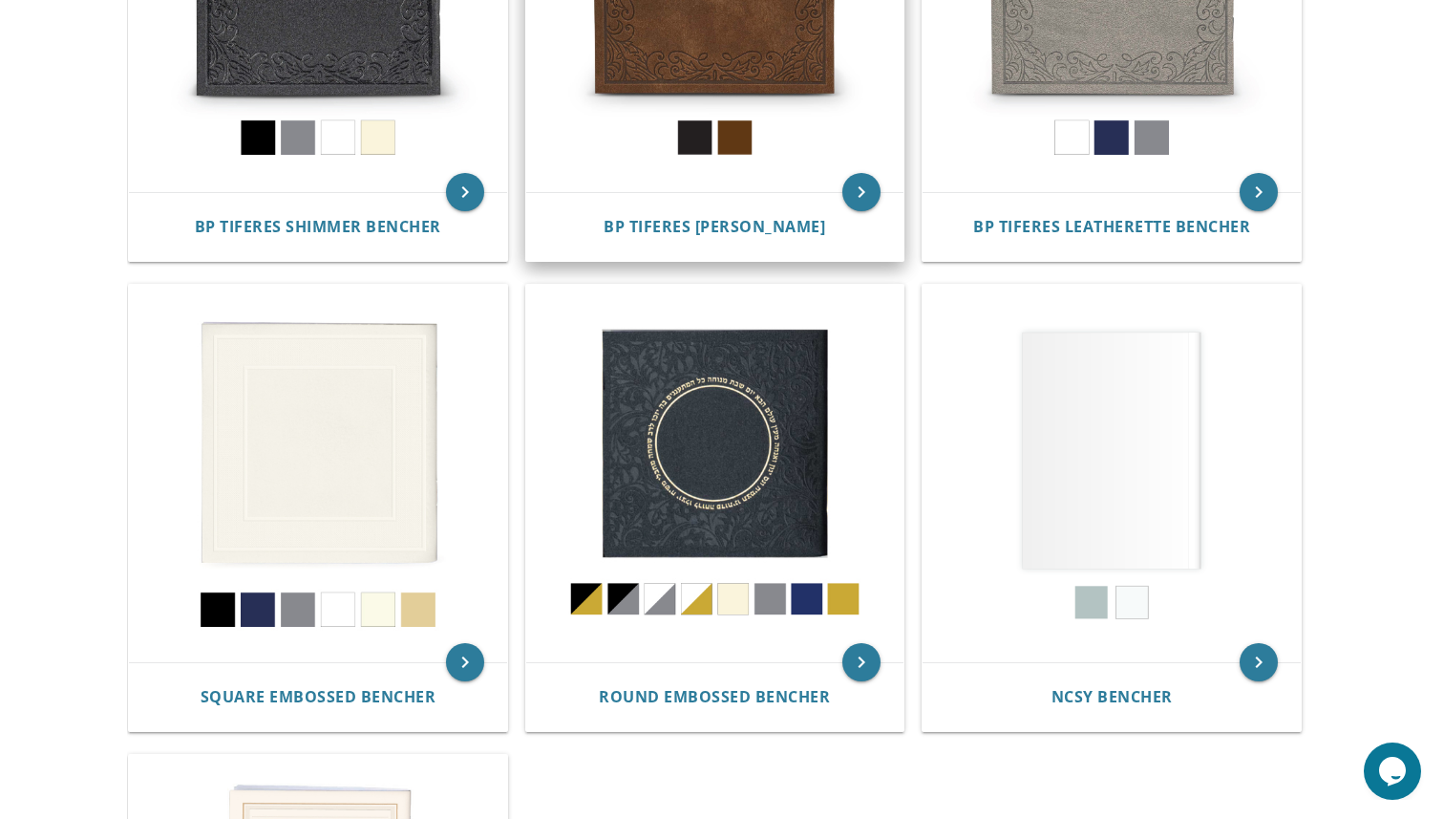
scroll to position [613, 0]
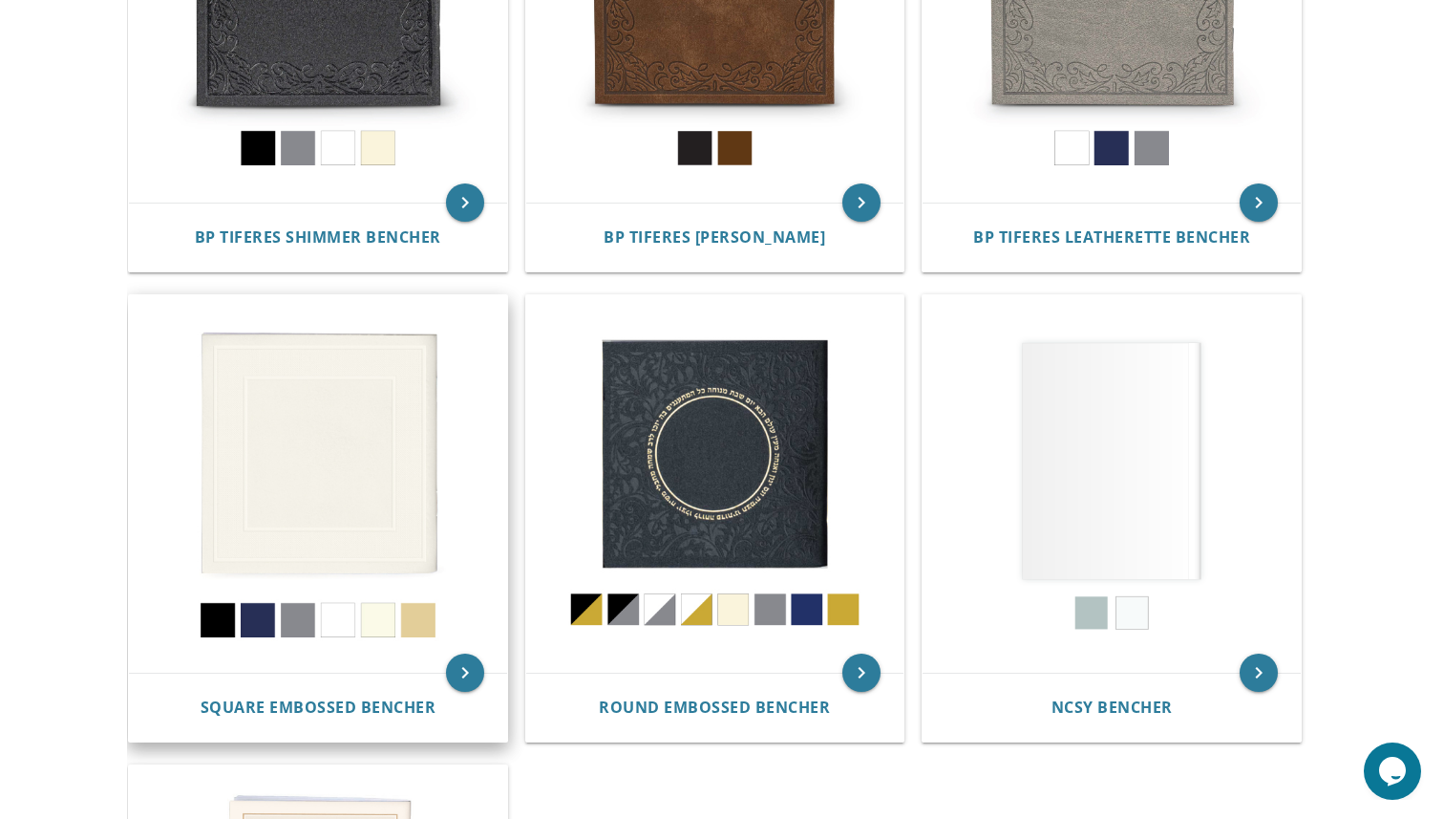
click at [375, 521] on img at bounding box center [318, 484] width 378 height 378
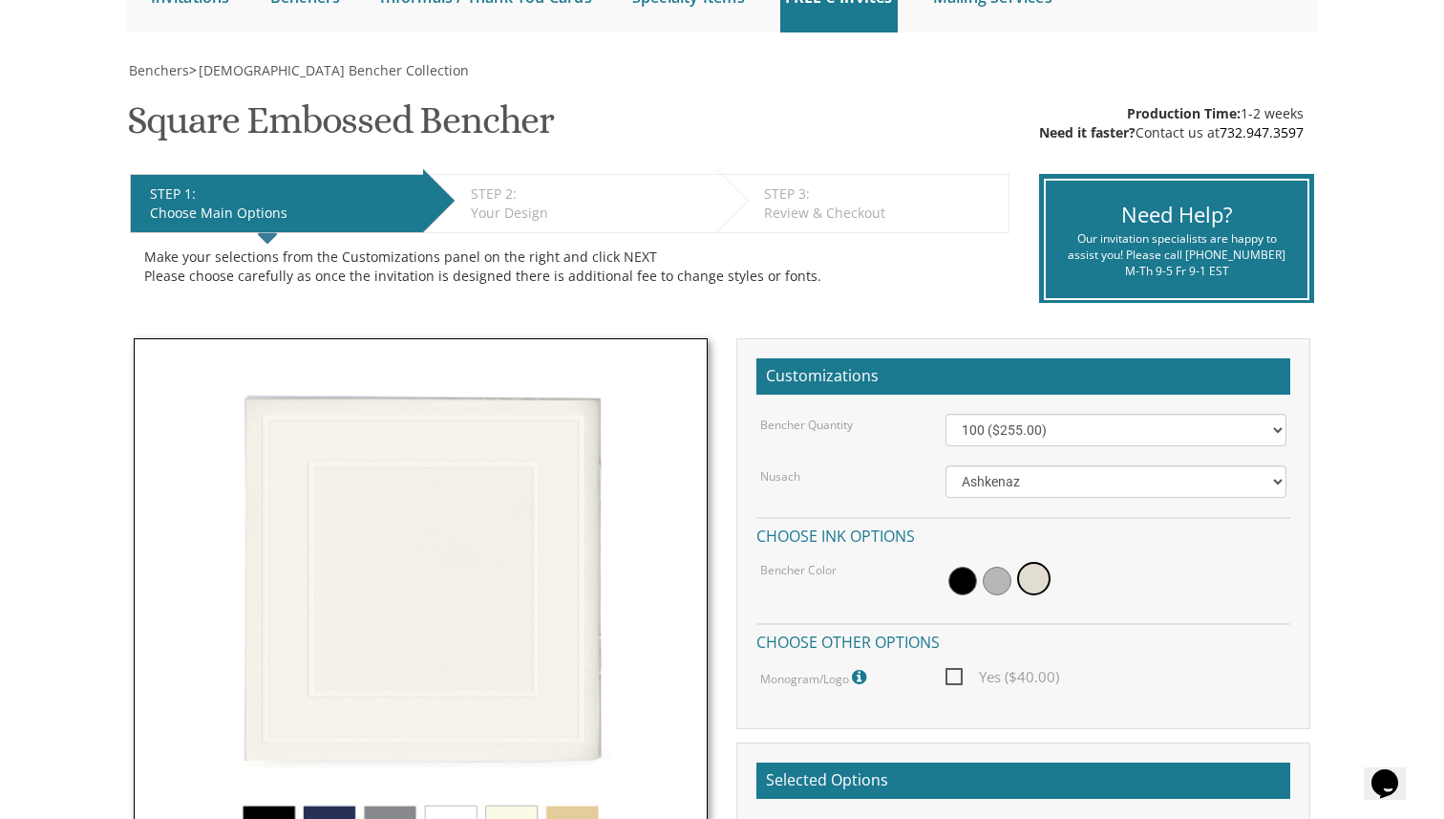
scroll to position [271, 0]
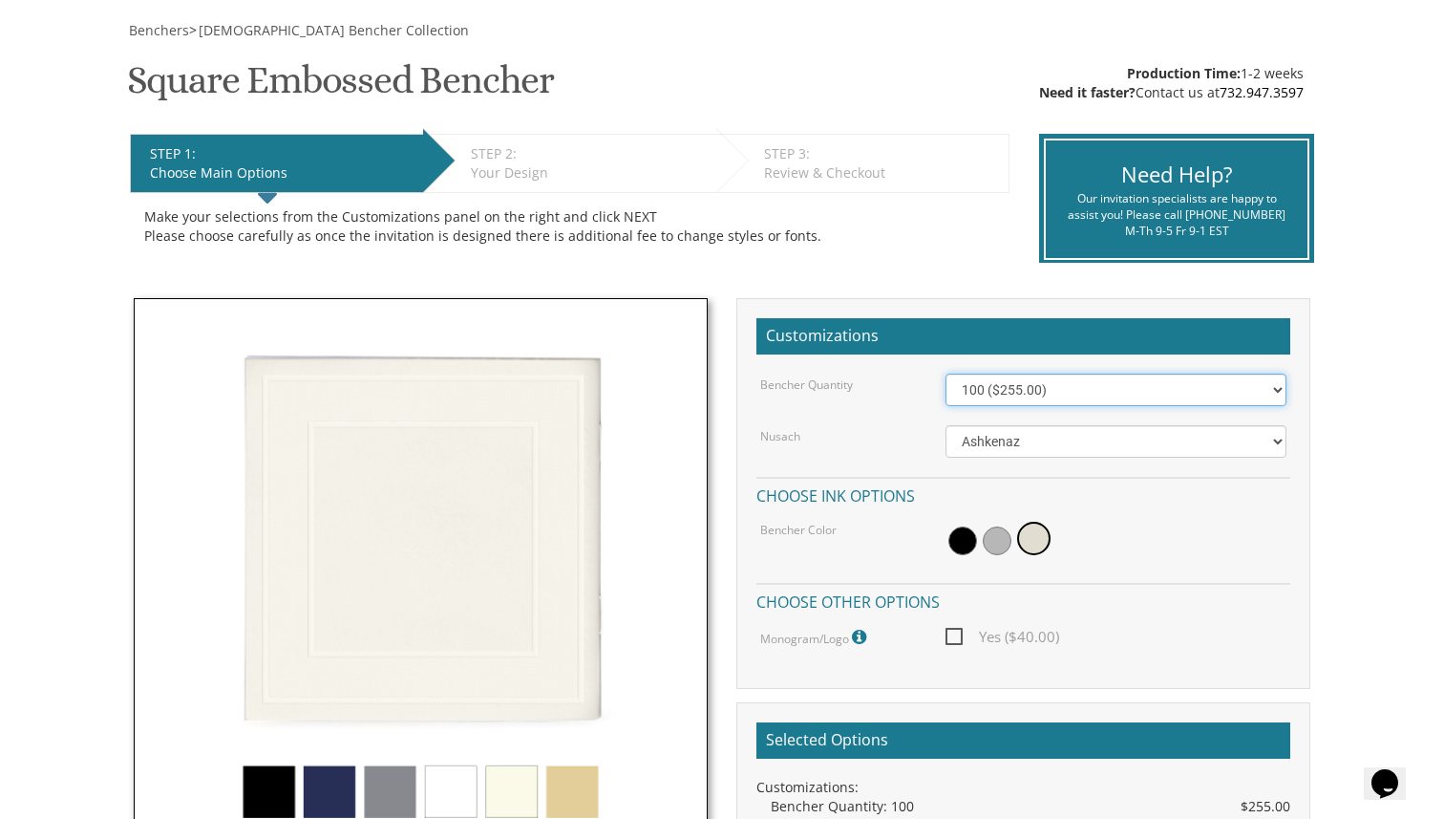
click at [1040, 397] on select "100 ($255.00) 200 ($510.00) 300 ($765.00) 400 ($1,020.00) 500 ($1,275.00)" at bounding box center [1117, 389] width 342 height 32
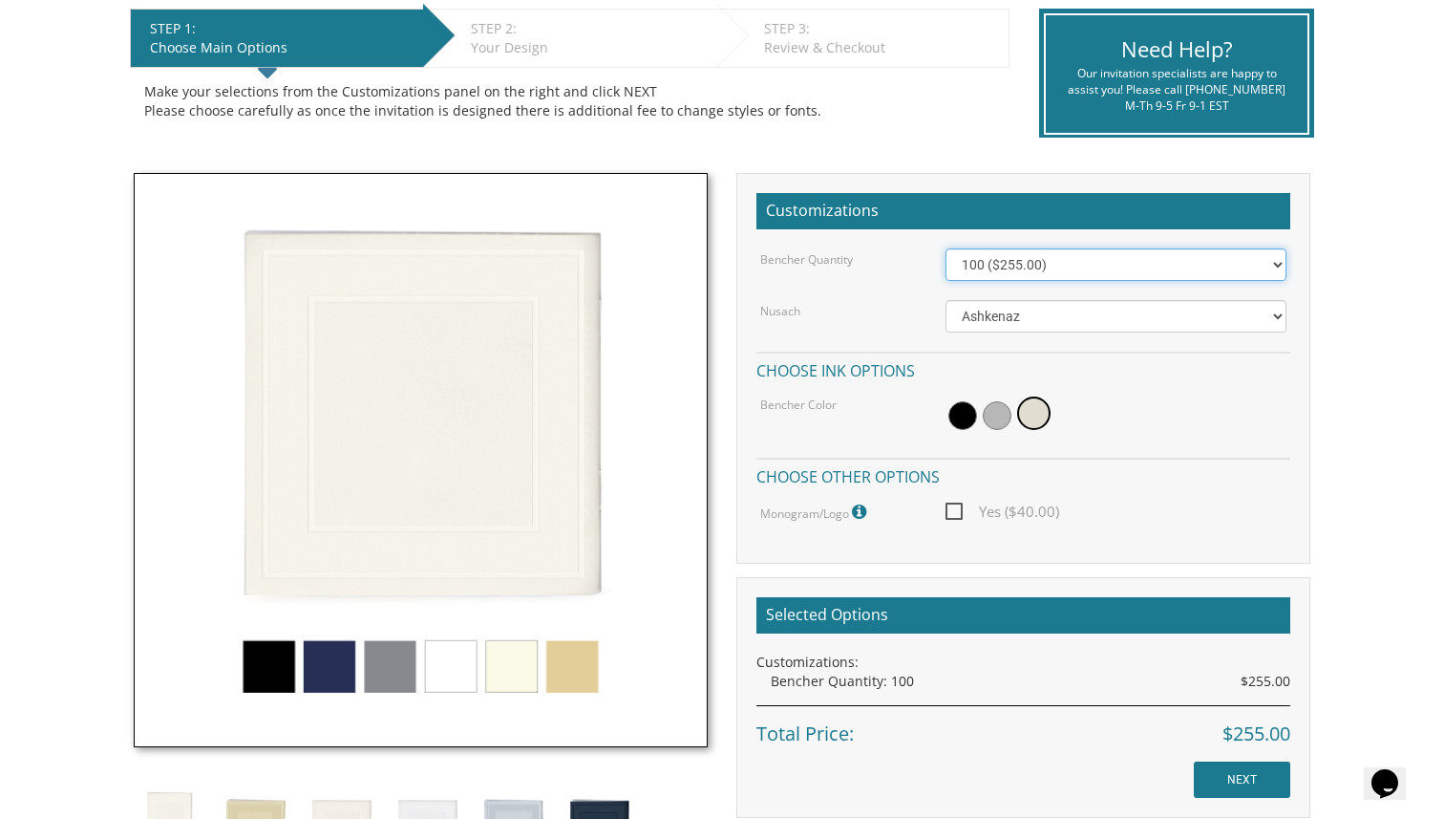
scroll to position [406, 0]
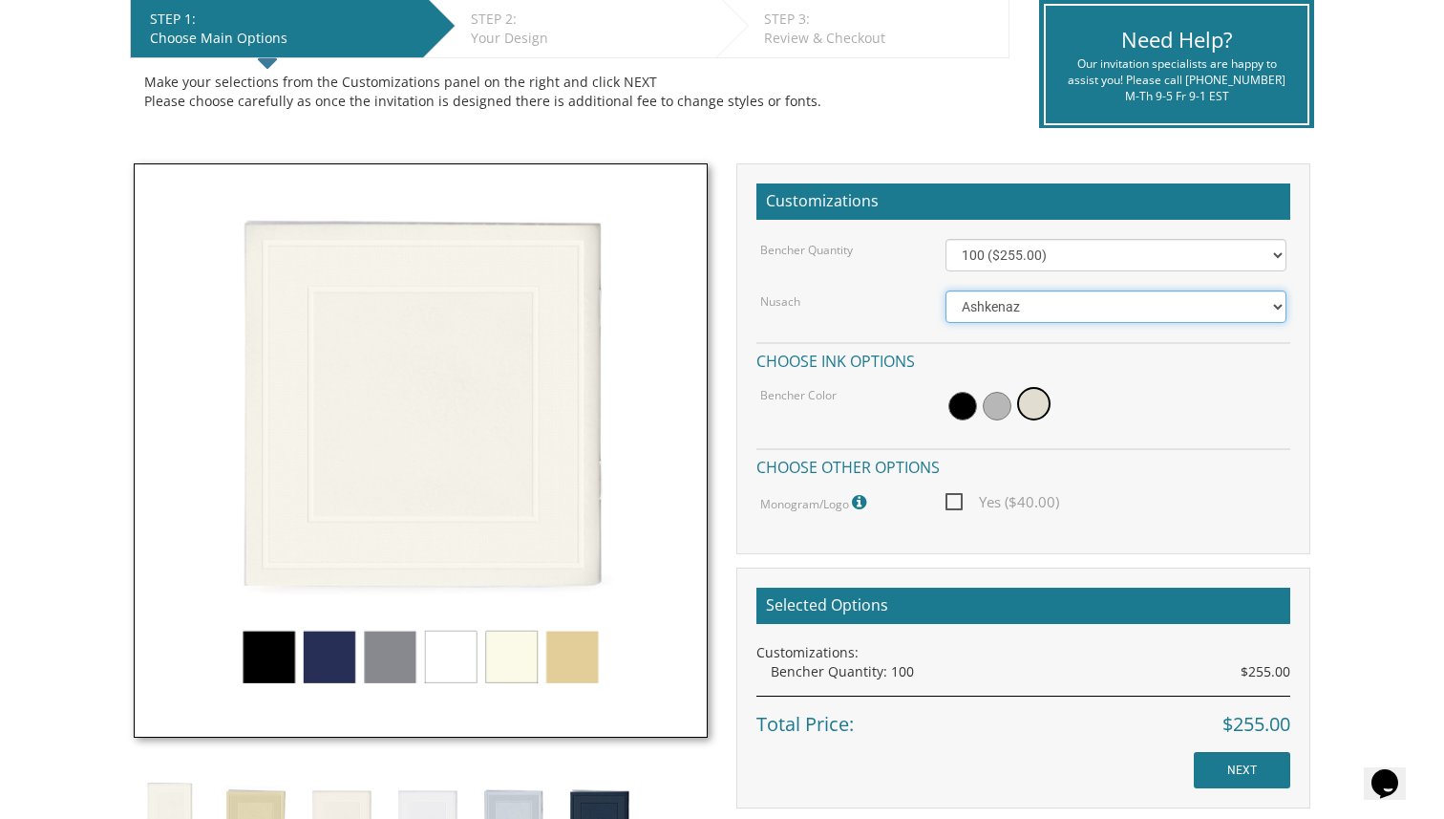
click at [1015, 303] on select "Ashkenaz Edut Mizrach" at bounding box center [1117, 306] width 342 height 32
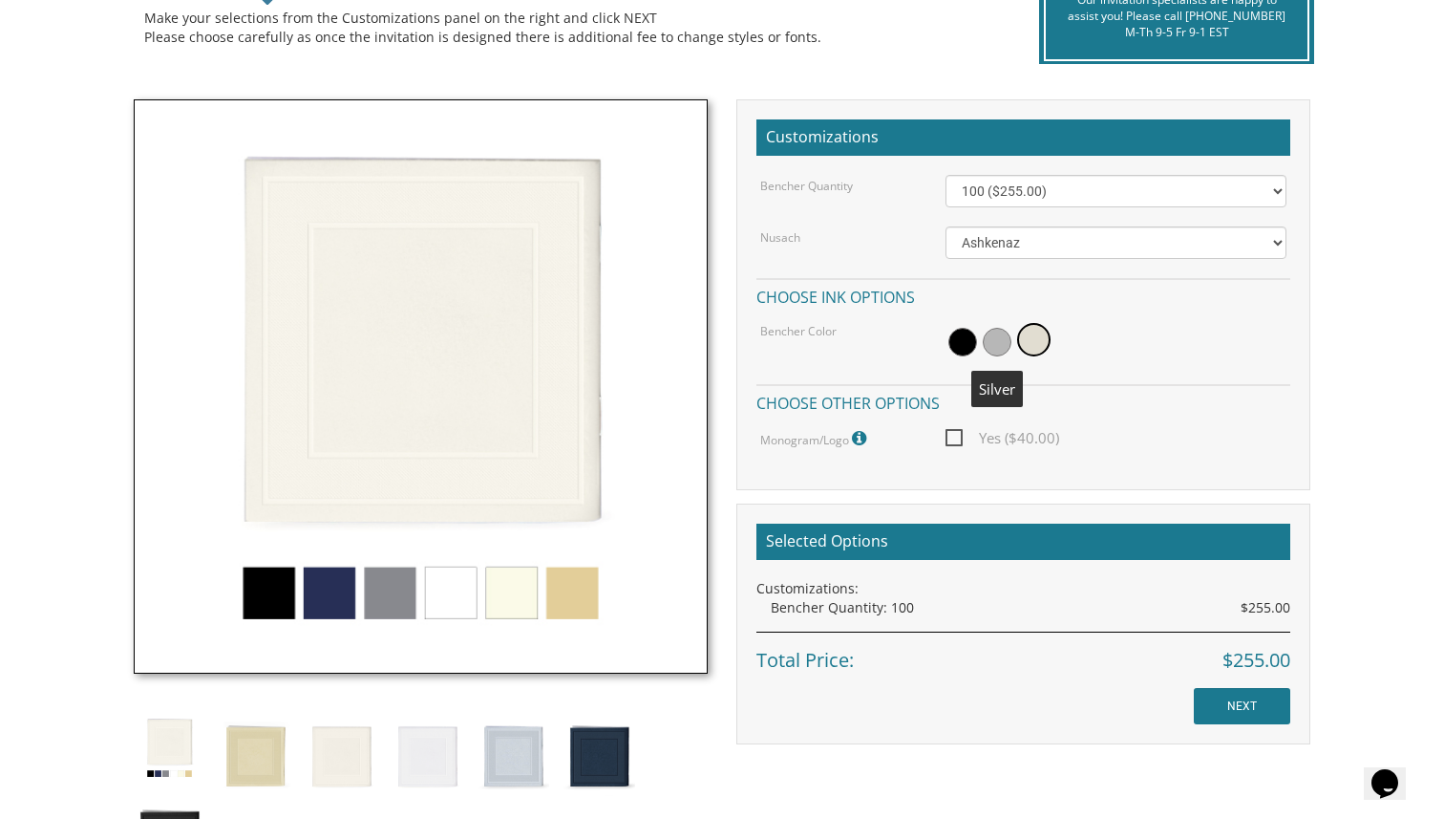
click at [991, 343] on span at bounding box center [997, 342] width 29 height 29
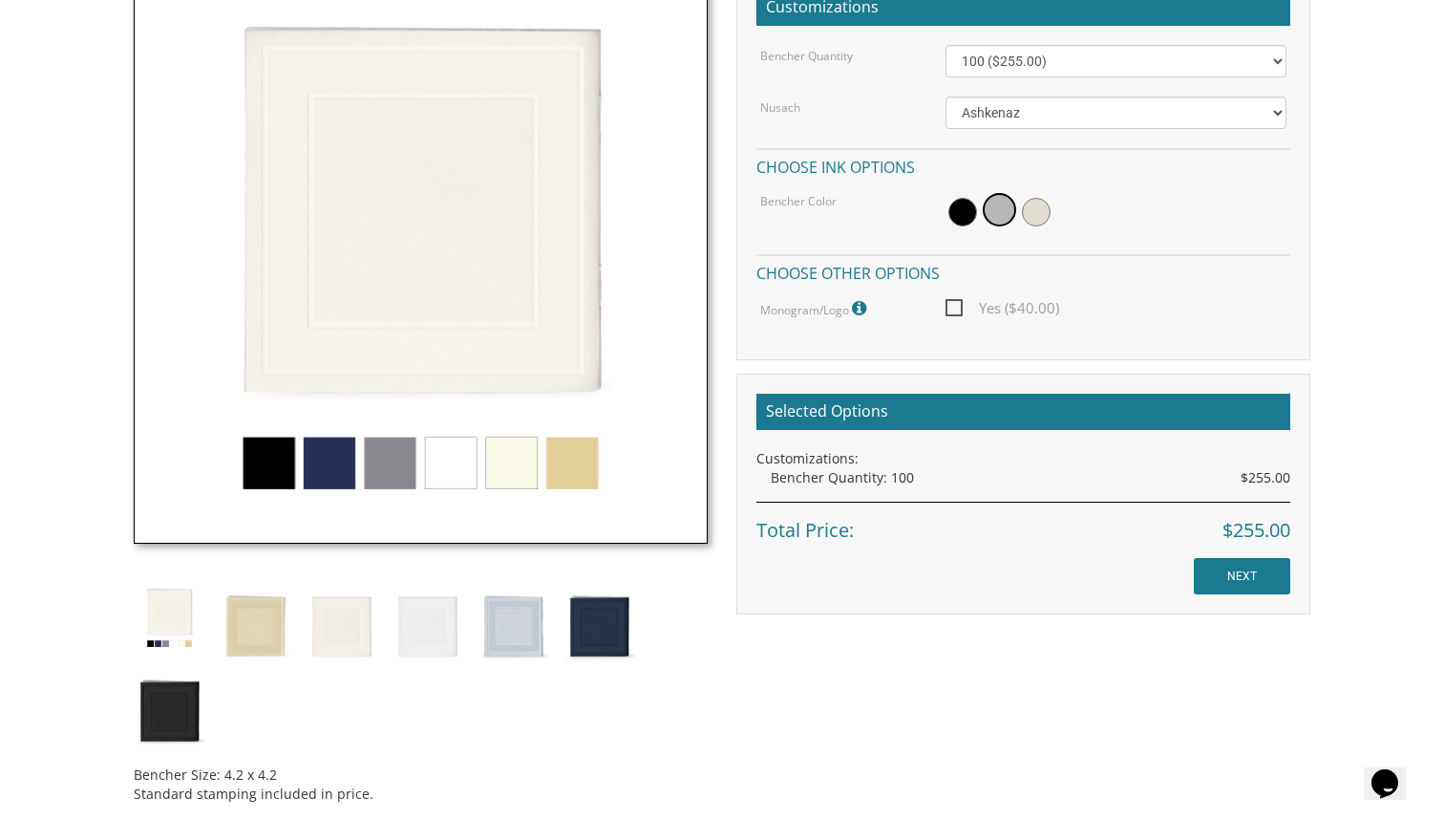
scroll to position [620, 0]
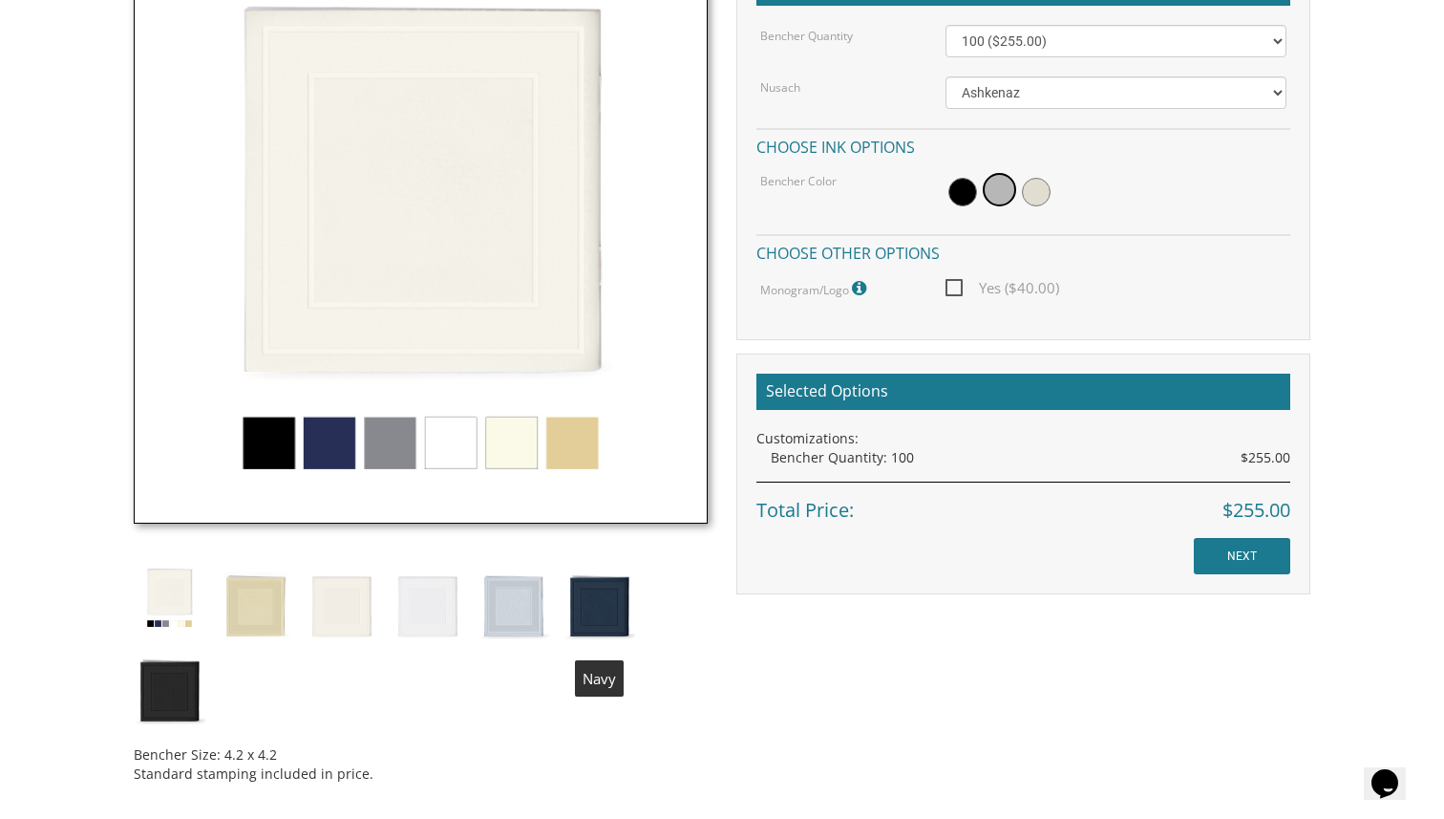
click at [614, 606] on img at bounding box center [600, 604] width 72 height 84
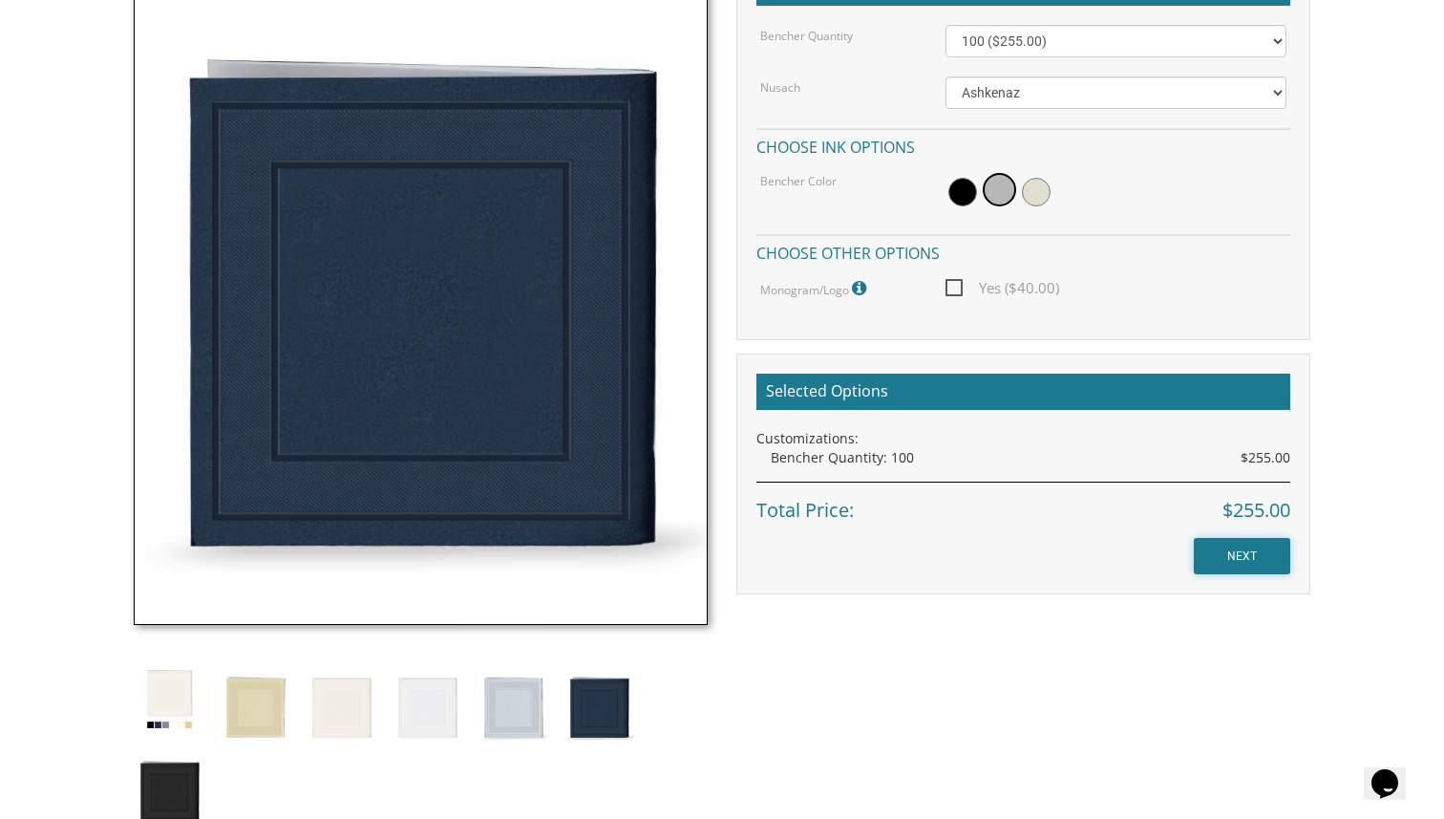
click at [1255, 563] on input "NEXT" at bounding box center [1242, 556] width 96 height 36
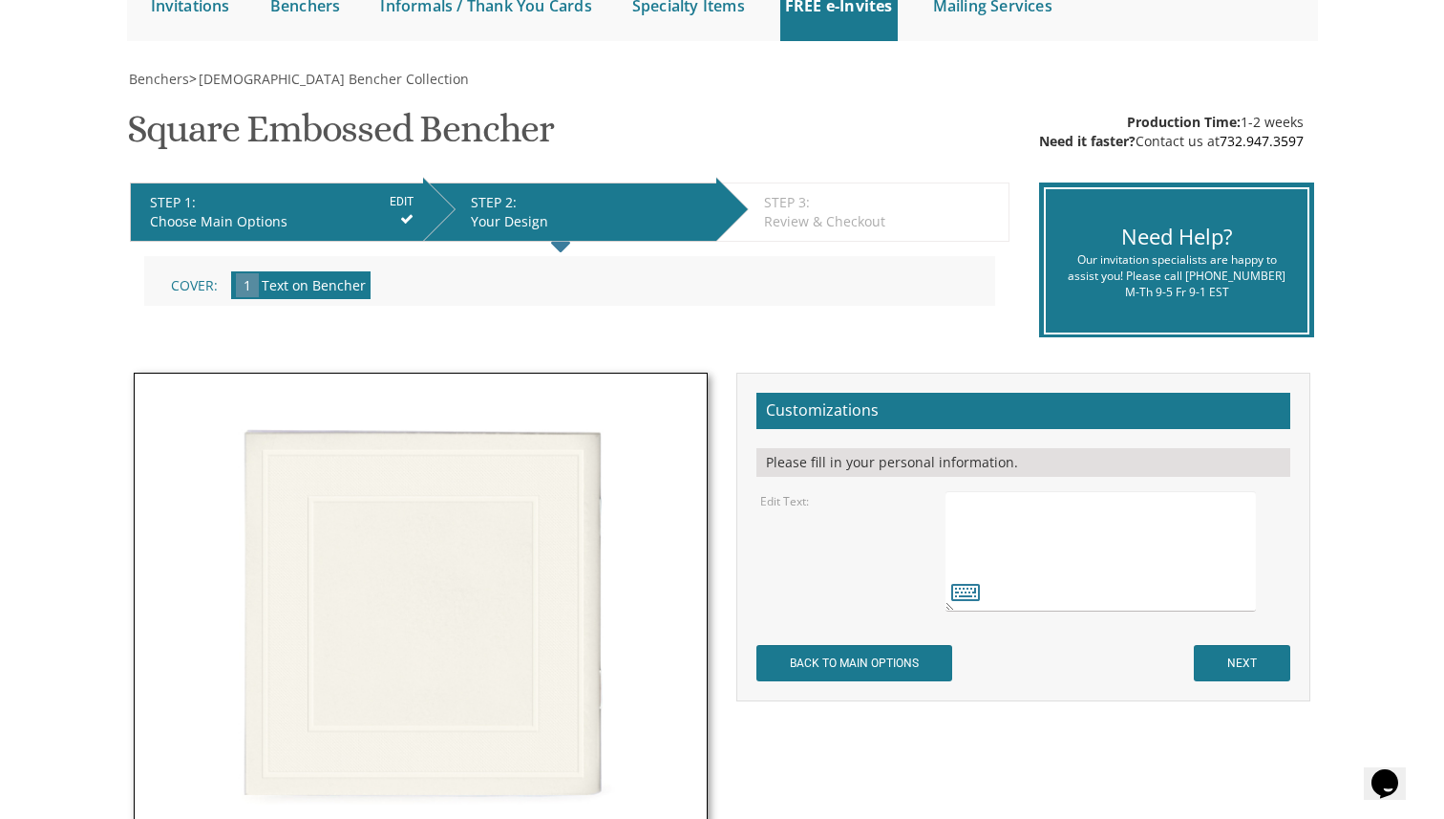
scroll to position [350, 0]
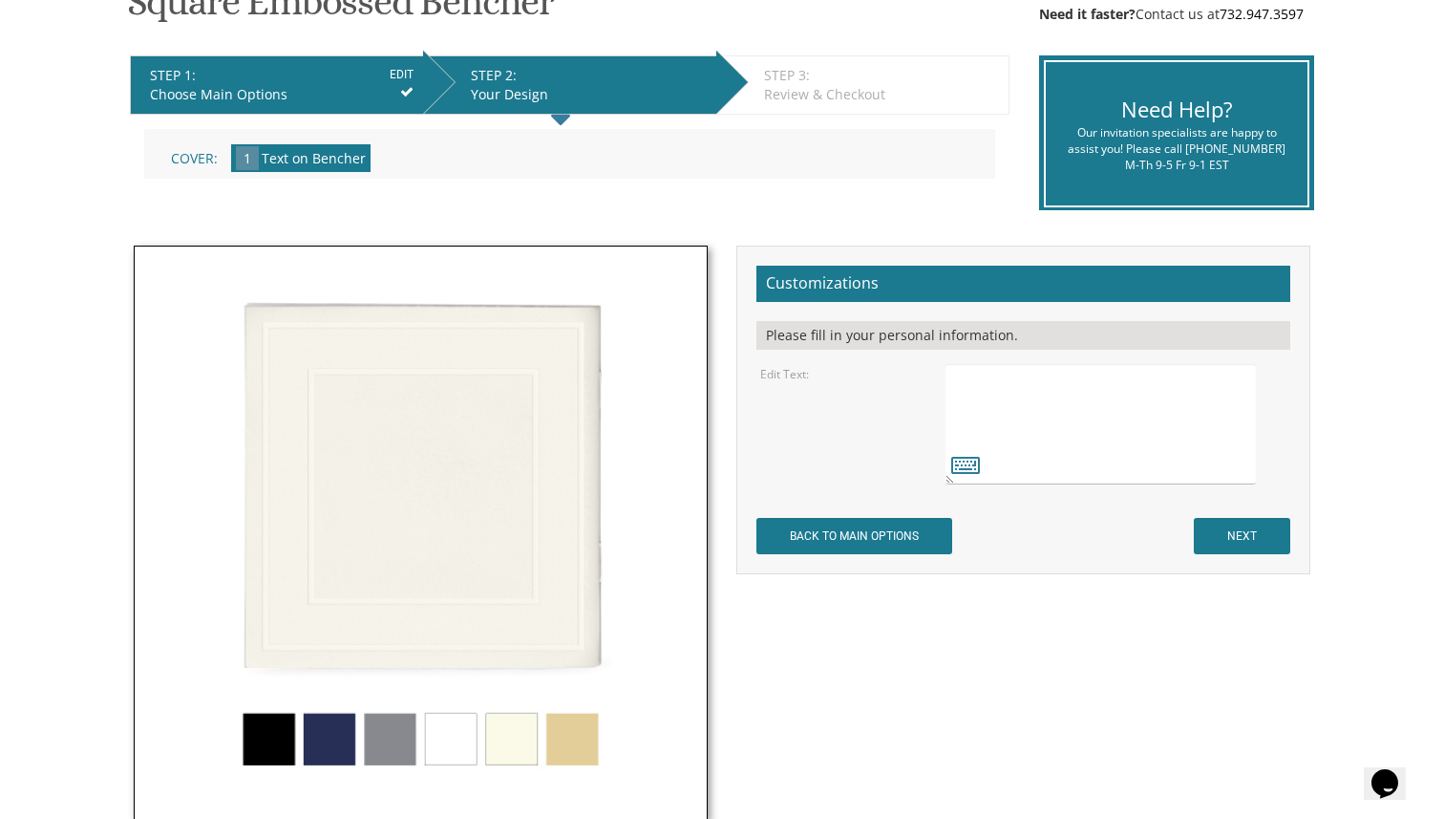
click at [1041, 382] on textarea at bounding box center [1101, 424] width 310 height 120
paste textarea "Aufruf of [PERSON_NAME] [DATE] שבת פרשת בראשית"
type textarea "Aufruf of [PERSON_NAME] [DATE] שבת פרשת בראשית"
click at [1230, 542] on input "NEXT" at bounding box center [1242, 536] width 96 height 36
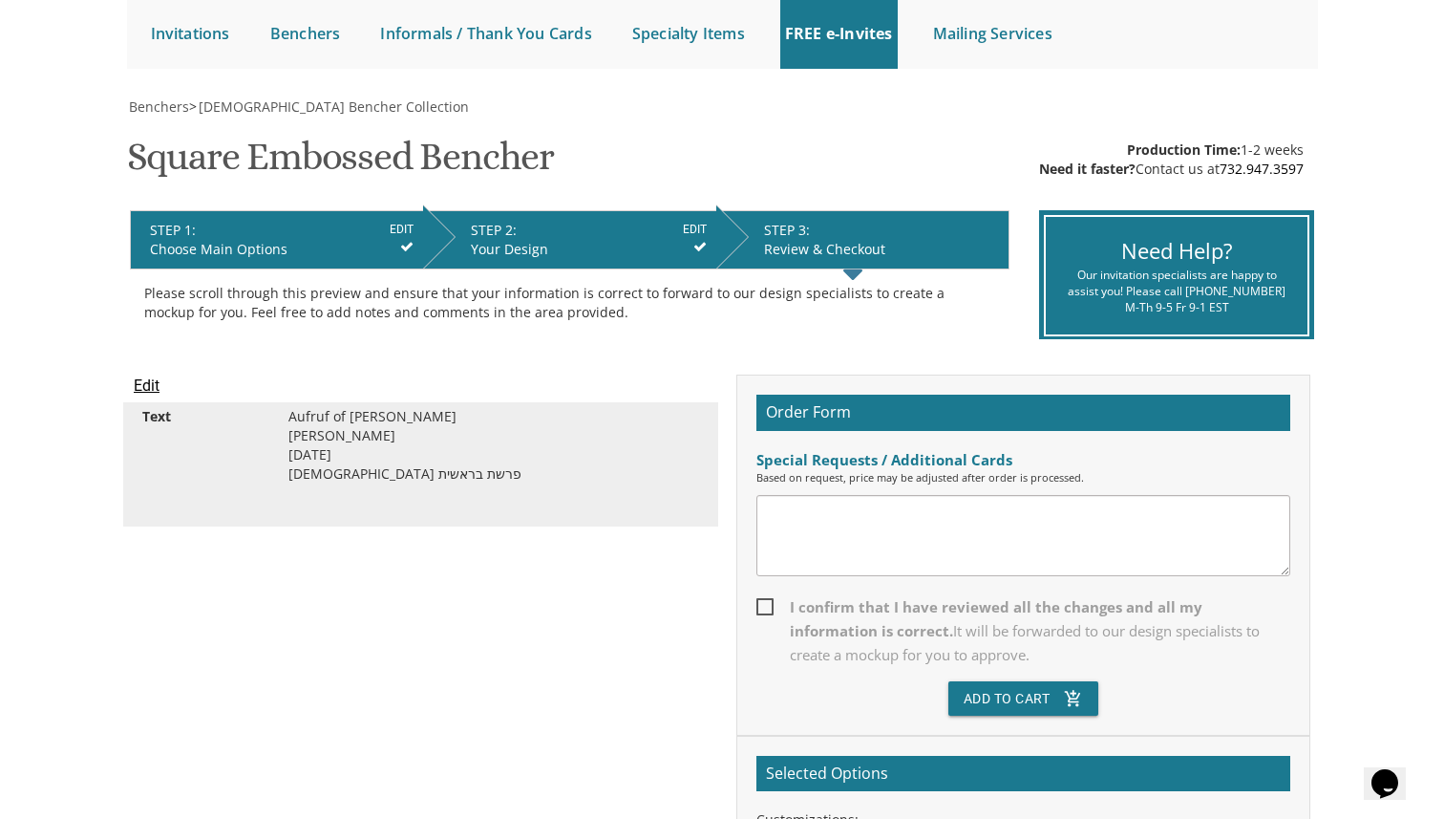
scroll to position [218, 0]
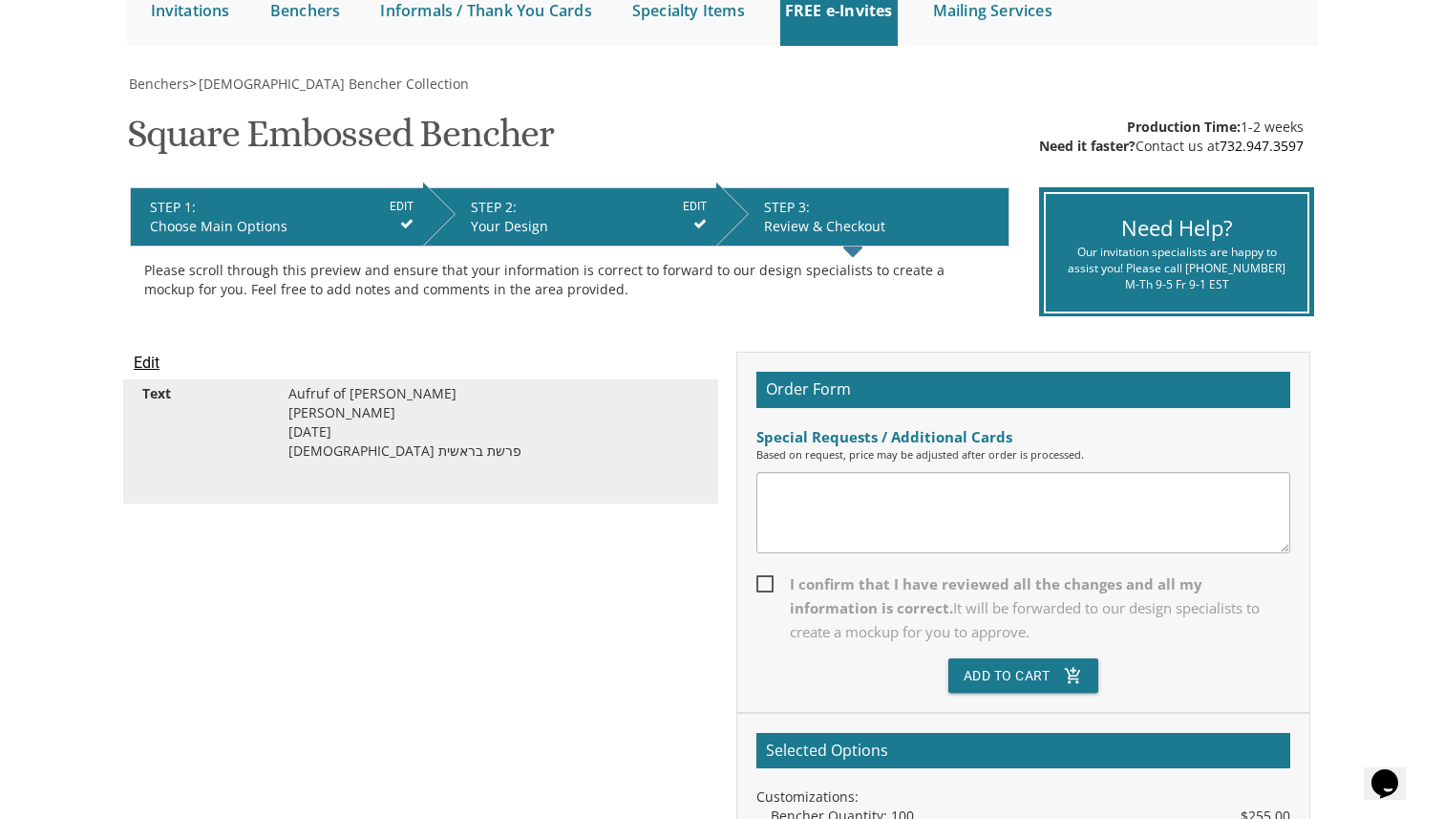
click at [984, 534] on textarea at bounding box center [1023, 512] width 534 height 81
paste textarea "Aufruf of [PERSON_NAME] [DATE] שבת פרשת בראשית"
type textarea "Aufruf of [PERSON_NAME] [DATE] שבת פרשת בראשית"
click at [981, 542] on textarea at bounding box center [1023, 512] width 534 height 81
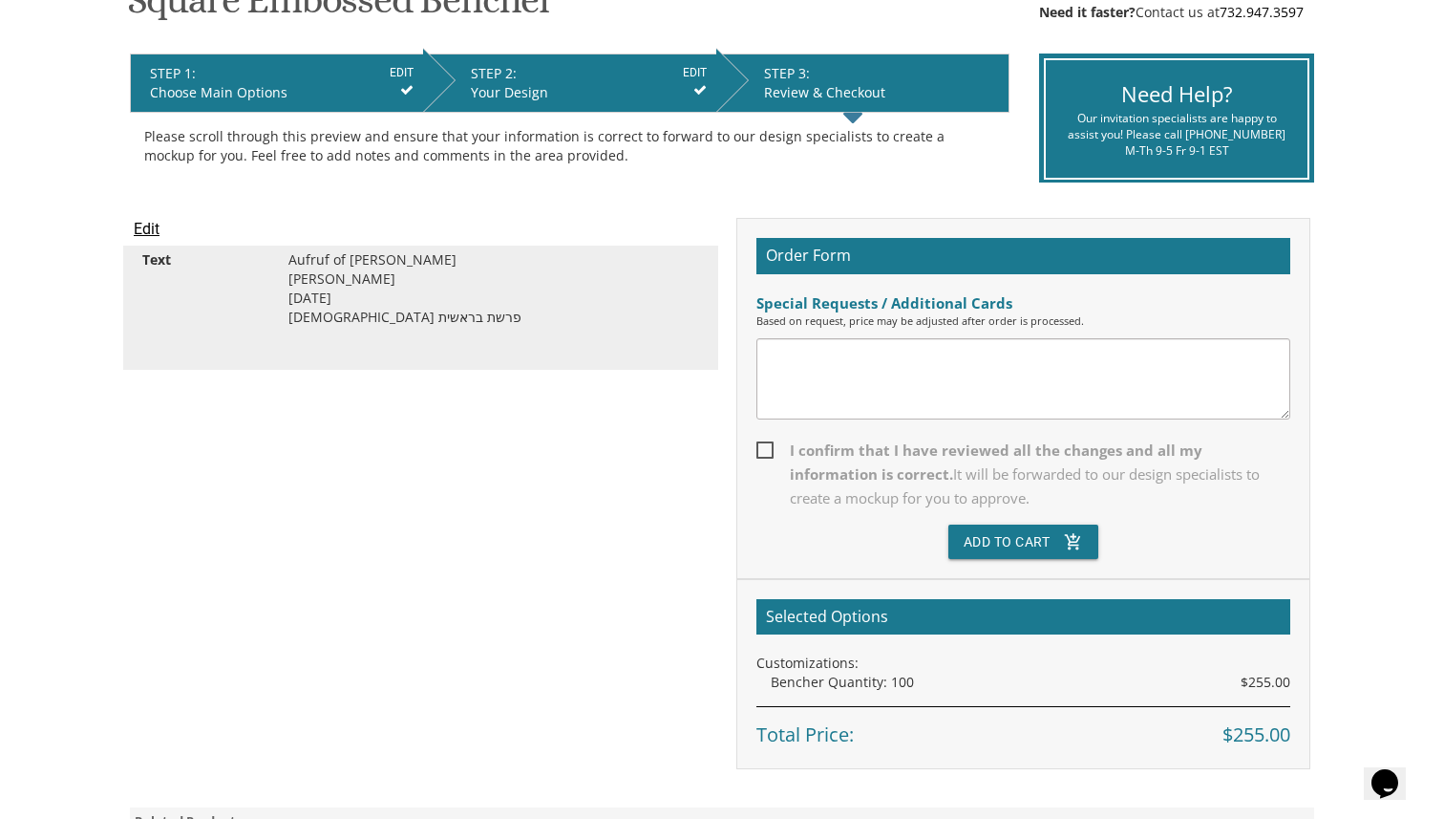
scroll to position [360, 0]
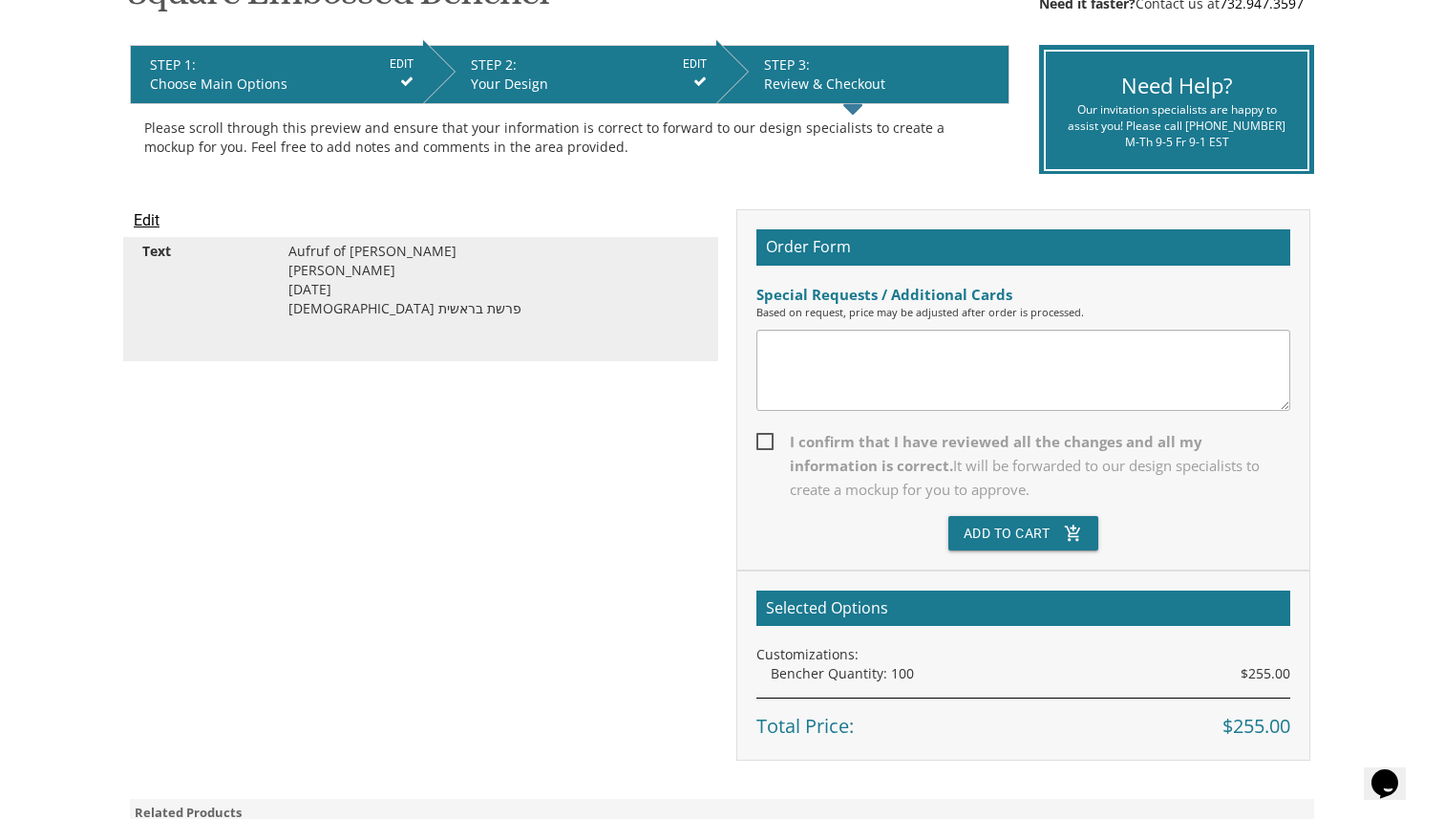
click at [850, 442] on span "I confirm that I have reviewed all the changes and all my information is correc…" at bounding box center [1023, 466] width 534 height 72
click at [769, 442] on input "I confirm that I have reviewed all the changes and all my information is correc…" at bounding box center [762, 440] width 12 height 12
checkbox input "true"
click at [905, 374] on textarea at bounding box center [1023, 370] width 534 height 81
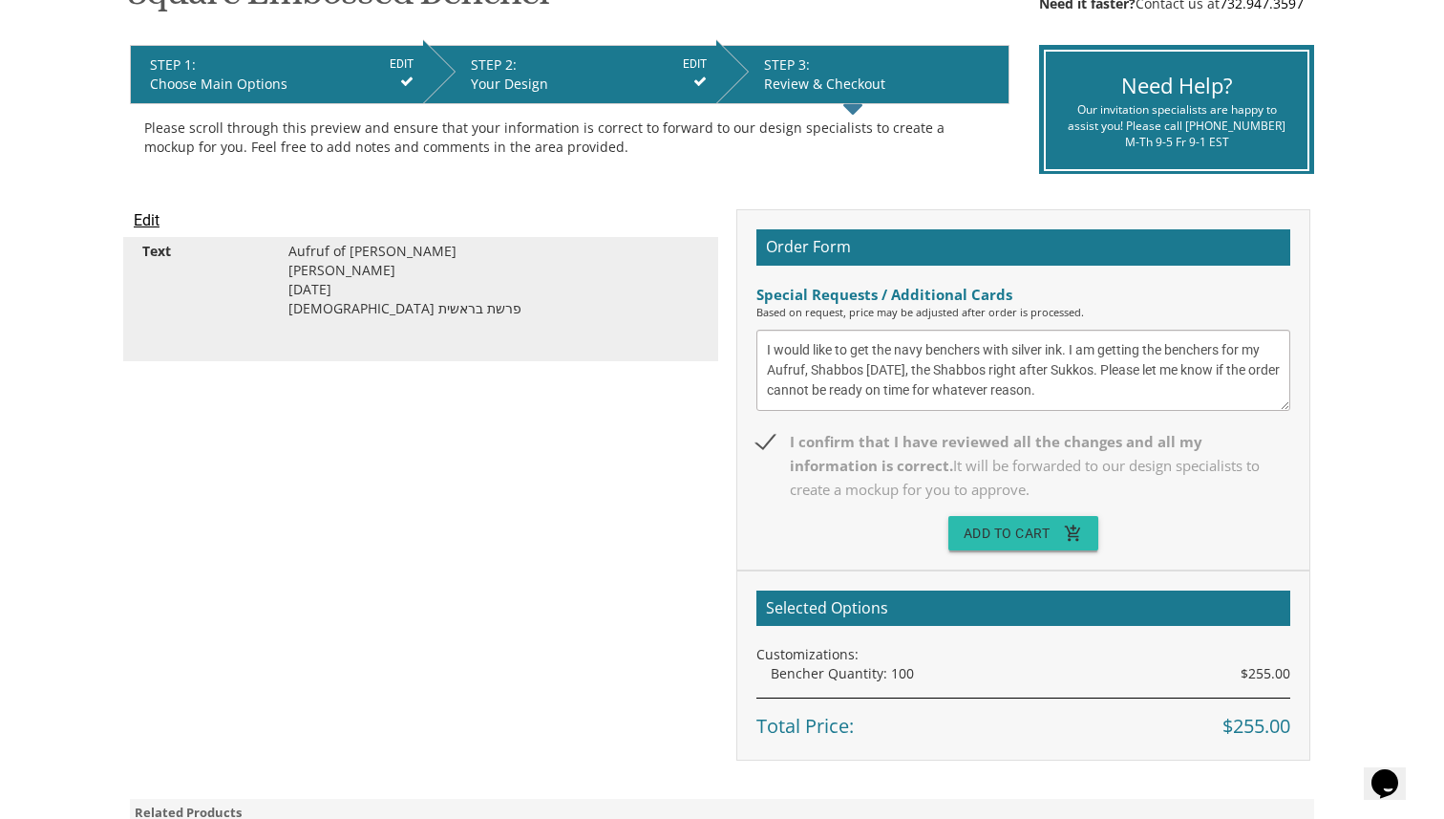
type textarea "I would like to get the navy benchers with silver ink. I am getting the bencher…"
click at [1012, 527] on button "Add To Cart add_shopping_cart" at bounding box center [1023, 533] width 151 height 34
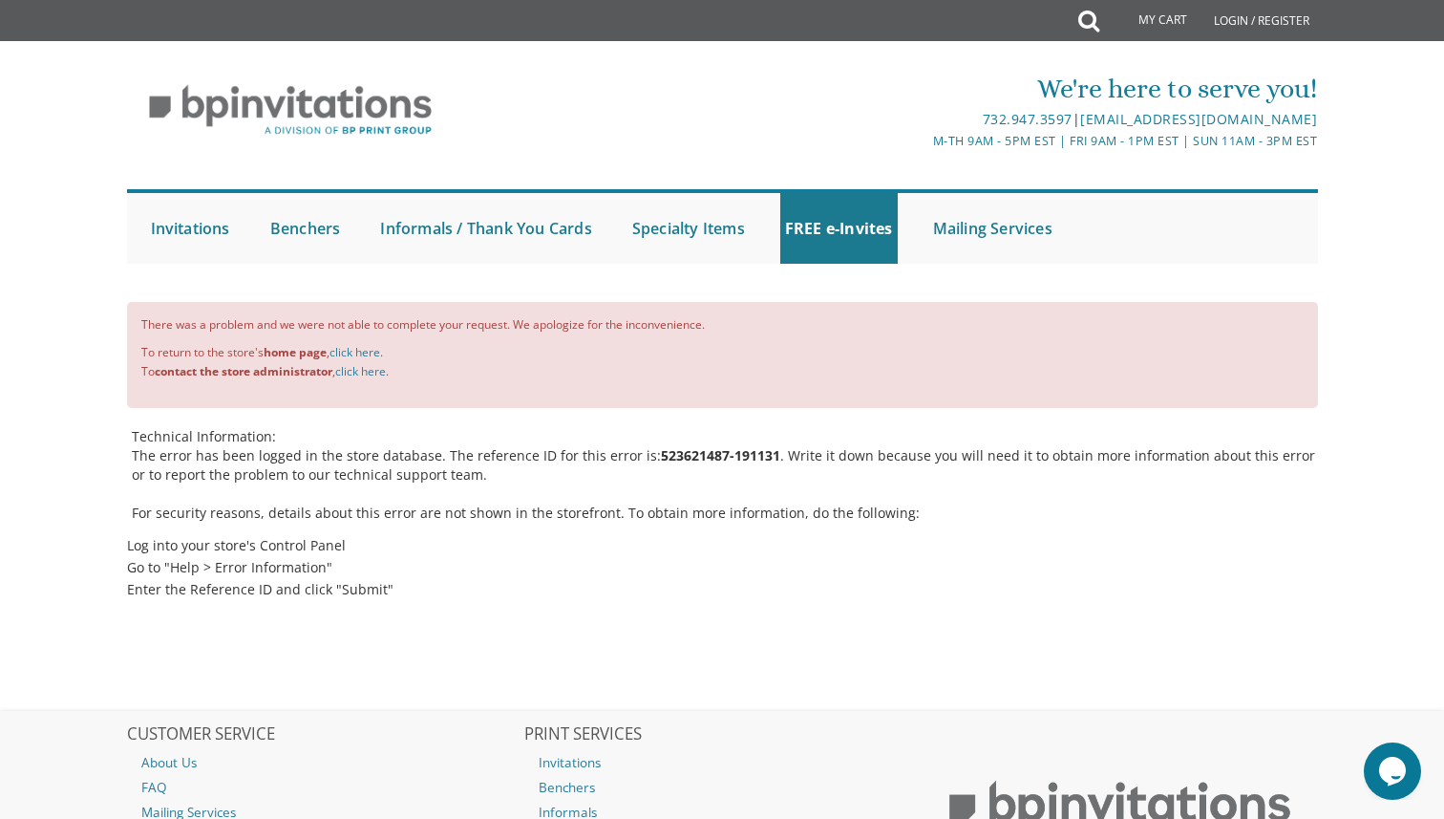
click at [676, 453] on b "523621487-191131" at bounding box center [720, 455] width 119 height 18
drag, startPoint x: 676, startPoint y: 453, endPoint x: 733, endPoint y: 461, distance: 57.0
click at [733, 461] on b "523621487-191131" at bounding box center [720, 455] width 119 height 18
copy b "523621487-191131"
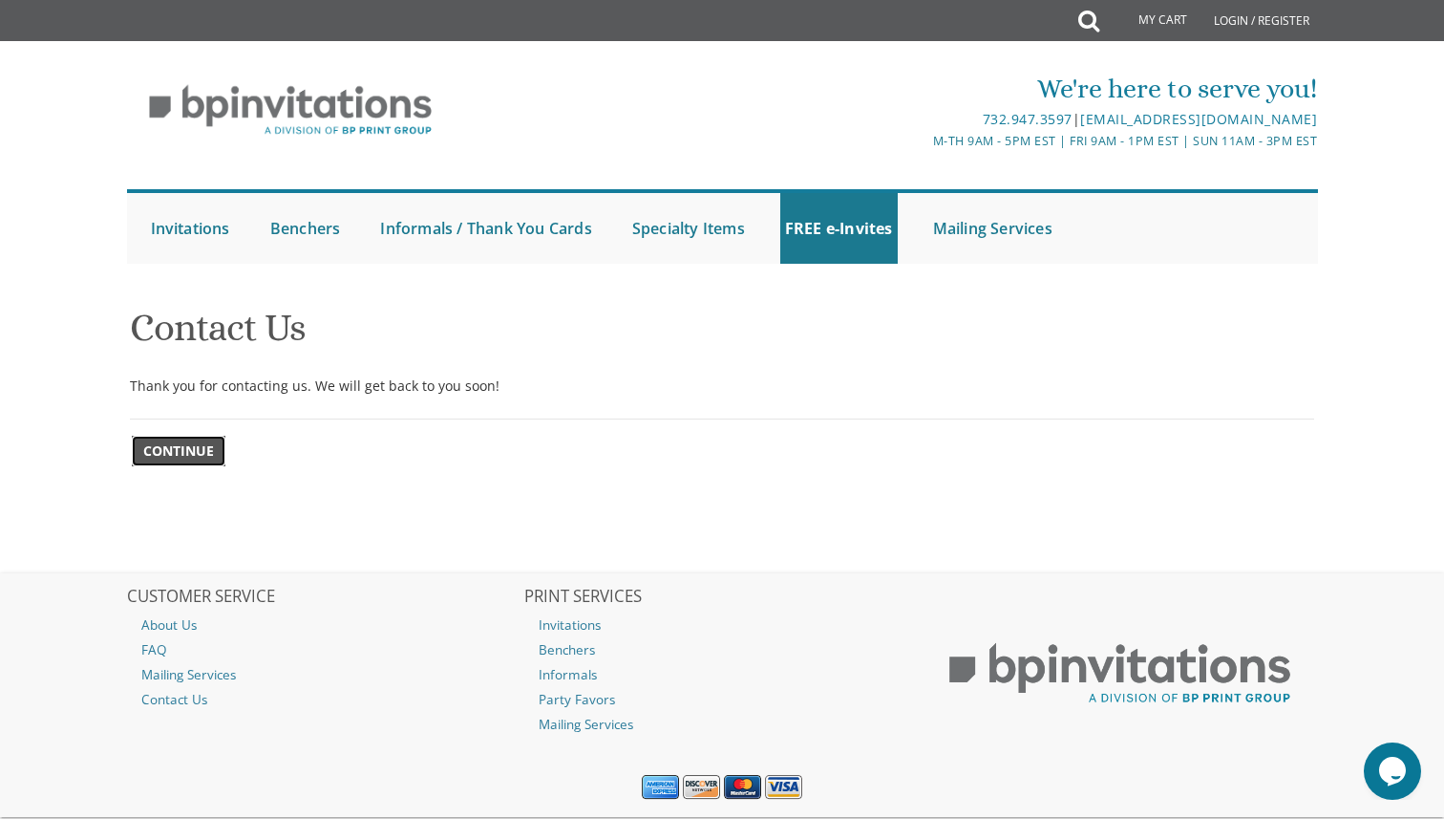
click at [211, 457] on span "Continue" at bounding box center [178, 450] width 71 height 19
